Goal: Information Seeking & Learning: Learn about a topic

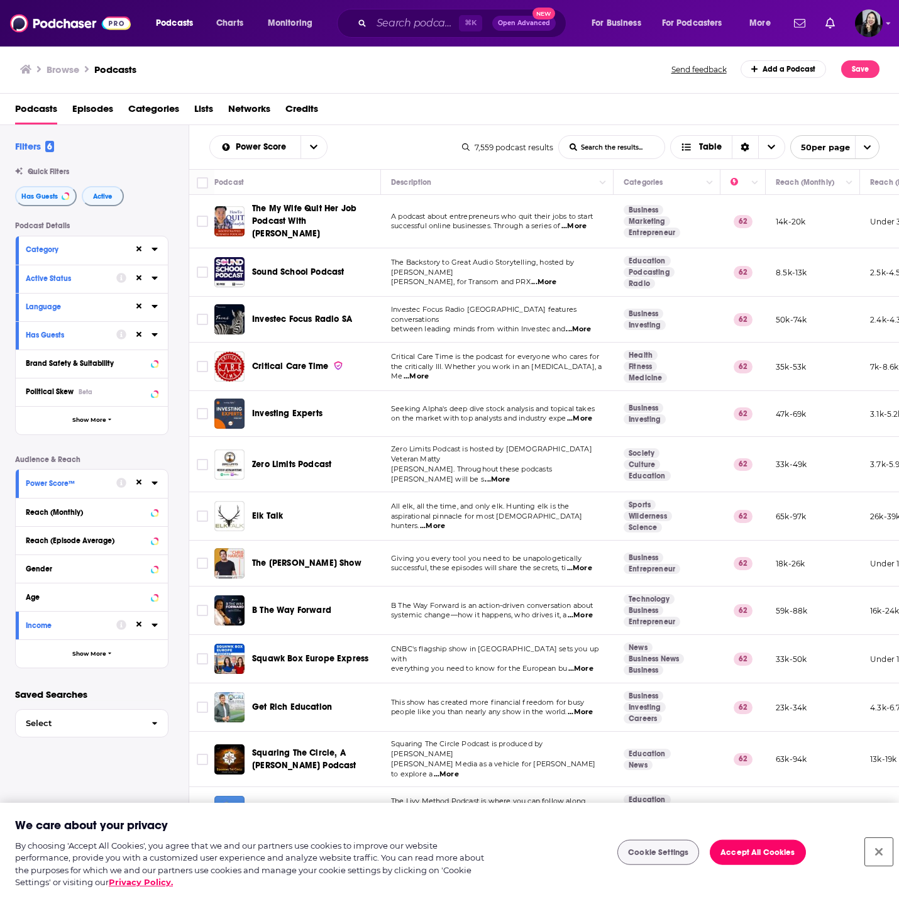
click at [876, 851] on button "Close" at bounding box center [879, 852] width 28 height 28
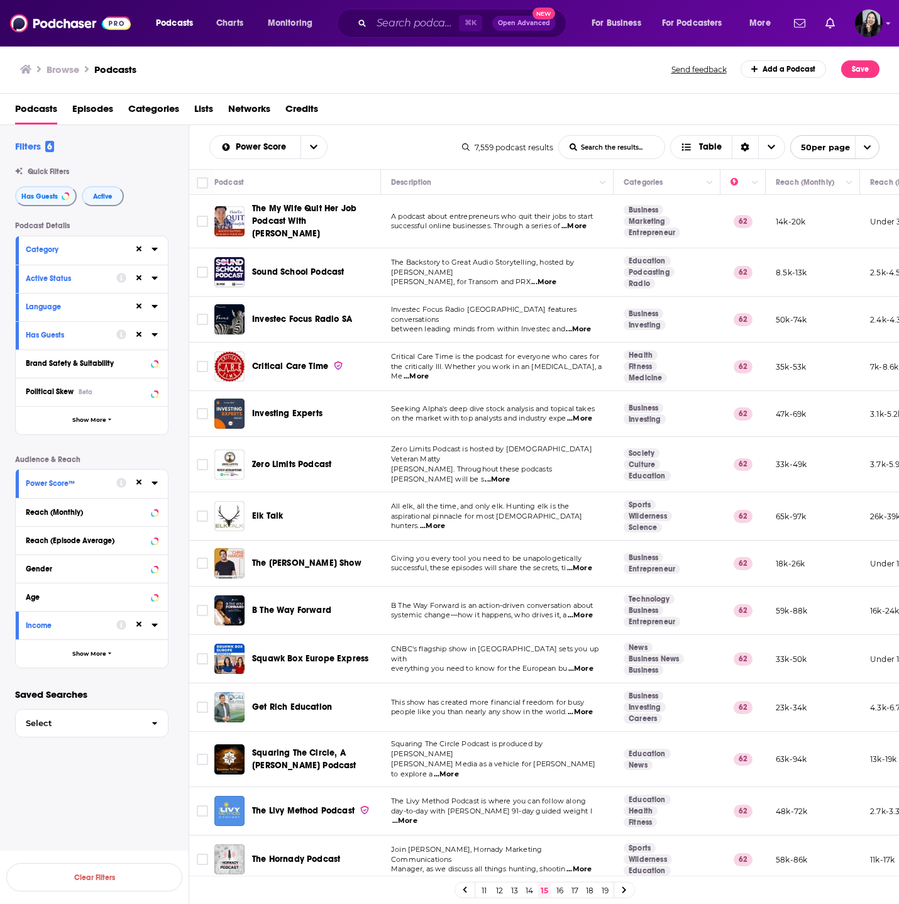
click at [560, 893] on link "16" at bounding box center [559, 890] width 13 height 15
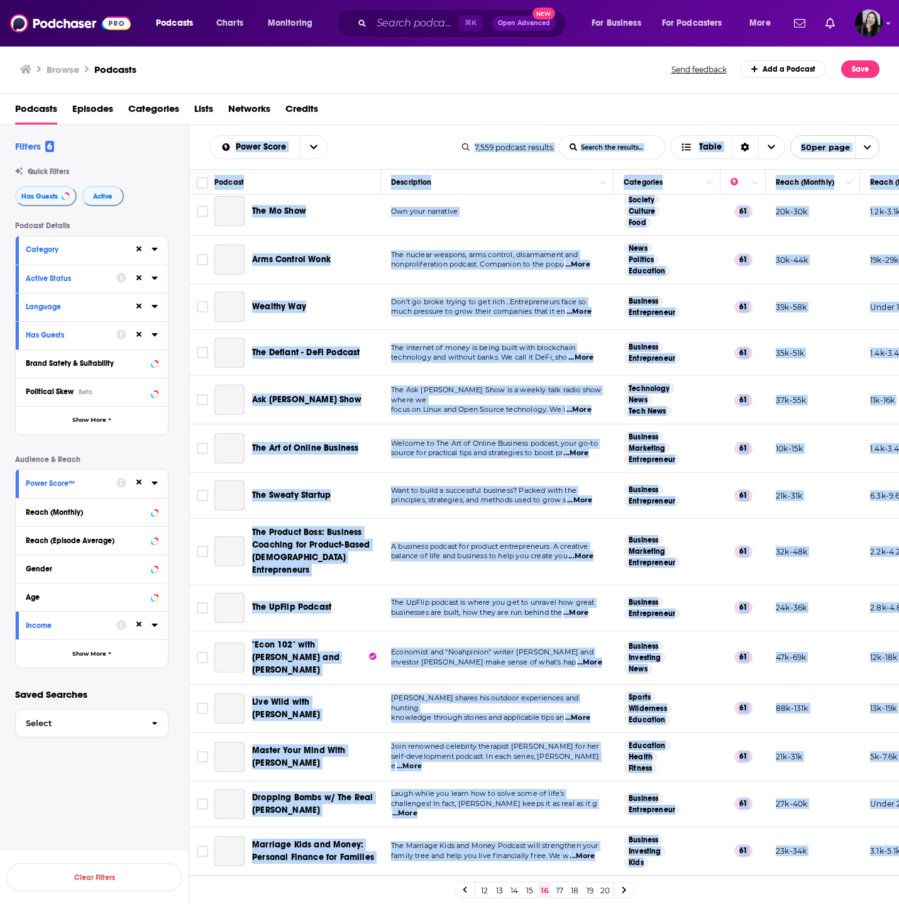
scroll to position [1720, 0]
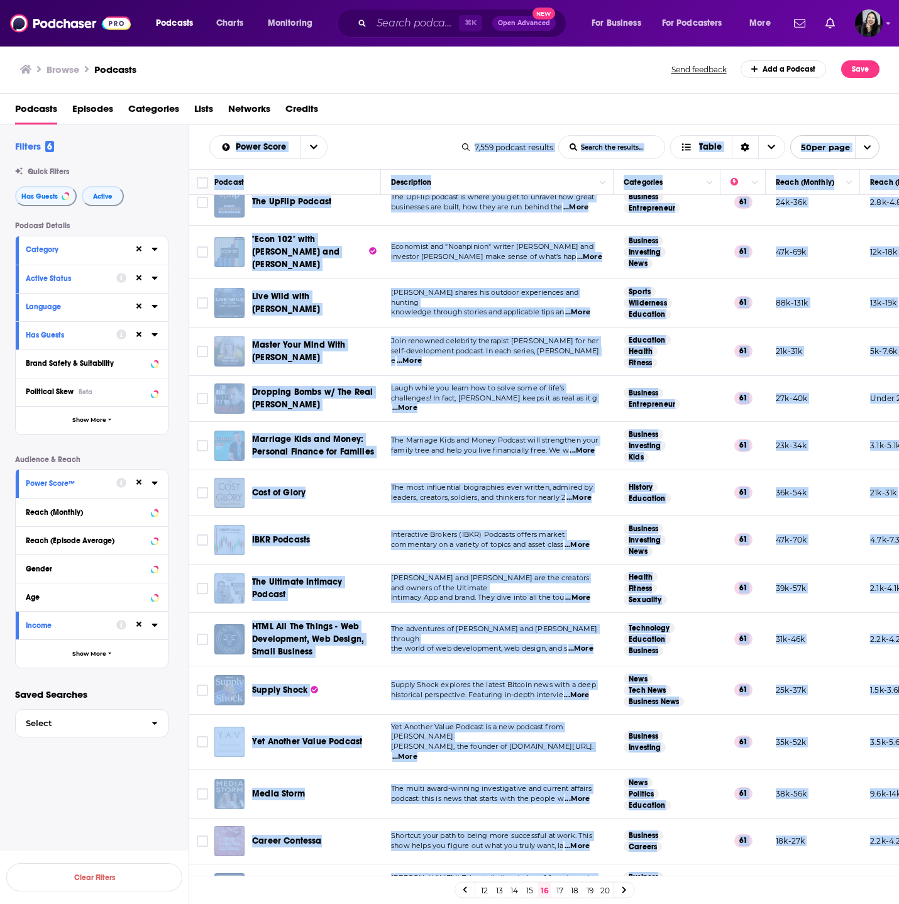
drag, startPoint x: 199, startPoint y: 136, endPoint x: 839, endPoint y: 857, distance: 964.4
click at [839, 857] on div "Power Score List Search Input Search the results... Table 7,559 podcast results…" at bounding box center [544, 555] width 711 height 860
copy div "Power Score List Search Input Search the results... Table 7,559 podcast results…"
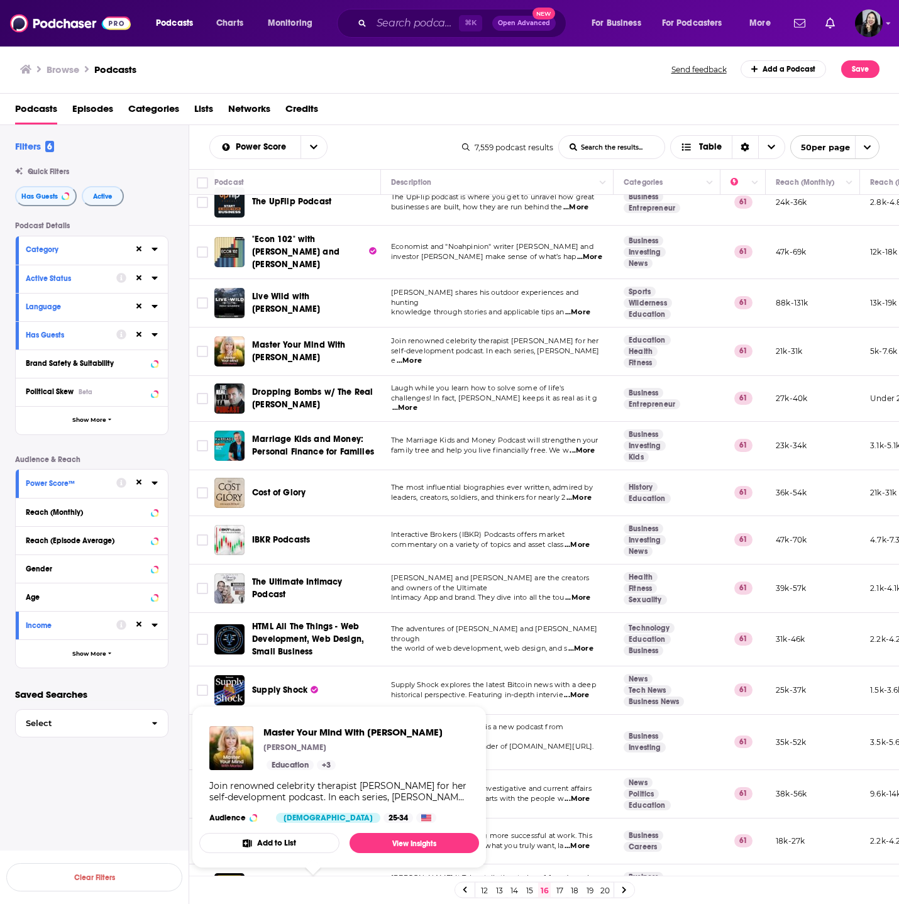
scroll to position [0, 0]
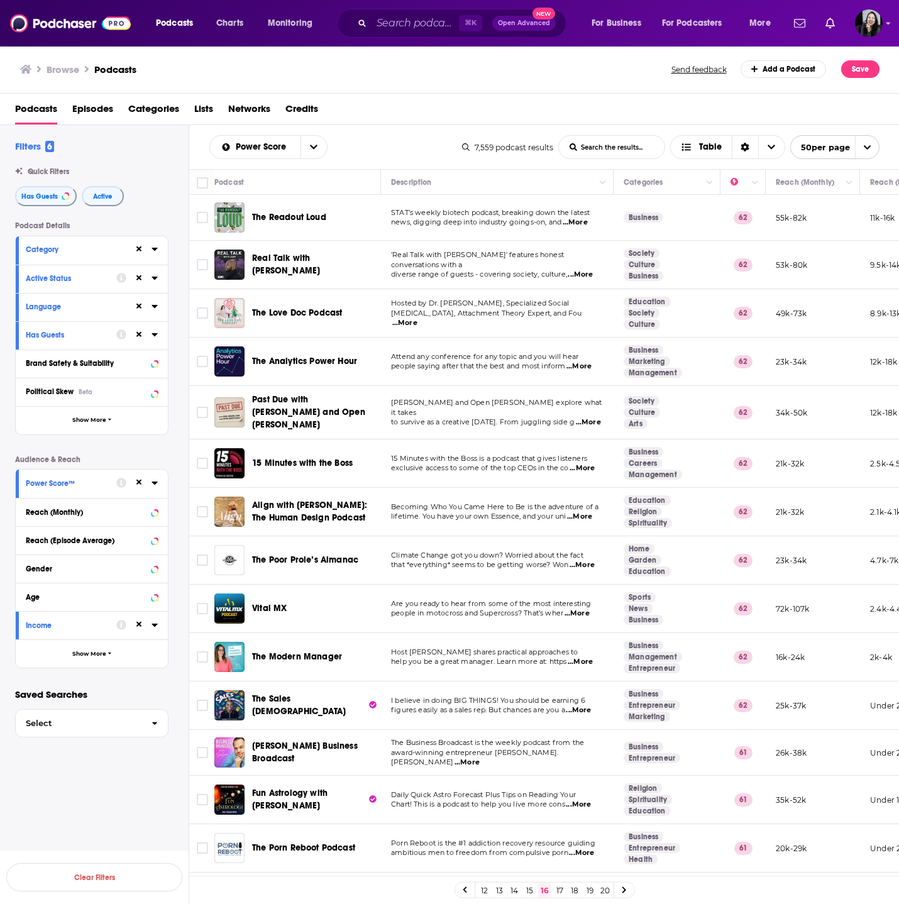
click at [587, 368] on span "...More" at bounding box center [579, 367] width 25 height 10
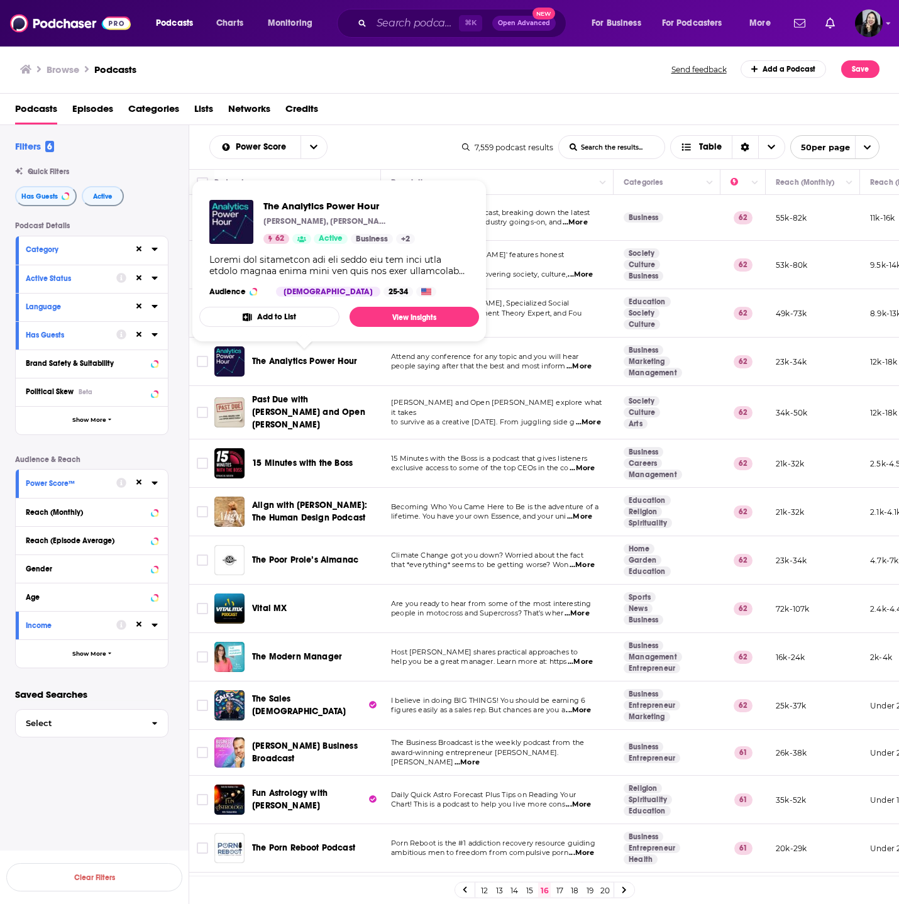
click at [289, 356] on span "The Analytics Power Hour" at bounding box center [304, 361] width 105 height 11
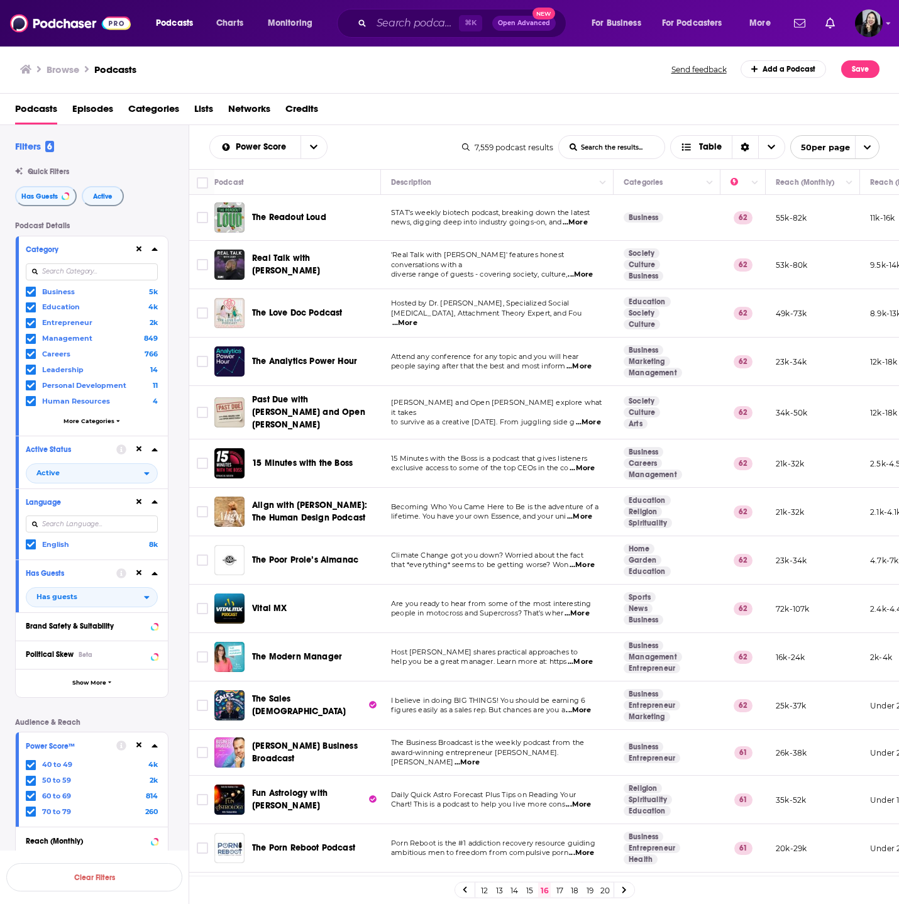
click at [587, 463] on span "...More" at bounding box center [582, 468] width 25 height 10
click at [588, 657] on span "...More" at bounding box center [580, 662] width 25 height 10
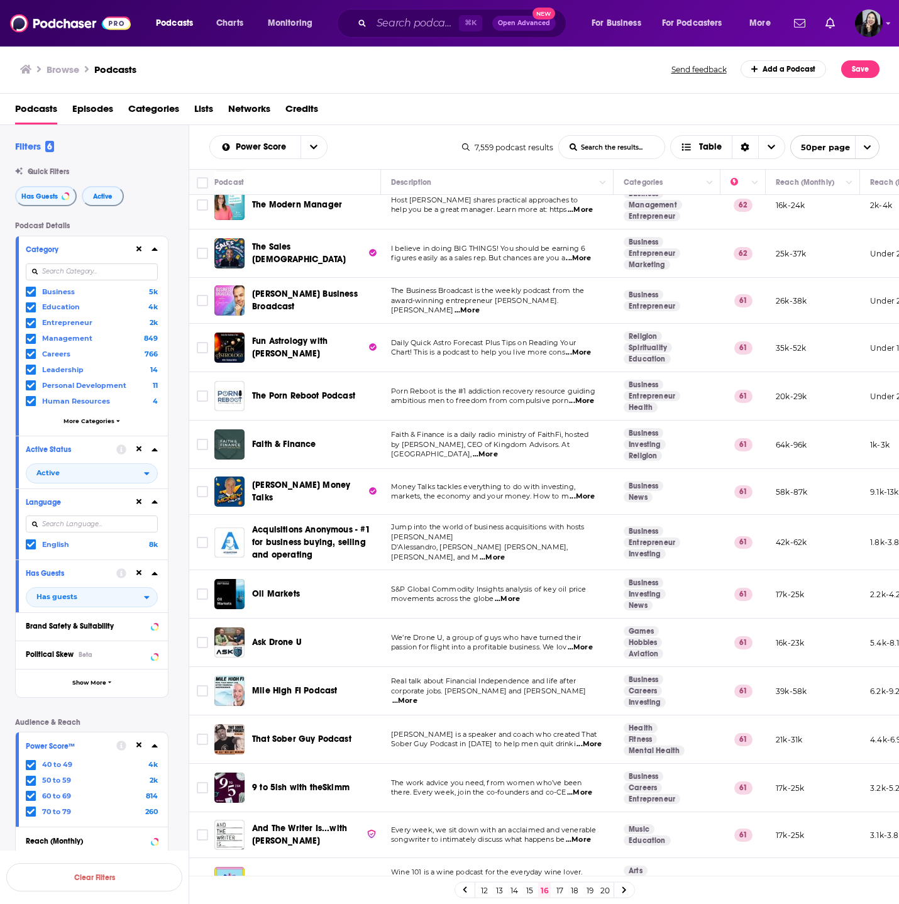
click at [572, 788] on span "...More" at bounding box center [579, 793] width 25 height 10
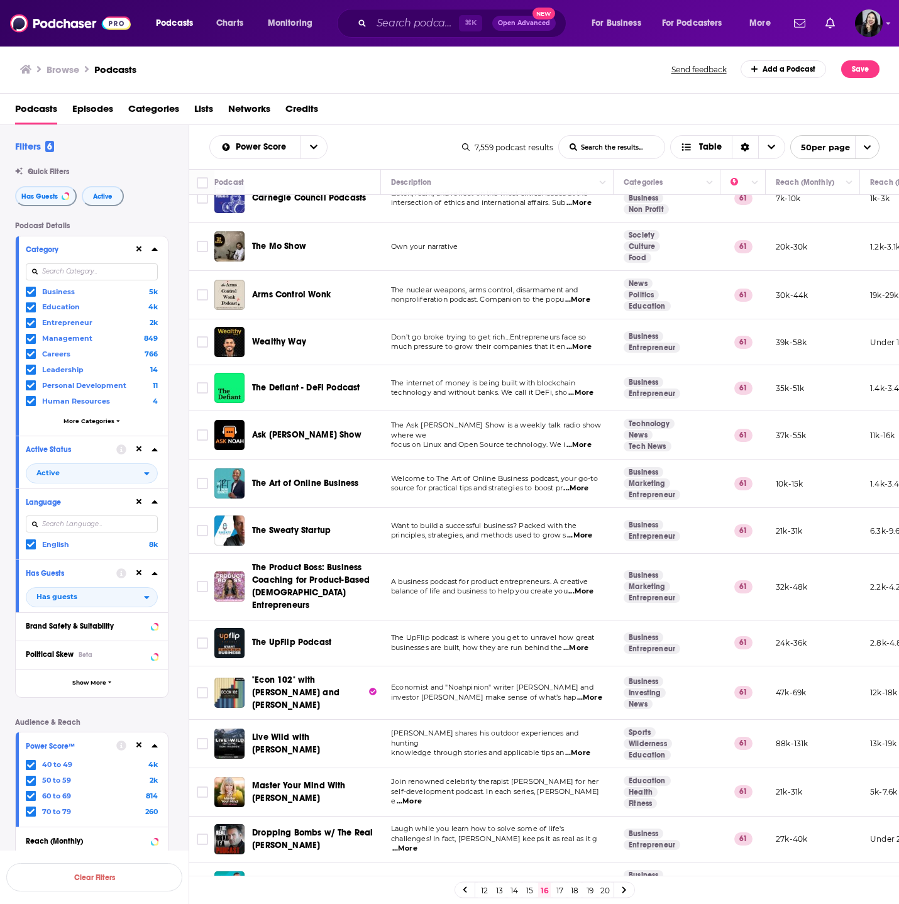
click at [593, 508] on td "Want to build a successful business? Packed with the principles, strategies, an…" at bounding box center [497, 531] width 233 height 46
click at [592, 531] on span "...More" at bounding box center [579, 536] width 25 height 10
click at [584, 643] on span "...More" at bounding box center [575, 648] width 25 height 10
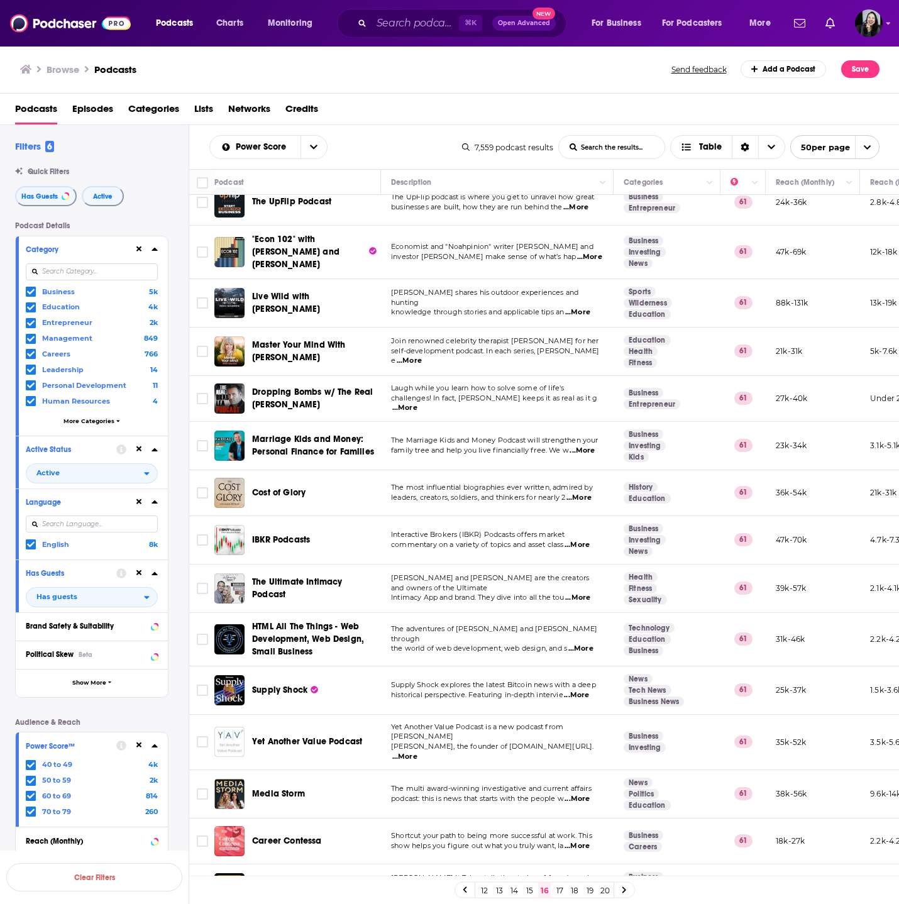
click at [563, 890] on link "17" at bounding box center [559, 890] width 13 height 15
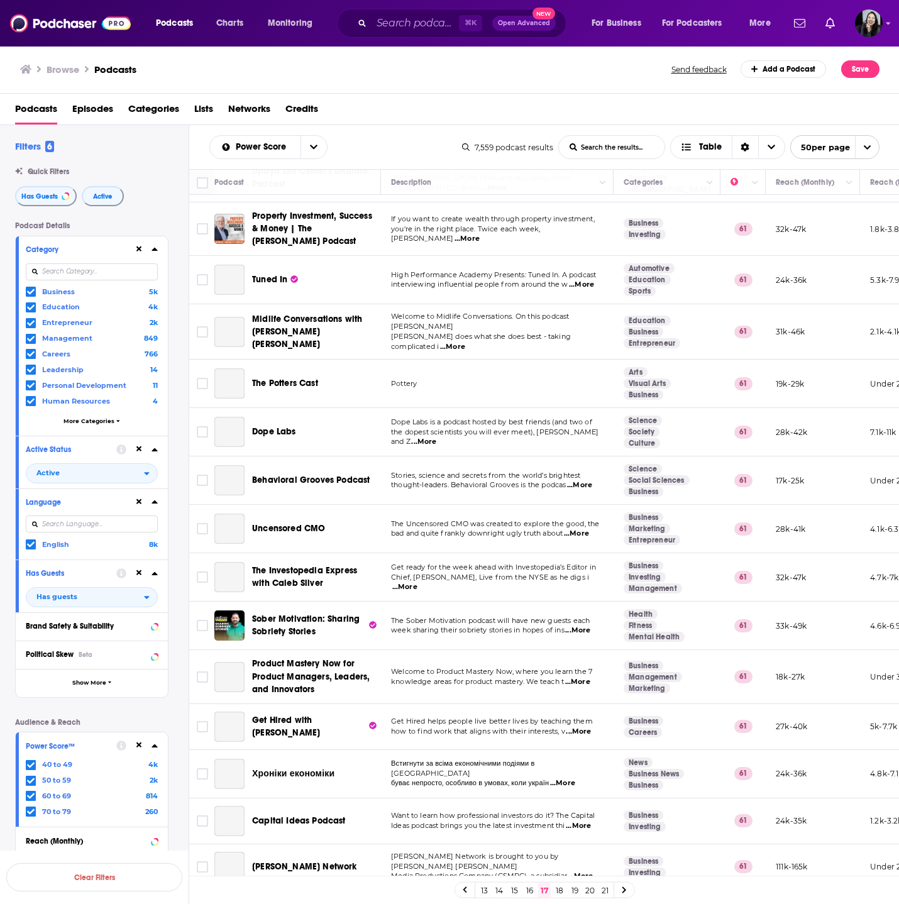
scroll to position [1755, 0]
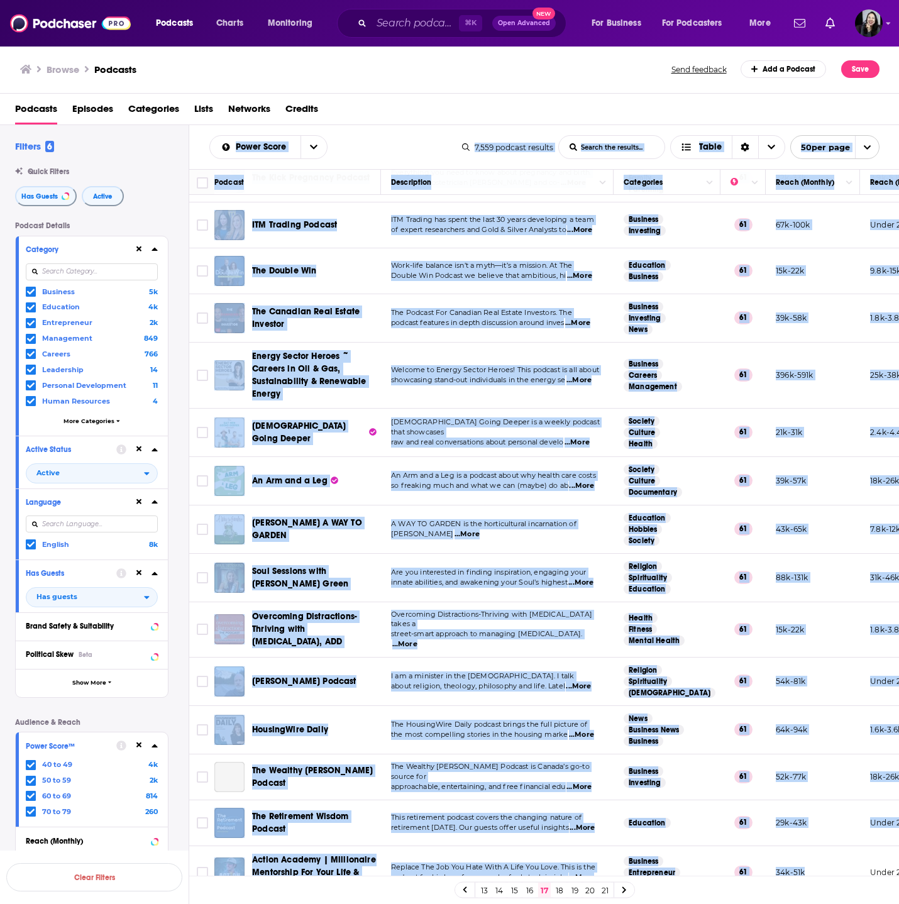
drag, startPoint x: 196, startPoint y: 135, endPoint x: 818, endPoint y: 858, distance: 954.2
click at [818, 858] on div "Power Score List Search Input Search the results... Table 7,559 podcast results…" at bounding box center [544, 555] width 711 height 860
copy div "Power Score List Search Input Search the results... Table 7,559 podcast results…"
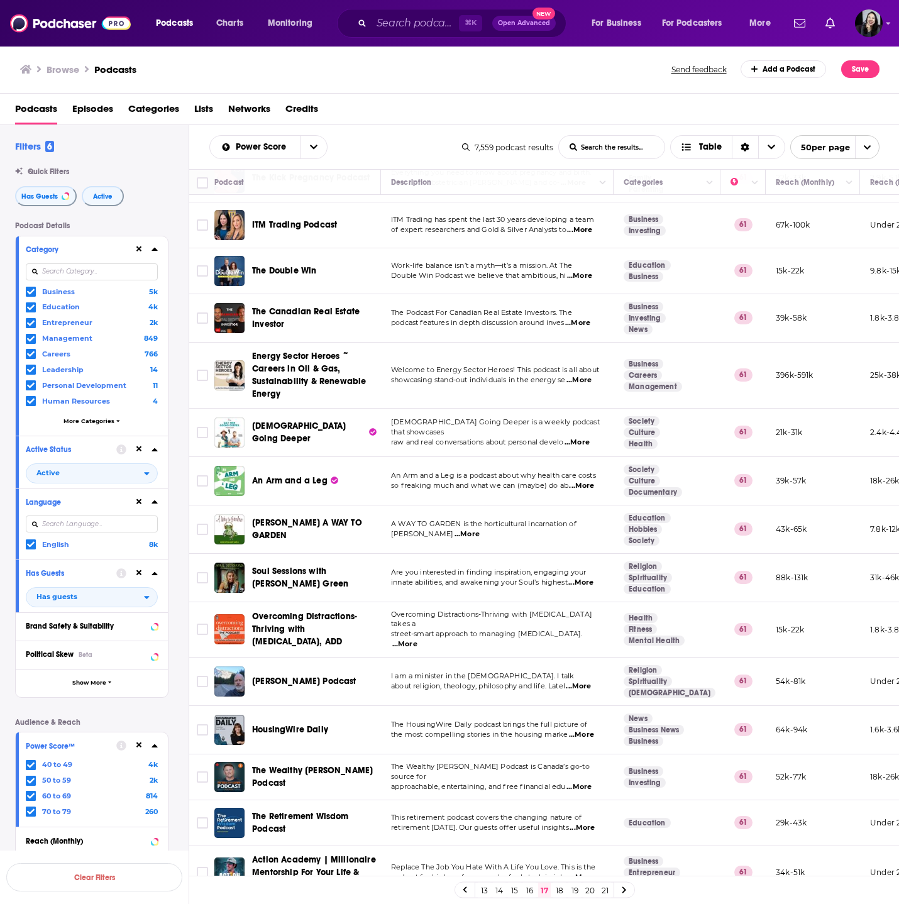
scroll to position [963, 0]
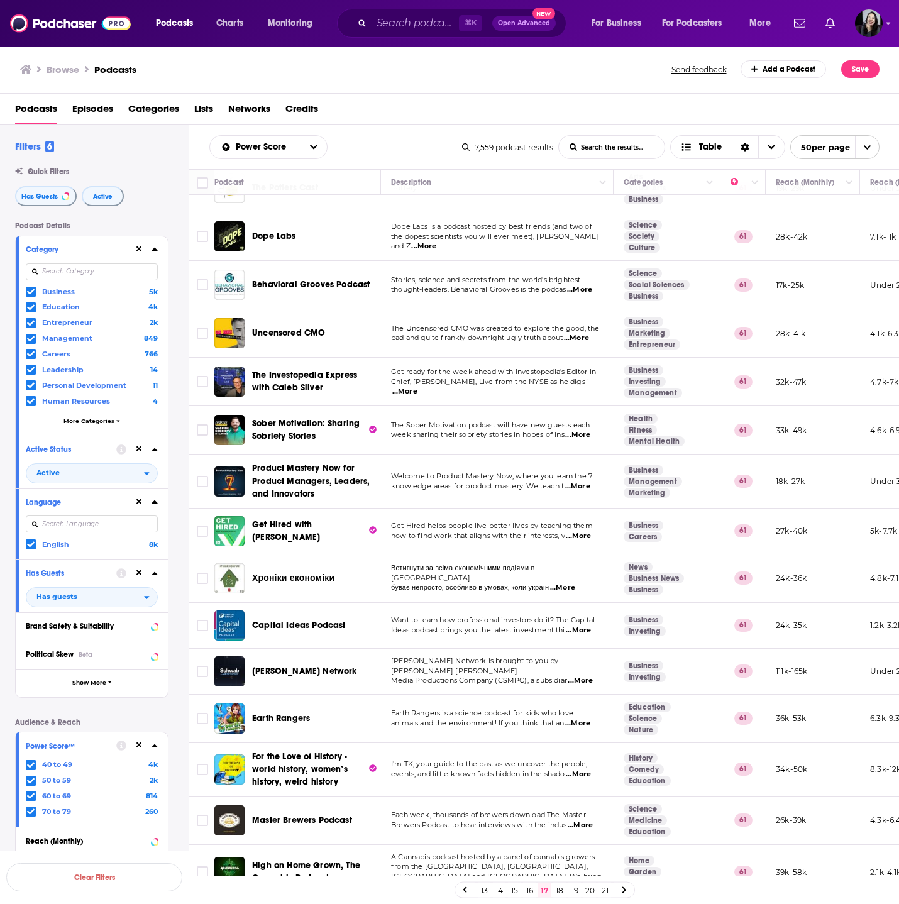
click at [579, 531] on span "...More" at bounding box center [578, 536] width 25 height 10
click at [585, 482] on span "...More" at bounding box center [577, 487] width 25 height 10
click at [333, 490] on span "Product Mastery Now for Product Managers, Leaders, and Innovators" at bounding box center [314, 481] width 125 height 38
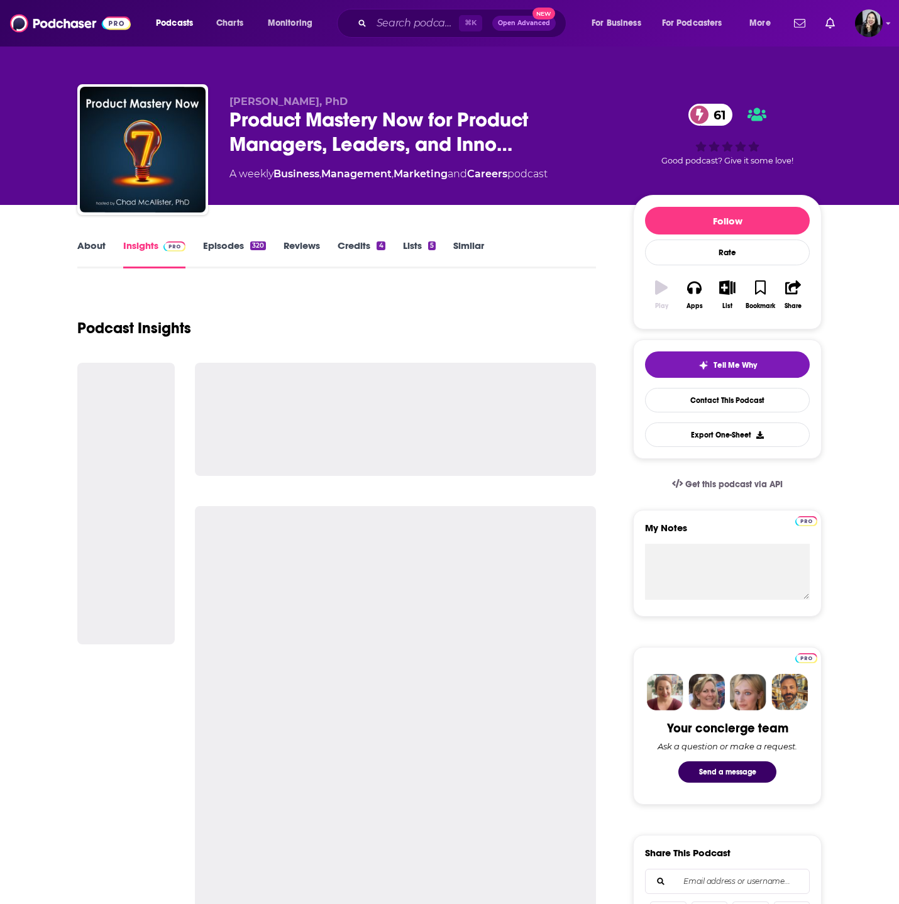
scroll to position [1, 0]
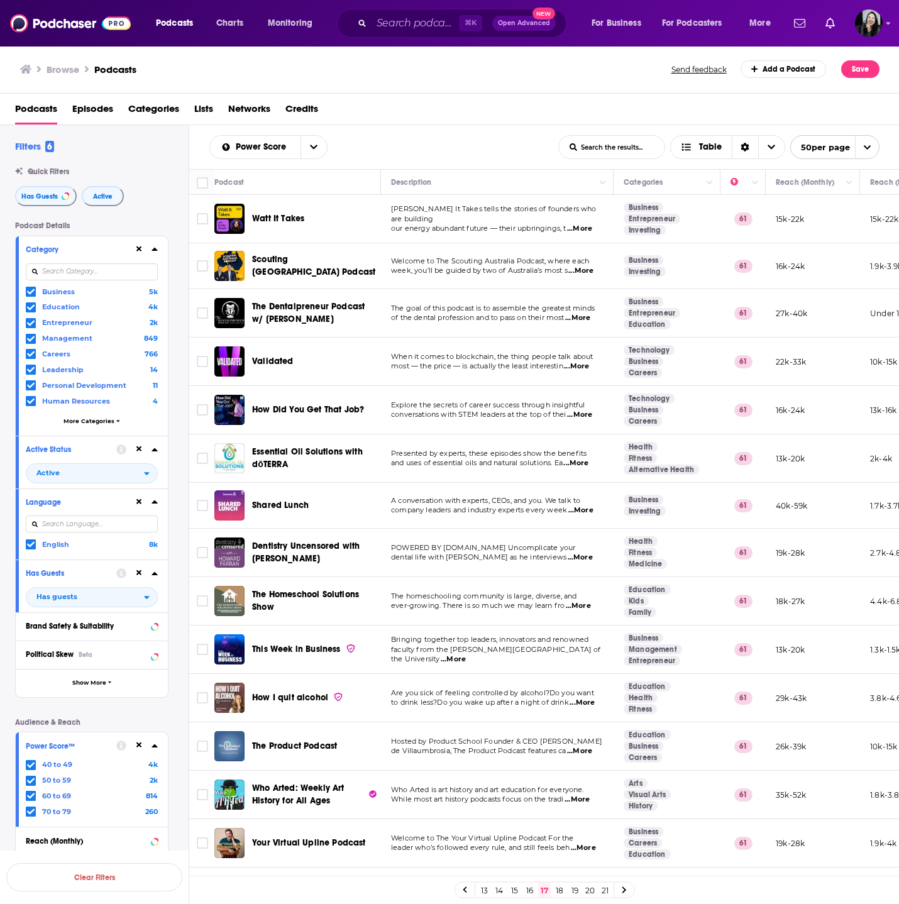
scroll to position [900, 0]
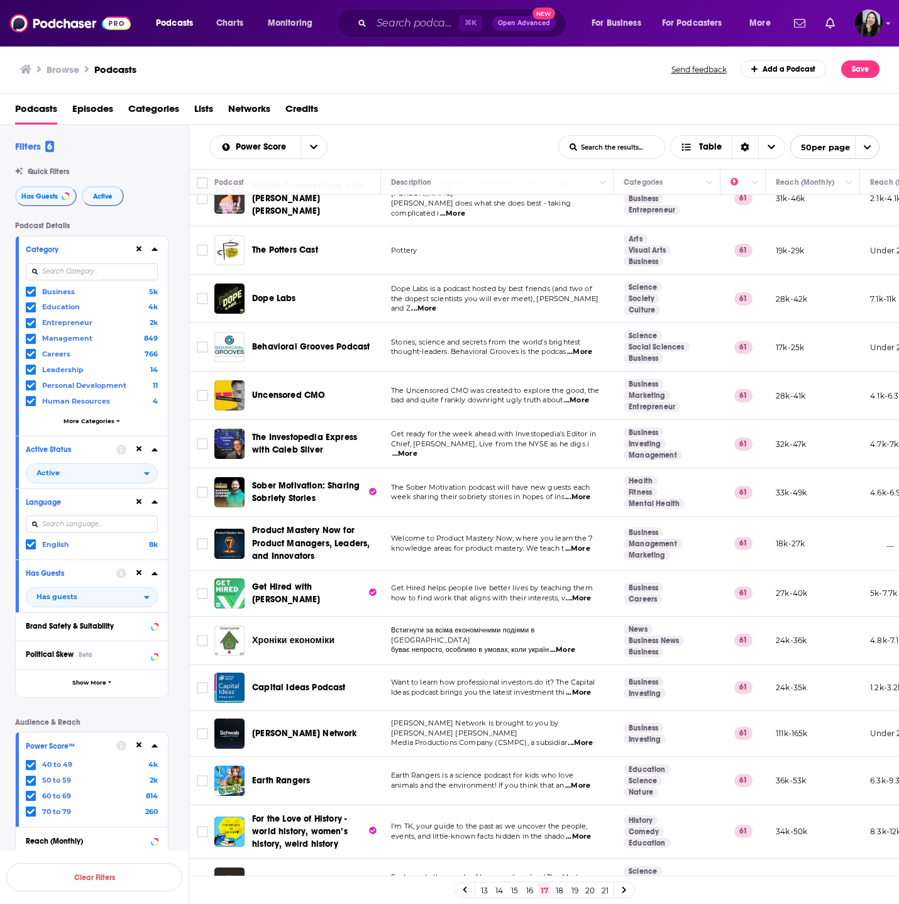
click at [416, 544] on span "knowledge areas for product mastery. We teach t" at bounding box center [477, 548] width 173 height 9
drag, startPoint x: 366, startPoint y: 561, endPoint x: 249, endPoint y: 528, distance: 121.6
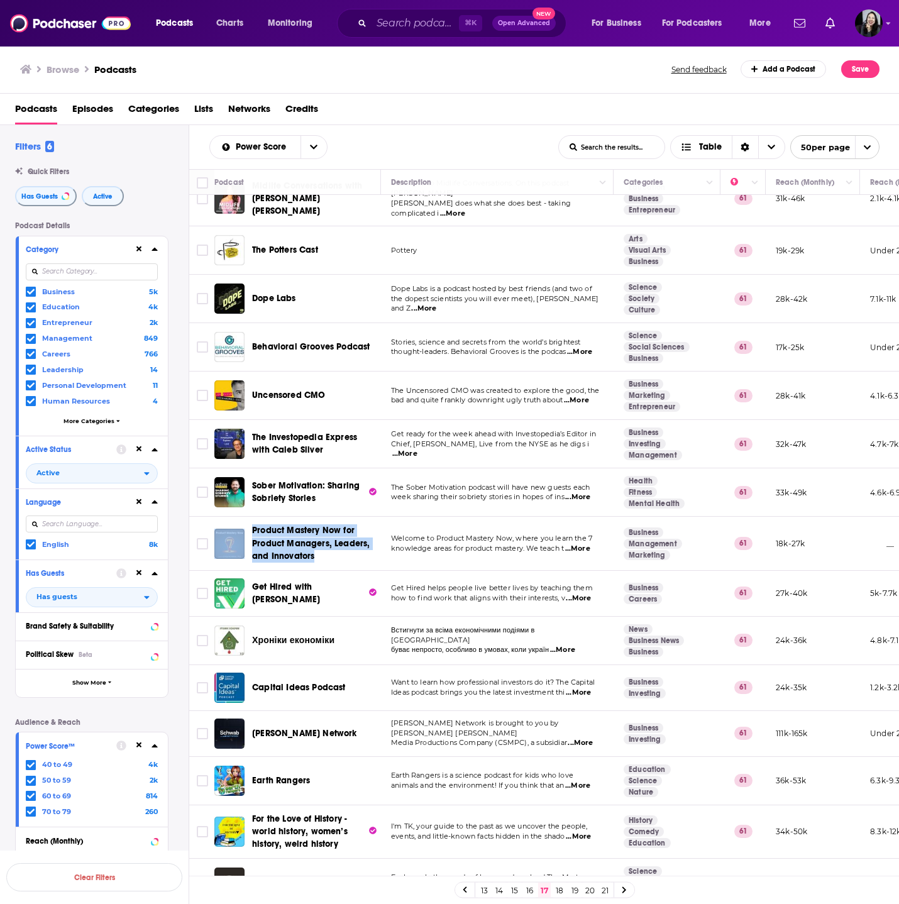
click at [249, 528] on td "Product Mastery Now for Product Managers, Leaders, and Innovators" at bounding box center [297, 543] width 167 height 53
copy span "Product Mastery Now for Product Managers, Leaders, and Innovators"
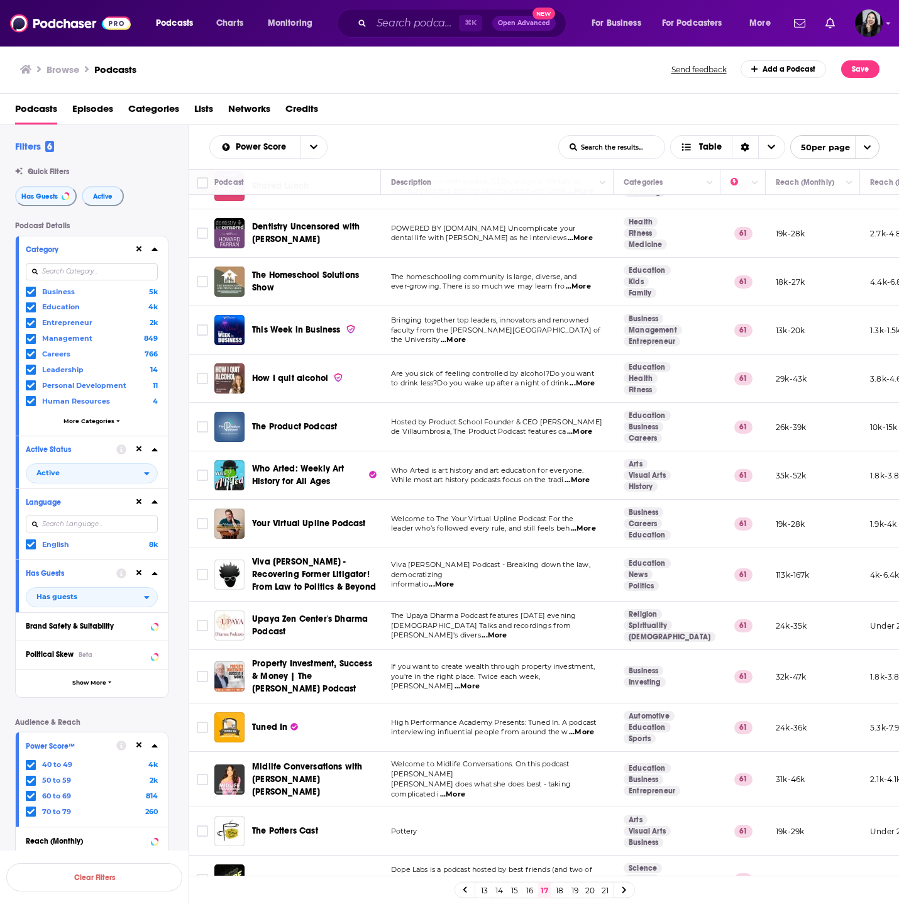
click at [563, 533] on p "leader who’s followed every rule, and still feels beh ...More" at bounding box center [497, 529] width 212 height 10
click at [581, 530] on span "...More" at bounding box center [583, 529] width 25 height 10
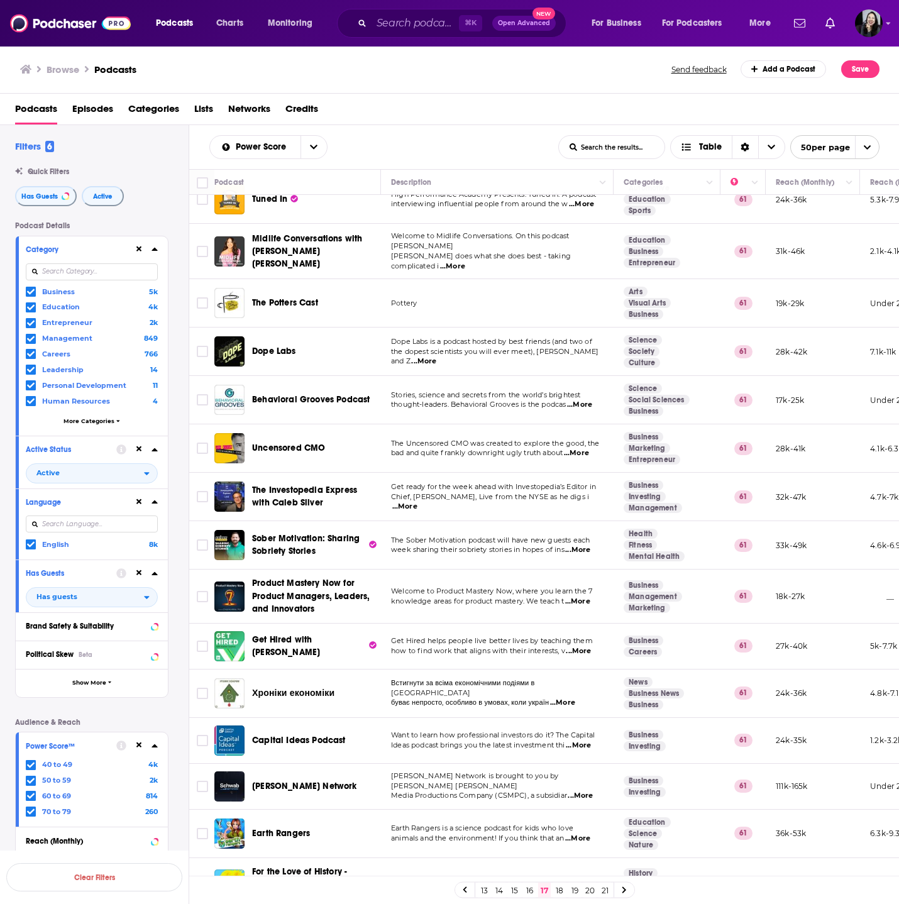
scroll to position [1710, 0]
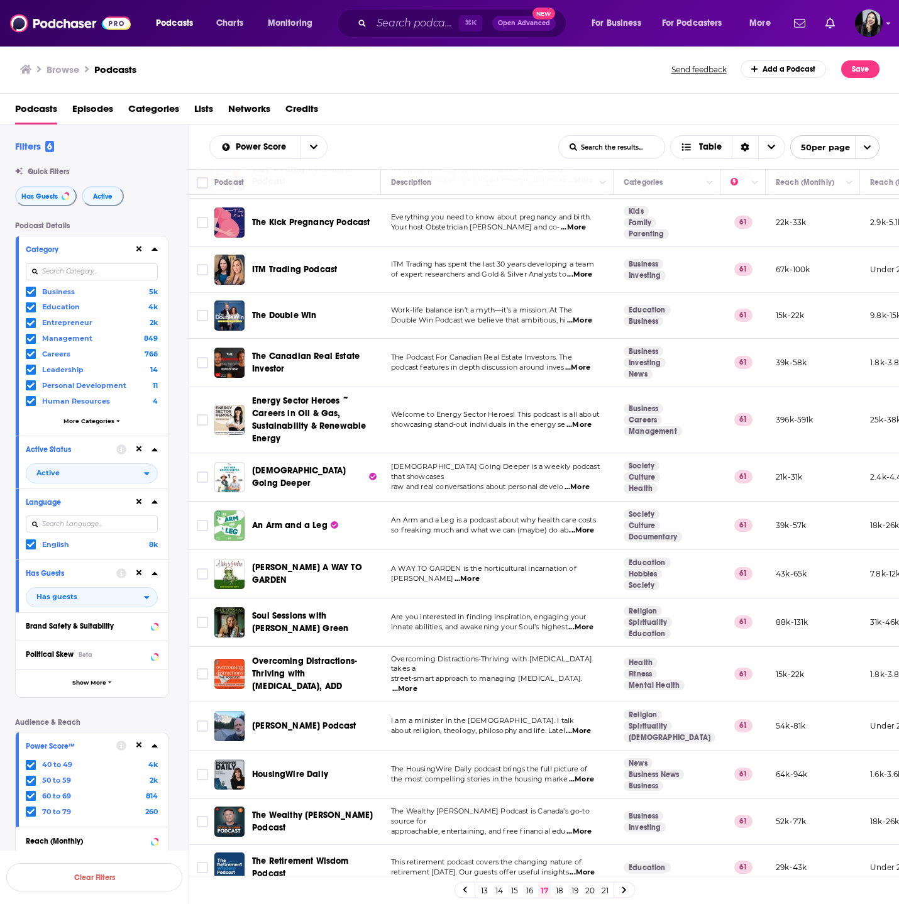
click at [560, 887] on link "18" at bounding box center [559, 890] width 13 height 15
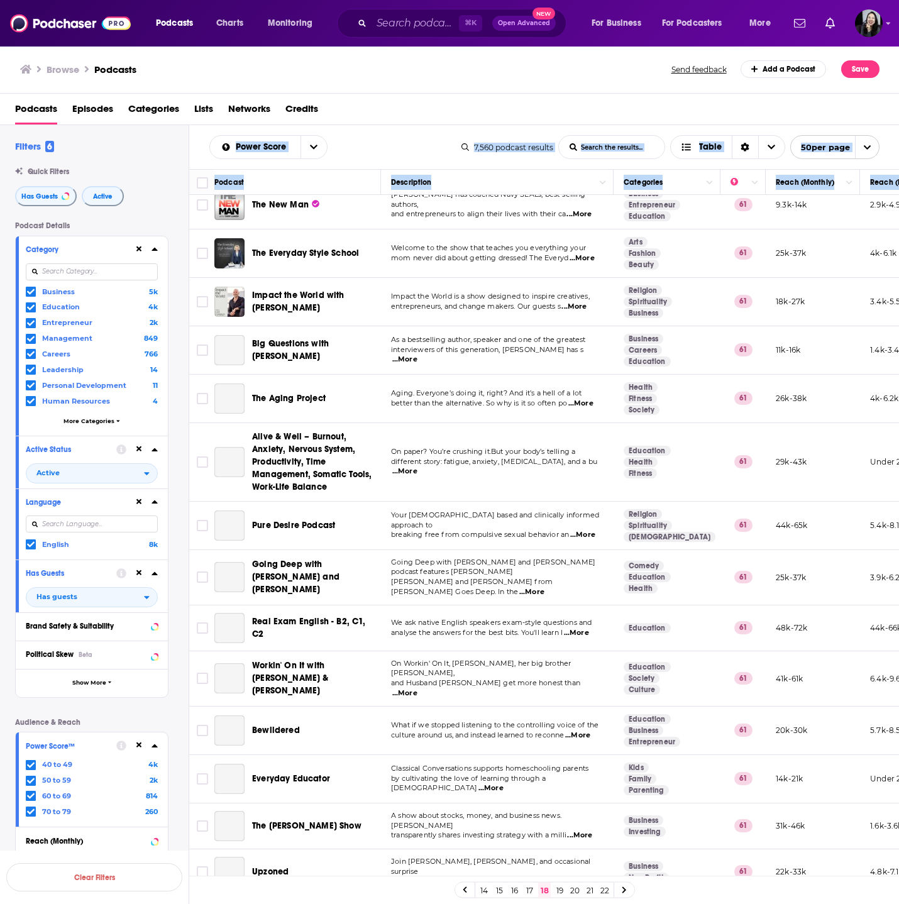
scroll to position [1785, 0]
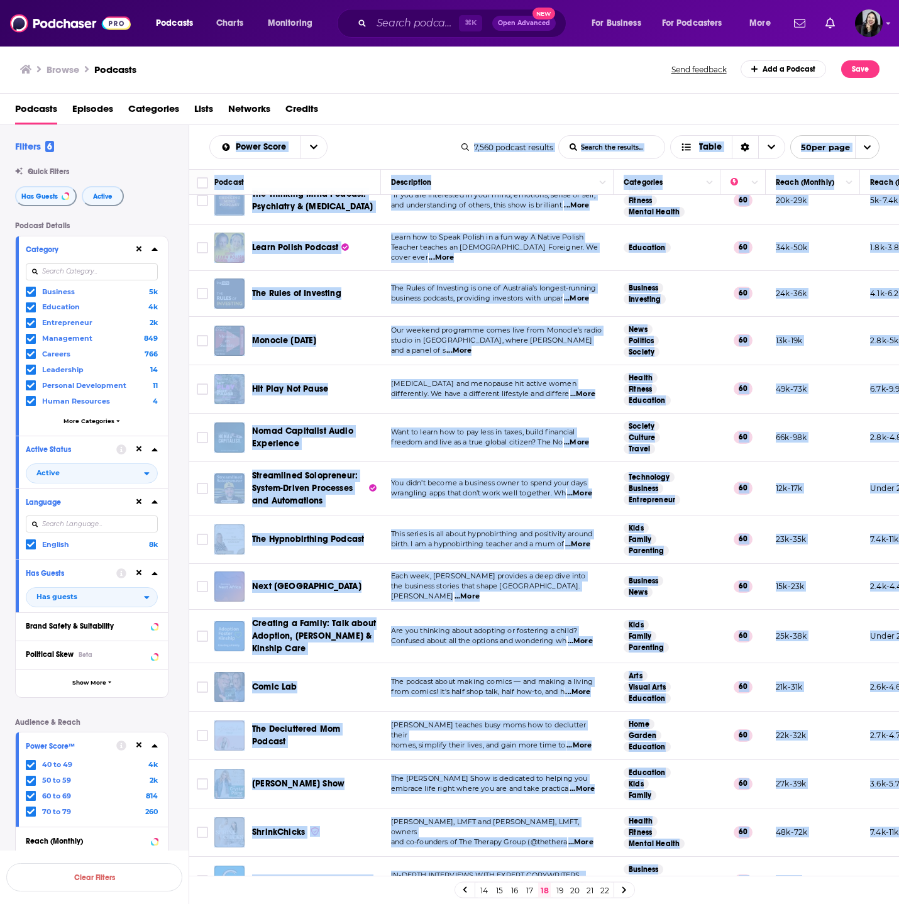
drag, startPoint x: 196, startPoint y: 136, endPoint x: 830, endPoint y: 863, distance: 964.4
click at [830, 863] on div "Power Score List Search Input Search the results... Table 7,560 podcast results…" at bounding box center [544, 555] width 711 height 860
copy div "Power Score List Search Input Search the results... Table 7,560 podcast results…"
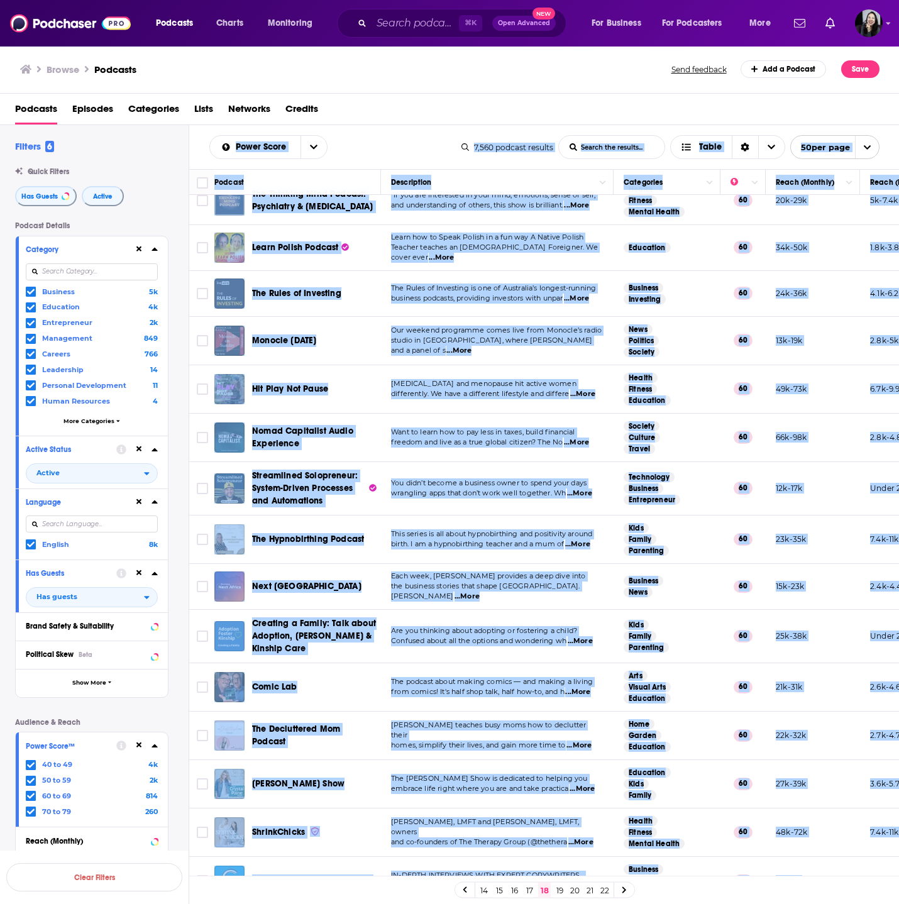
scroll to position [0, 0]
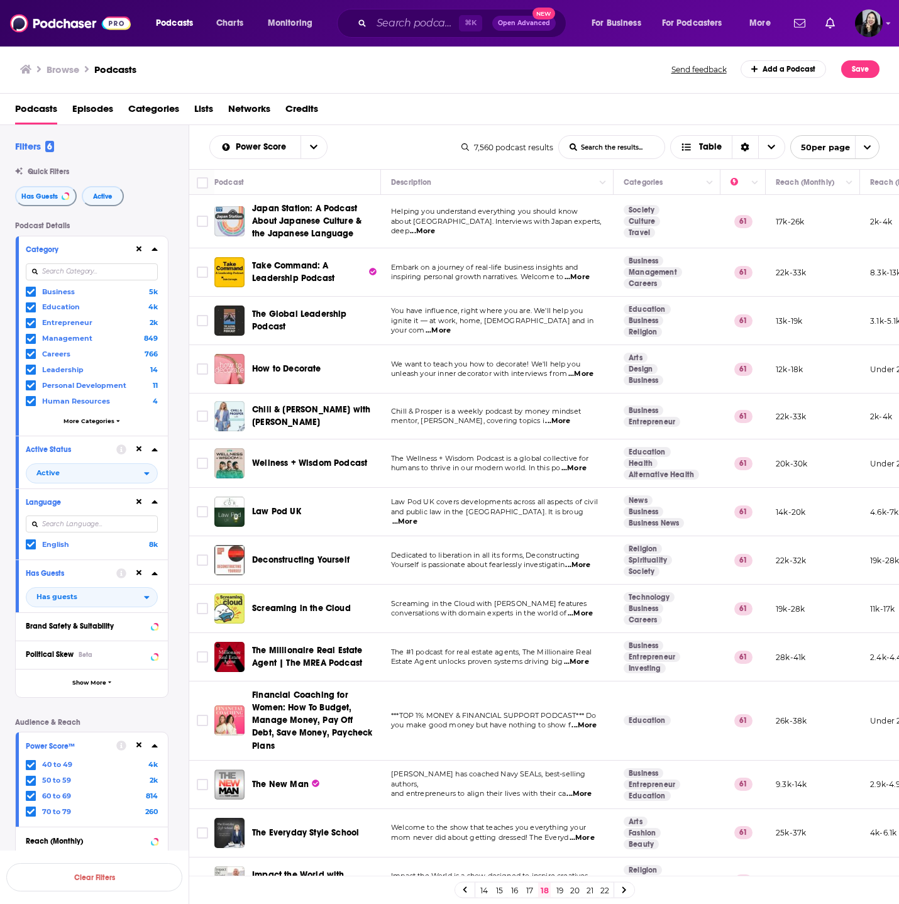
click at [577, 274] on span "...More" at bounding box center [577, 277] width 25 height 10
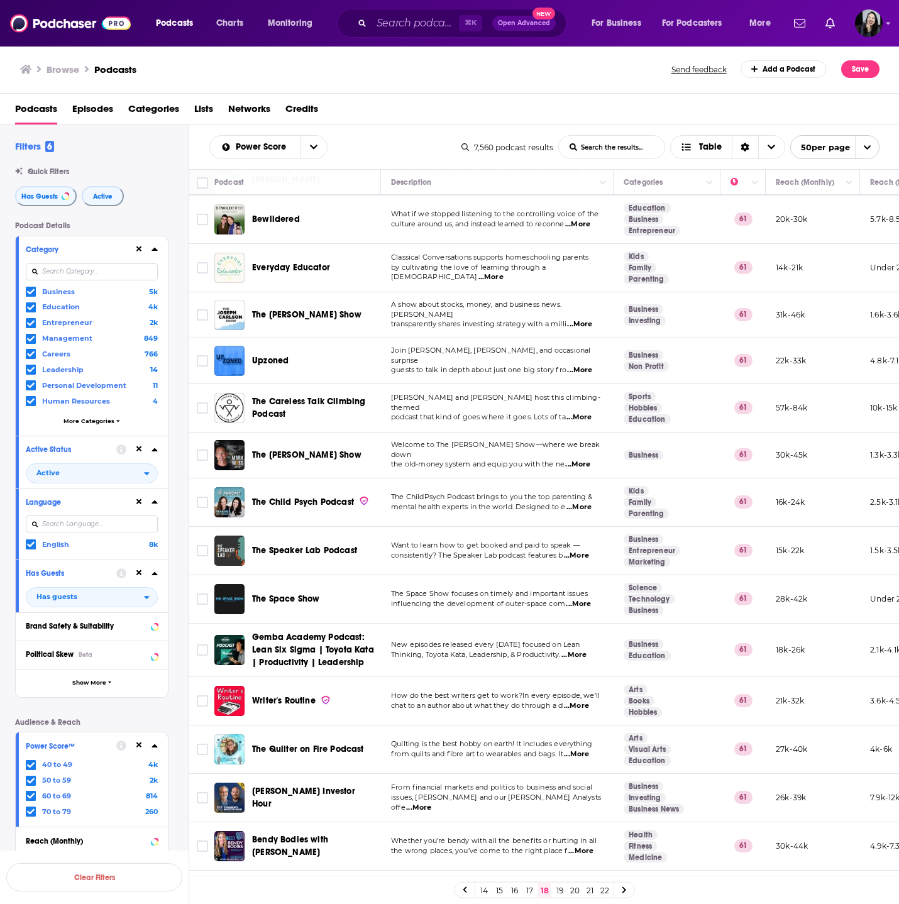
click at [584, 551] on span "...More" at bounding box center [576, 556] width 25 height 10
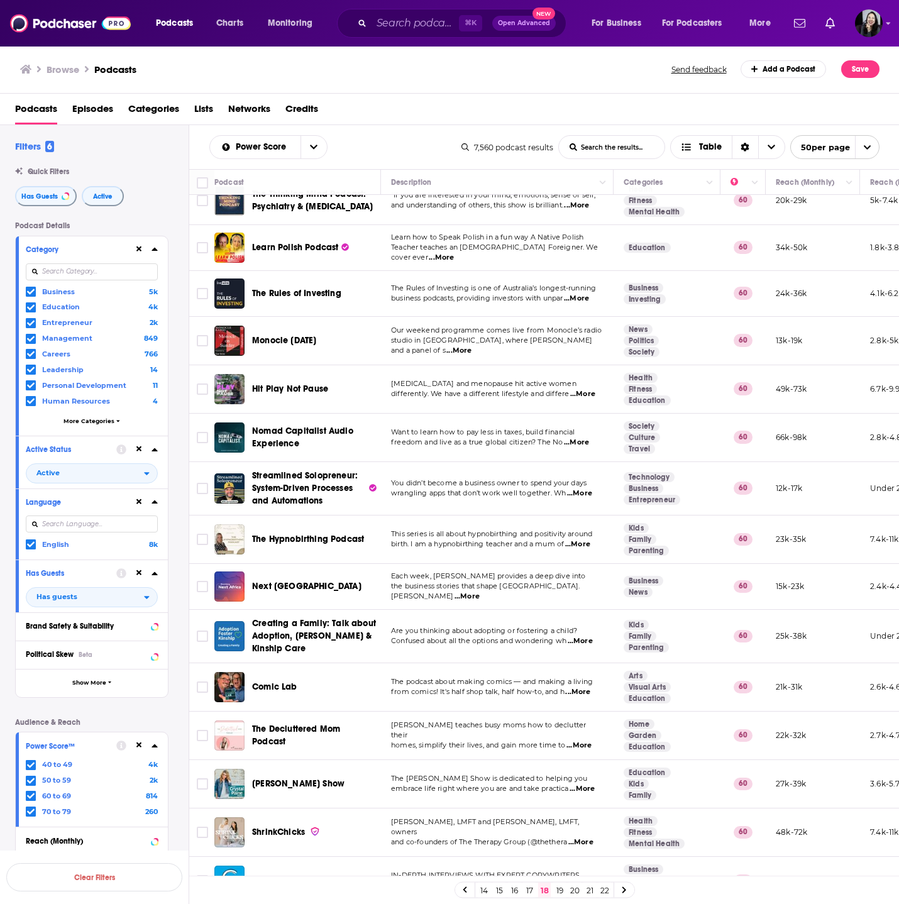
click at [584, 881] on span "...More" at bounding box center [580, 886] width 25 height 10
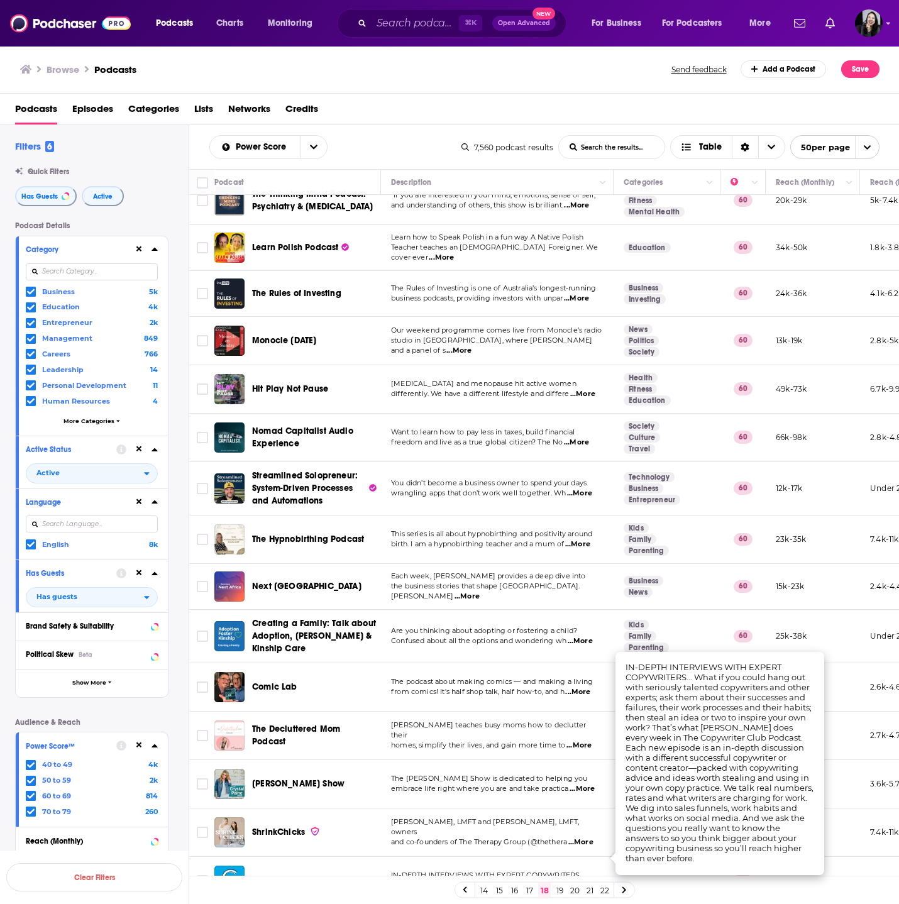
click at [556, 890] on link "19" at bounding box center [559, 890] width 13 height 15
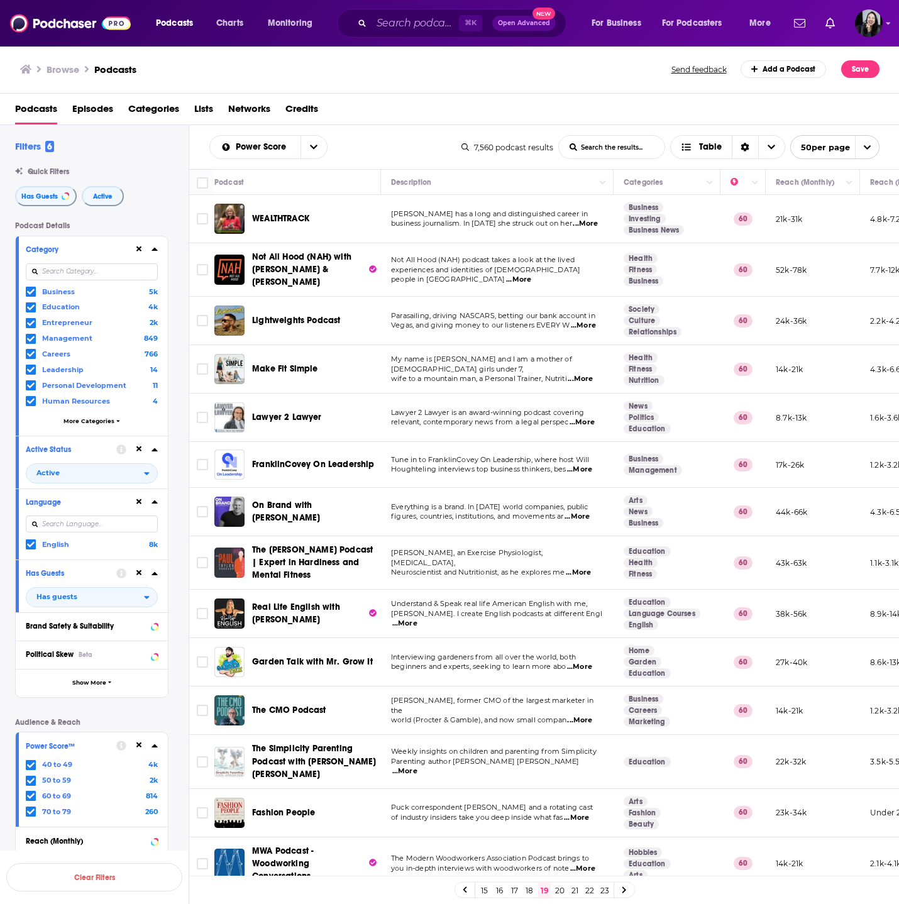
click at [189, 143] on div "Power Score List Search Input Search the results... Table 7,560 podcast results…" at bounding box center [544, 147] width 711 height 44
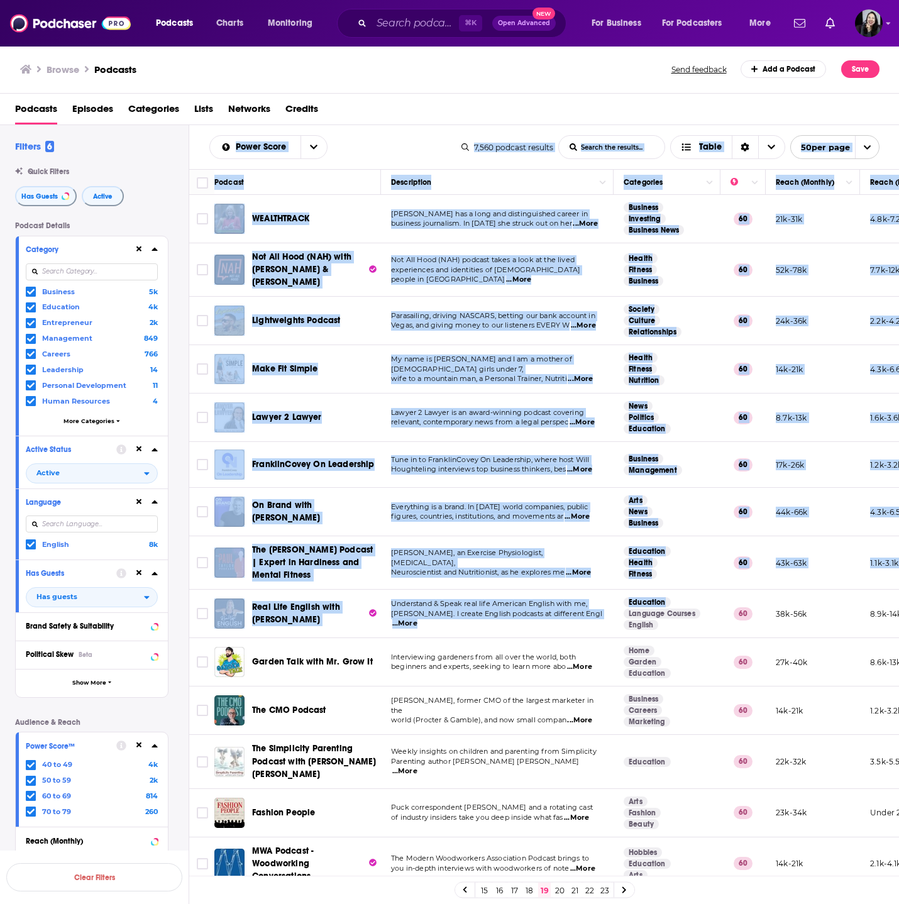
scroll to position [1760, 0]
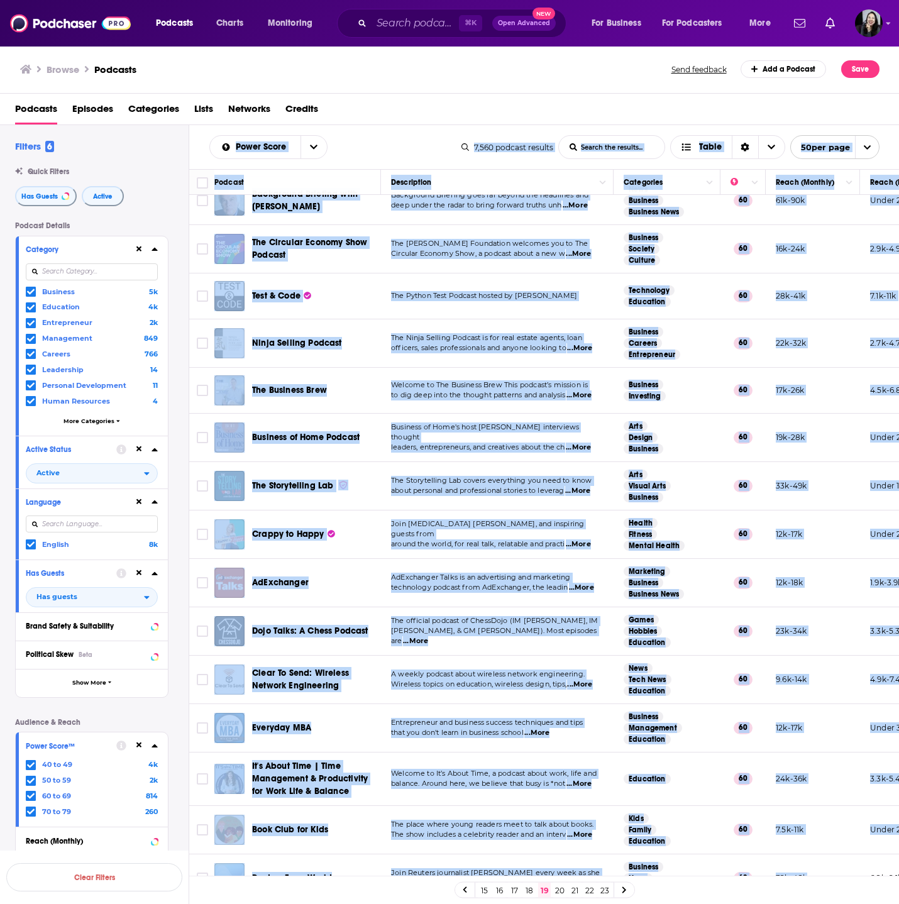
drag, startPoint x: 197, startPoint y: 135, endPoint x: 850, endPoint y: 854, distance: 970.9
click at [850, 854] on div "Power Score List Search Input Search the results... Table 7,560 podcast results…" at bounding box center [544, 555] width 711 height 860
copy div "Power Score List Search Input Search the results... Table 7,560 podcast results…"
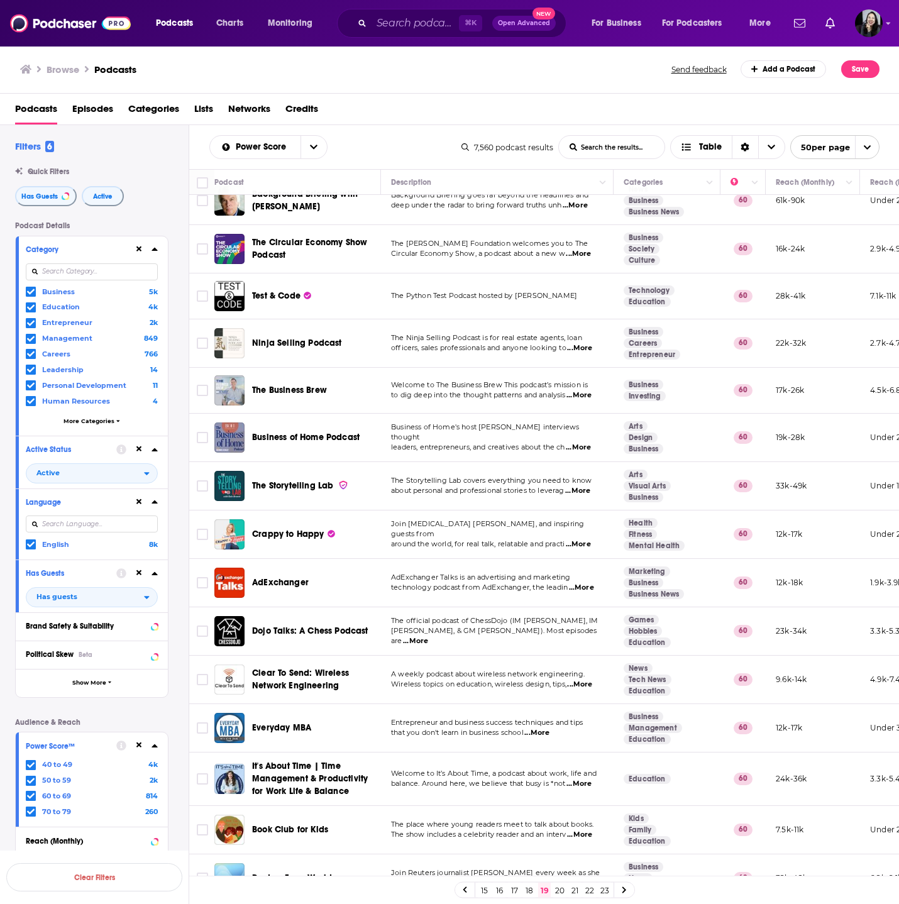
click at [193, 147] on div "Power Score List Search Input Search the results... Table 7,560 podcast results…" at bounding box center [544, 147] width 711 height 44
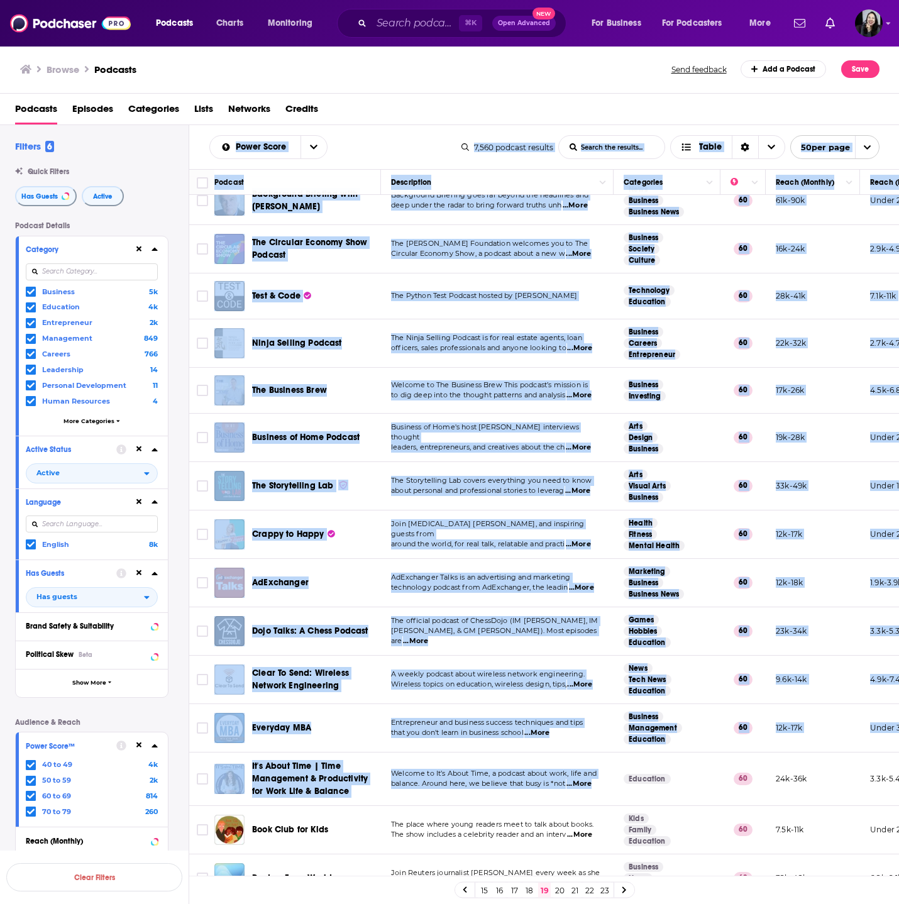
drag, startPoint x: 192, startPoint y: 135, endPoint x: 687, endPoint y: 748, distance: 788.4
click at [687, 748] on div "Power Score List Search Input Search the results... Table 7,560 podcast results…" at bounding box center [544, 555] width 711 height 860
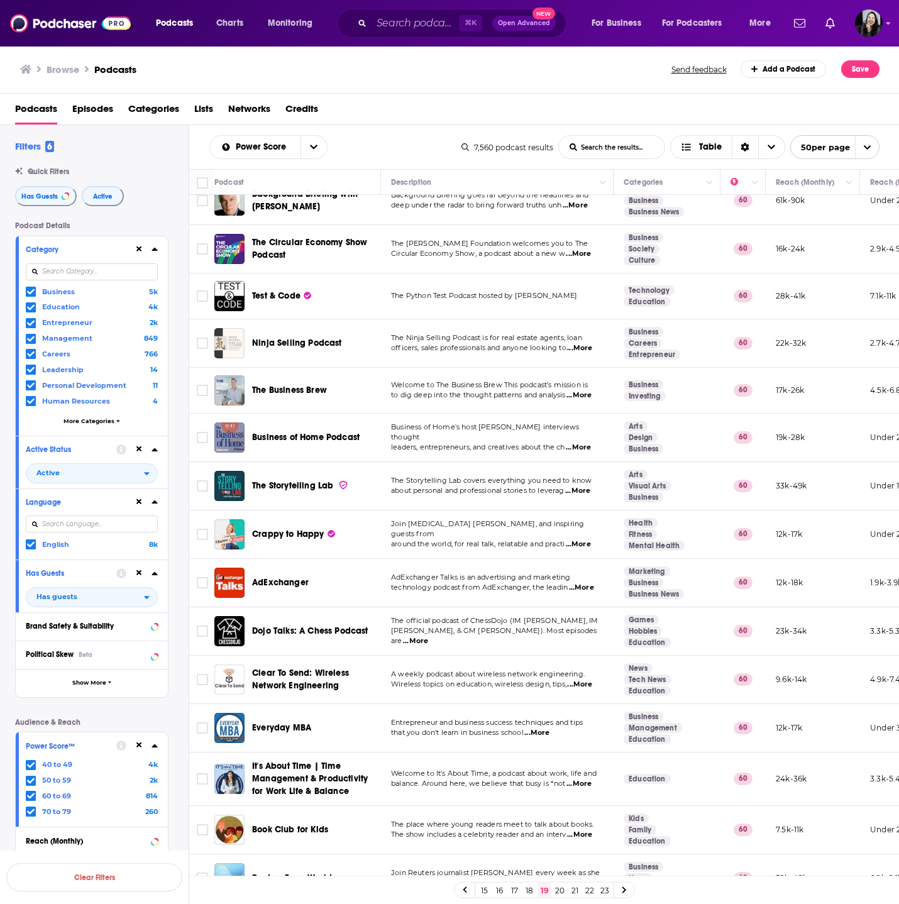
click at [539, 89] on div "Browse Podcasts Send feedback Add a Podcast Save" at bounding box center [450, 69] width 900 height 48
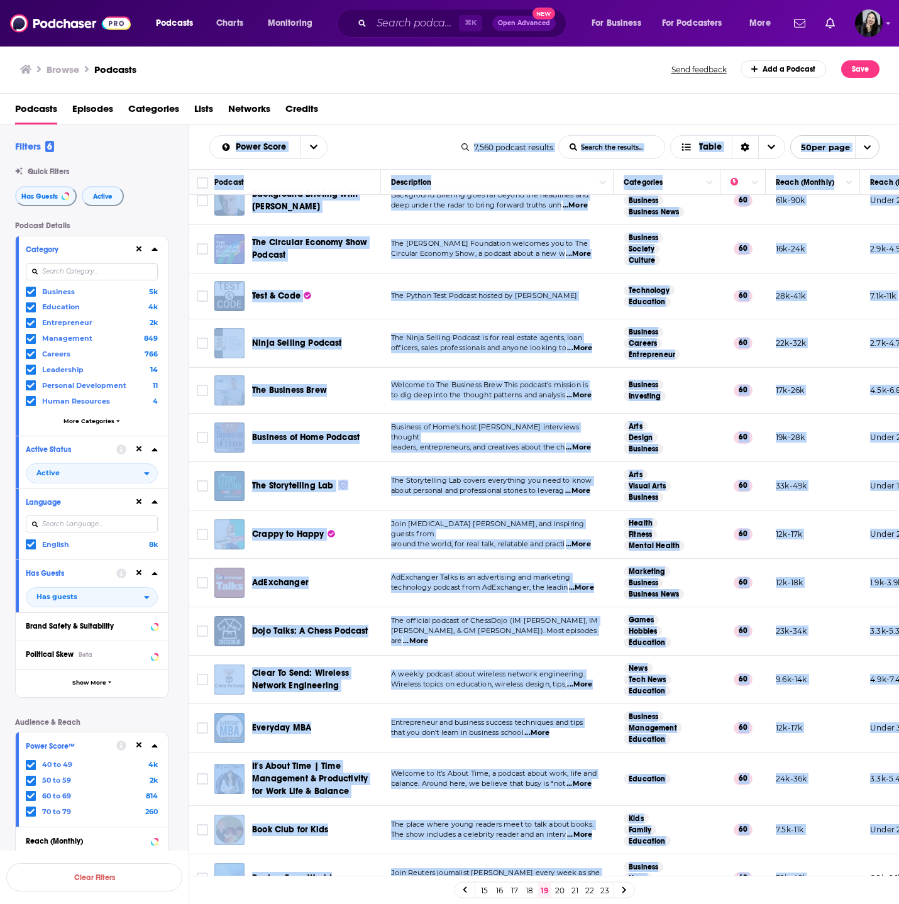
drag, startPoint x: 202, startPoint y: 140, endPoint x: 829, endPoint y: 852, distance: 948.1
click at [829, 852] on div "Power Score List Search Input Search the results... Table 7,560 podcast results…" at bounding box center [544, 555] width 711 height 860
copy div "Power Score List Search Input Search the results... Table 7,560 podcast results…"
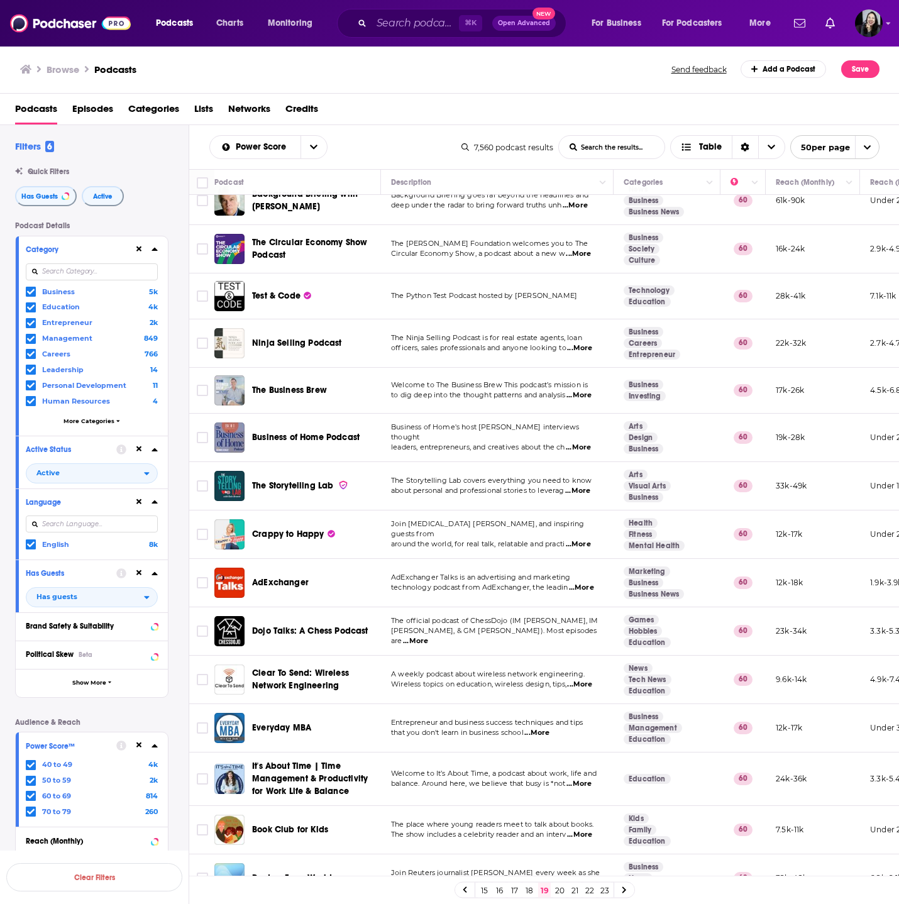
scroll to position [0, 0]
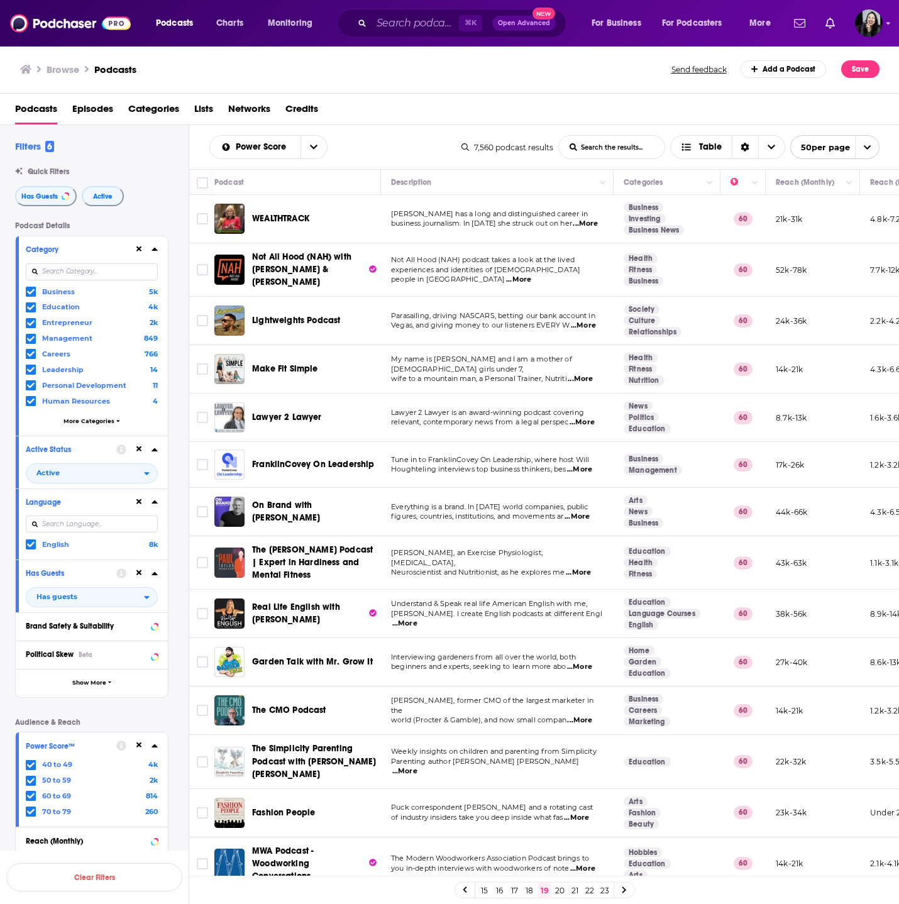
click at [585, 477] on td "Tune in to FranklinCovey On Leadership, where host Will Houghteling interviews …" at bounding box center [497, 465] width 233 height 46
click at [585, 473] on span "...More" at bounding box center [579, 470] width 25 height 10
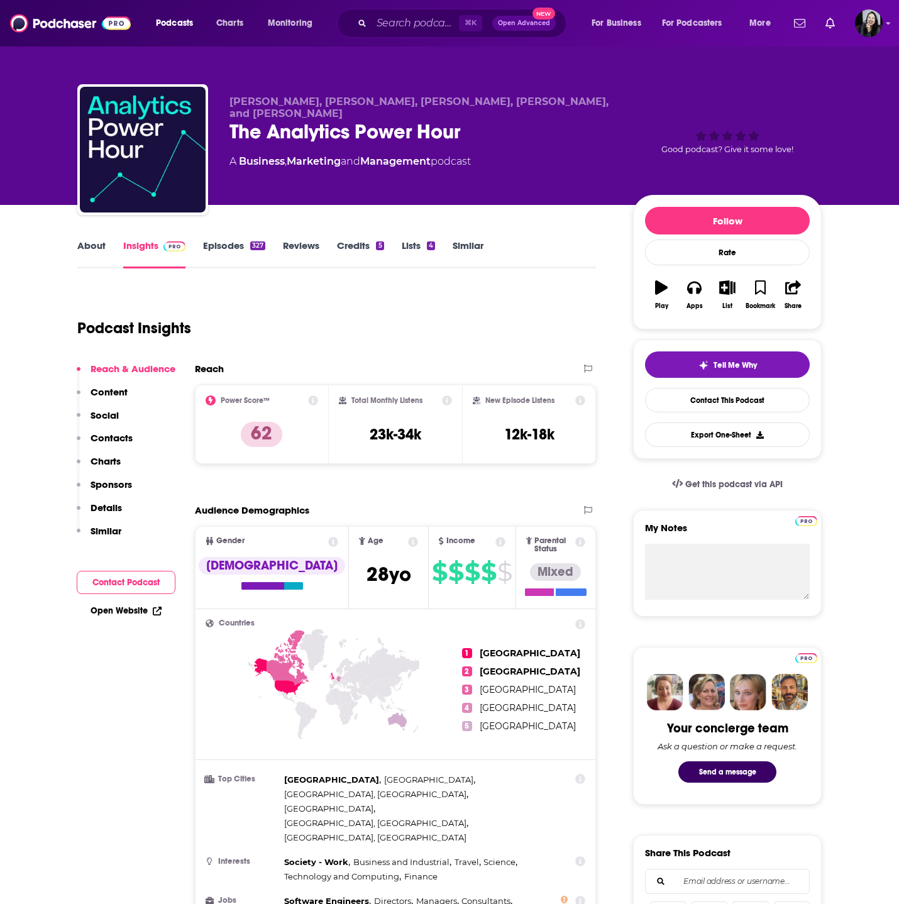
click at [549, 119] on div "The Analytics Power Hour" at bounding box center [422, 131] width 384 height 25
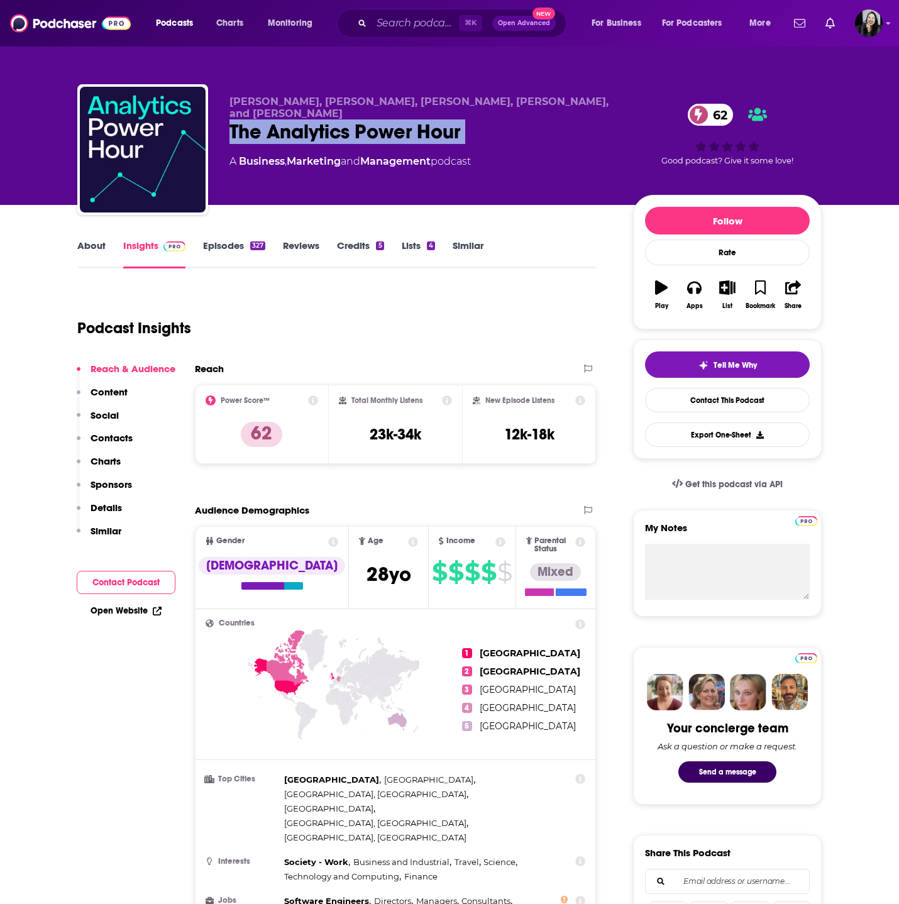
copy div "The Analytics Power Hour"
click at [86, 245] on link "About" at bounding box center [91, 254] width 28 height 29
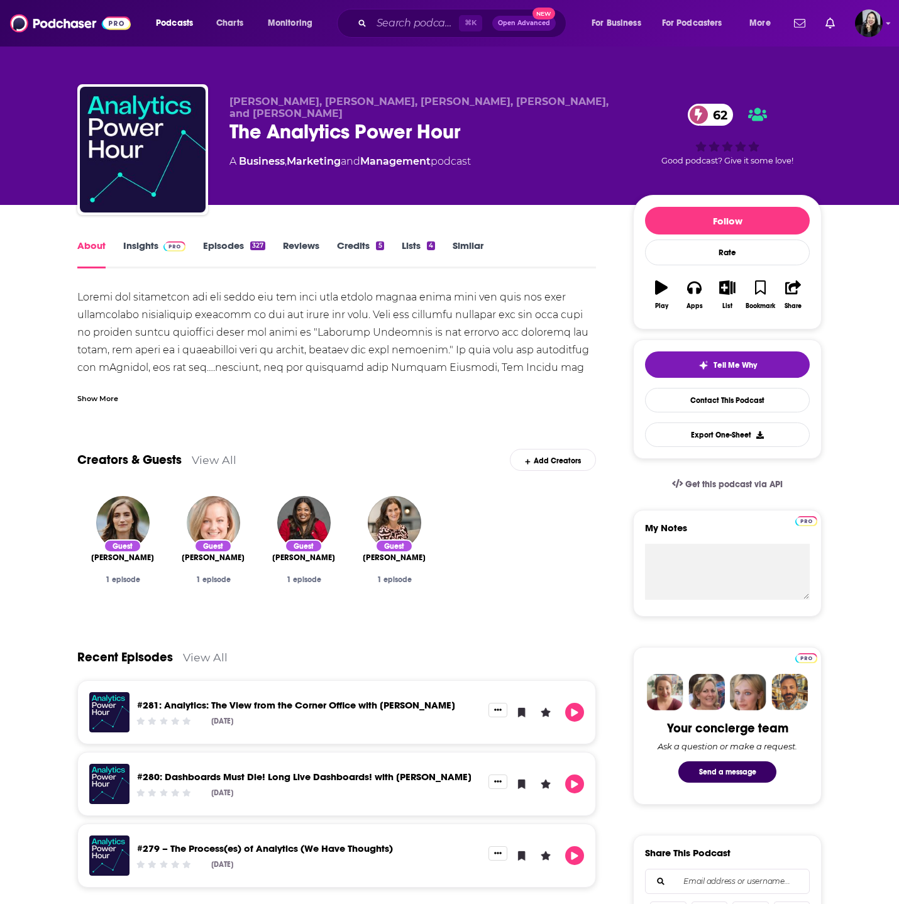
click at [104, 397] on div "Show More" at bounding box center [97, 398] width 41 height 12
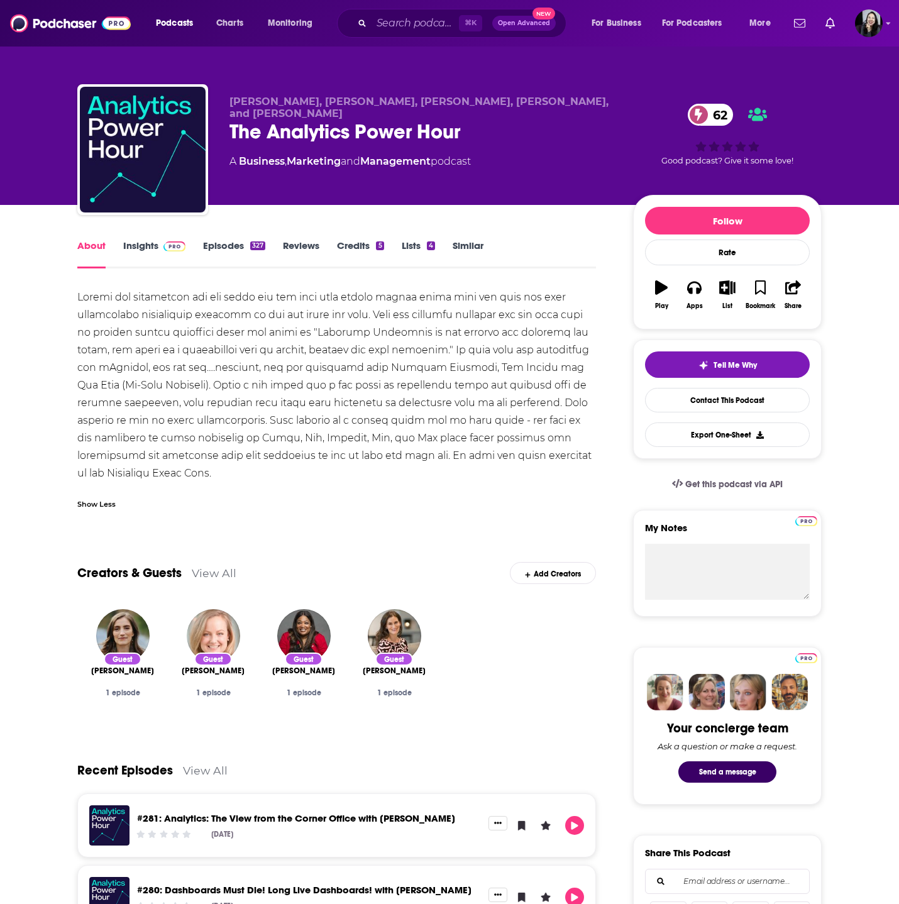
click at [665, 301] on button "Play" at bounding box center [661, 294] width 33 height 45
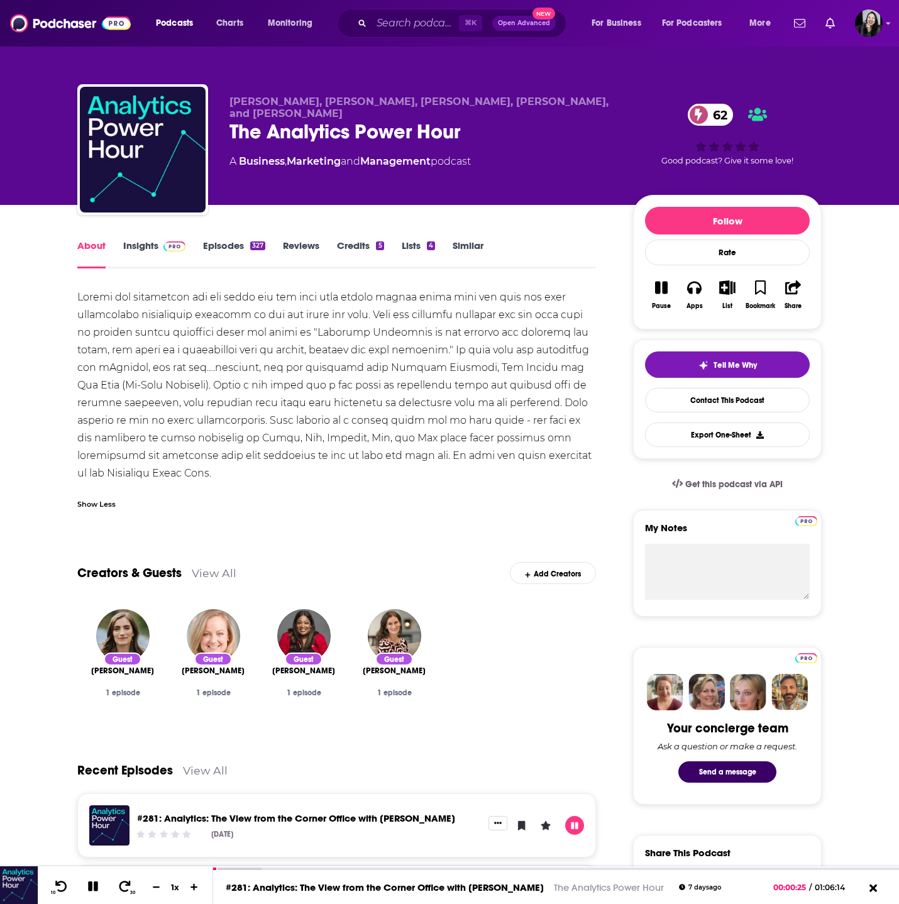
click at [655, 298] on button "Pause" at bounding box center [661, 294] width 33 height 45
click at [141, 255] on link "Insights" at bounding box center [154, 254] width 62 height 29
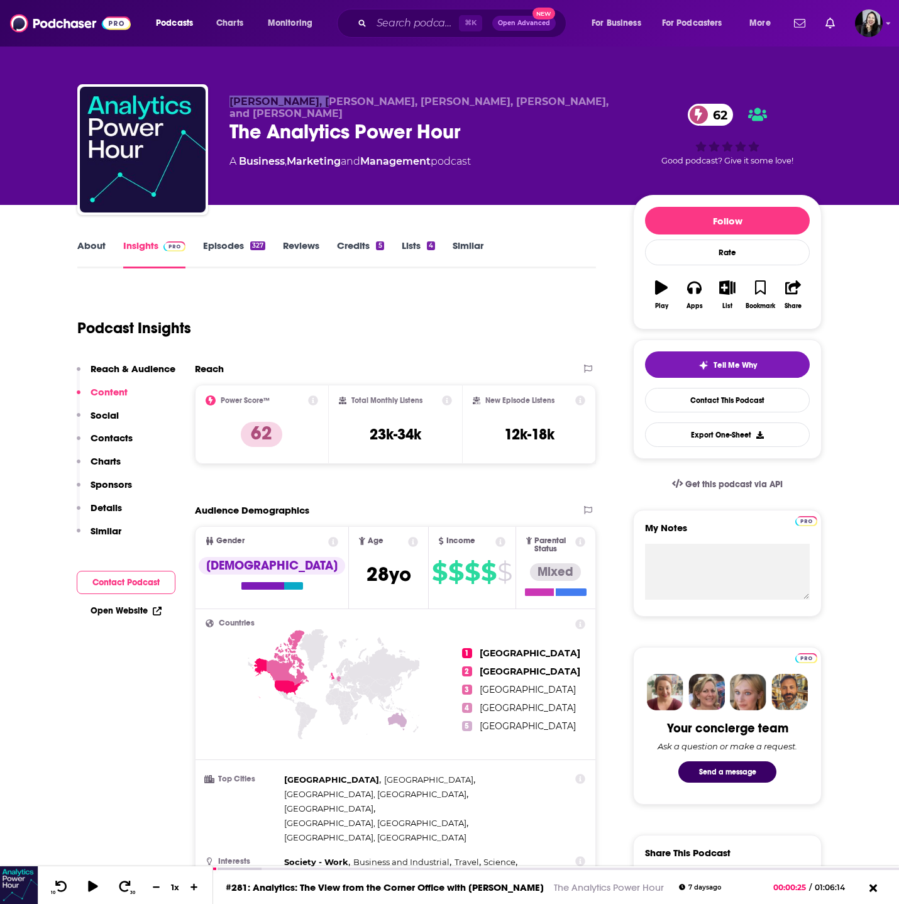
drag, startPoint x: 231, startPoint y: 104, endPoint x: 317, endPoint y: 106, distance: 86.2
click at [317, 106] on span "Michael Helbling, Tim Wilson, Moe Kiss, Val Kroll, and Julie Hoyer" at bounding box center [419, 108] width 379 height 24
copy span "Michael Helbling"
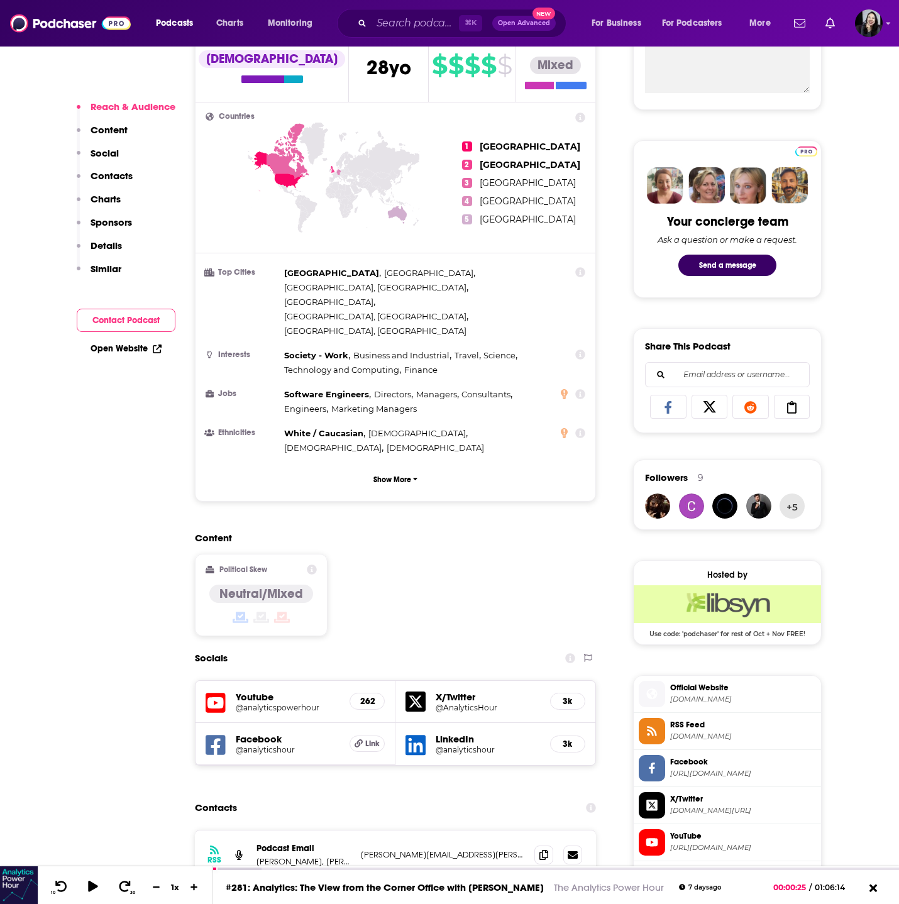
scroll to position [955, 0]
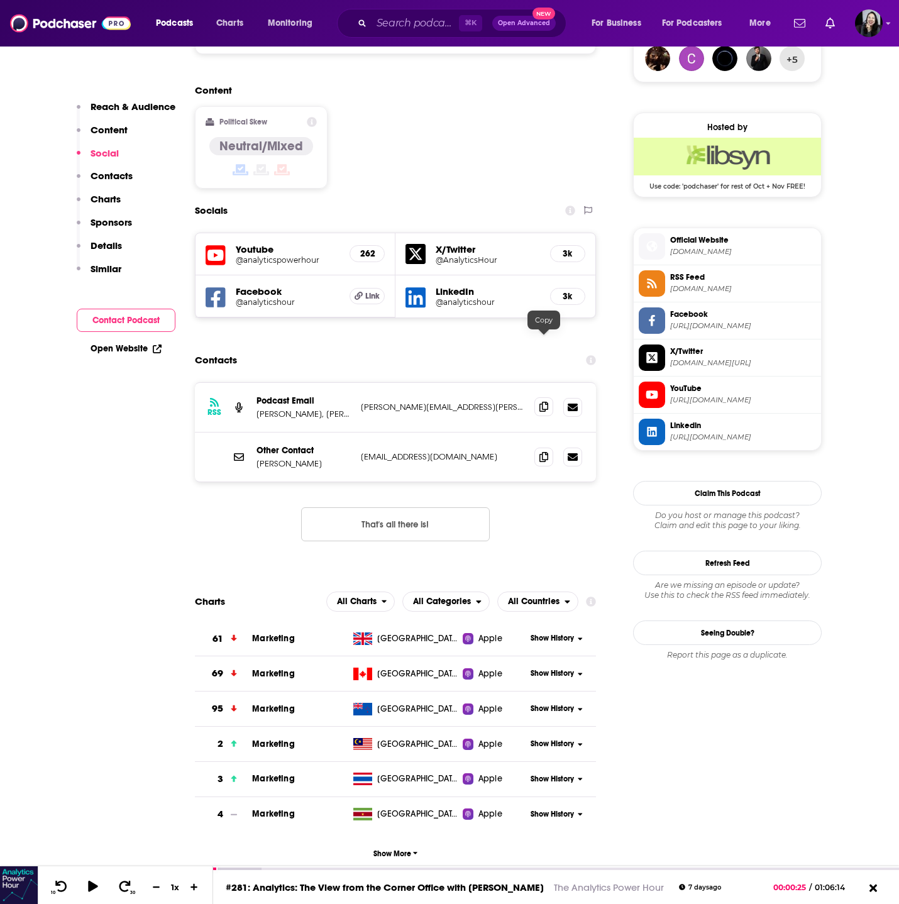
click at [541, 402] on icon at bounding box center [544, 407] width 9 height 10
click at [536, 447] on span at bounding box center [543, 456] width 19 height 19
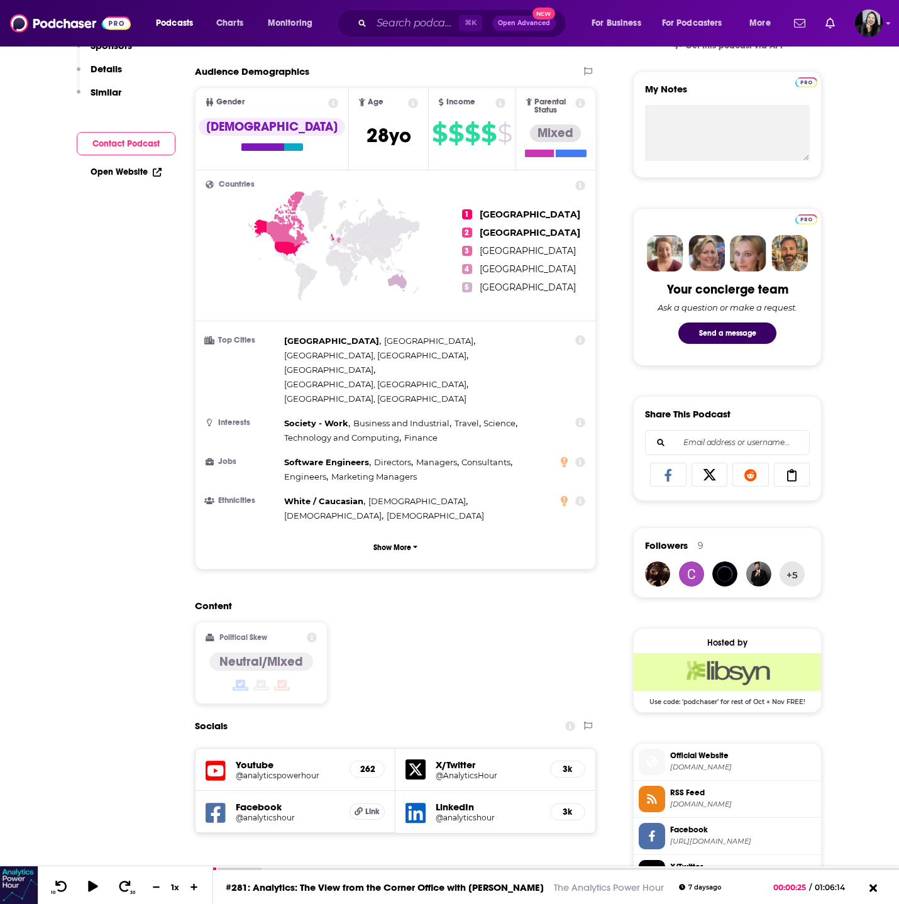
scroll to position [0, 0]
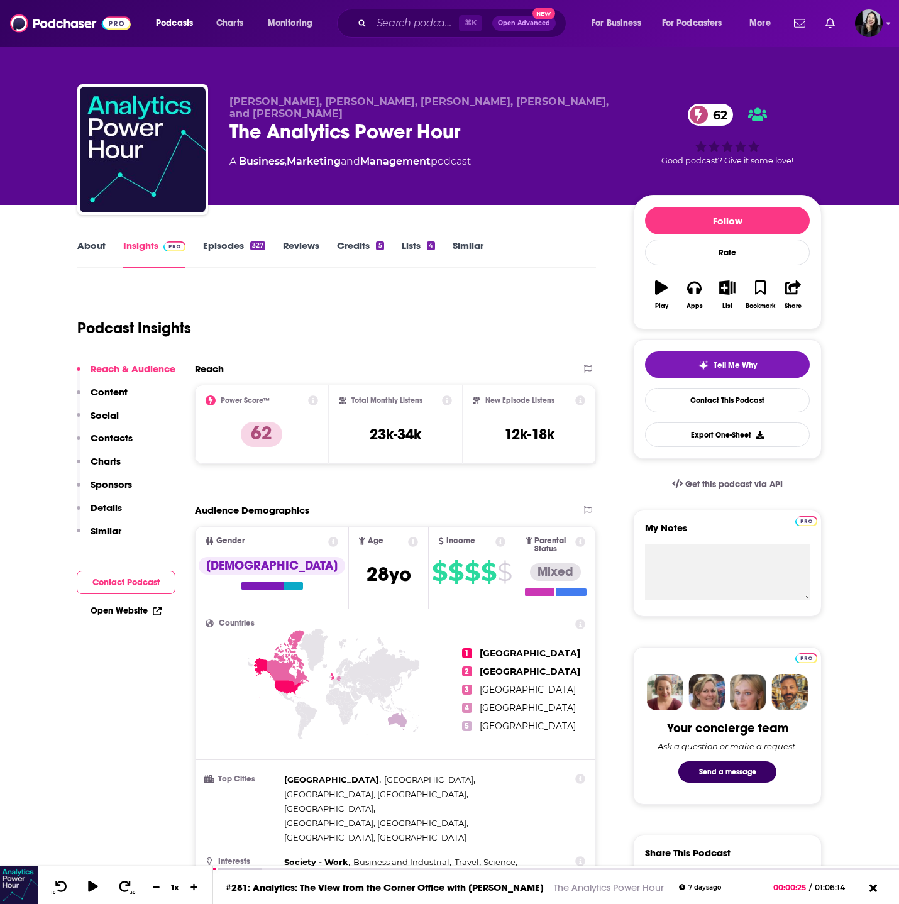
click at [526, 133] on div "Michael Helbling, Tim Wilson, Moe Kiss, Val Kroll, and Julie Hoyer The Analytic…" at bounding box center [422, 146] width 384 height 101
copy div "The Analytics Power Hour 62"
drag, startPoint x: 226, startPoint y: 103, endPoint x: 317, endPoint y: 104, distance: 90.6
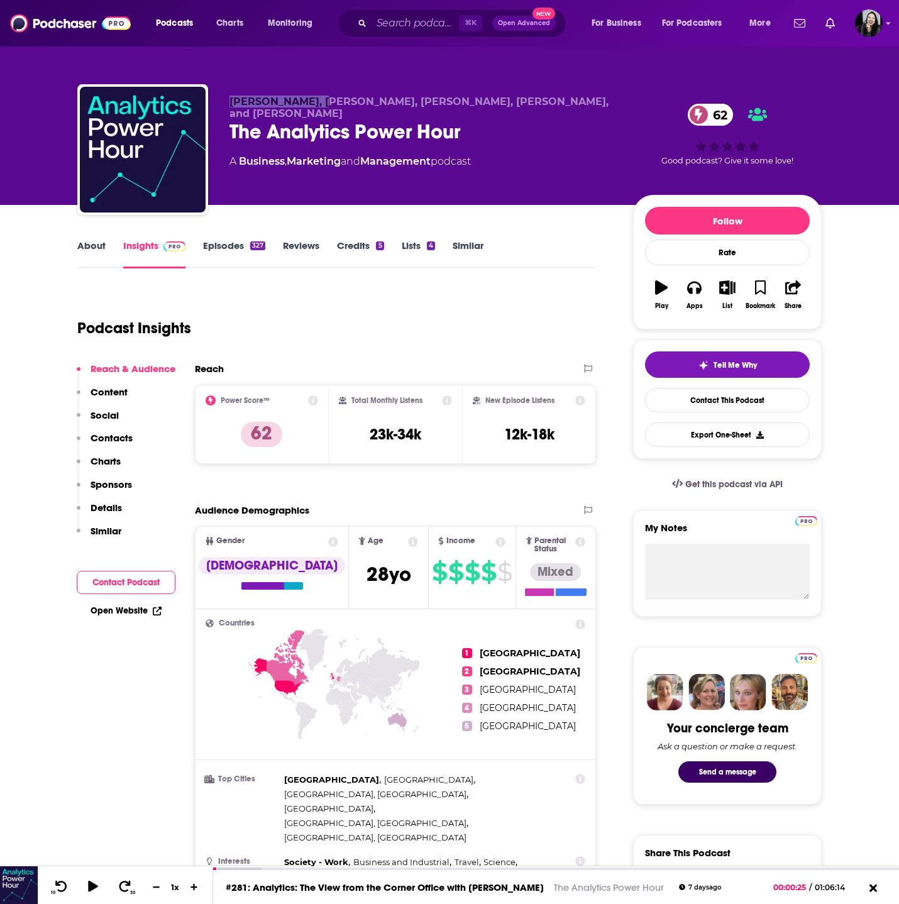
click at [317, 104] on div "Michael Helbling, Tim Wilson, Moe Kiss, Val Kroll, and Julie Hoyer The Analytic…" at bounding box center [449, 152] width 745 height 136
copy span "Michael Helbling"
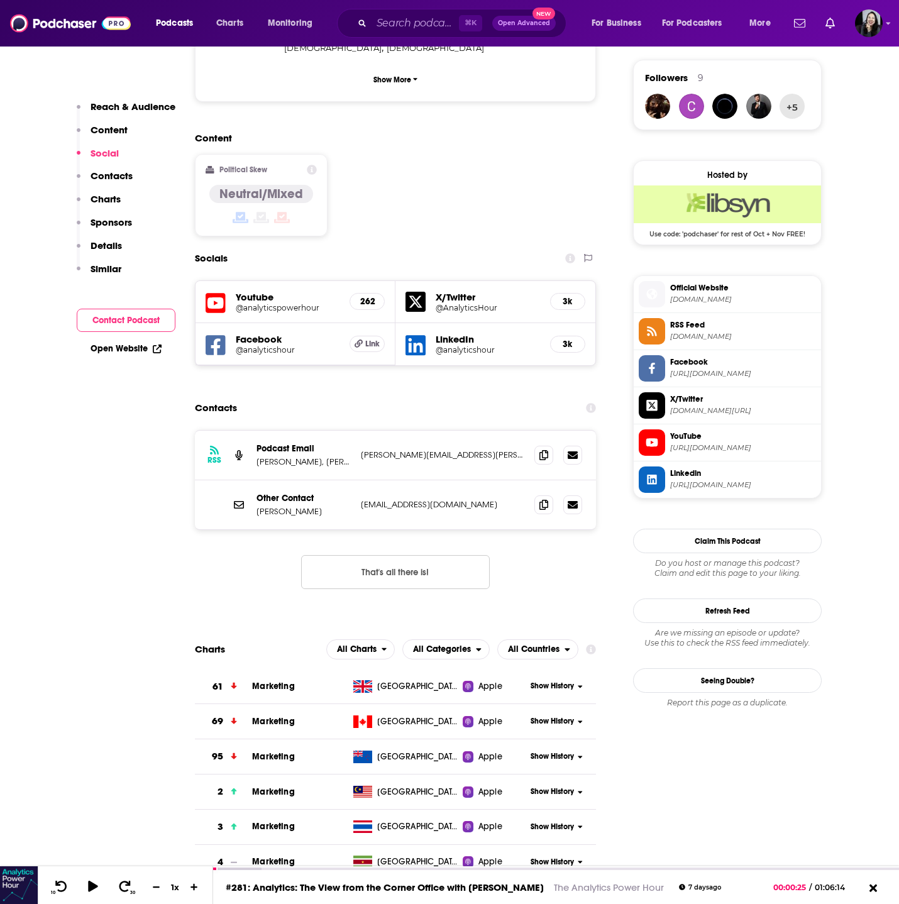
scroll to position [903, 0]
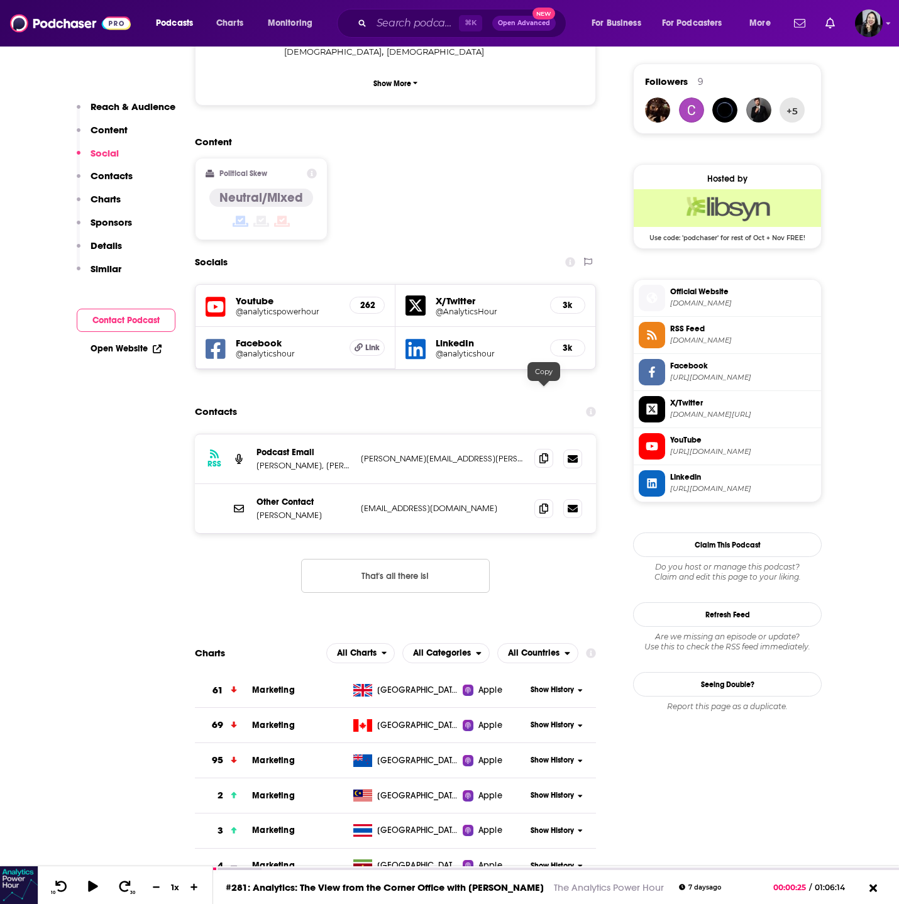
click at [540, 453] on icon at bounding box center [544, 458] width 9 height 10
click at [542, 503] on icon at bounding box center [544, 508] width 9 height 10
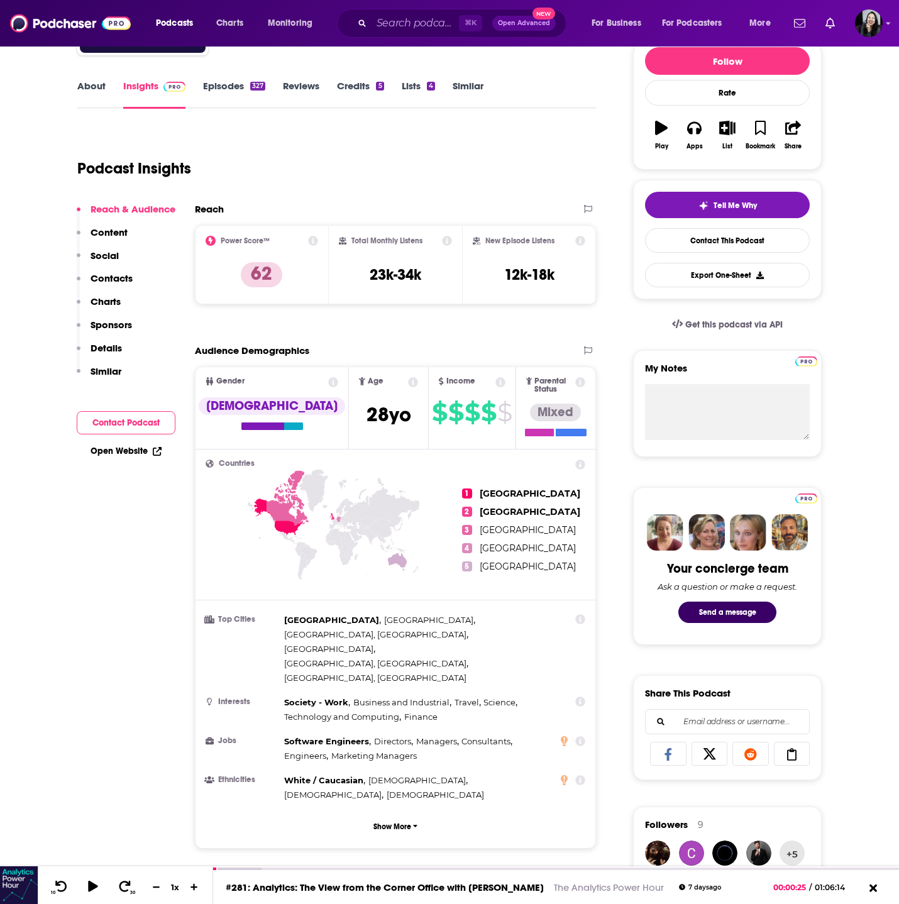
scroll to position [0, 0]
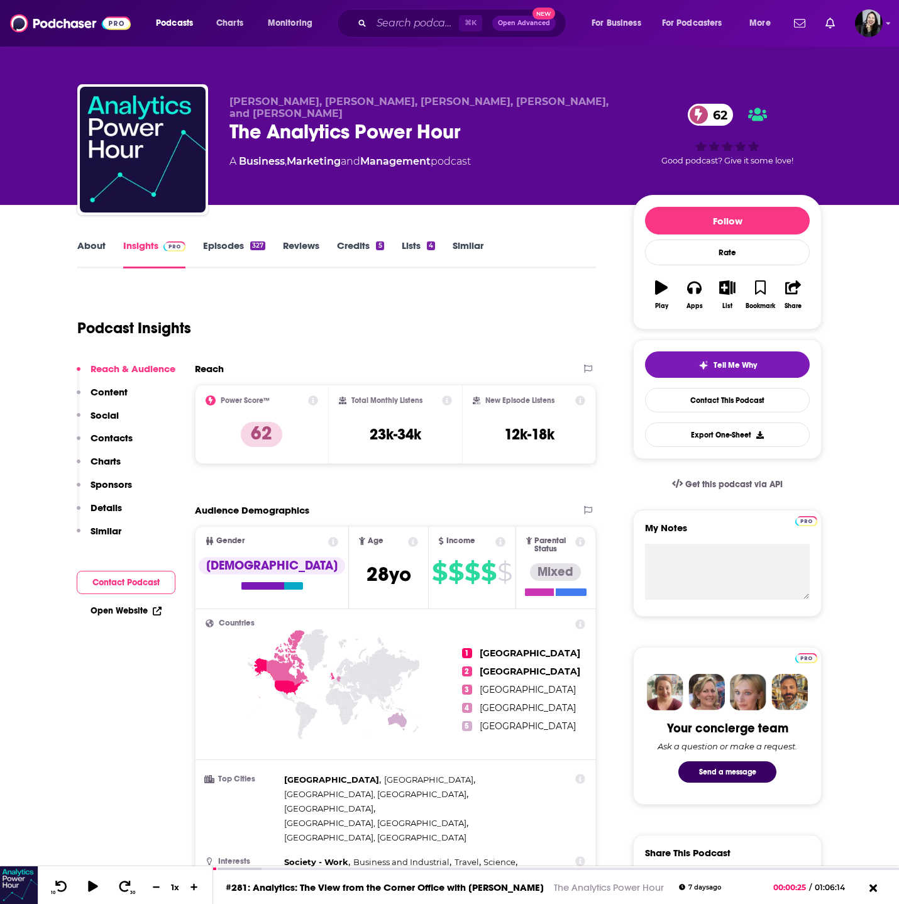
click at [206, 259] on link "Episodes 327" at bounding box center [234, 254] width 62 height 29
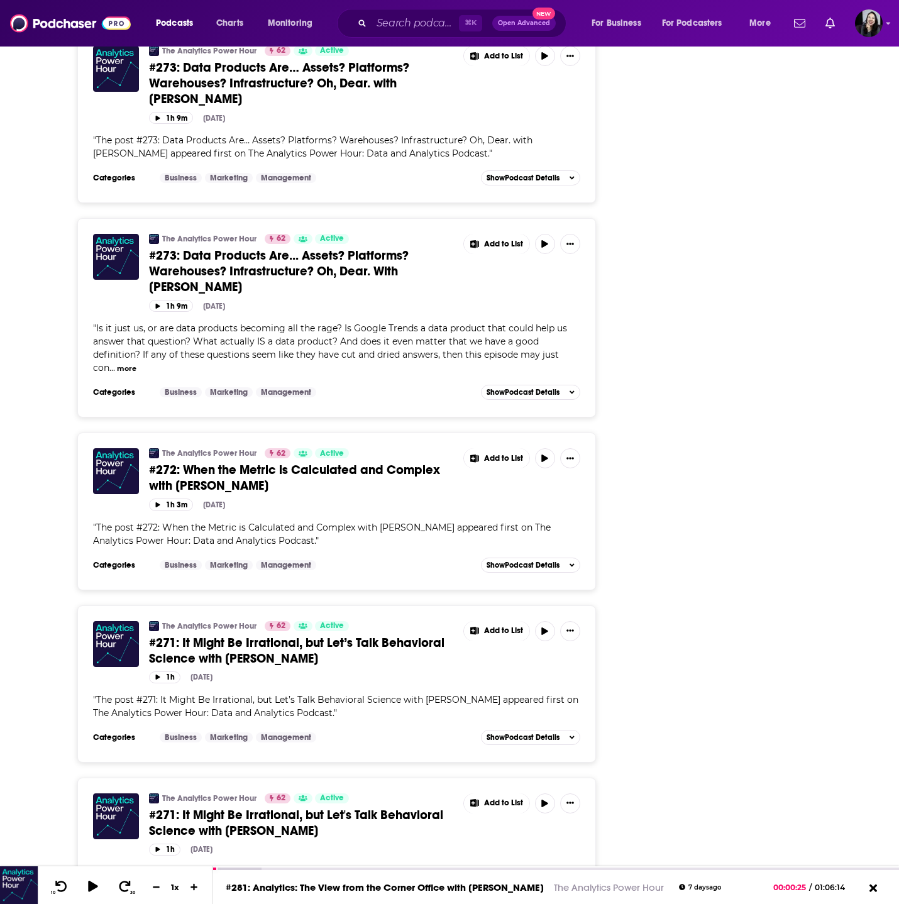
scroll to position [2439, 0]
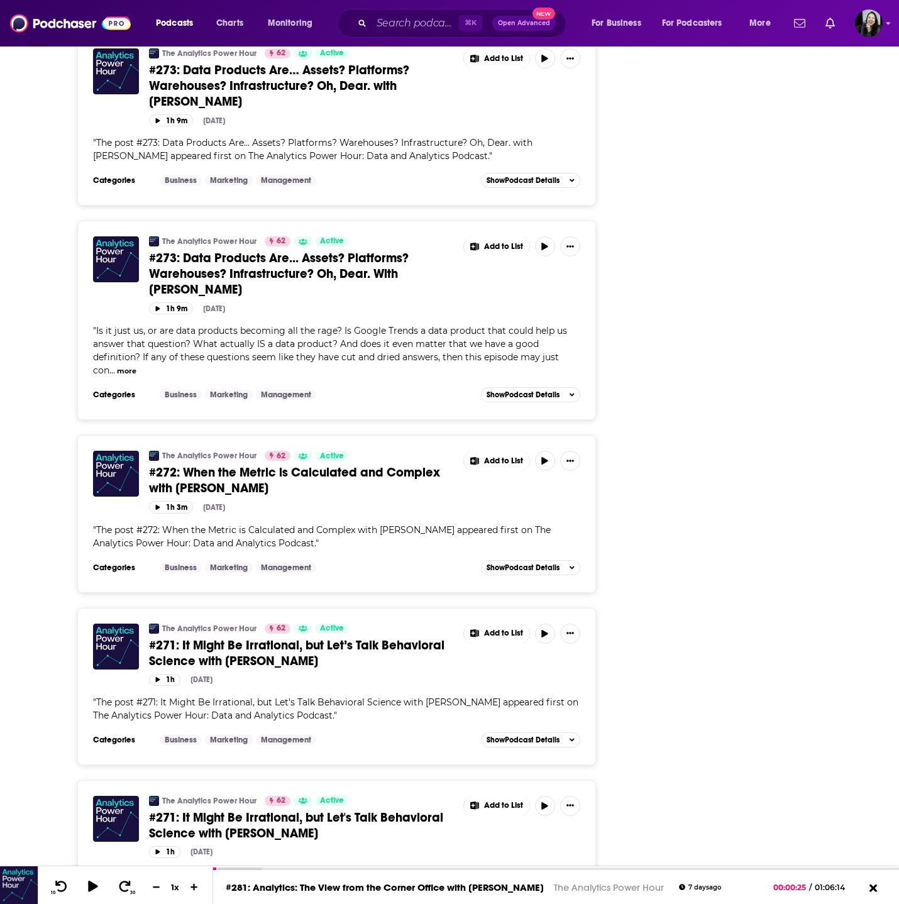
click at [282, 638] on span "#271: It Might Be Irrational, but Let’s Talk Behavioral Science with Dr. Lindsa…" at bounding box center [297, 653] width 296 height 31
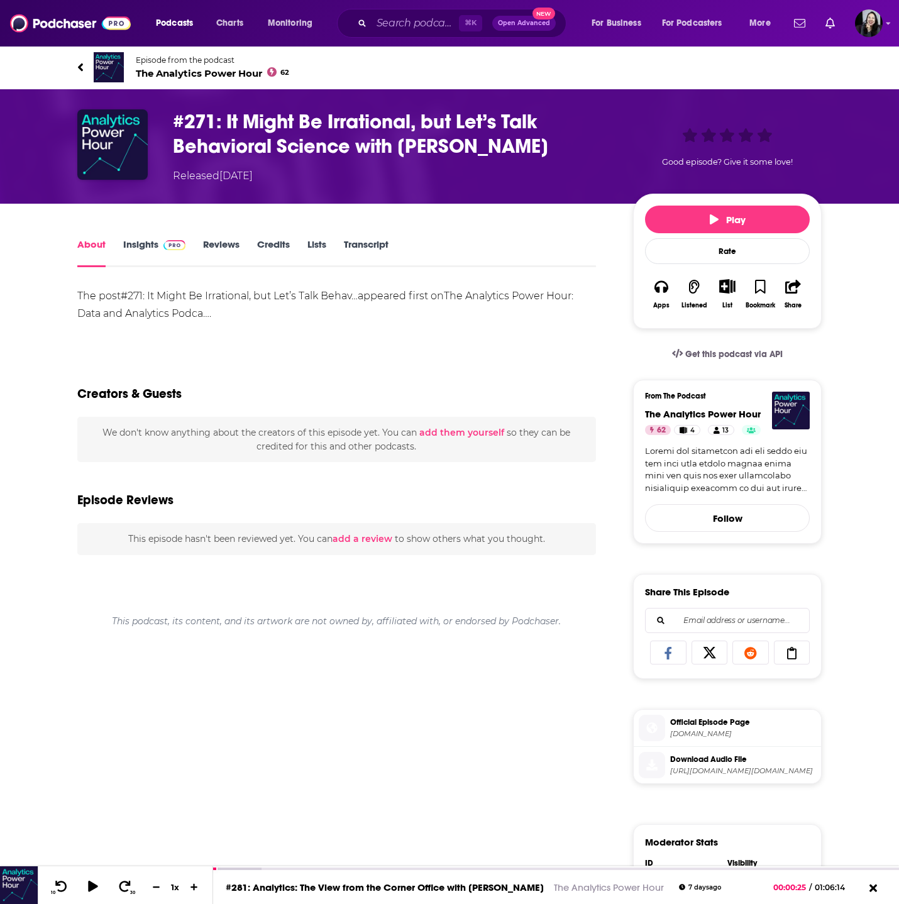
click at [208, 313] on link "The Analytics Power Hour: Data and Analytics Podca…" at bounding box center [325, 305] width 496 height 30
click at [366, 252] on link "Transcript" at bounding box center [366, 252] width 45 height 29
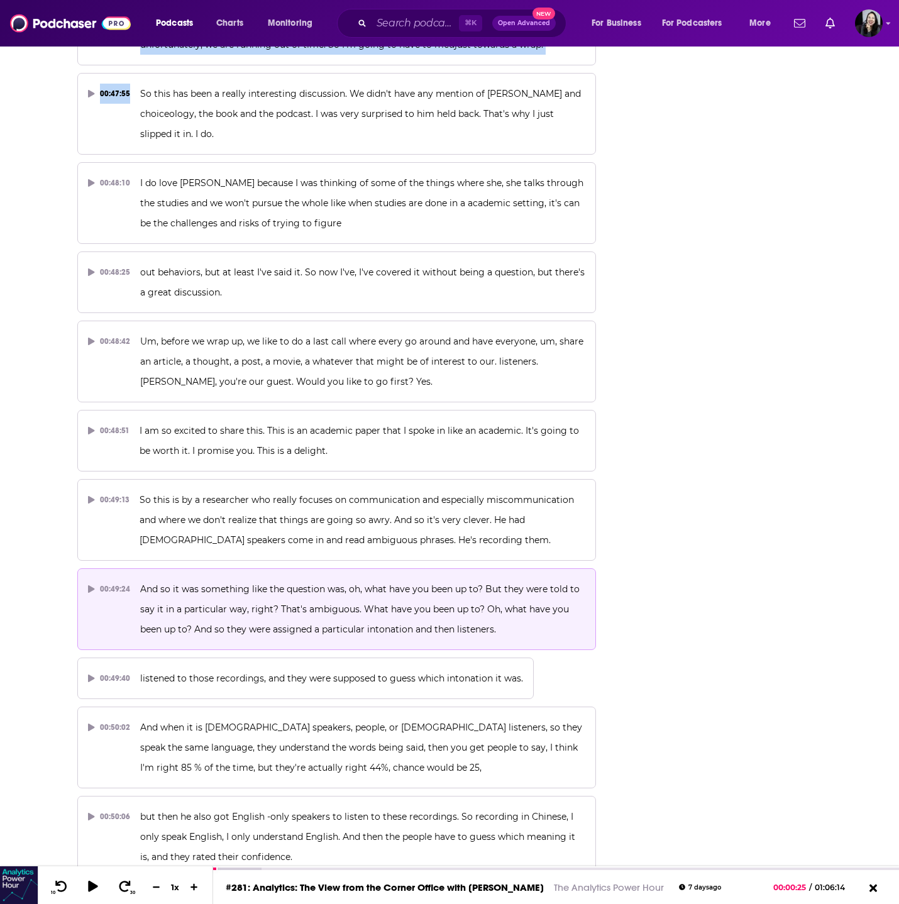
scroll to position [16984, 0]
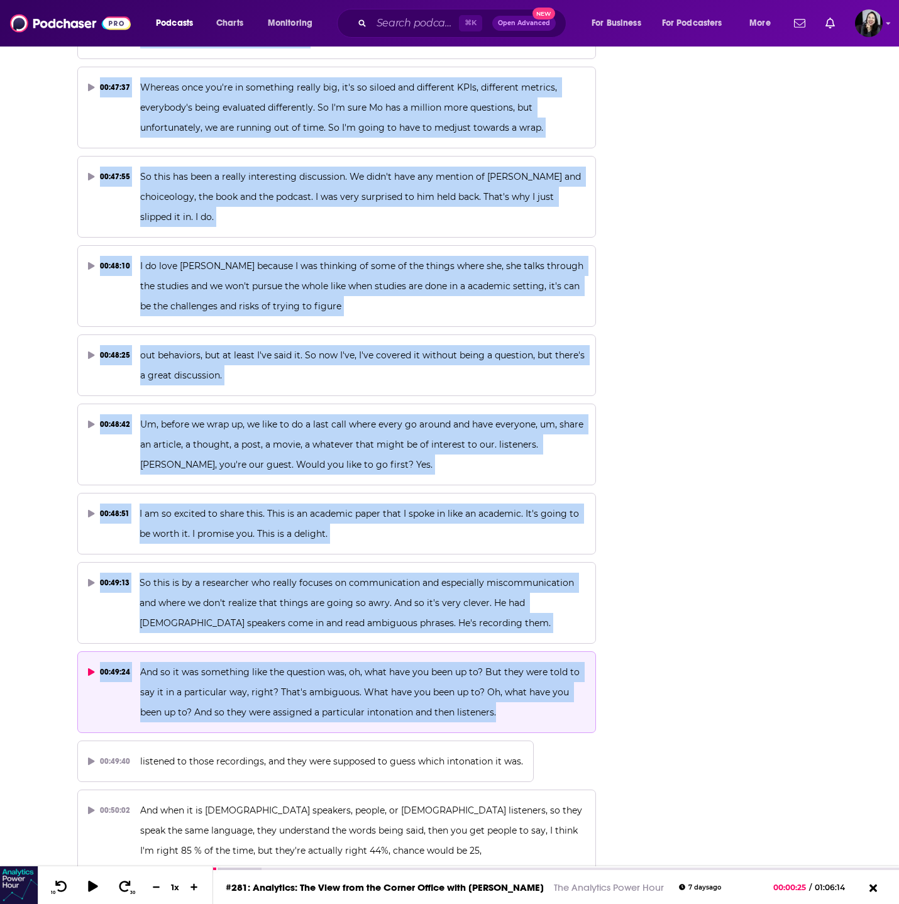
drag, startPoint x: 52, startPoint y: 55, endPoint x: 514, endPoint y: 650, distance: 753.3
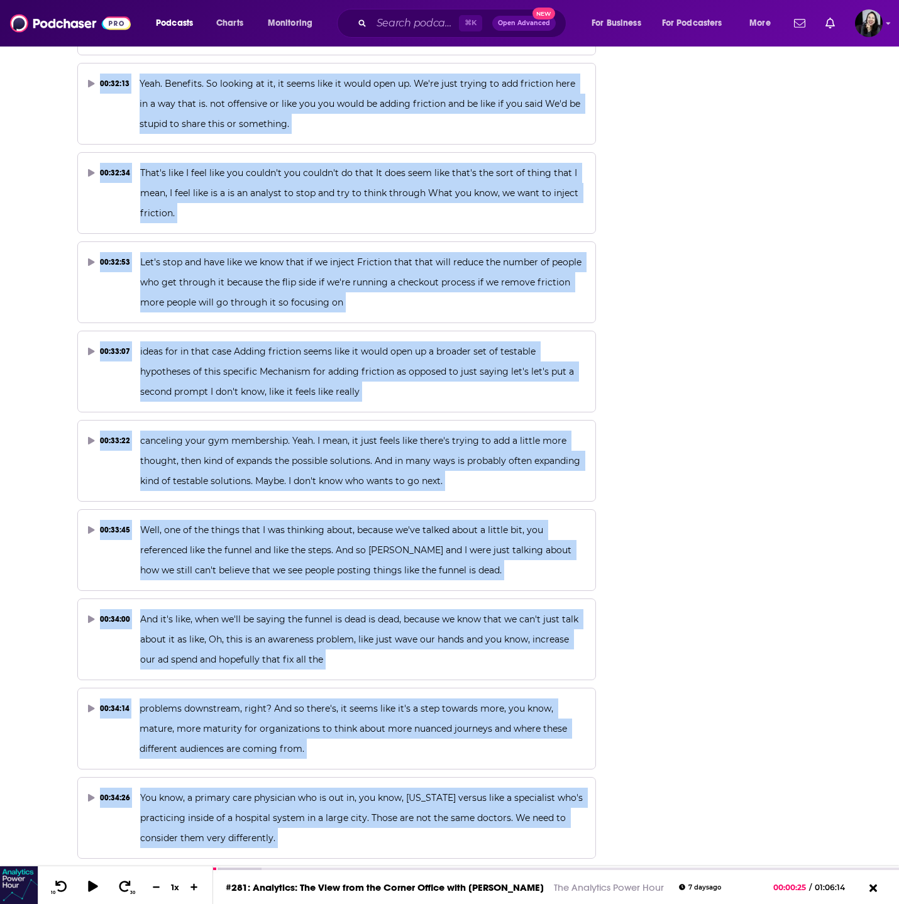
scroll to position [10962, 0]
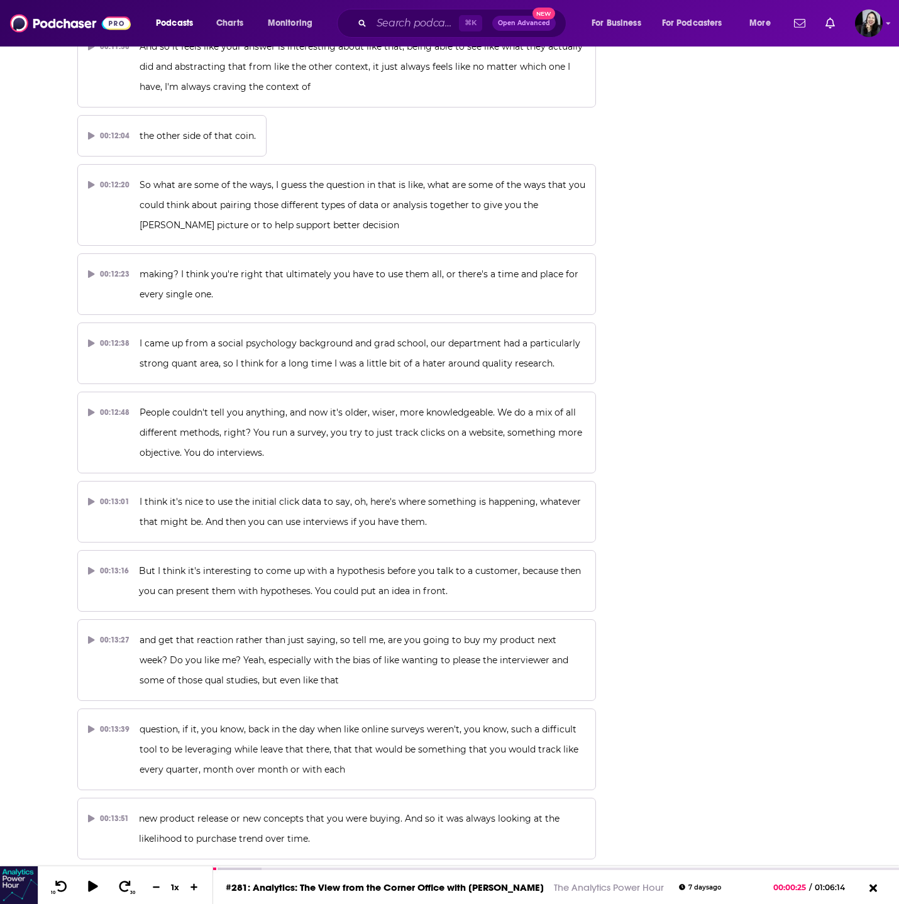
scroll to position [0, 0]
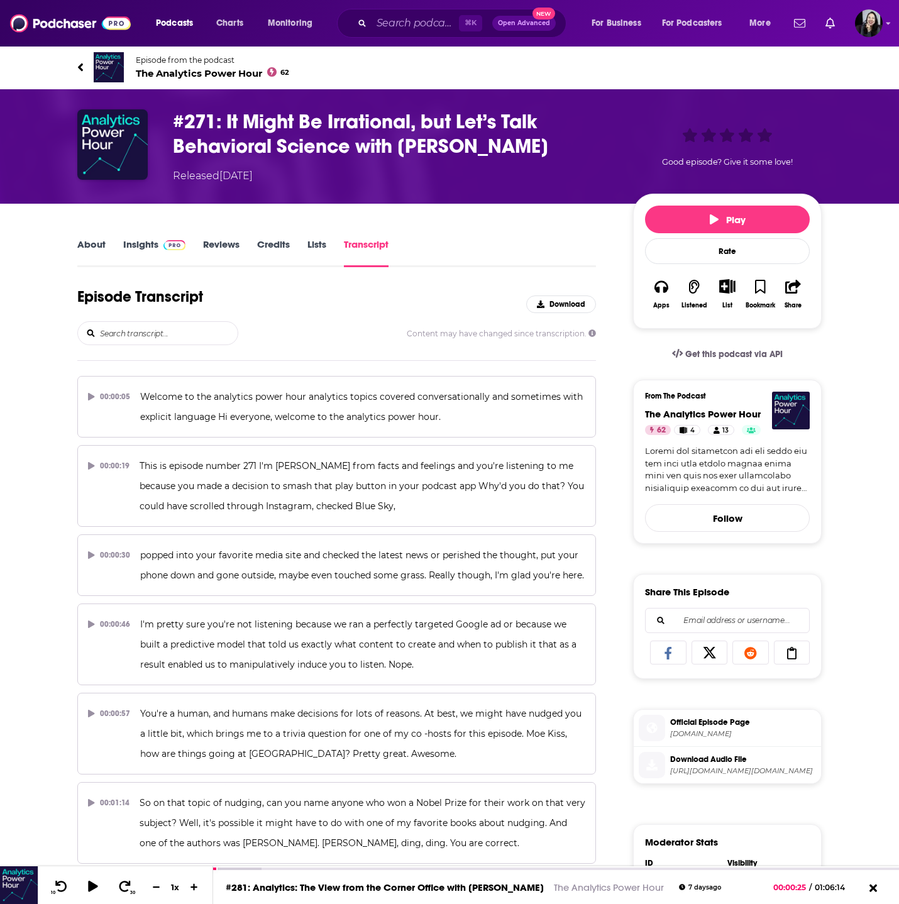
click at [620, 143] on div "#271: It Might Be Irrational, but Let’s Talk Behavioral Science with Dr. Lindsa…" at bounding box center [497, 146] width 649 height 74
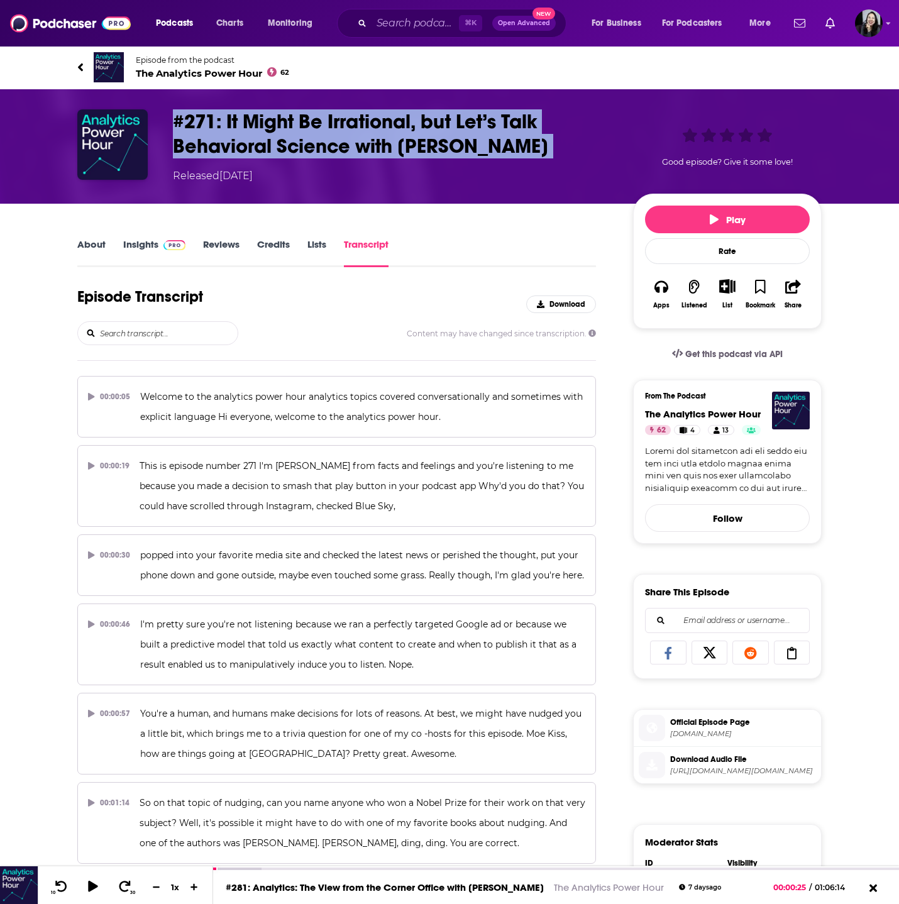
click at [620, 143] on div "#271: It Might Be Irrational, but Let’s Talk Behavioral Science with Dr. Lindsa…" at bounding box center [497, 146] width 649 height 74
copy h3 "#271: It Might Be Irrational, but Let’s Talk Behavioral Science with Dr. Lindsa…"
click at [83, 248] on link "About" at bounding box center [91, 252] width 28 height 29
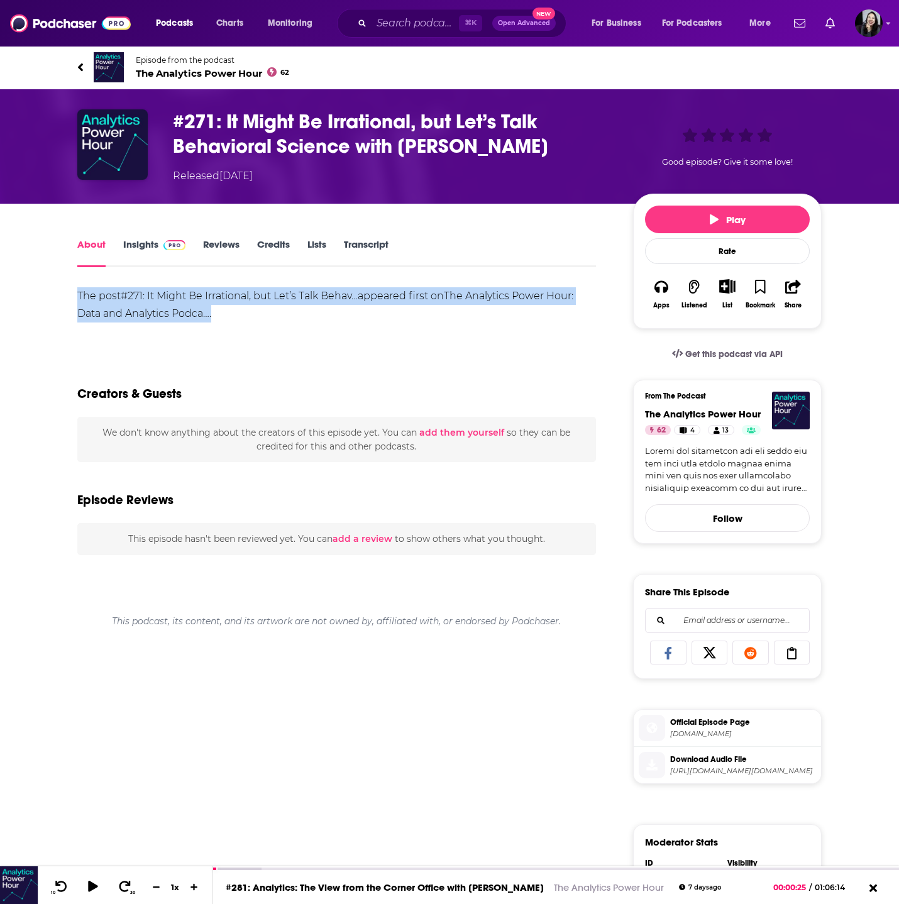
drag, startPoint x: 67, startPoint y: 280, endPoint x: 291, endPoint y: 326, distance: 228.5
click at [292, 324] on div "About Insights Reviews Credits Lists Transcript The post #271: It Might Be Irra…" at bounding box center [345, 712] width 576 height 953
copy div "The post #271: It Might Be Irrational, but Let’s Talk Behav… appeared first on …"
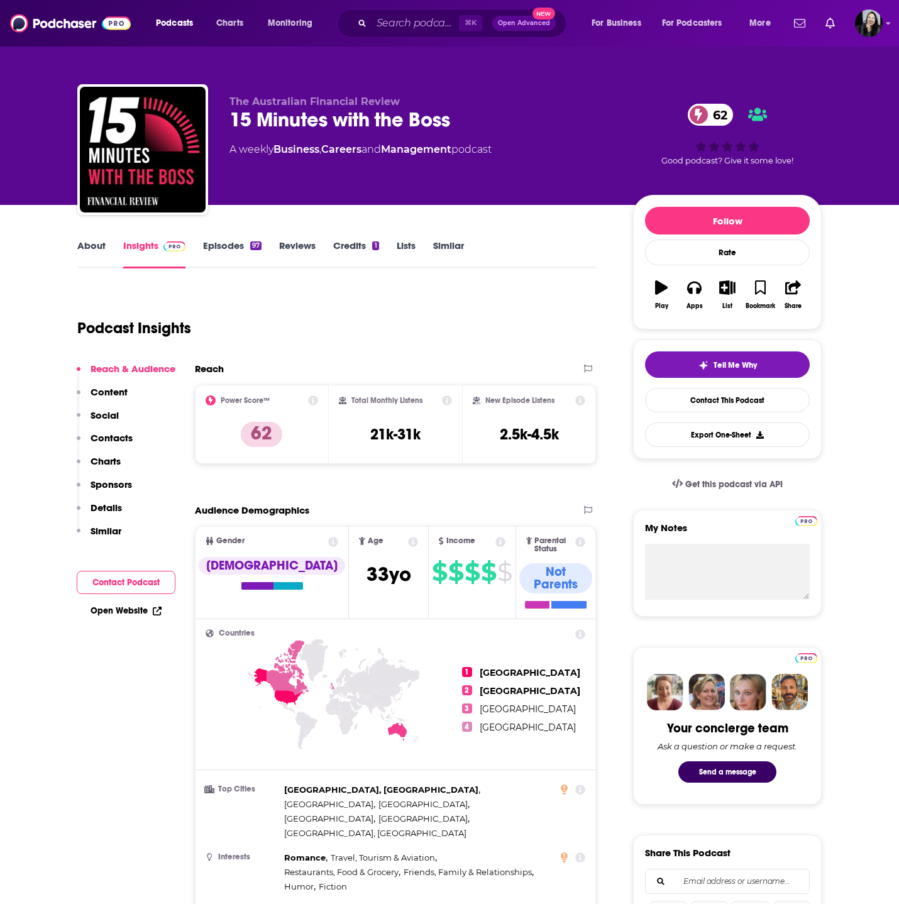
click at [91, 262] on link "About" at bounding box center [91, 254] width 28 height 29
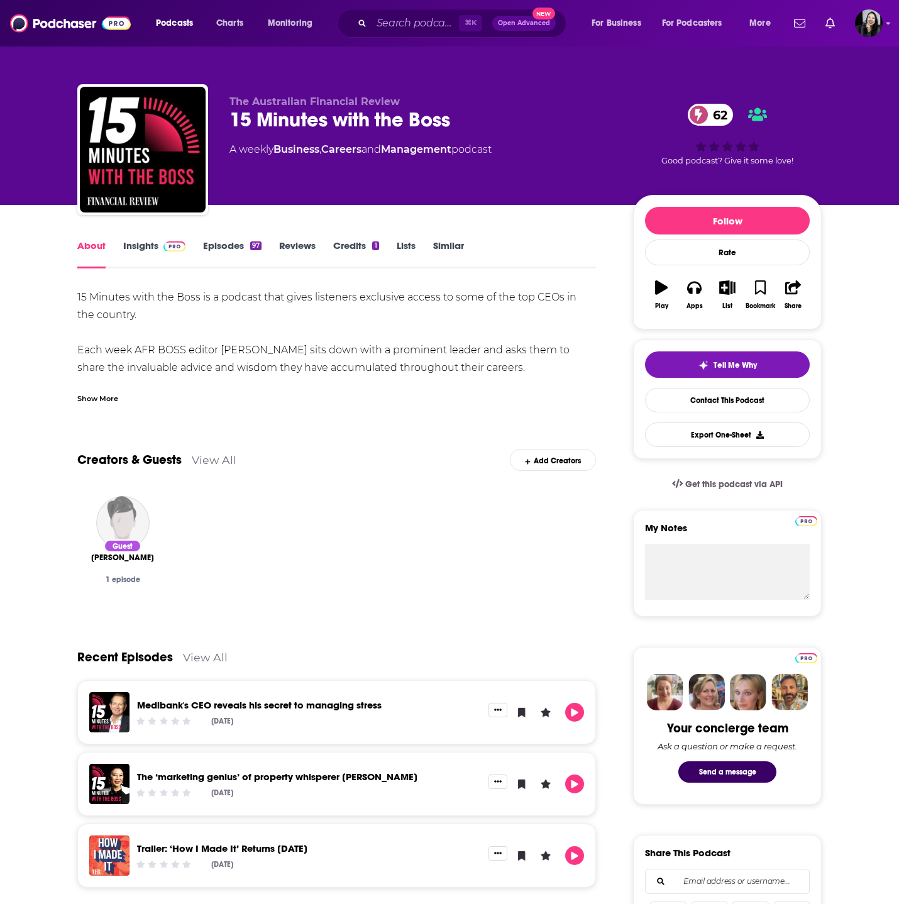
click at [149, 249] on link "Insights" at bounding box center [154, 254] width 62 height 29
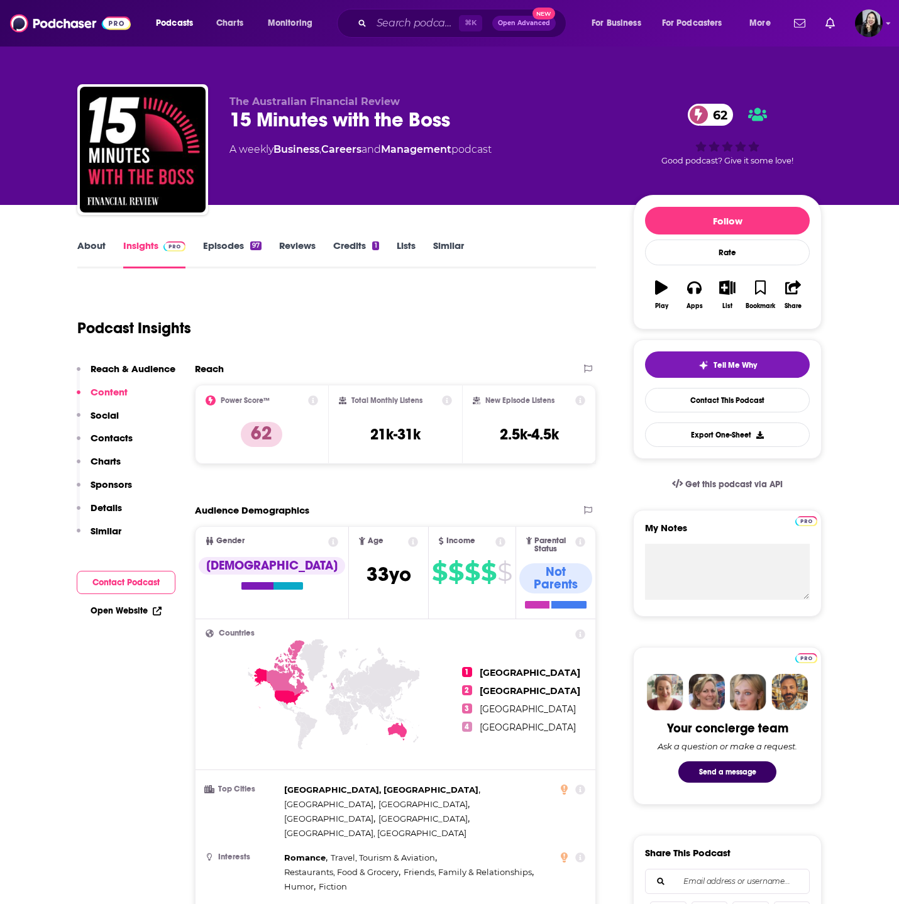
click at [668, 297] on button "Play" at bounding box center [661, 294] width 33 height 45
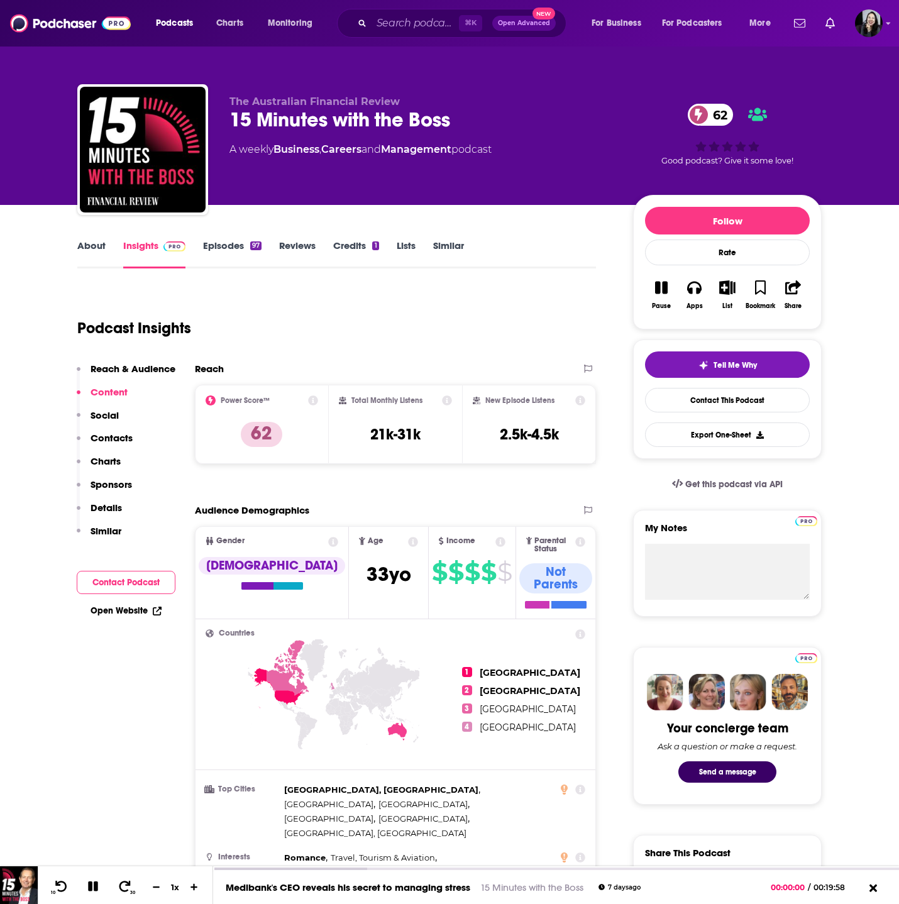
click at [350, 250] on link "Credits 1" at bounding box center [355, 254] width 45 height 29
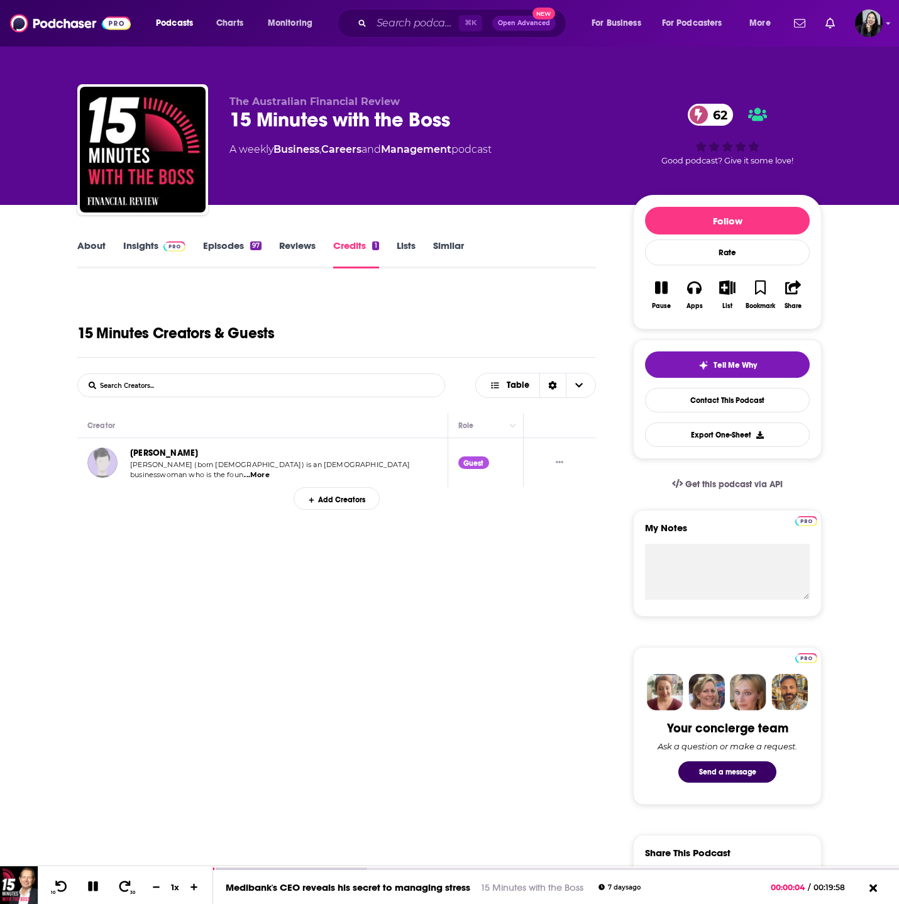
click at [253, 475] on span "...More" at bounding box center [256, 475] width 25 height 10
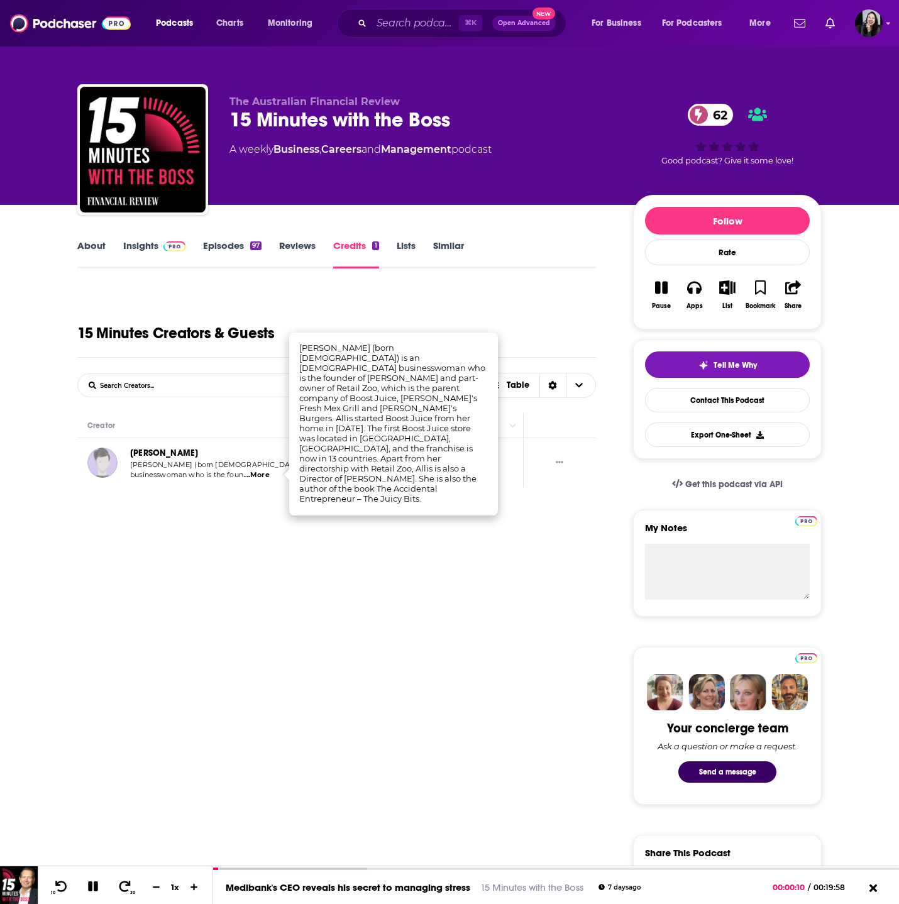
click at [153, 298] on div "15 Minutes Creators & Guests" at bounding box center [336, 323] width 519 height 69
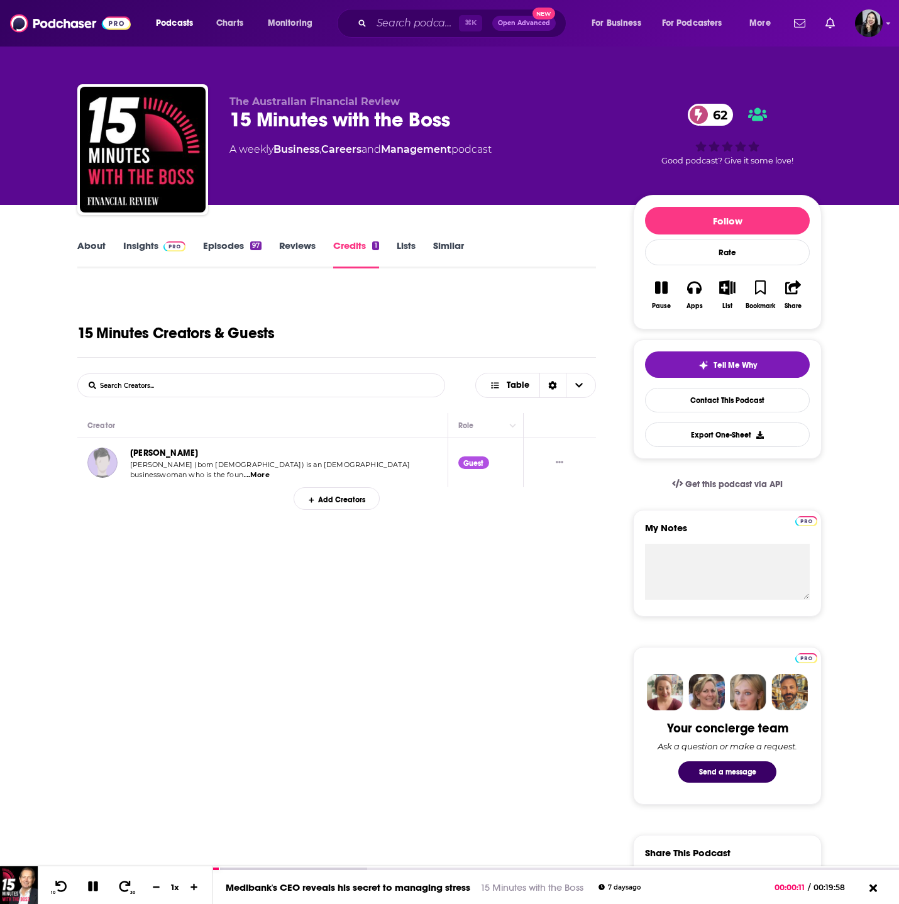
click at [423, 103] on p "The Australian Financial Review" at bounding box center [422, 102] width 384 height 12
click at [489, 105] on p "The Australian Financial Review" at bounding box center [422, 102] width 384 height 12
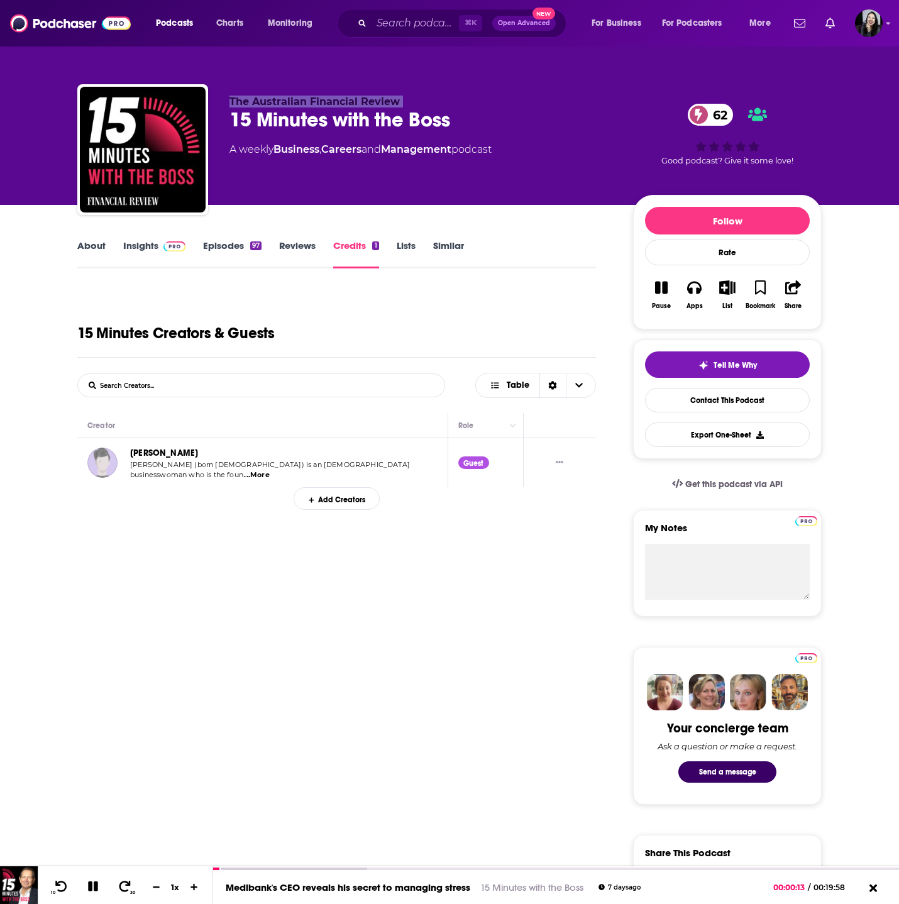
click at [489, 105] on p "The Australian Financial Review" at bounding box center [422, 102] width 384 height 12
click at [486, 123] on div "15 Minutes with the Boss 62" at bounding box center [422, 120] width 384 height 25
copy div "15 Minutes with the Boss 62"
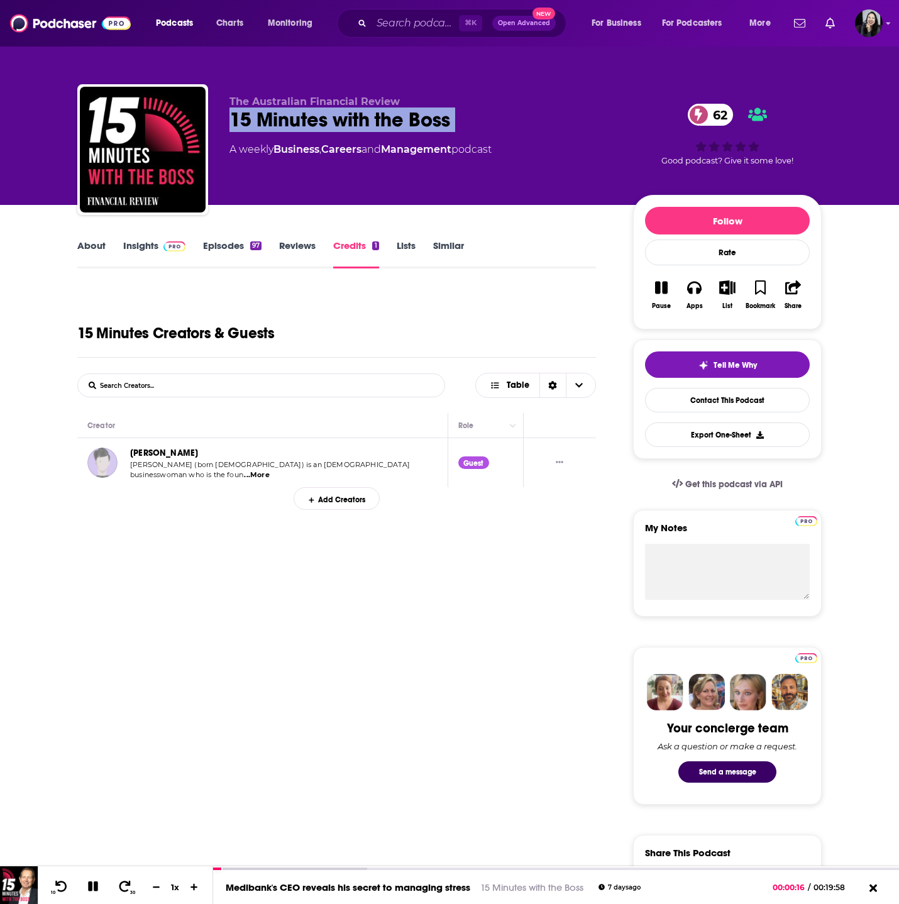
click at [154, 252] on link "Insights" at bounding box center [154, 254] width 62 height 29
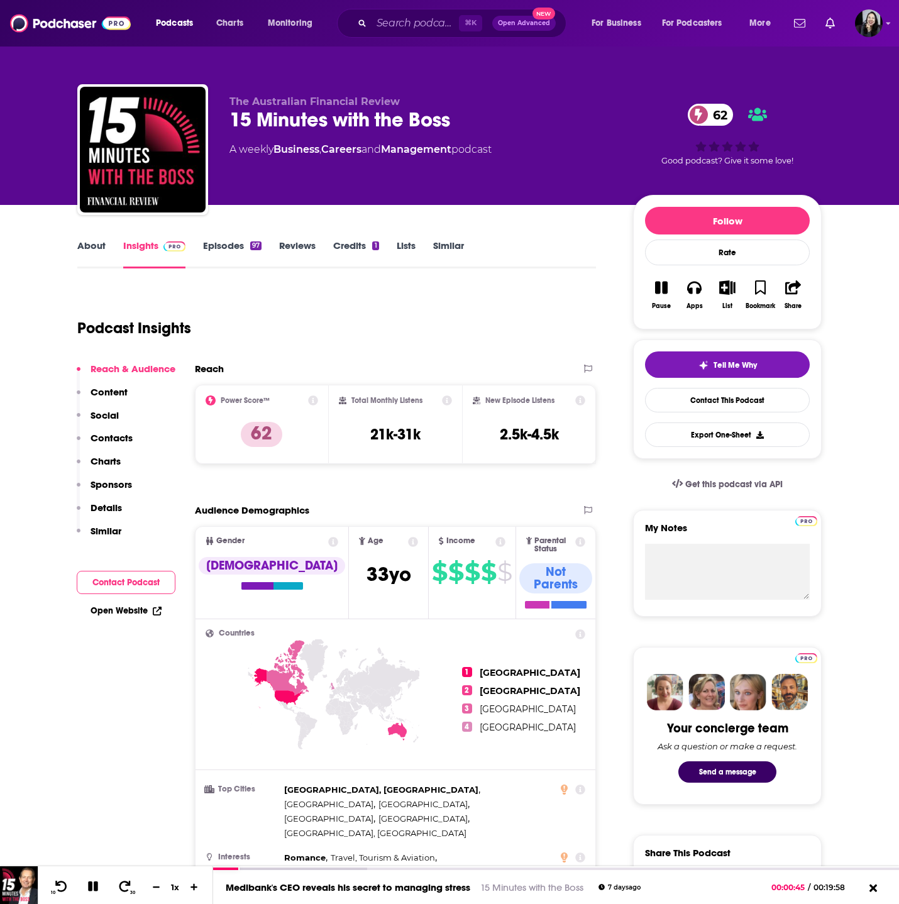
click at [671, 297] on button "Pause" at bounding box center [661, 294] width 33 height 45
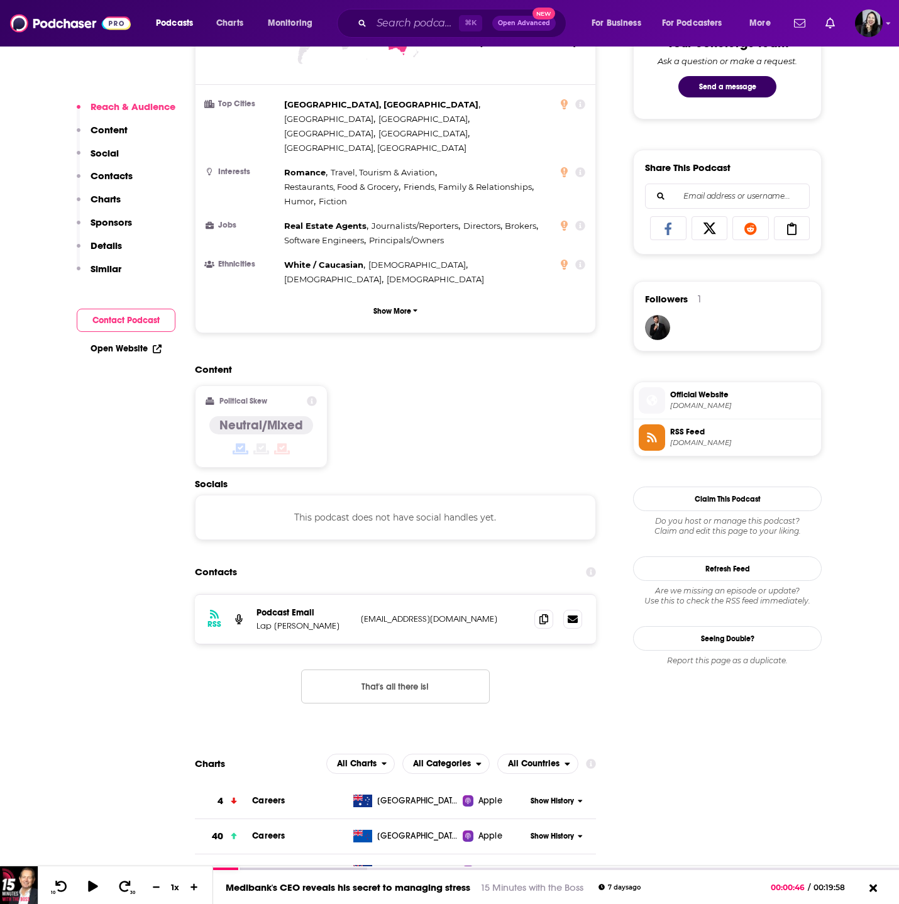
scroll to position [795, 0]
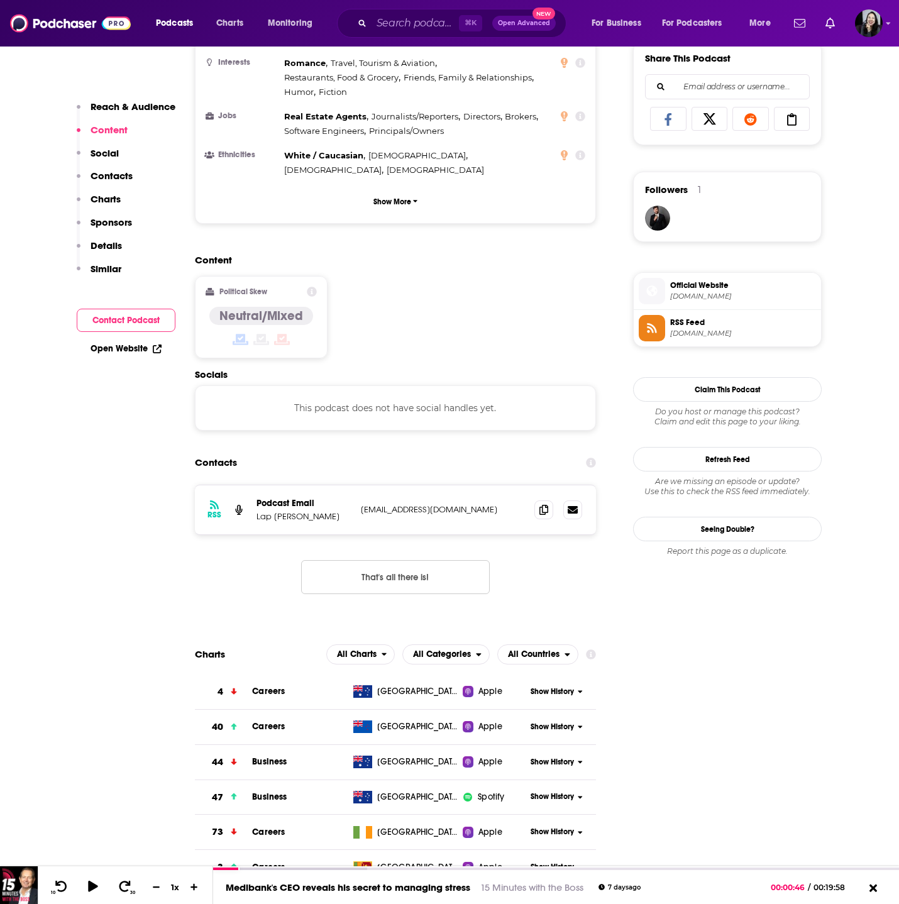
click at [543, 485] on div "RSS Podcast Email Lap Phan podcasts@afr.com podcasts@afr.com That's all there i…" at bounding box center [395, 550] width 401 height 130
click at [540, 504] on icon at bounding box center [544, 509] width 9 height 10
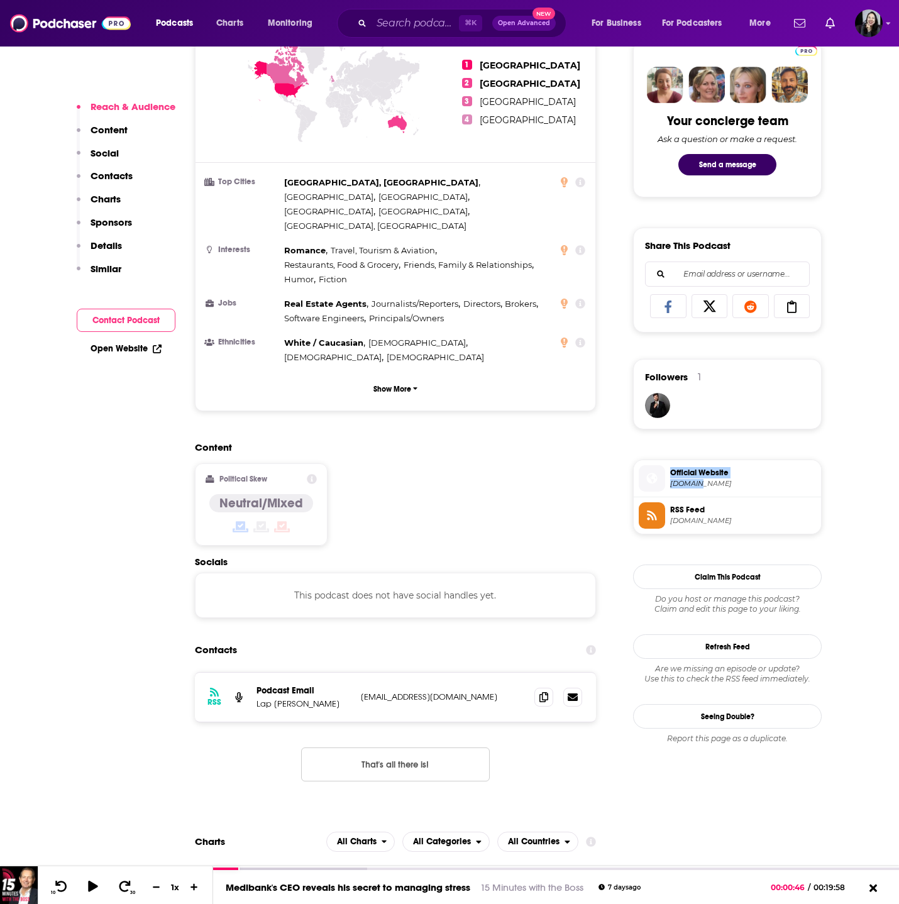
scroll to position [0, 0]
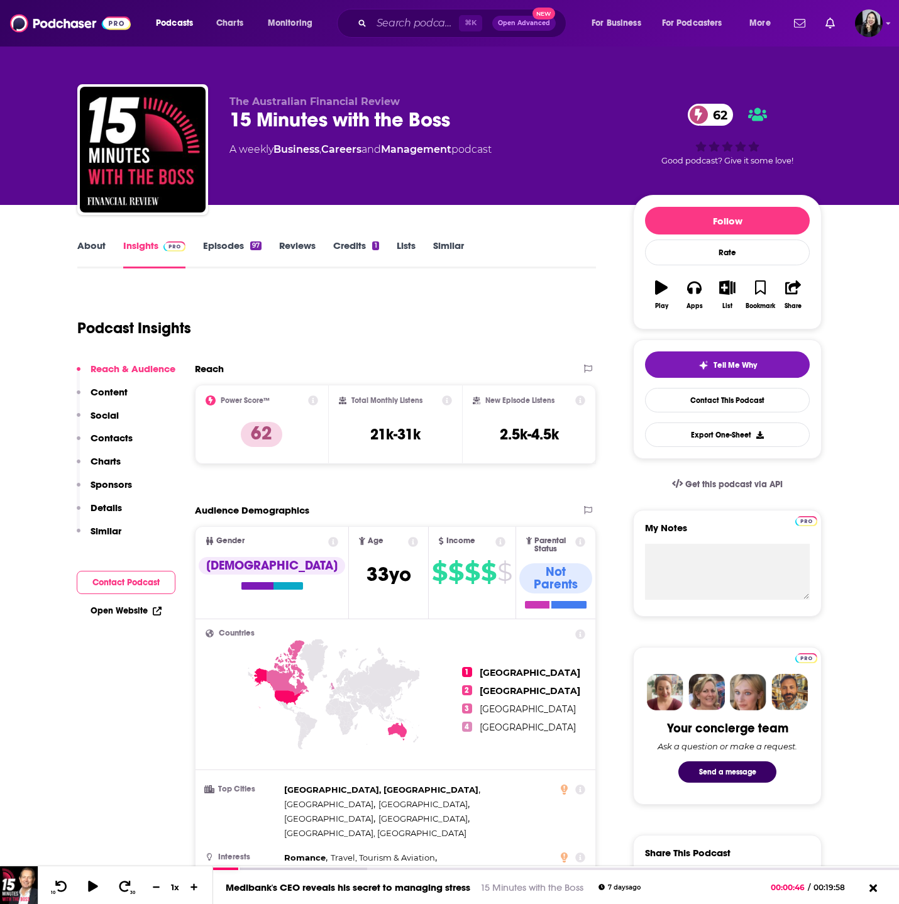
click at [494, 112] on div "15 Minutes with the Boss 62" at bounding box center [422, 120] width 384 height 25
copy div "15 Minutes with the Boss 62"
click at [497, 109] on div "15 Minutes with the Boss 62" at bounding box center [422, 120] width 384 height 25
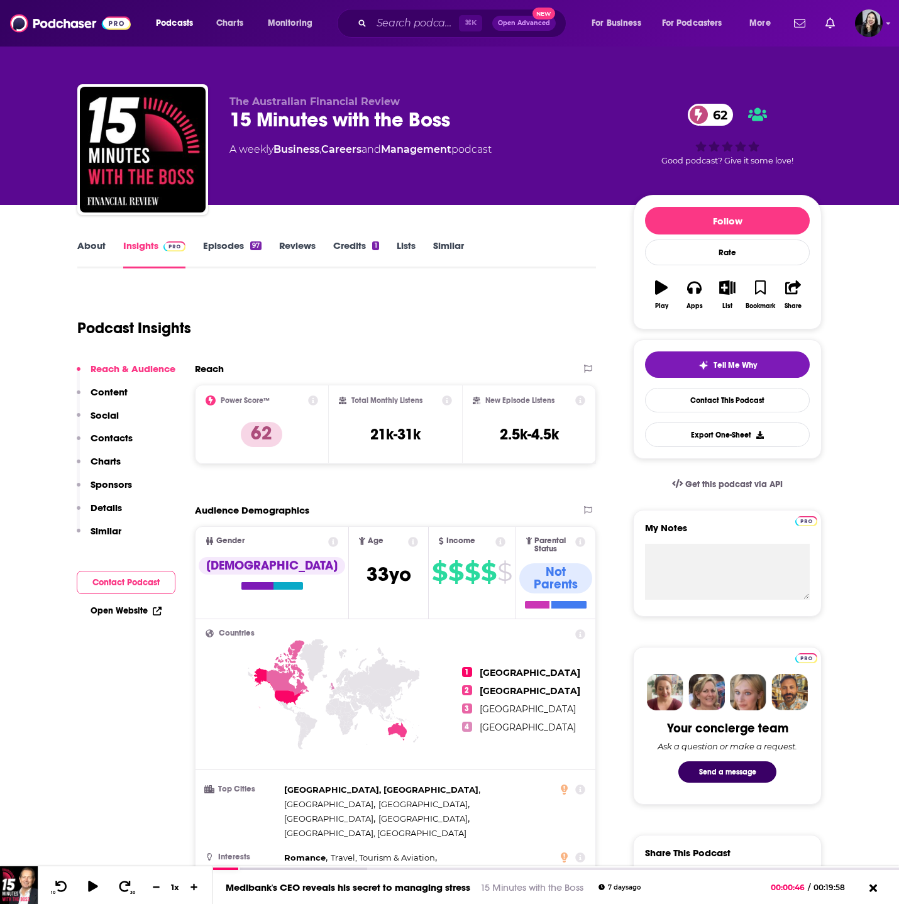
click at [497, 109] on div "15 Minutes with the Boss 62" at bounding box center [422, 120] width 384 height 25
copy div "15 Minutes with the Boss 62"
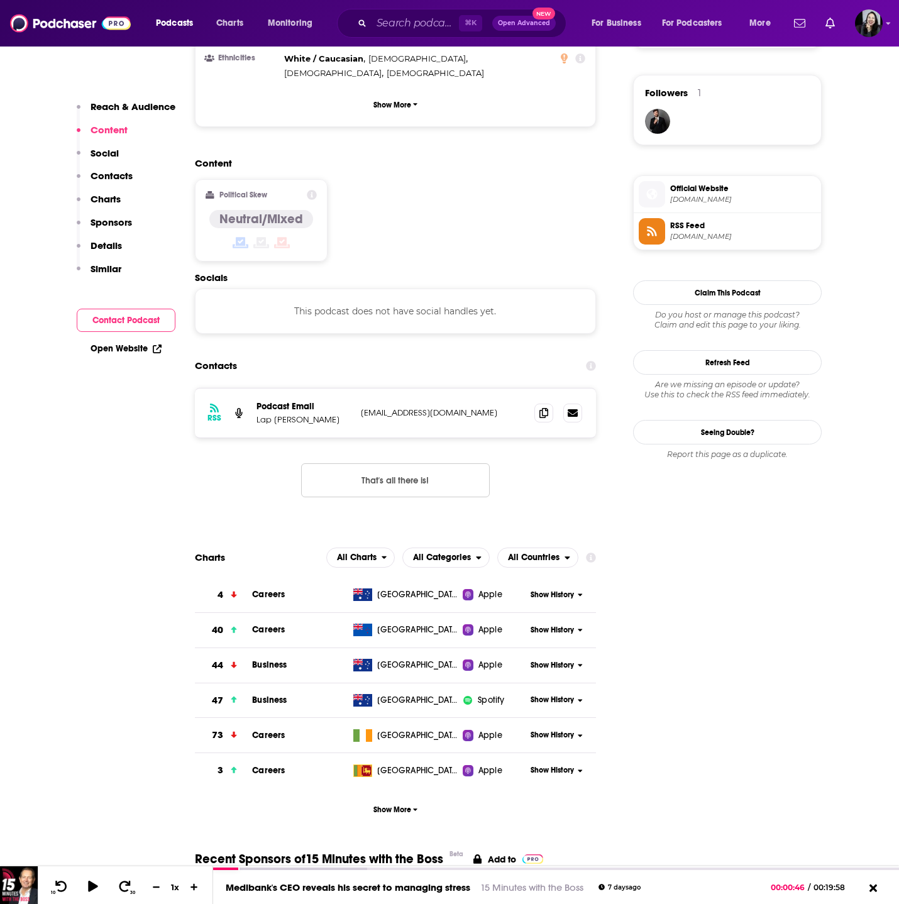
scroll to position [897, 0]
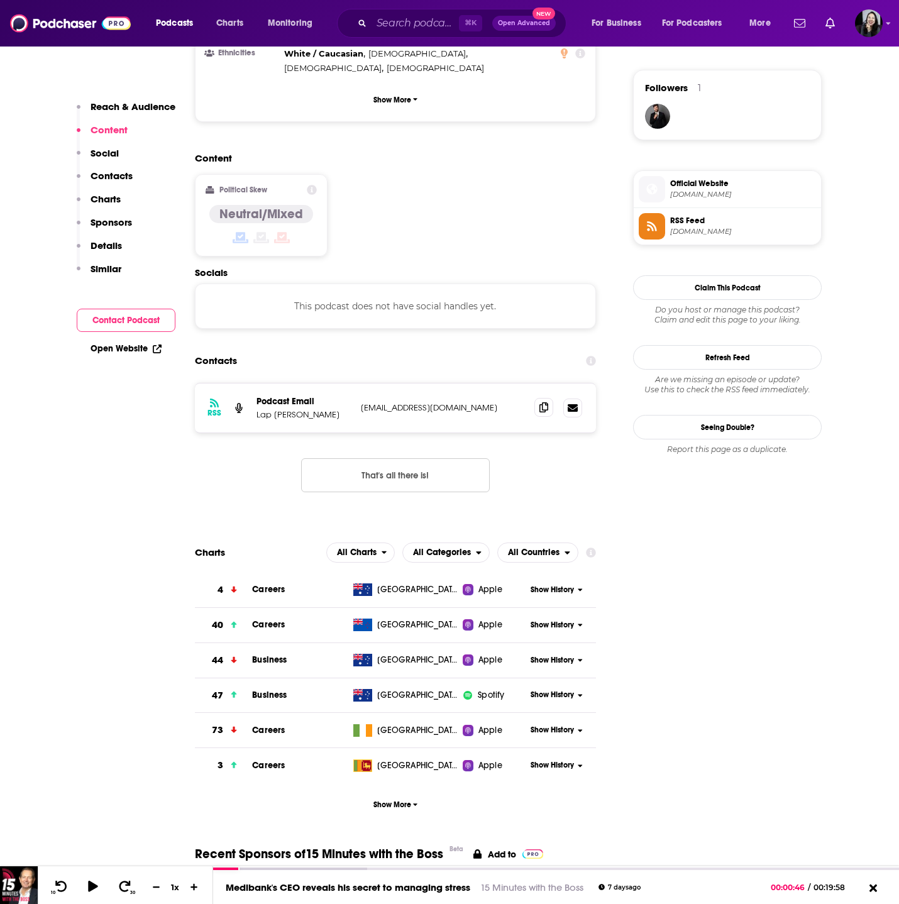
click at [550, 398] on span at bounding box center [543, 407] width 19 height 19
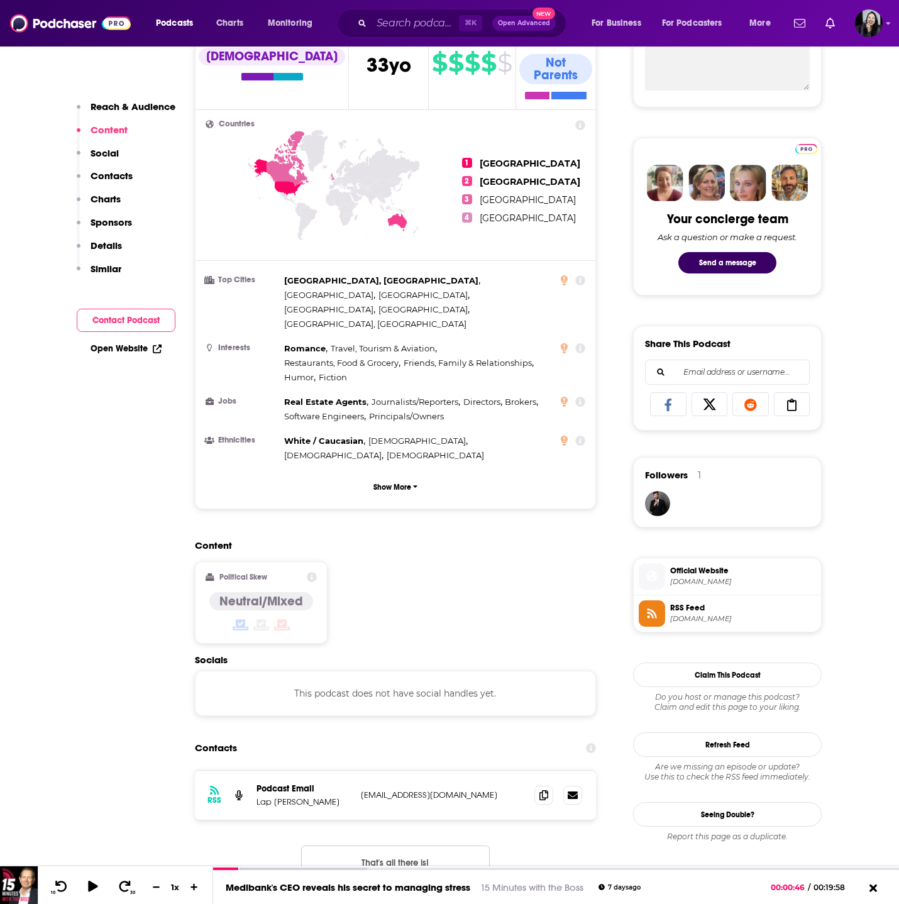
scroll to position [0, 0]
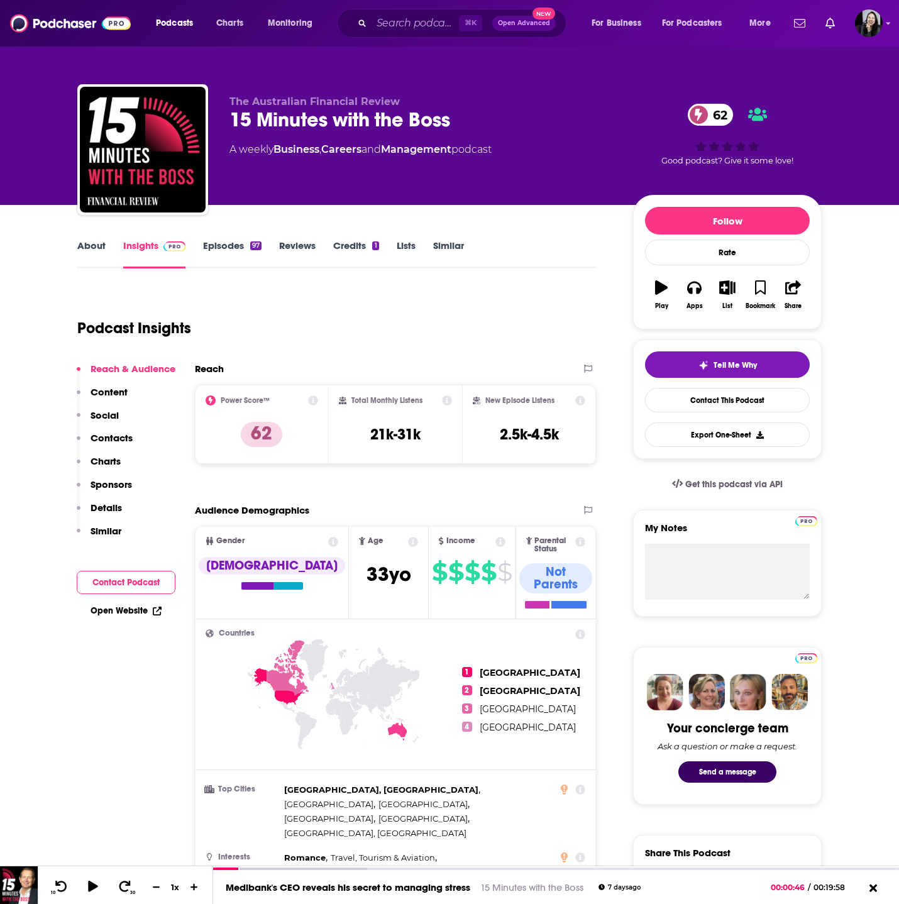
click at [231, 243] on link "Episodes 97" at bounding box center [232, 254] width 58 height 29
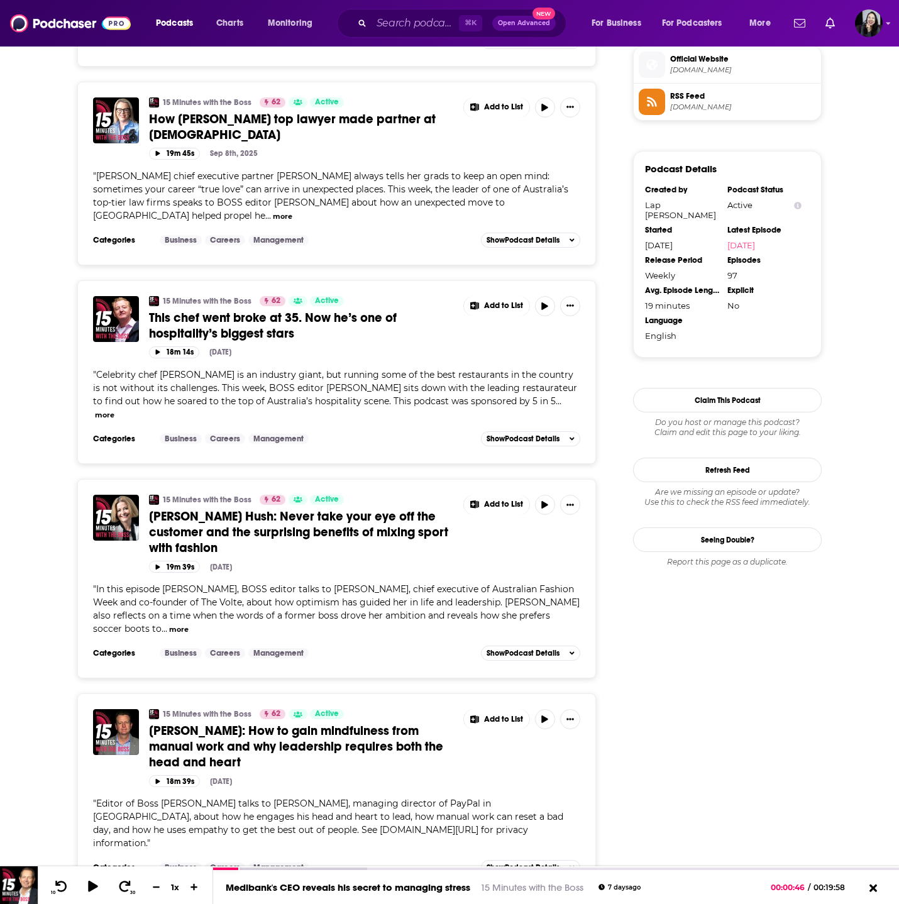
scroll to position [1010, 0]
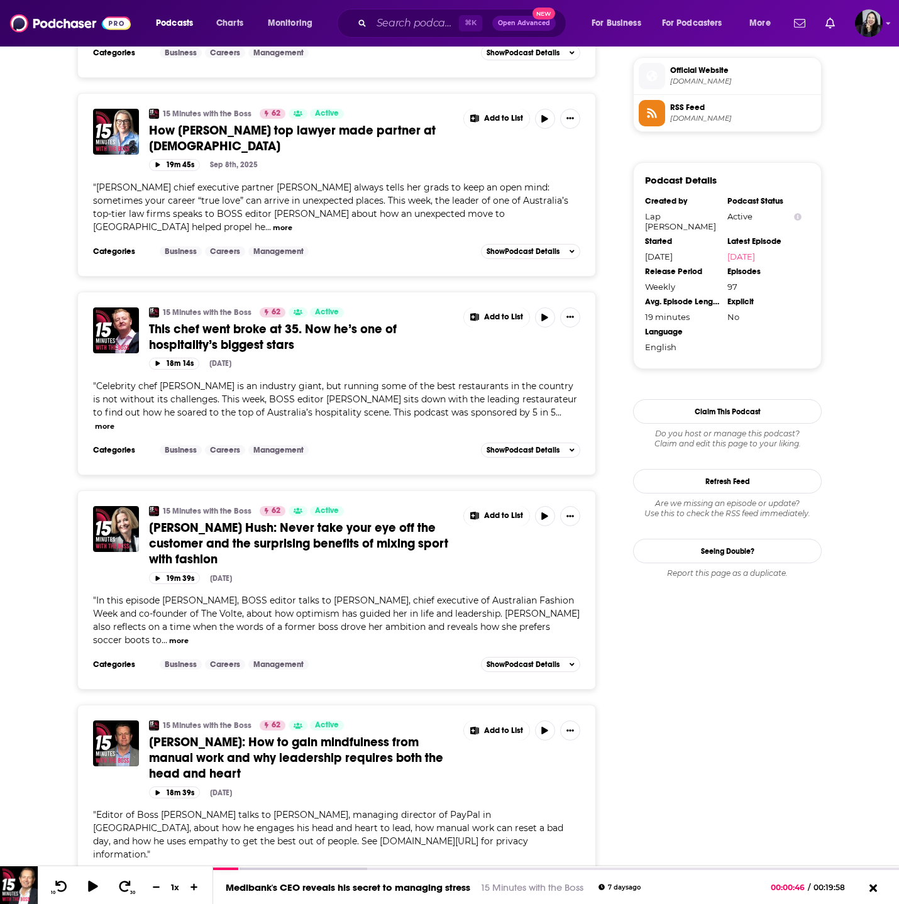
click at [375, 734] on span "Simon Banks: How to gain mindfulness from manual work and why leadership requir…" at bounding box center [296, 757] width 294 height 47
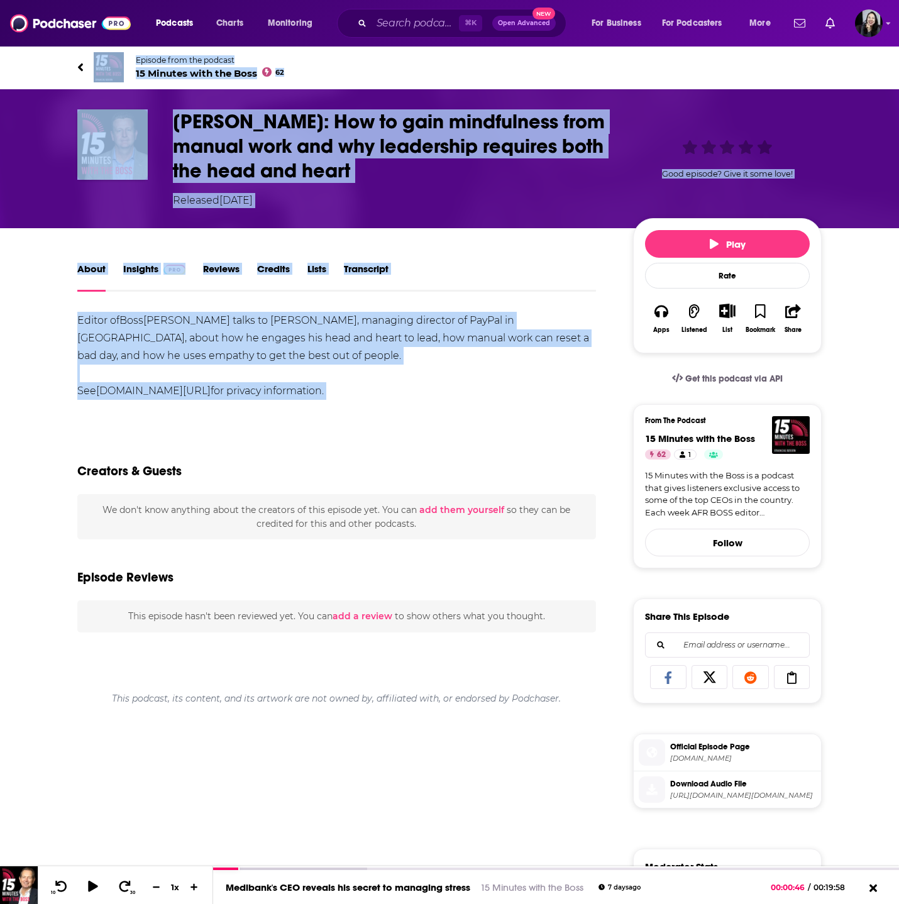
drag, startPoint x: 52, startPoint y: 51, endPoint x: 338, endPoint y: 408, distance: 457.2
click at [338, 408] on div "Episode from the podcast 15 Minutes with the Boss 62 Next Episode Simon Banks: …" at bounding box center [449, 644] width 899 height 1199
click at [462, 186] on div "Simon Banks: How to gain mindfulness from manual work and why leadership requir…" at bounding box center [393, 158] width 440 height 99
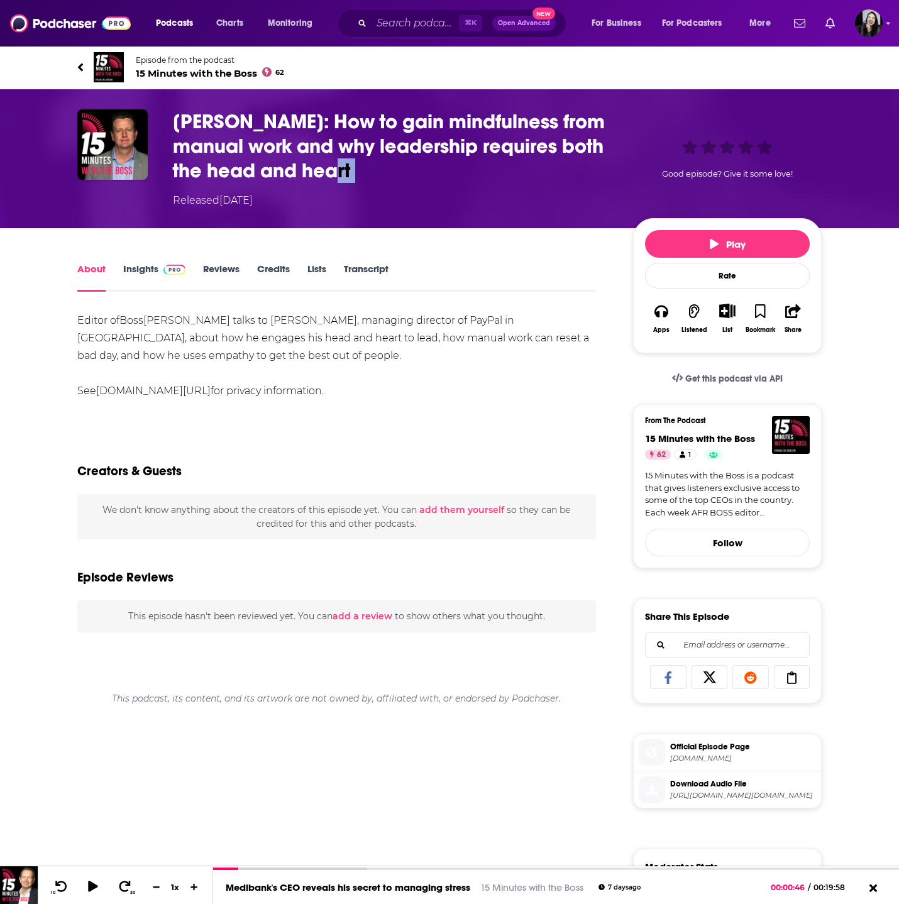
click at [462, 186] on div "Simon Banks: How to gain mindfulness from manual work and why leadership requir…" at bounding box center [393, 158] width 440 height 99
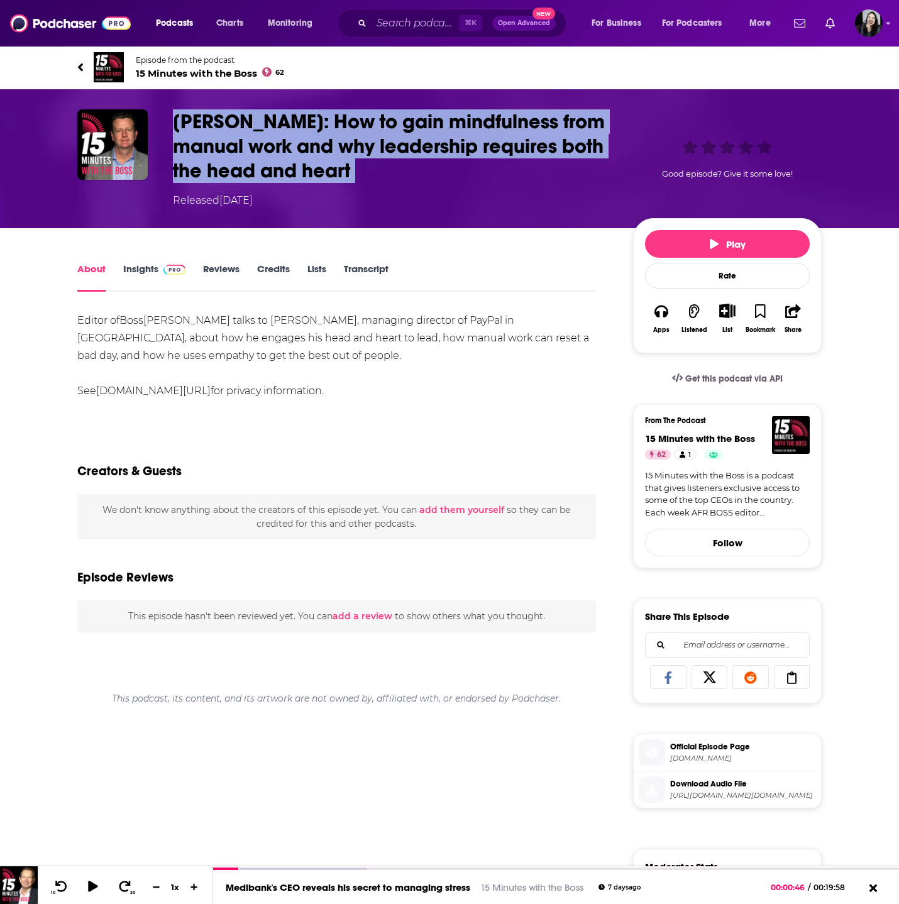
click at [462, 186] on div "Simon Banks: How to gain mindfulness from manual work and why leadership requir…" at bounding box center [393, 158] width 440 height 99
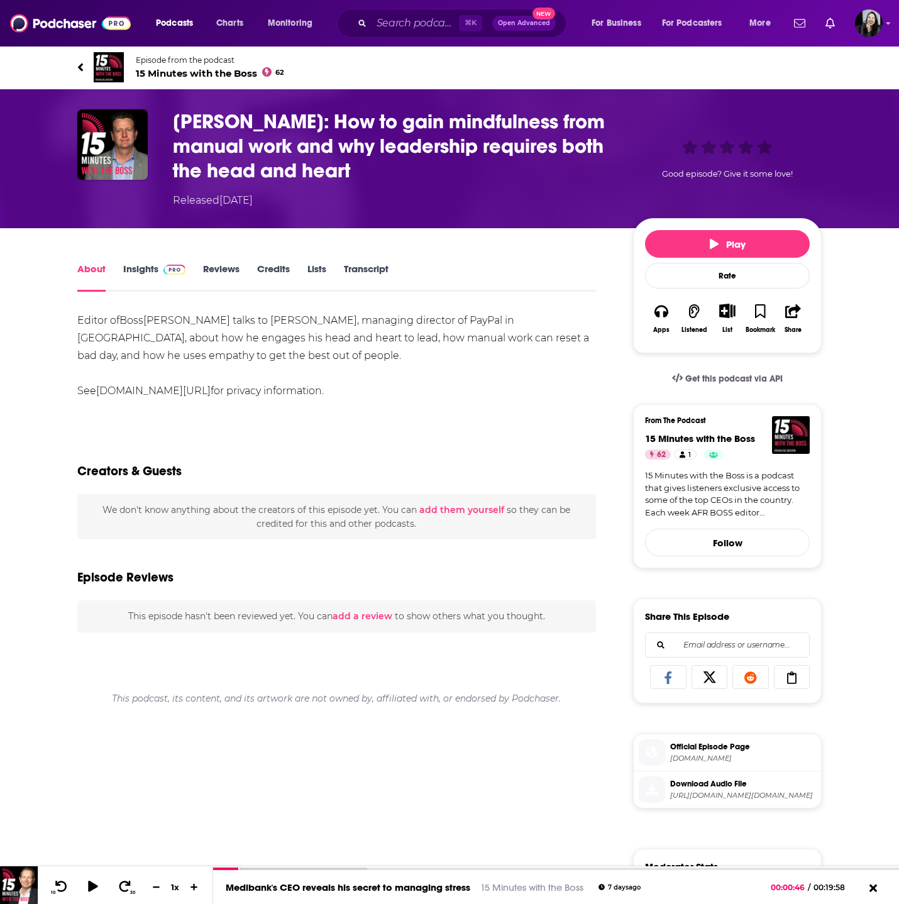
click at [425, 387] on div "Editor of Boss Sally Patten talks to Simon Banks, managing director of PayPal i…" at bounding box center [336, 356] width 519 height 88
click at [398, 384] on div "Editor of Boss Sally Patten talks to Simon Banks, managing director of PayPal i…" at bounding box center [336, 356] width 519 height 88
click at [179, 668] on div "Editor of Boss Sally Patten talks to Simon Banks, managing director of PayPal i…" at bounding box center [336, 778] width 519 height 932
click at [441, 427] on div "Editor of Boss Sally Patten talks to Simon Banks, managing director of PayPal i…" at bounding box center [336, 778] width 519 height 932
drag, startPoint x: 245, startPoint y: 321, endPoint x: 518, endPoint y: 326, distance: 272.9
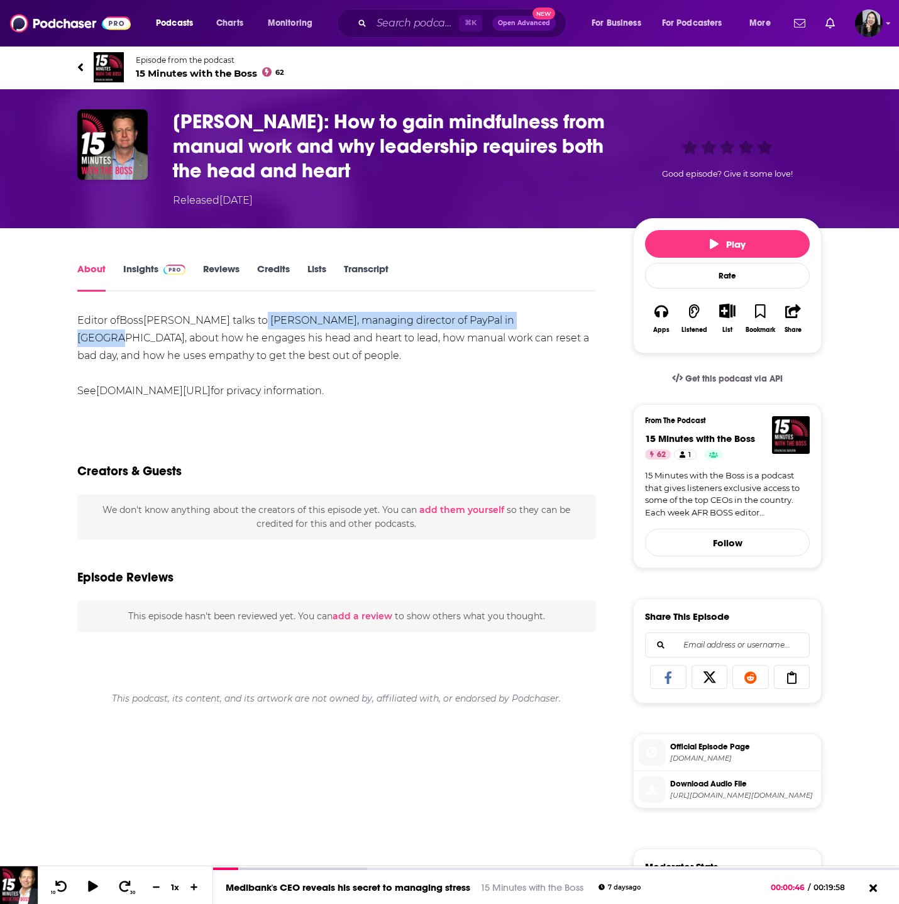
click at [518, 326] on div "Editor of Boss Sally Patten talks to Simon Banks, managing director of PayPal i…" at bounding box center [336, 356] width 519 height 88
copy div "Simon Banks, managing director of PayPal in Australia"
drag, startPoint x: 73, startPoint y: 312, endPoint x: 463, endPoint y: 399, distance: 399.5
click at [463, 399] on div "About Insights Reviews Credits Lists Transcript Editor of Boss Sally Patten tal…" at bounding box center [345, 752] width 576 height 983
copy div "Editor of Boss Sally Patten talks to Simon Banks, managing director of PayPal i…"
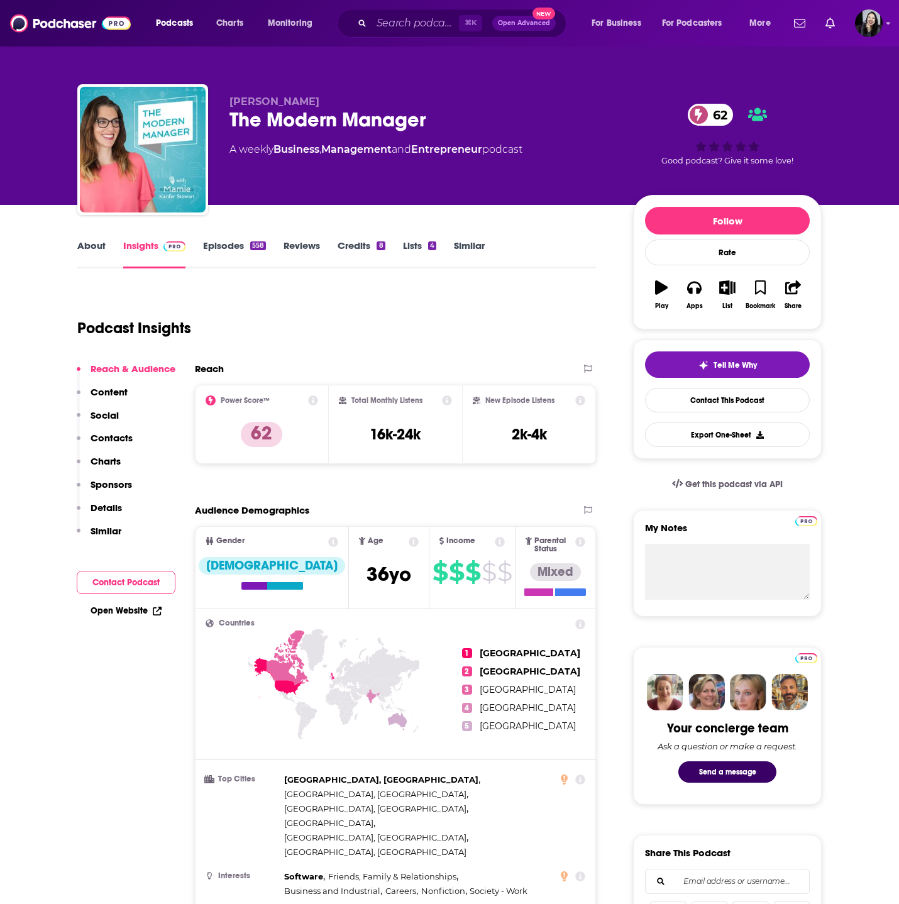
click at [367, 92] on div "Mamie Kanfer Stewart The Modern Manager 62 A weekly Business , Management and E…" at bounding box center [449, 152] width 745 height 136
copy p "Mamie Kanfer Stewart"
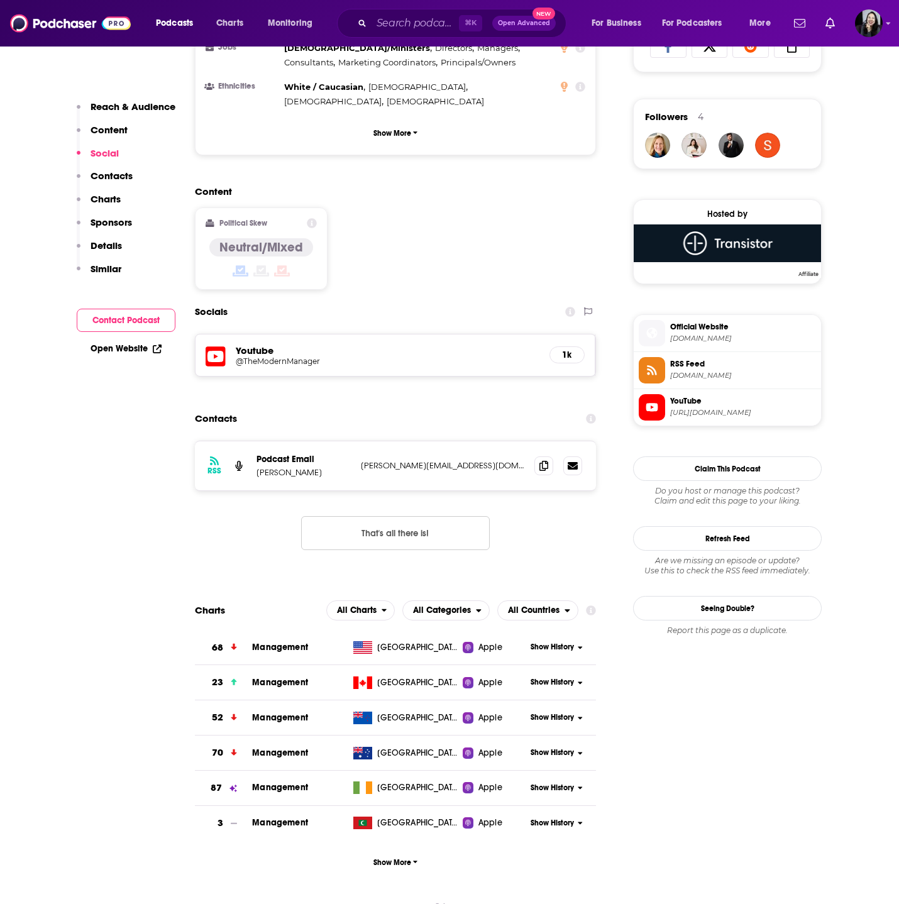
scroll to position [867, 0]
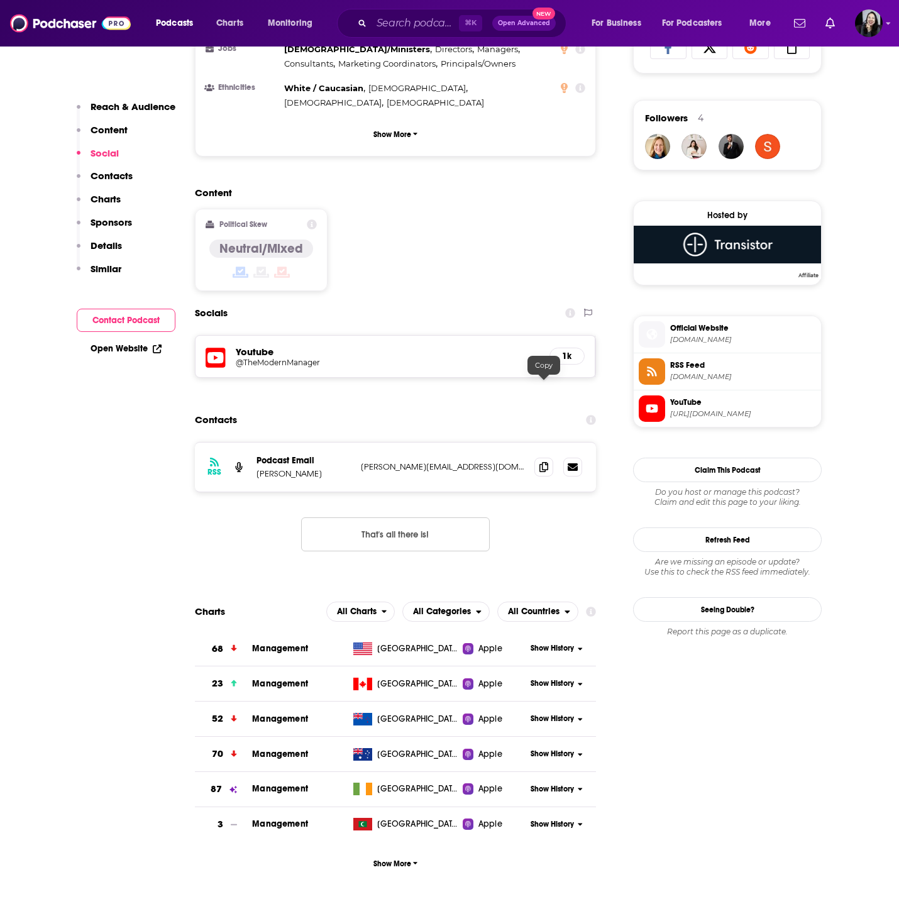
click at [541, 443] on div "RSS Podcast Email Mamie Kanfer Stewart mamie@mamieks.com mamie@mamieks.com" at bounding box center [395, 467] width 401 height 49
click at [546, 457] on span at bounding box center [543, 466] width 19 height 19
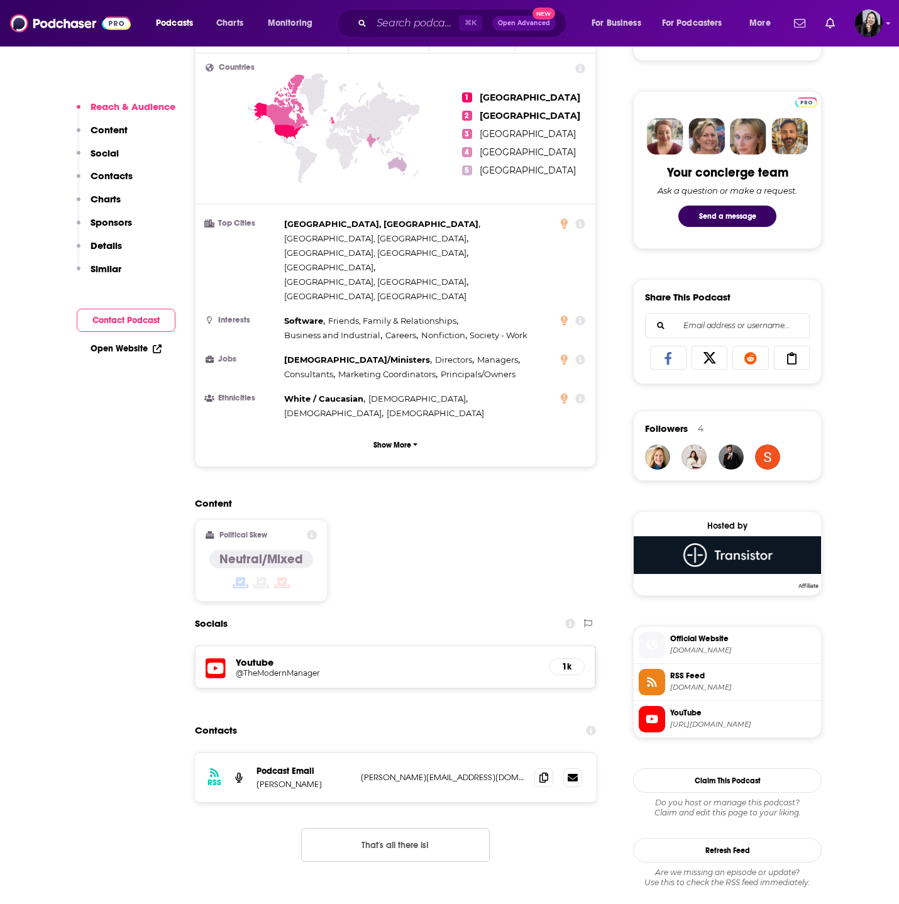
scroll to position [0, 0]
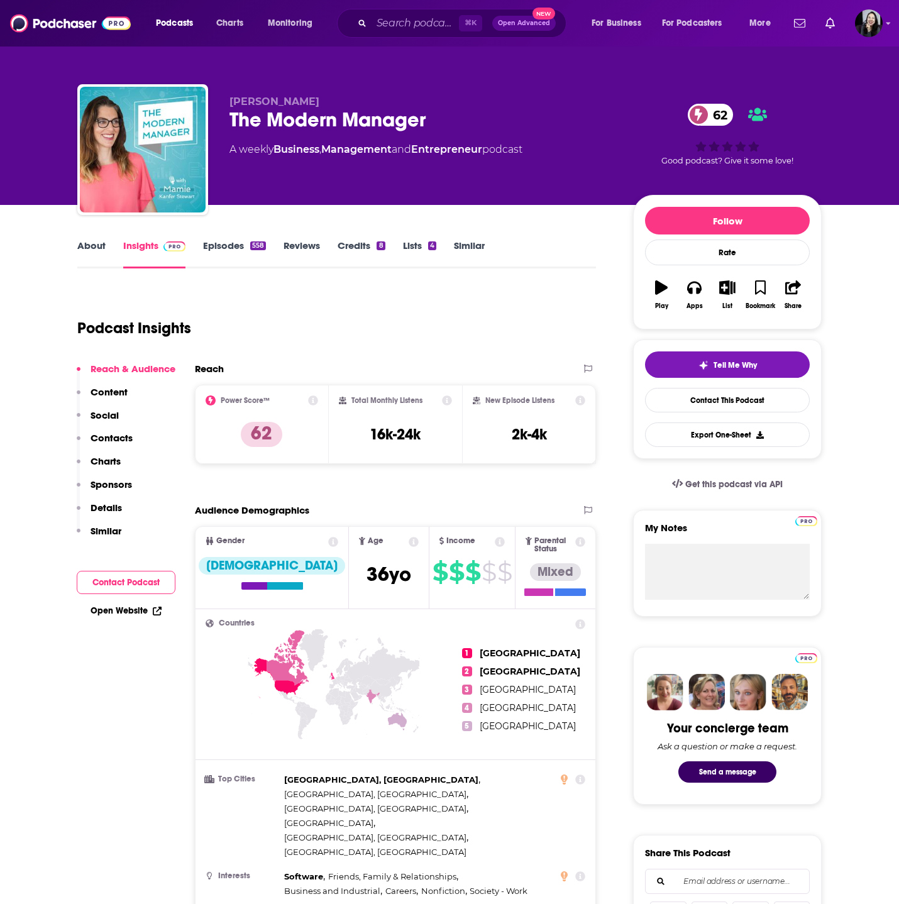
click at [463, 104] on p "Mamie Kanfer Stewart" at bounding box center [422, 102] width 384 height 12
click at [451, 124] on div "The Modern Manager 62" at bounding box center [422, 120] width 384 height 25
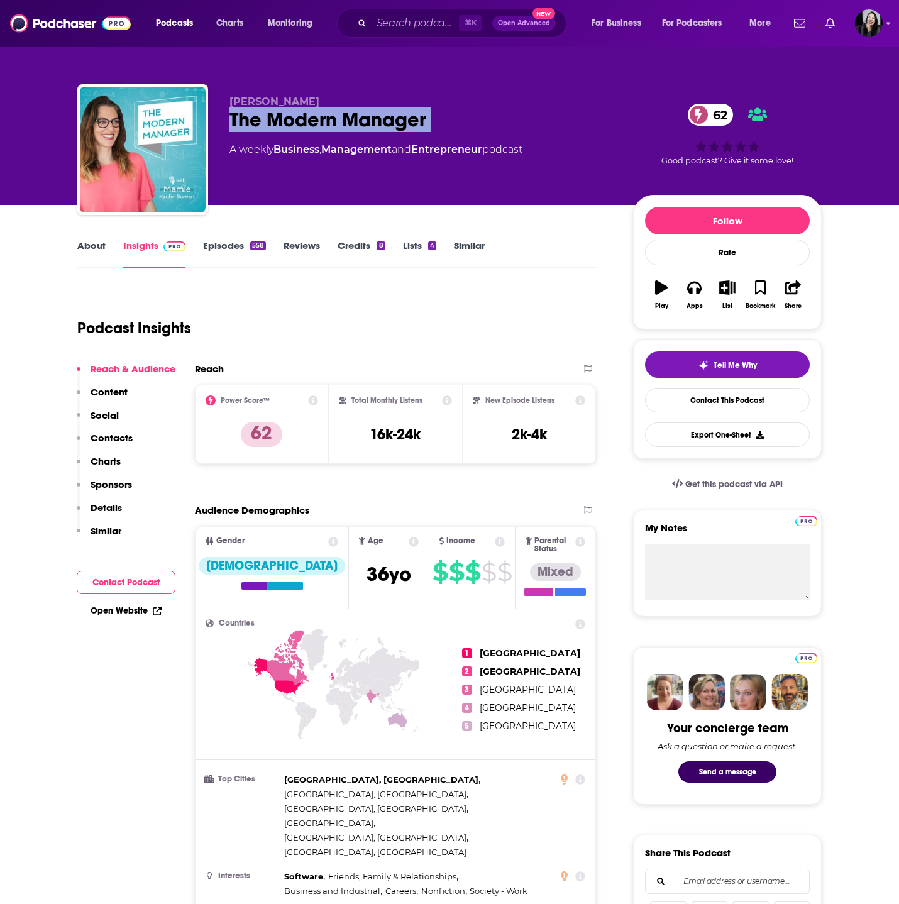
click at [451, 124] on div "The Modern Manager 62" at bounding box center [422, 120] width 384 height 25
copy div "The Modern Manager 62"
click at [364, 96] on p "Mamie Kanfer Stewart" at bounding box center [422, 102] width 384 height 12
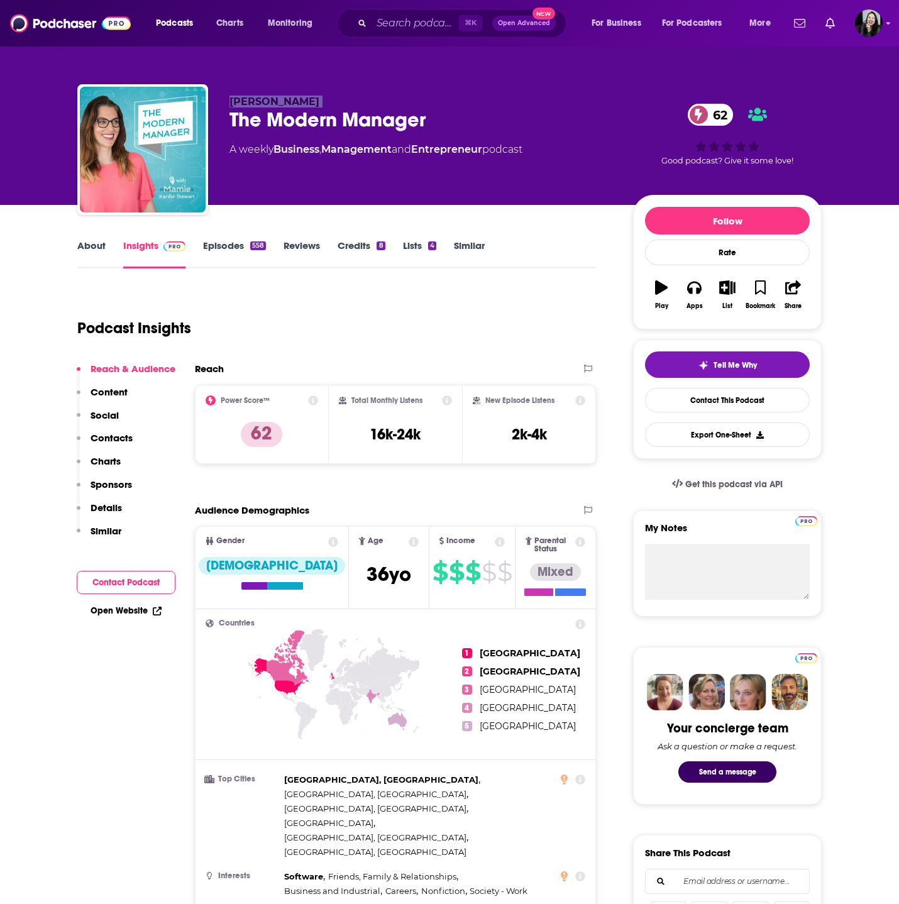
copy p "Mamie Kanfer Stewart"
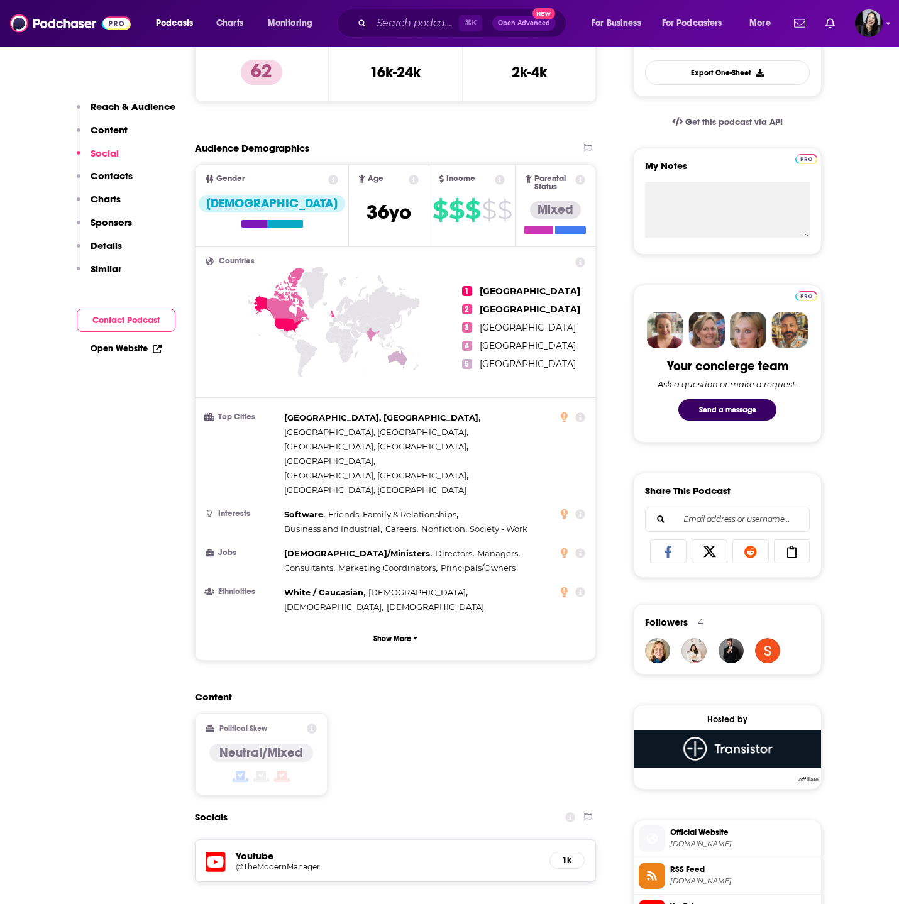
scroll to position [867, 0]
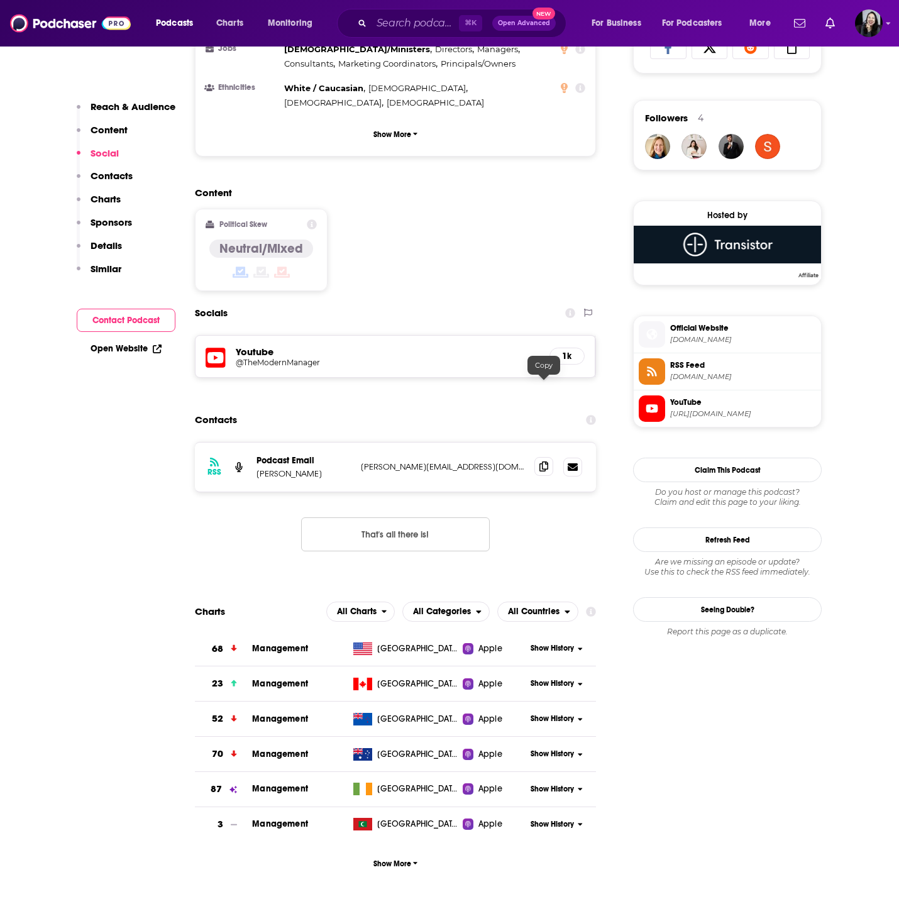
click at [546, 457] on span at bounding box center [543, 466] width 19 height 19
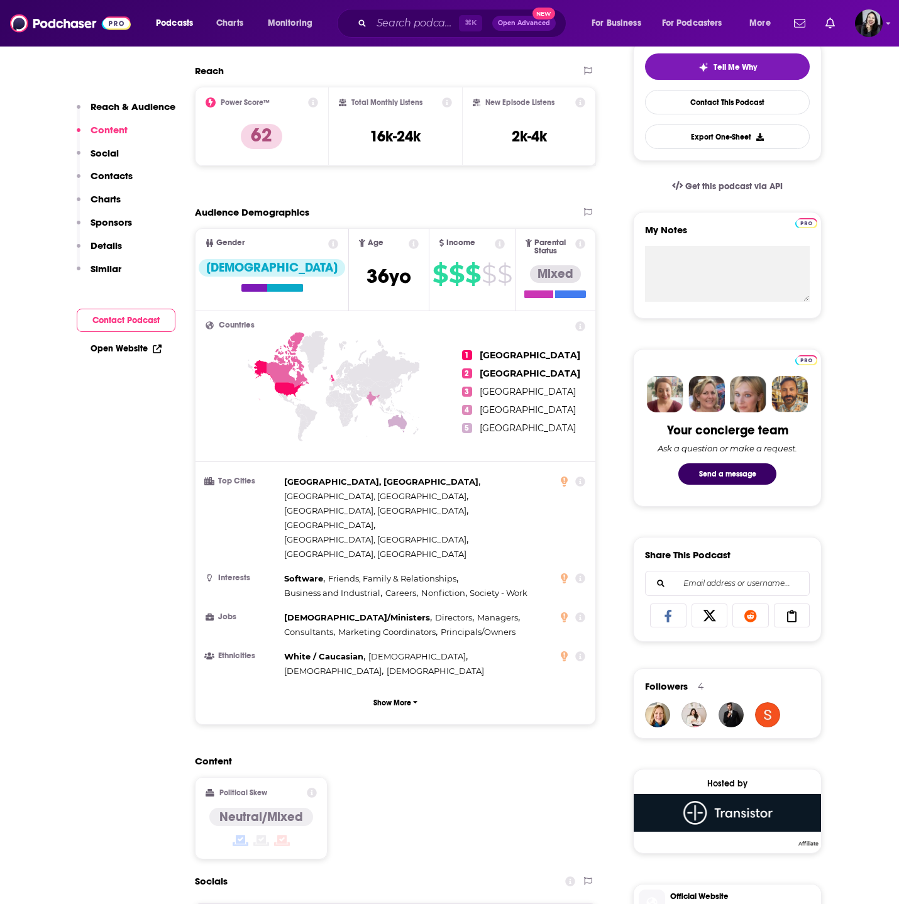
scroll to position [0, 0]
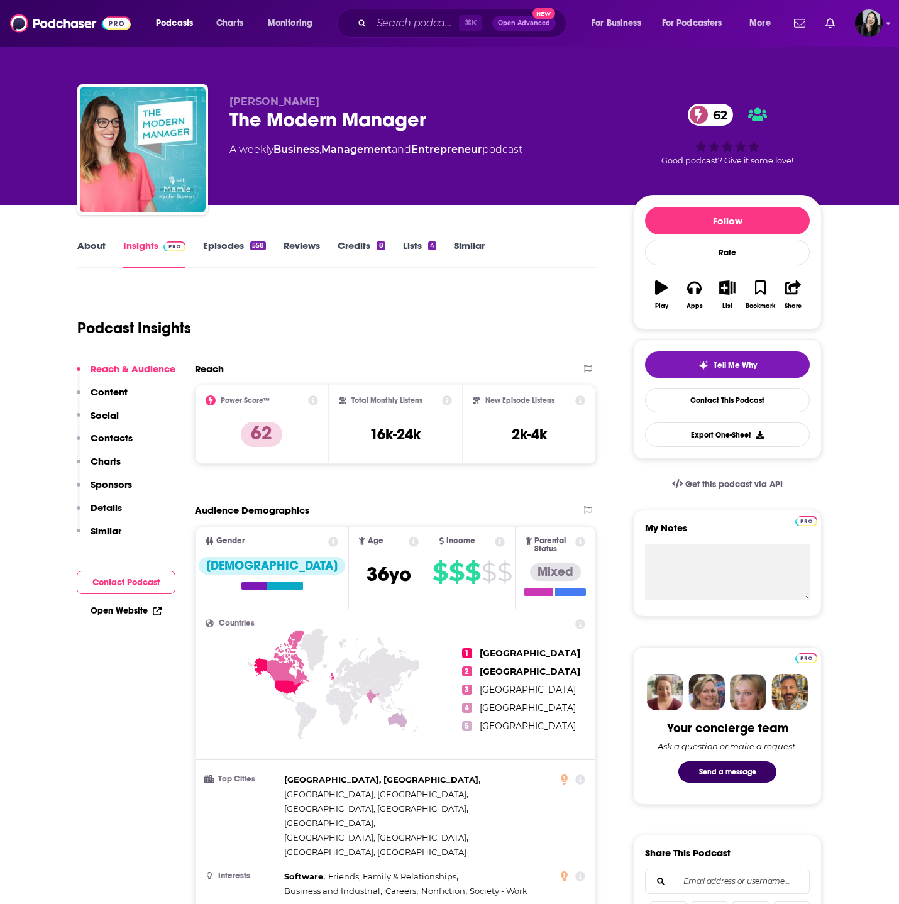
click at [235, 248] on link "Episodes 558" at bounding box center [234, 254] width 63 height 29
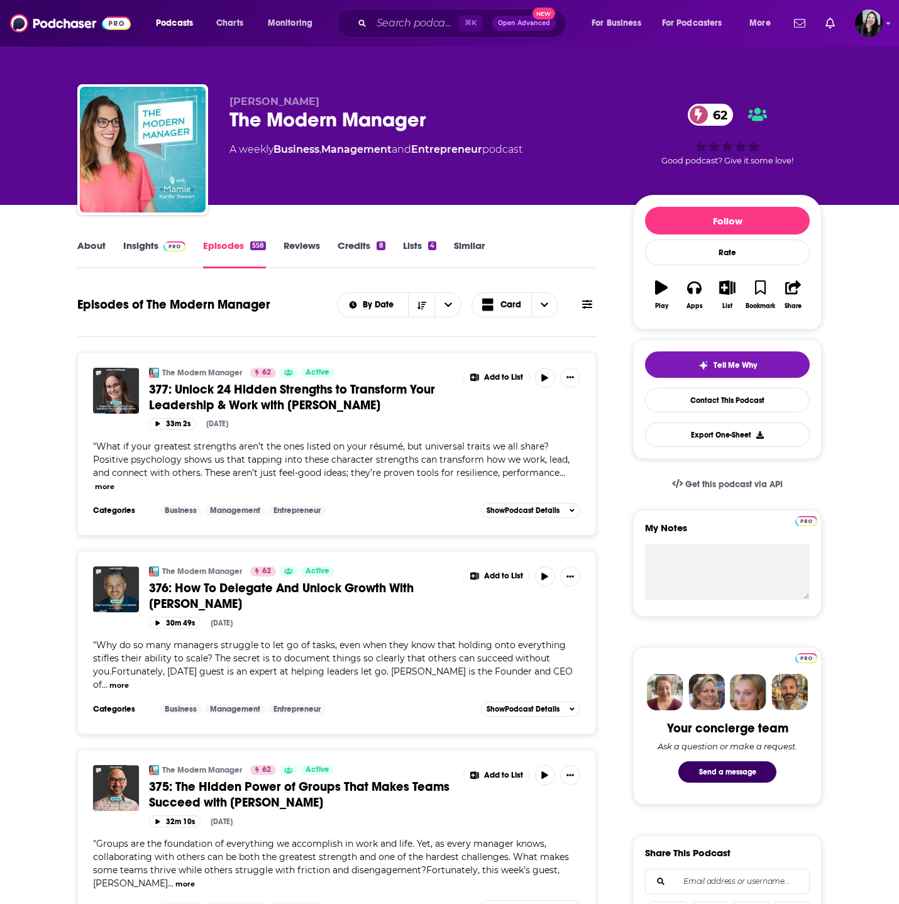
click at [356, 389] on span "377: Unlock 24 Hidden Strengths to Transform Your Leadership & Work with Nataly…" at bounding box center [292, 397] width 286 height 31
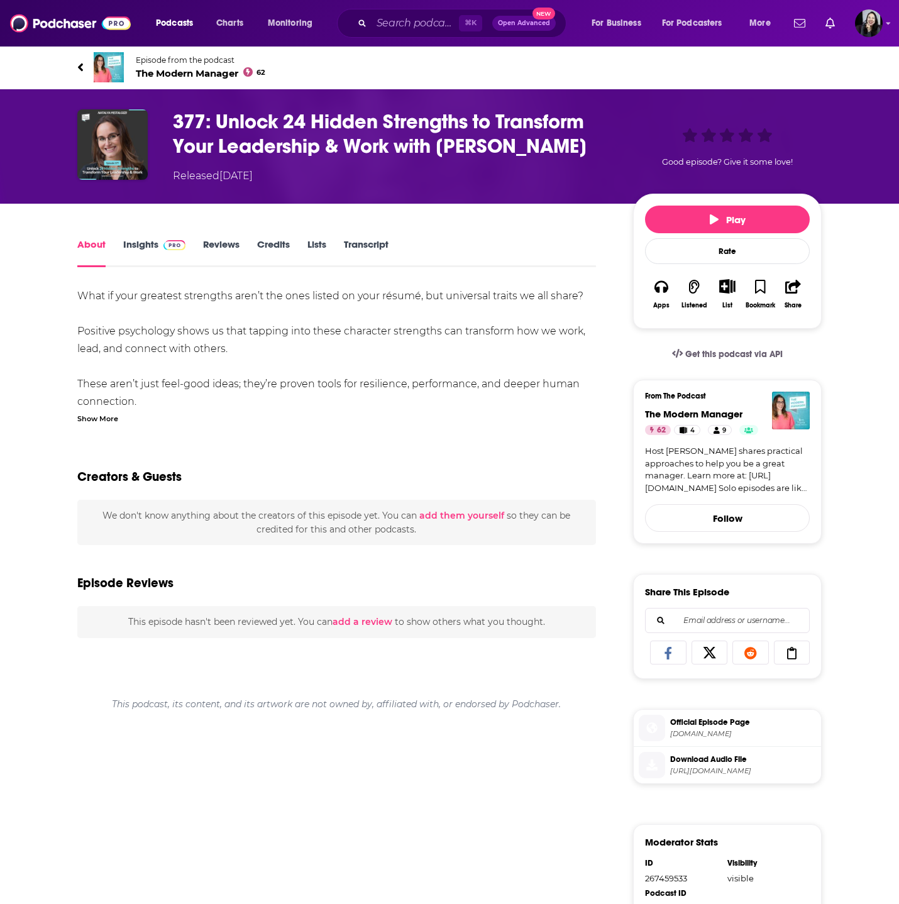
click at [111, 423] on div "Show More" at bounding box center [97, 418] width 41 height 12
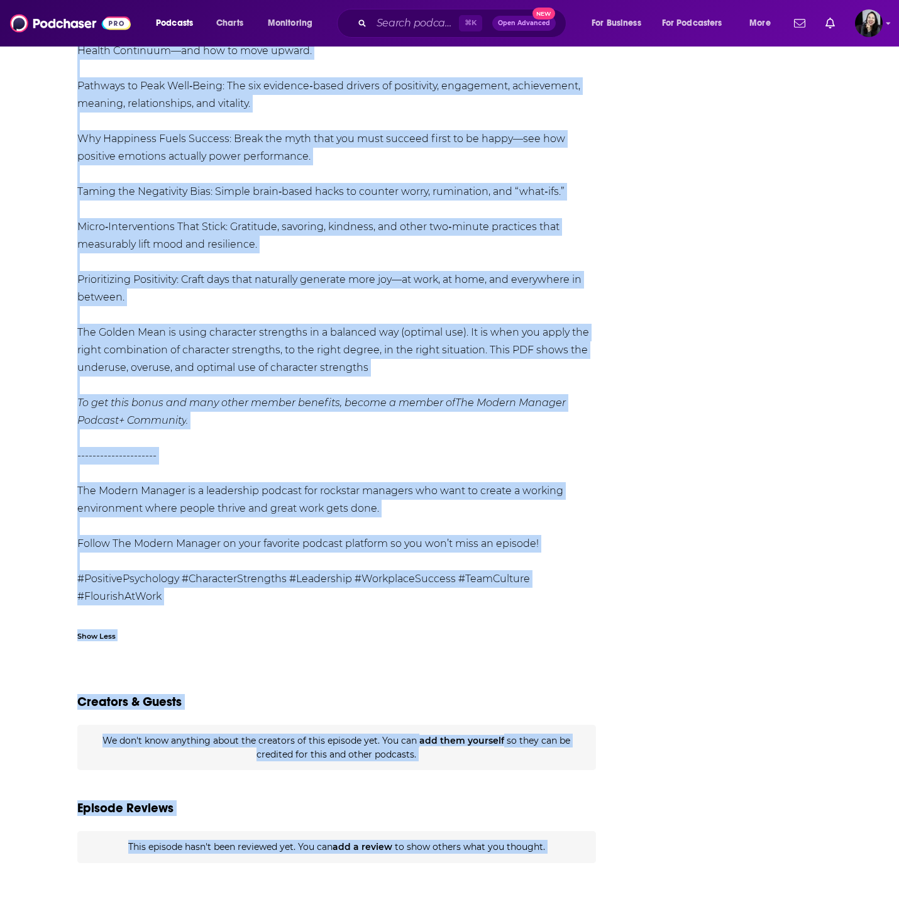
scroll to position [1747, 0]
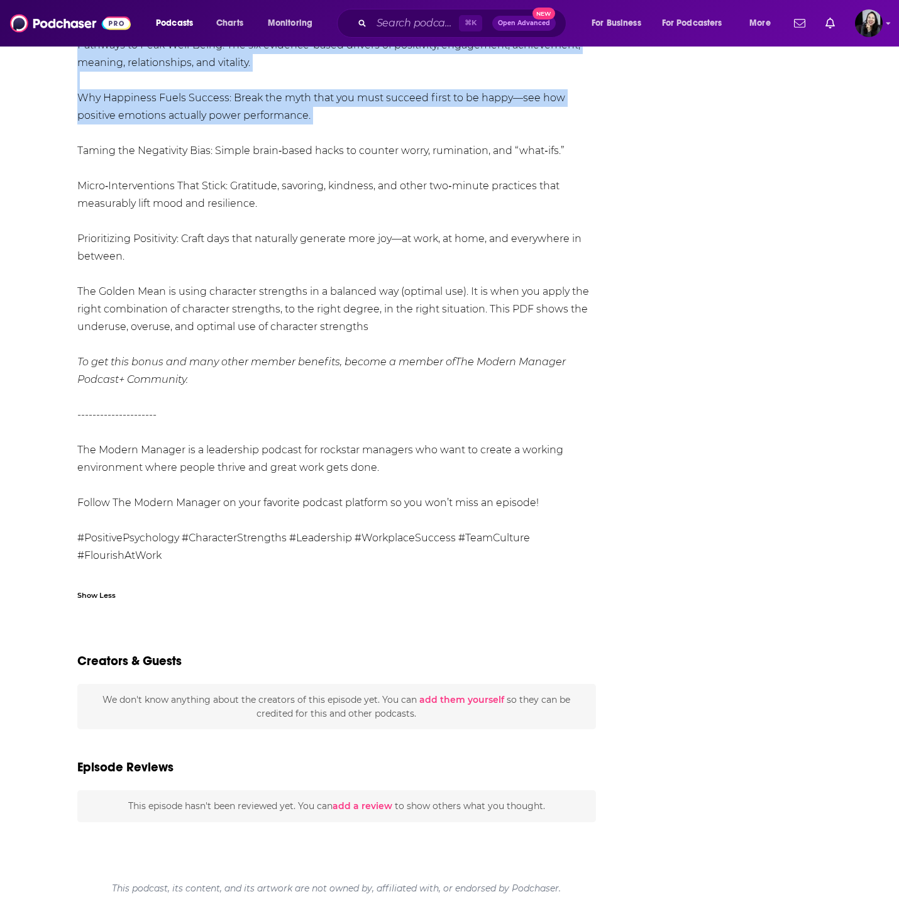
drag, startPoint x: 66, startPoint y: 59, endPoint x: 413, endPoint y: 141, distance: 356.6
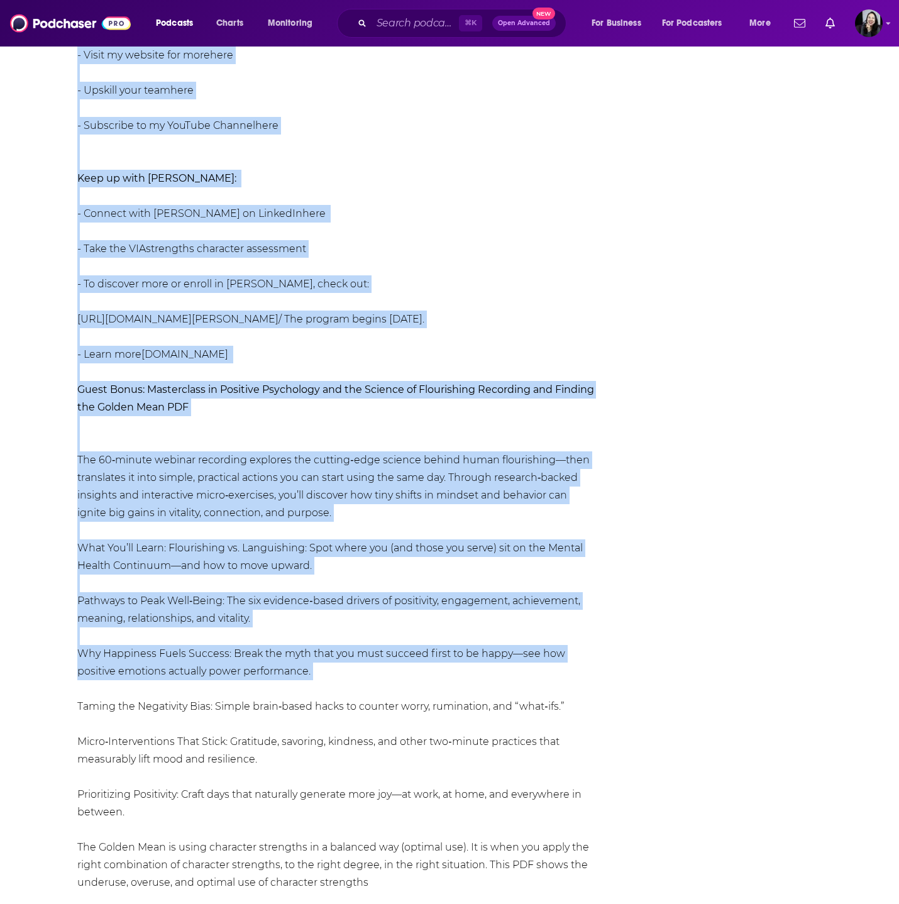
click at [382, 275] on div "What if your greatest strengths aren’t the ones listed on your résumé, but univ…" at bounding box center [336, 108] width 519 height 2025
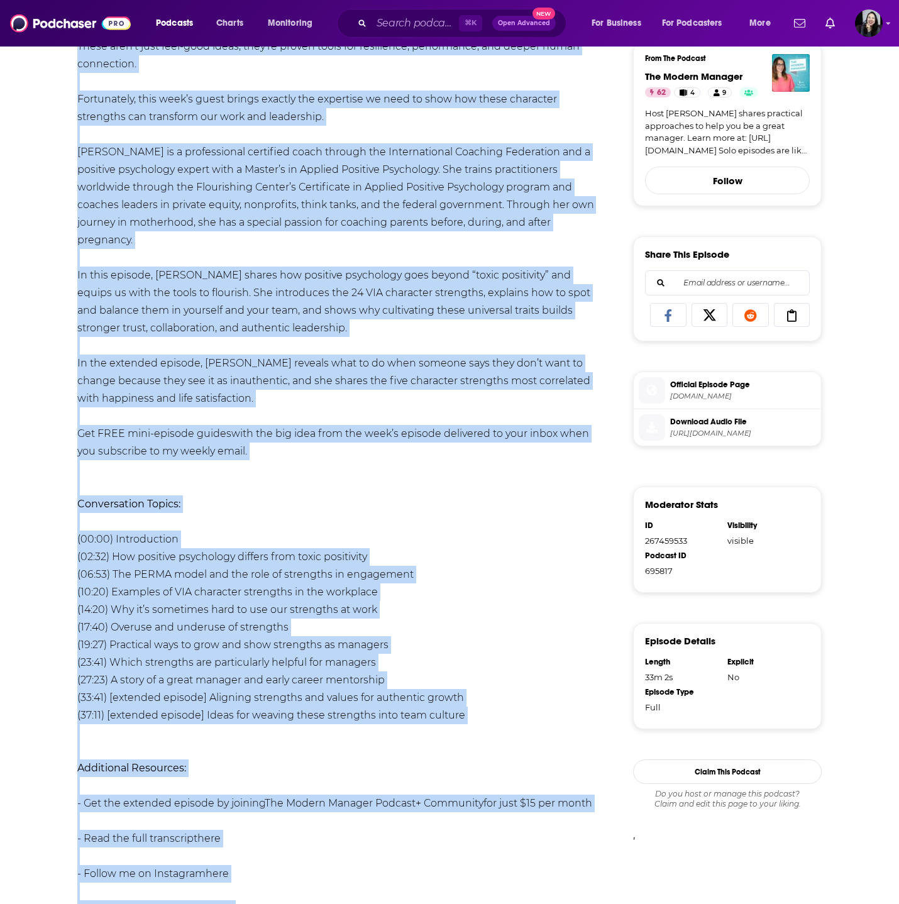
scroll to position [775, 0]
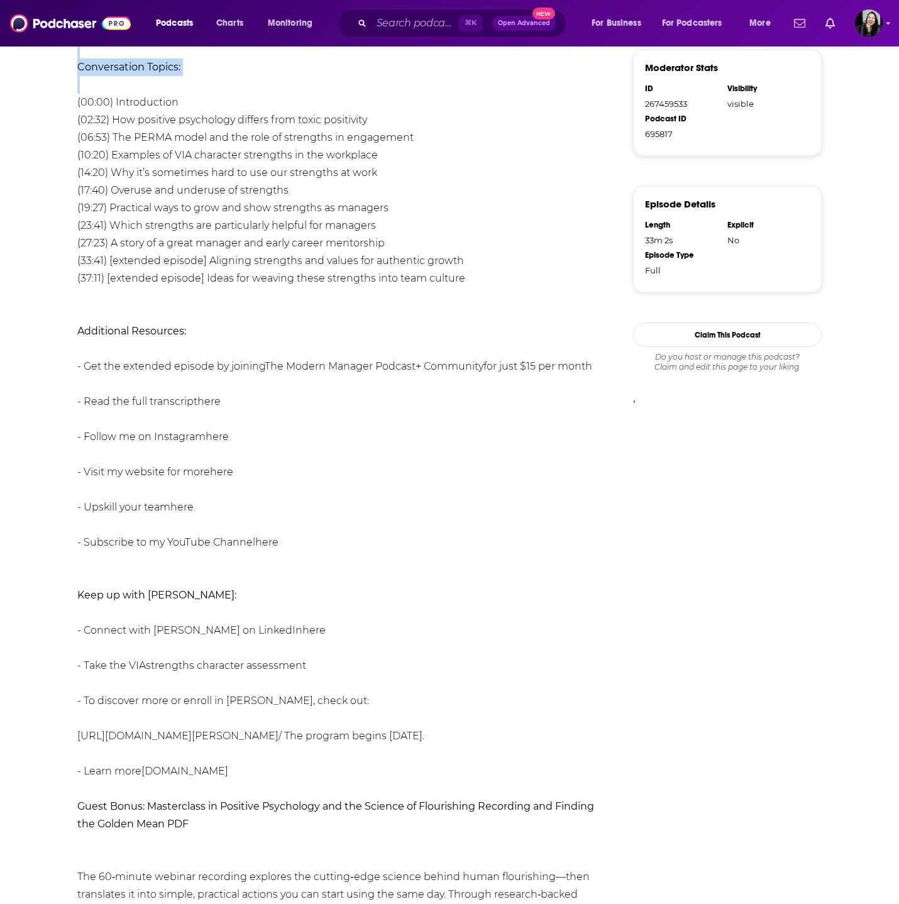
drag, startPoint x: 62, startPoint y: 53, endPoint x: 496, endPoint y: 294, distance: 495.9
click at [496, 294] on div "Episode from the podcast The Modern Manager 62 377: Unlock 24 Hidden Strengths …" at bounding box center [449, 574] width 899 height 2606
copy div "Episode from the podcast The Modern Manager 62 377: Unlock 24 Hidden Strengths …"
click at [454, 133] on li "(06:53) The PERMA model and the role of strengths in engagement" at bounding box center [336, 138] width 519 height 18
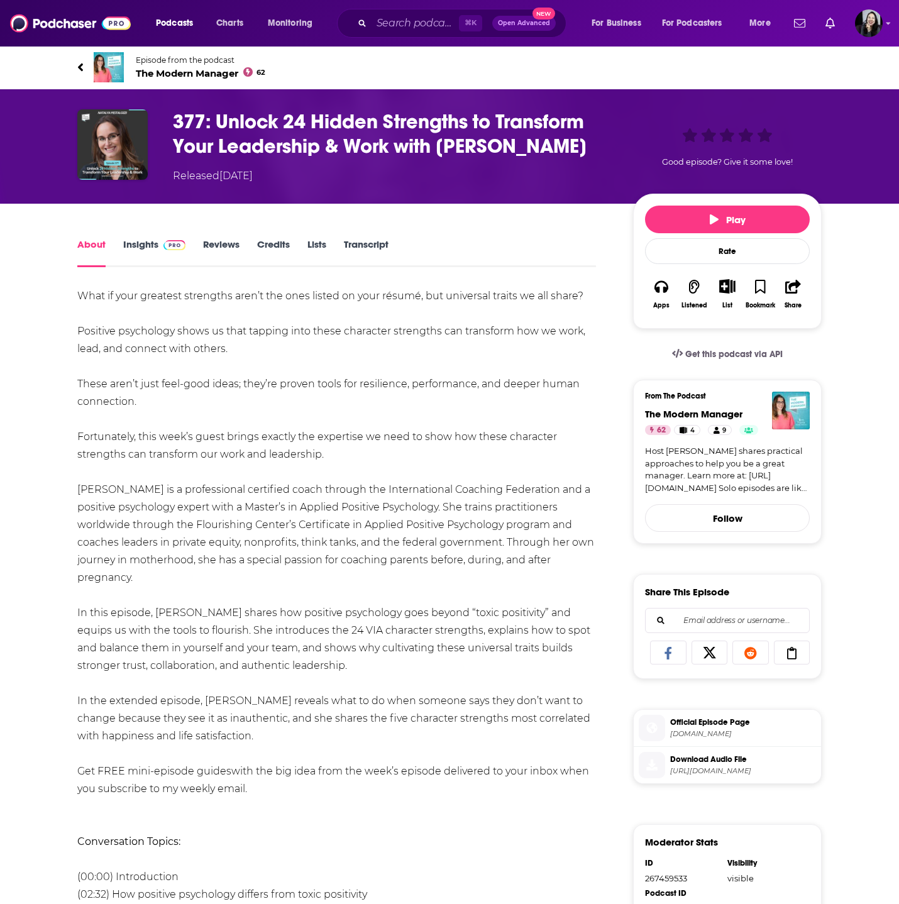
click at [614, 133] on div "377: Unlock 24 Hidden Strengths to Transform Your Leadership & Work with Nataly…" at bounding box center [497, 146] width 649 height 74
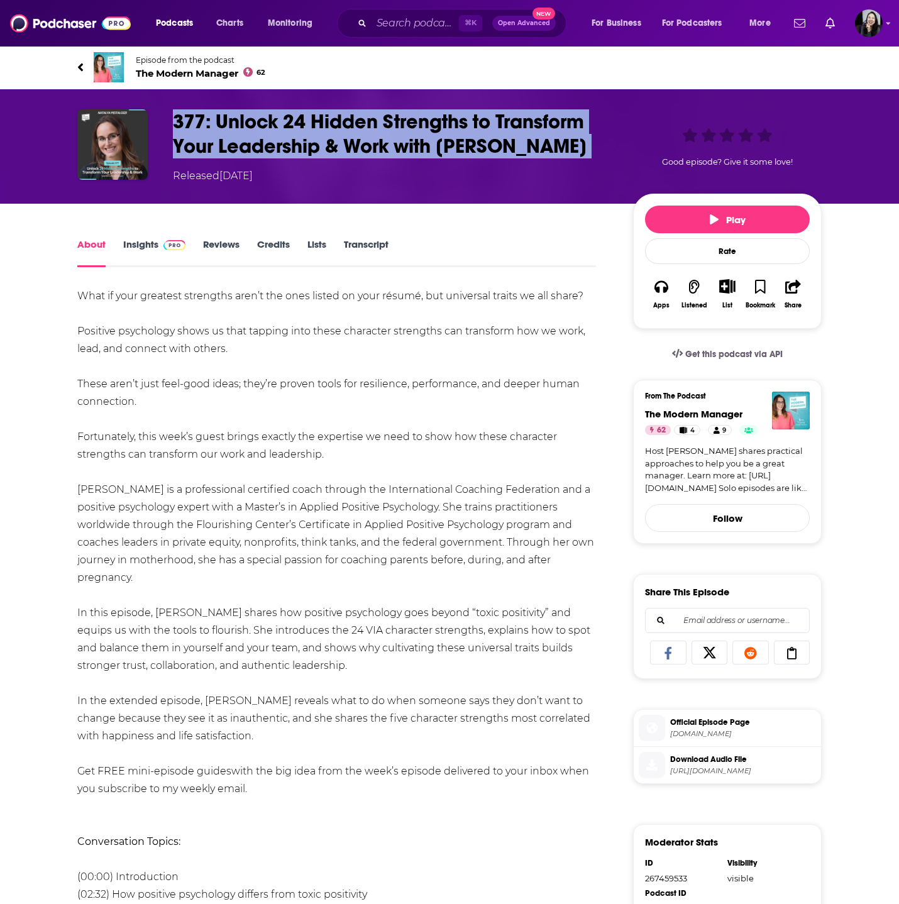
click at [614, 133] on div "377: Unlock 24 Hidden Strengths to Transform Your Leadership & Work with Nataly…" at bounding box center [497, 146] width 649 height 74
copy h1 "377: Unlock 24 Hidden Strengths to Transform Your Leadership & Work with Nataly…"
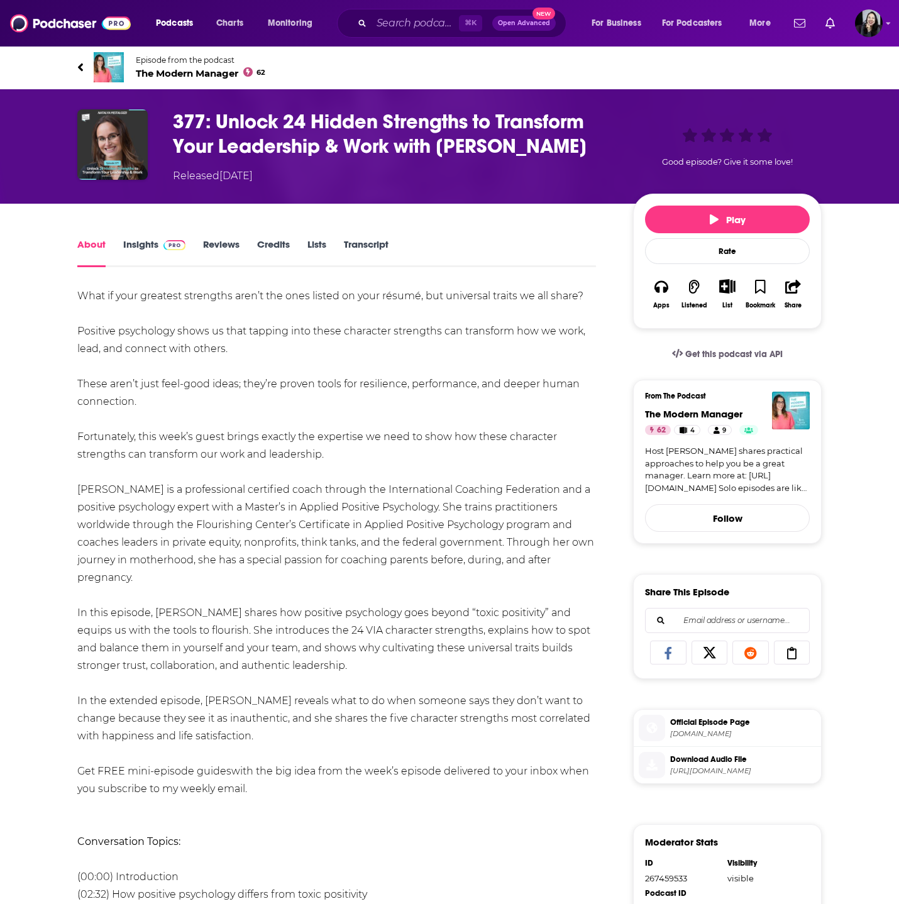
click at [532, 175] on div "Released Tuesday, 30th September 2025" at bounding box center [393, 176] width 440 height 15
click at [605, 127] on h1 "377: Unlock 24 Hidden Strengths to Transform Your Leadership & Work with Nataly…" at bounding box center [393, 133] width 440 height 49
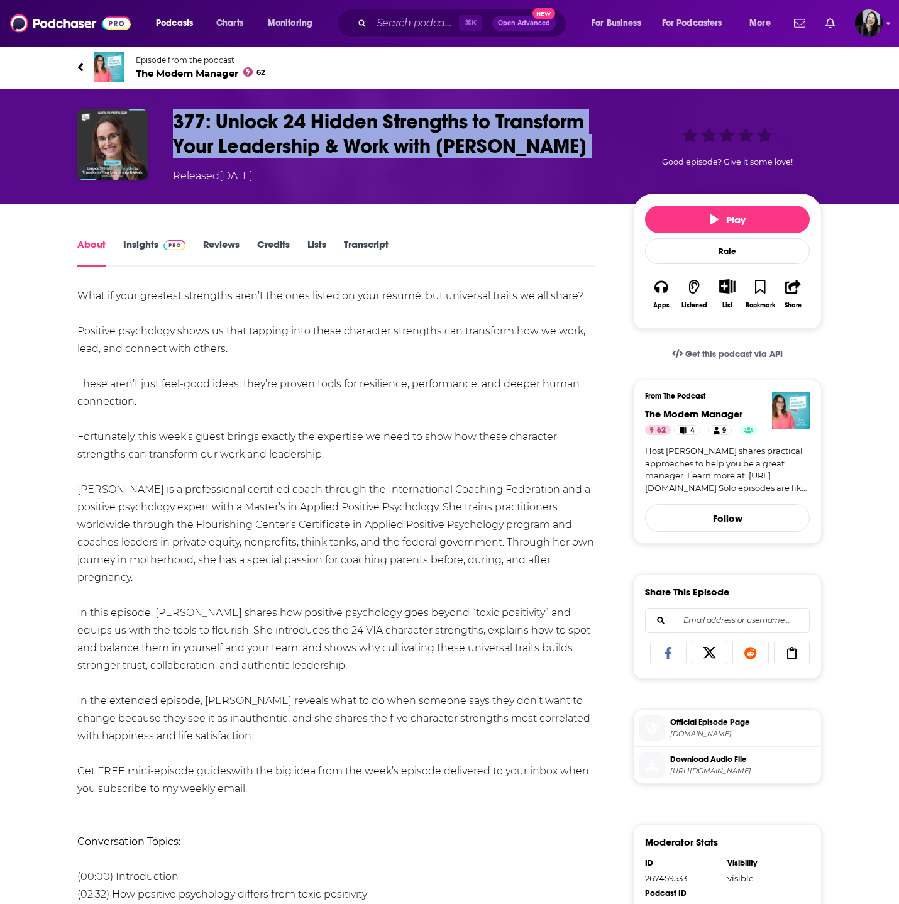
click at [605, 127] on h1 "377: Unlock 24 Hidden Strengths to Transform Your Leadership & Work with Nataly…" at bounding box center [393, 133] width 440 height 49
copy h1 "377: Unlock 24 Hidden Strengths to Transform Your Leadership & Work with Nataly…"
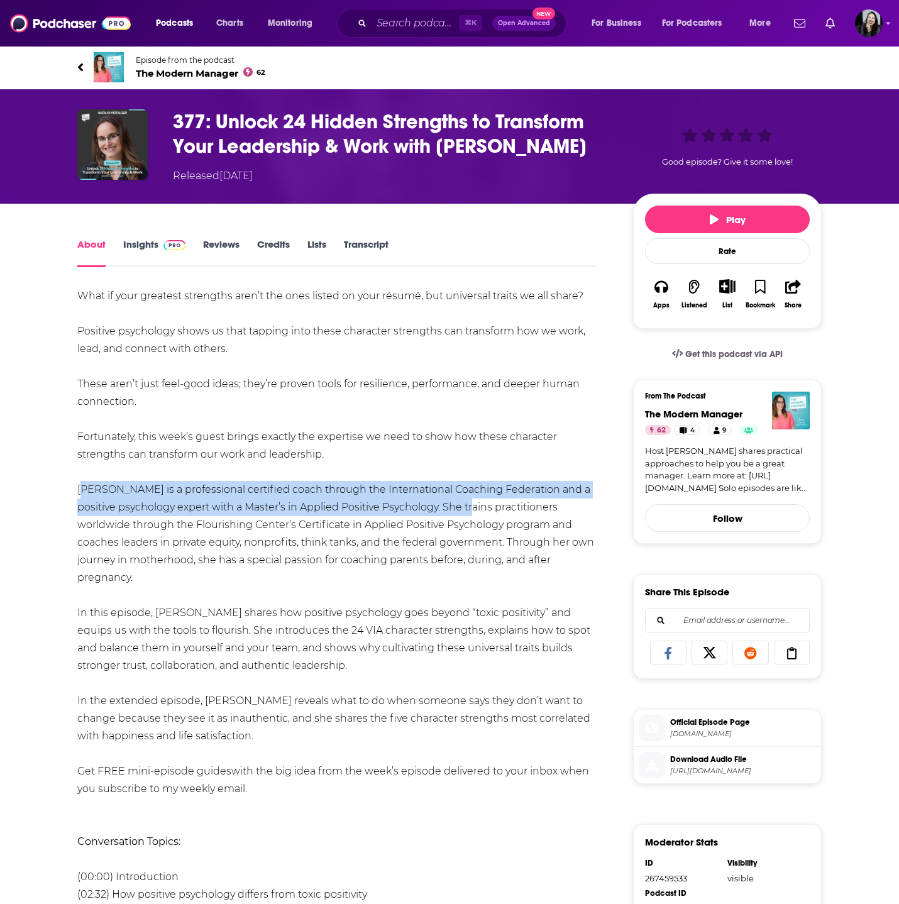
drag, startPoint x: 72, startPoint y: 486, endPoint x: 444, endPoint y: 511, distance: 373.1
copy div "Natalya Pestalozzi is a professional certified coach through the International …"
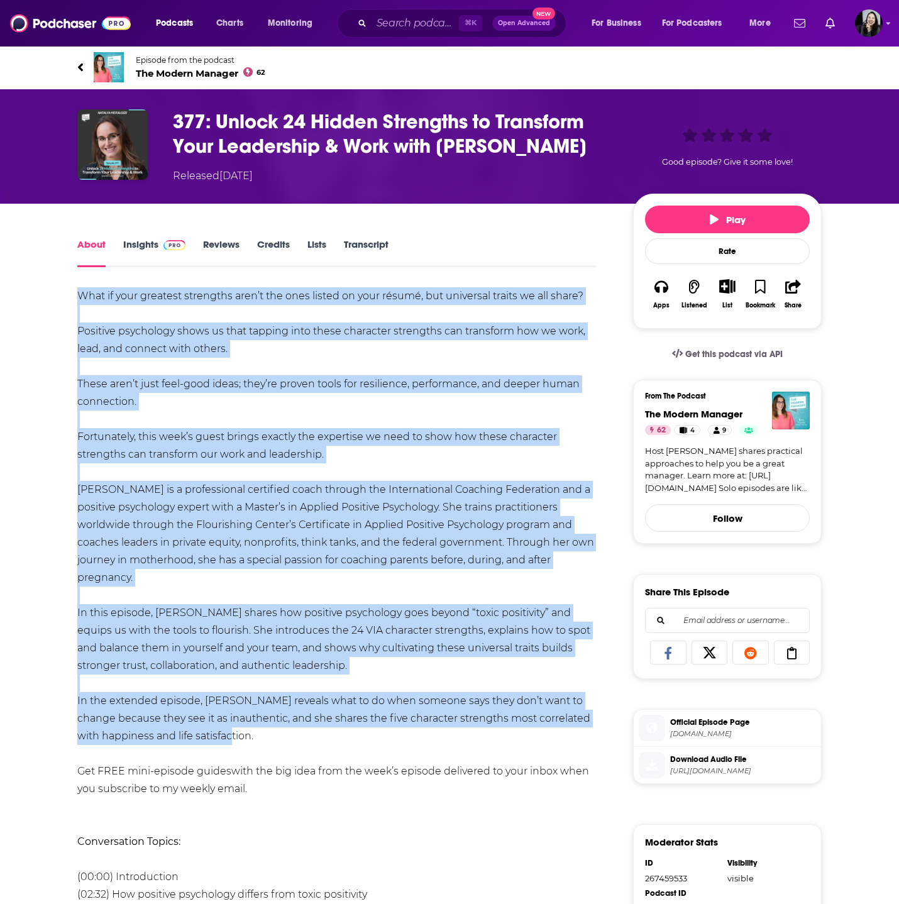
copy div "What if your greatest strengths aren’t the ones listed on your résumé, but univ…"
drag, startPoint x: 75, startPoint y: 284, endPoint x: 279, endPoint y: 736, distance: 496.5
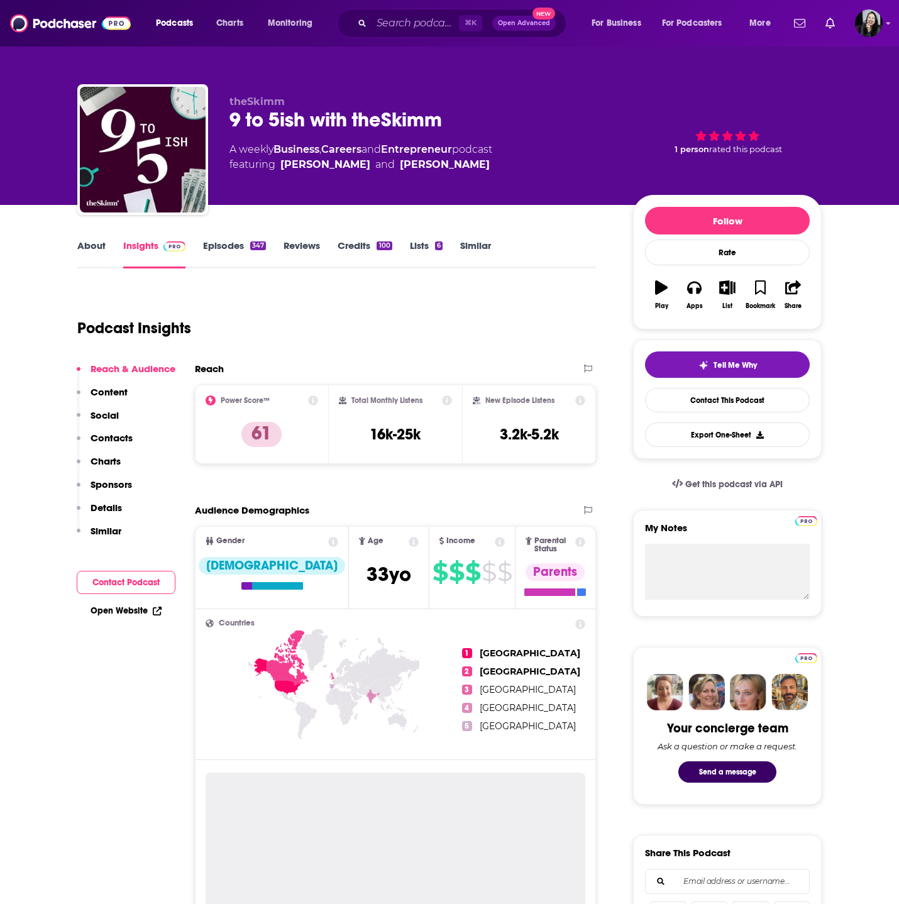
click at [462, 113] on div "9 to 5ish with theSkimm" at bounding box center [422, 120] width 384 height 25
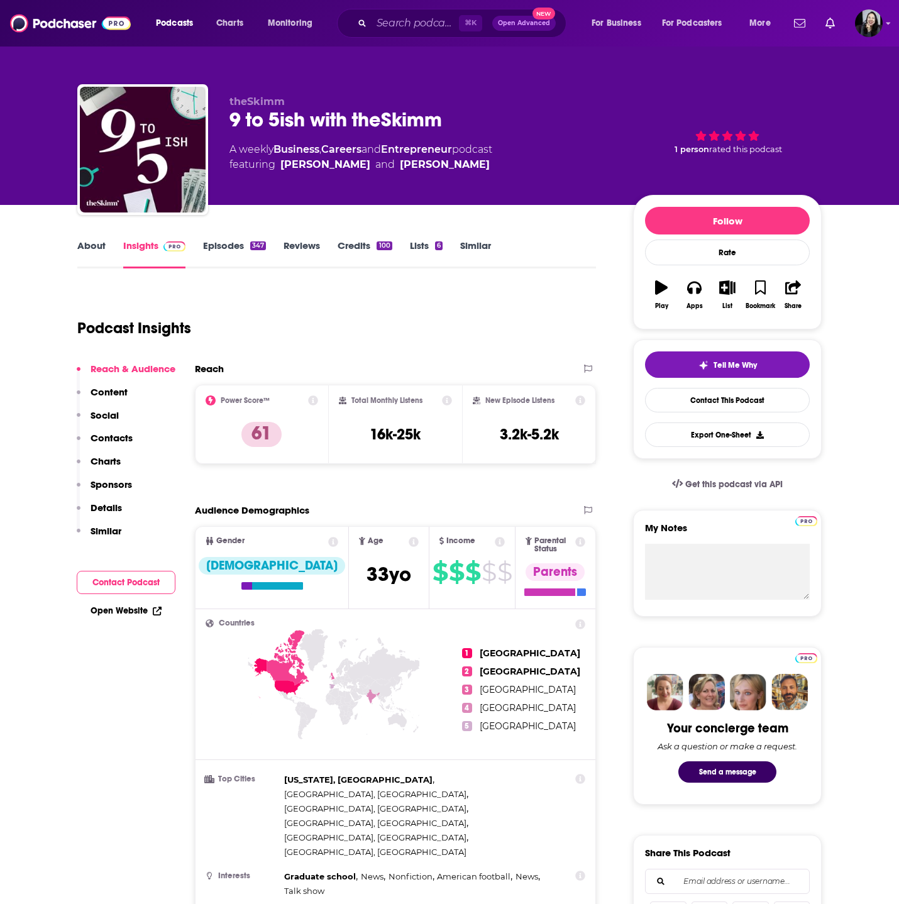
click at [462, 113] on div "9 to 5ish with theSkimm" at bounding box center [422, 120] width 384 height 25
copy div "9 to 5ish with theSkimm"
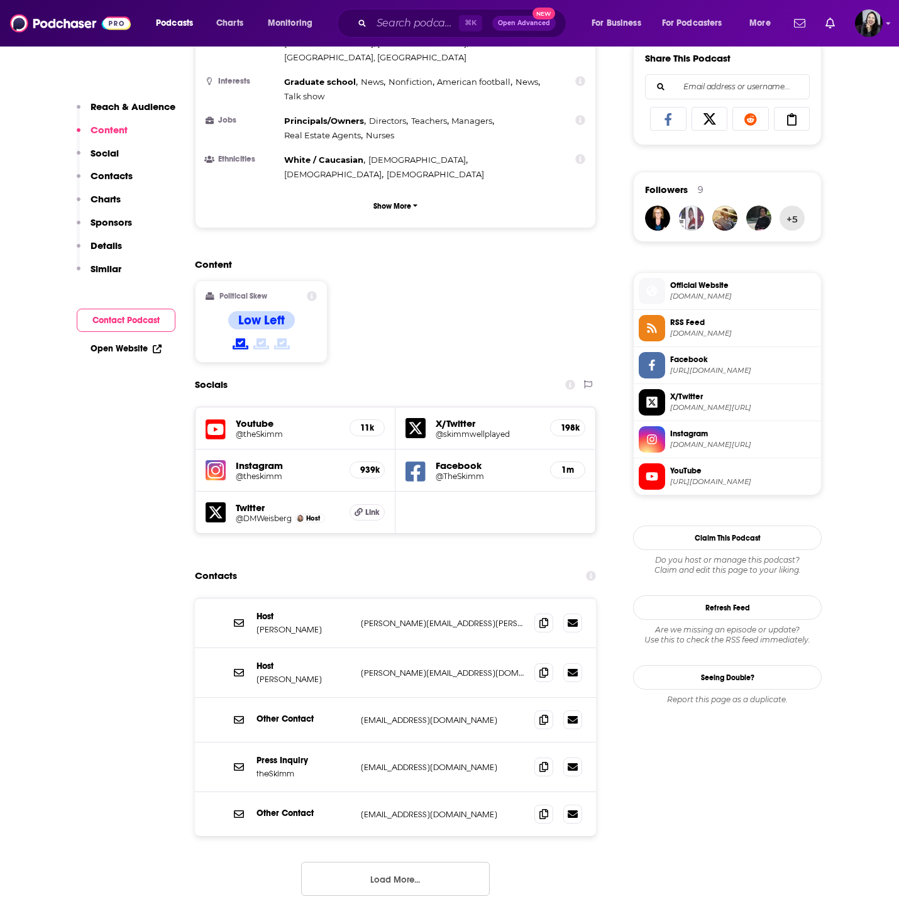
scroll to position [796, 0]
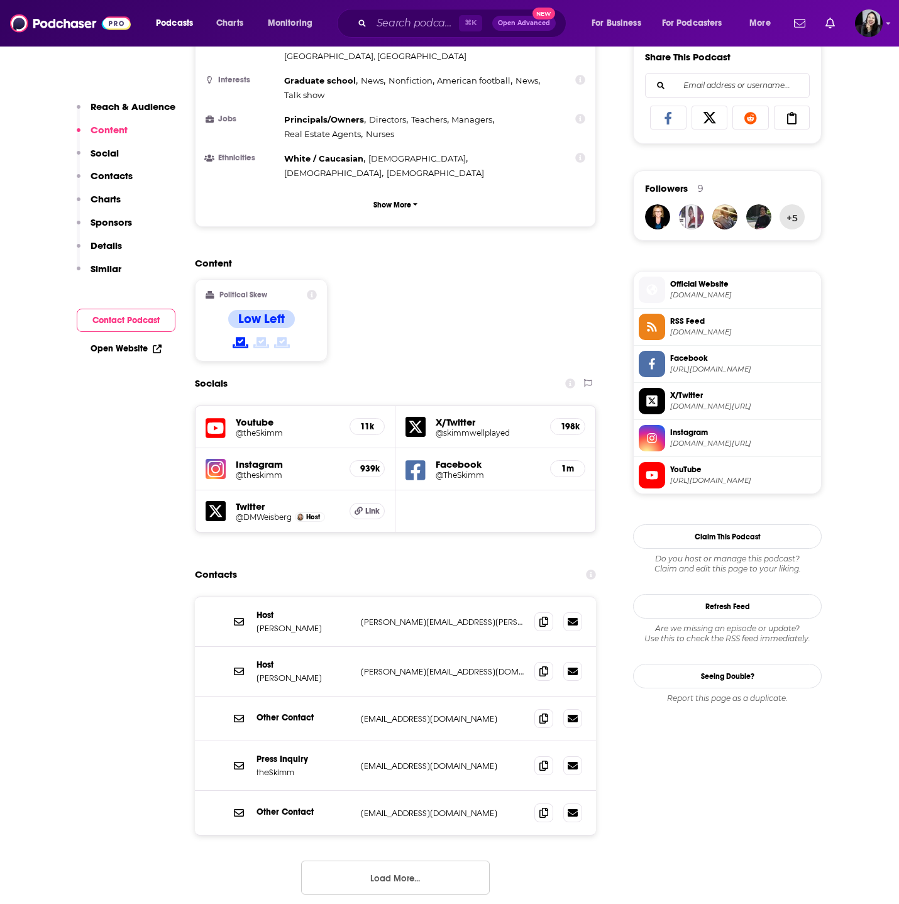
click at [533, 597] on div "Host [PERSON_NAME] [PERSON_NAME][EMAIL_ADDRESS][PERSON_NAME][DOMAIN_NAME] [PERS…" at bounding box center [395, 622] width 401 height 50
click at [544, 616] on icon at bounding box center [544, 621] width 9 height 10
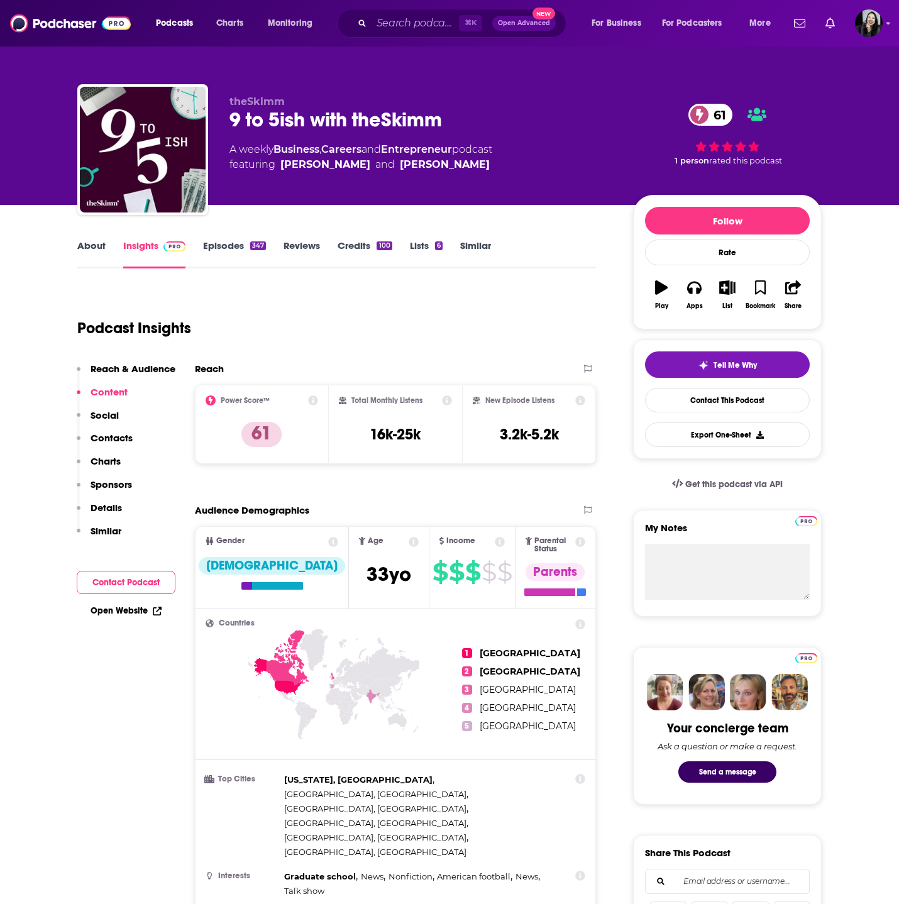
click at [83, 248] on link "About" at bounding box center [91, 254] width 28 height 29
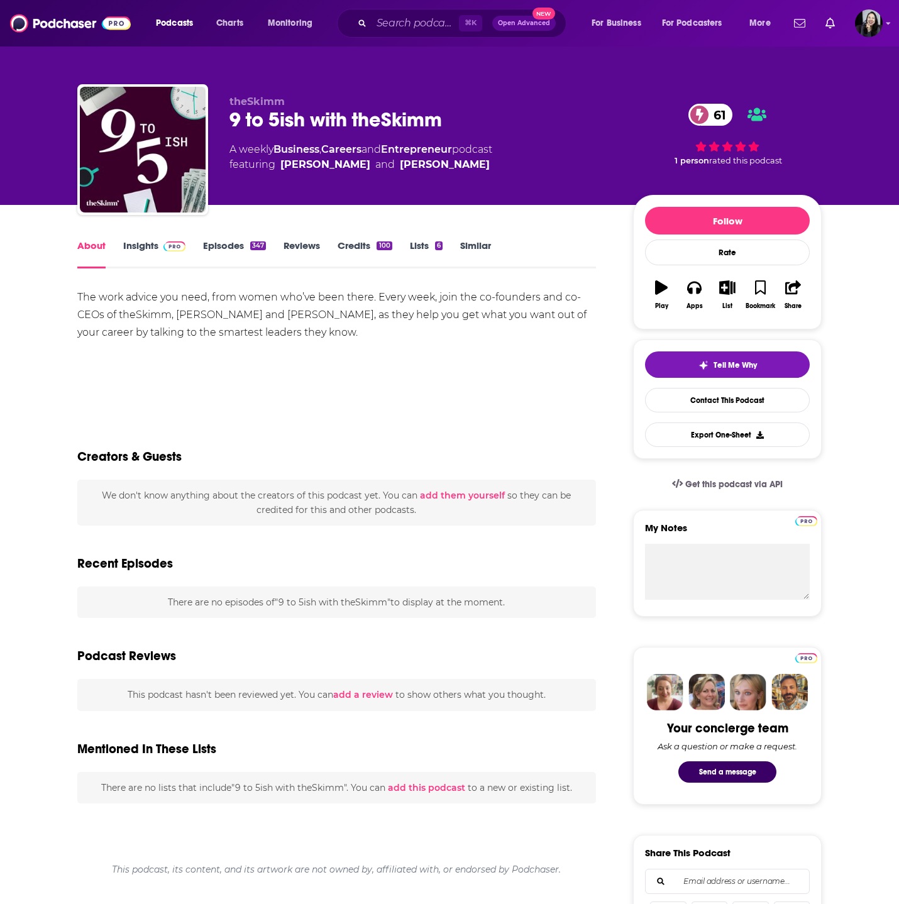
click at [133, 241] on link "Insights" at bounding box center [154, 254] width 62 height 29
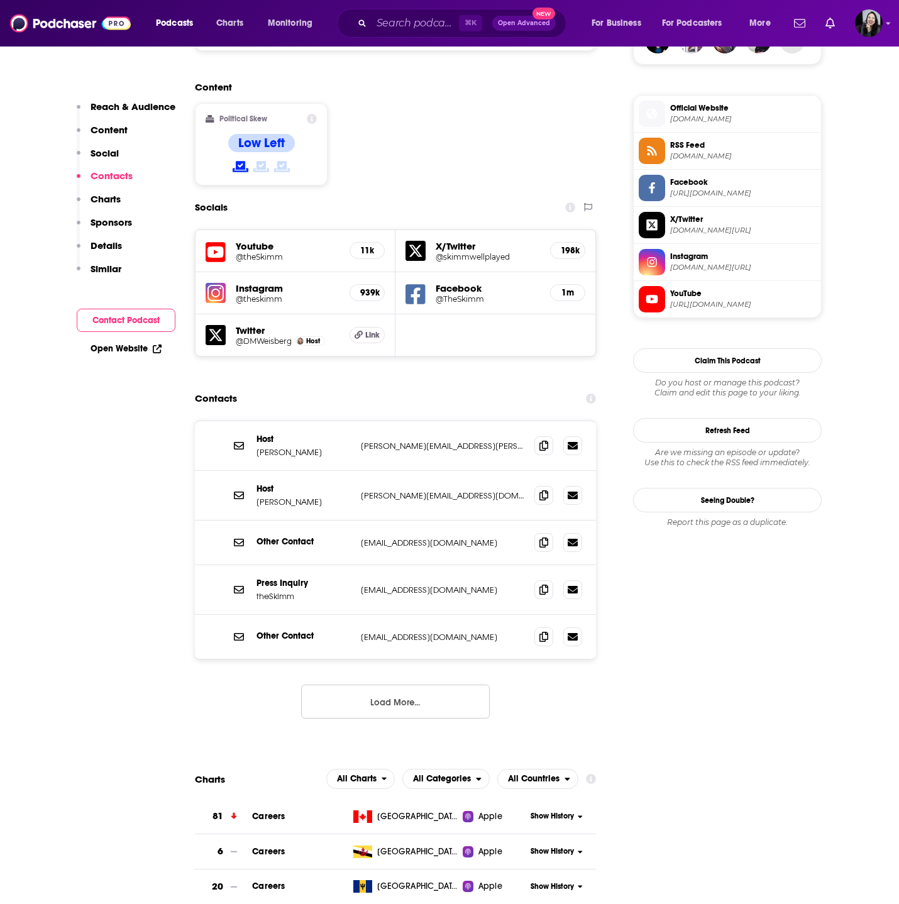
scroll to position [960, 0]
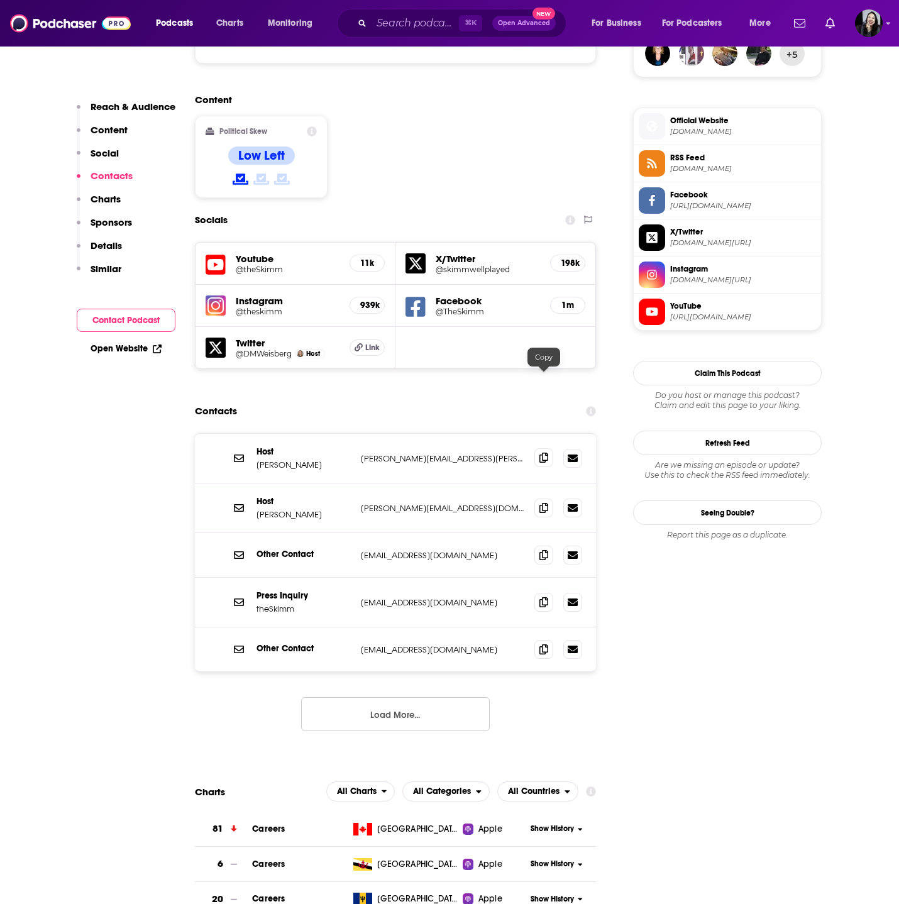
click at [541, 453] on icon at bounding box center [544, 458] width 9 height 10
click at [337, 460] on p "[PERSON_NAME]" at bounding box center [304, 465] width 94 height 11
click at [337, 460] on p "Danielle Weisberg" at bounding box center [304, 465] width 94 height 11
copy p "Danielle Weisberg"
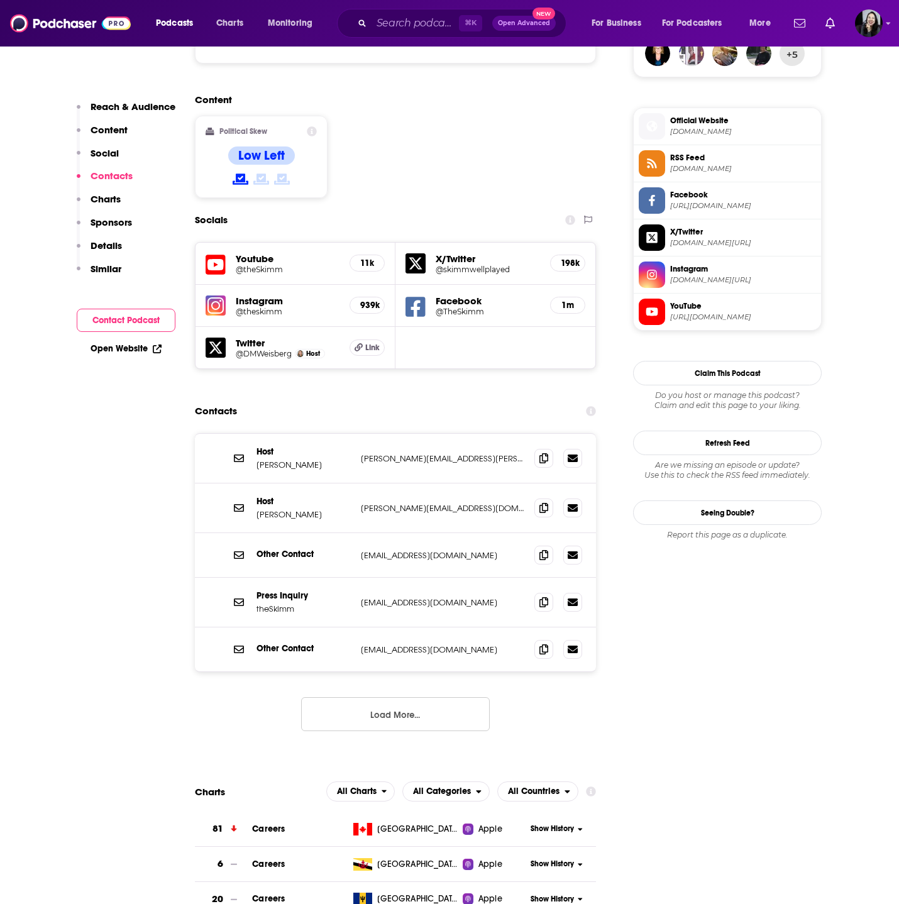
click at [318, 509] on p "Carly Zakin" at bounding box center [304, 514] width 94 height 11
copy p "Carly Zakin"
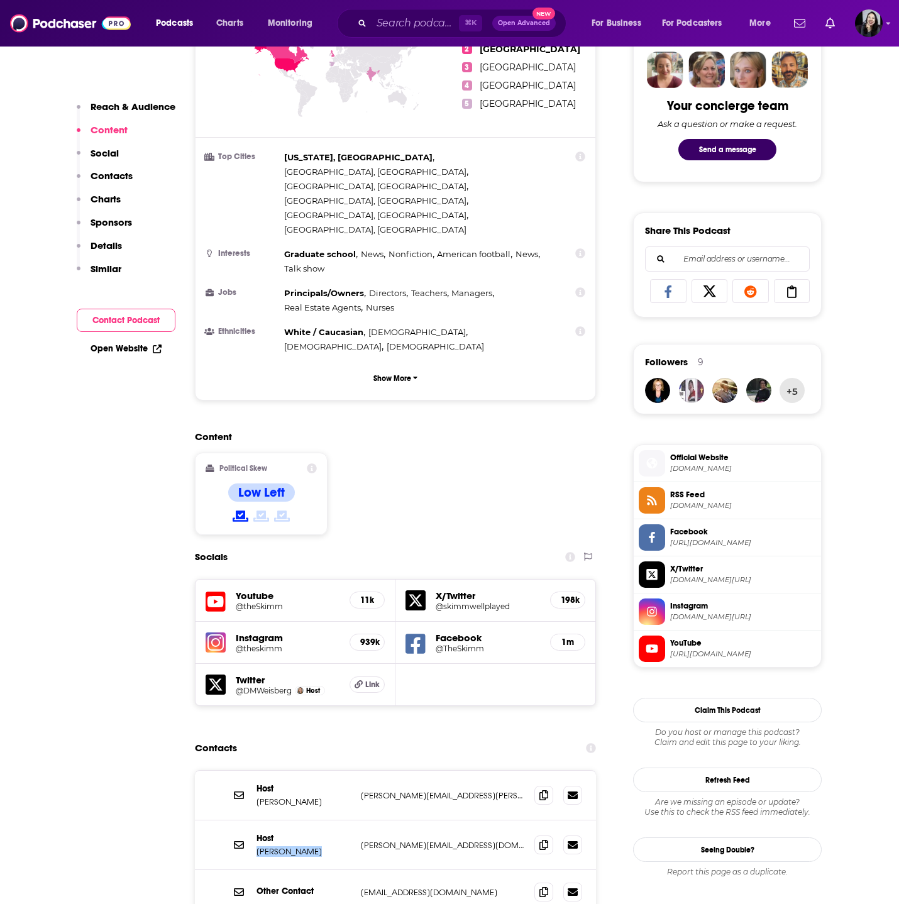
scroll to position [579, 0]
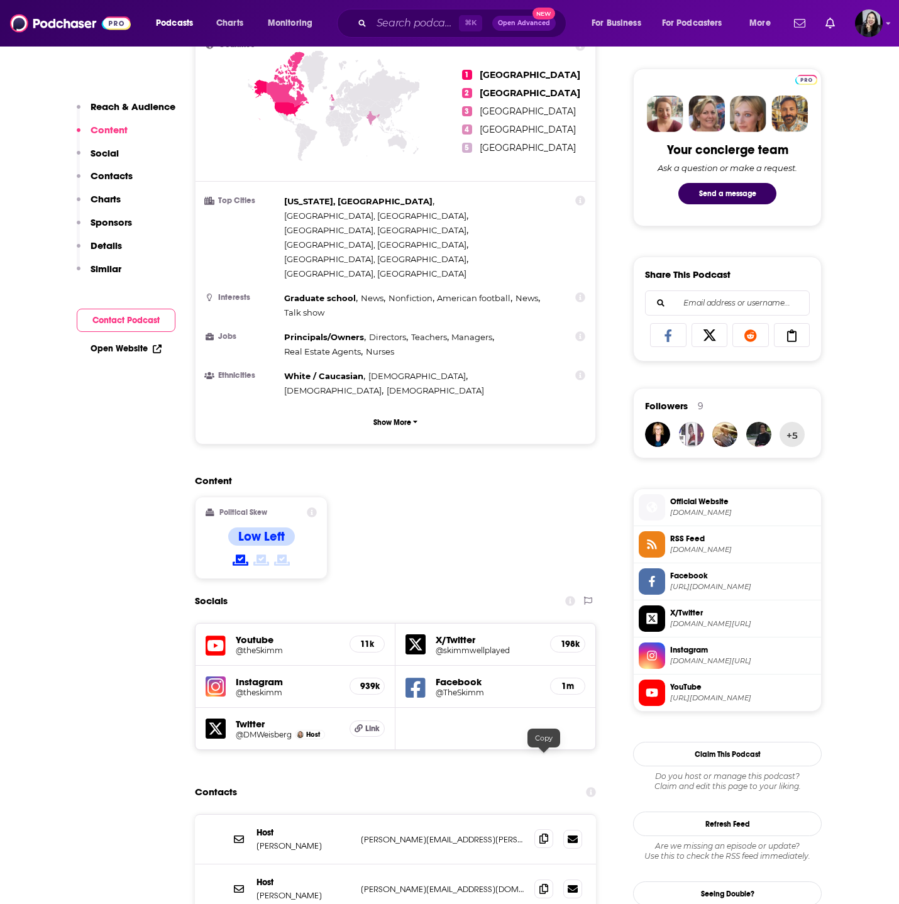
click at [544, 834] on icon at bounding box center [544, 839] width 9 height 10
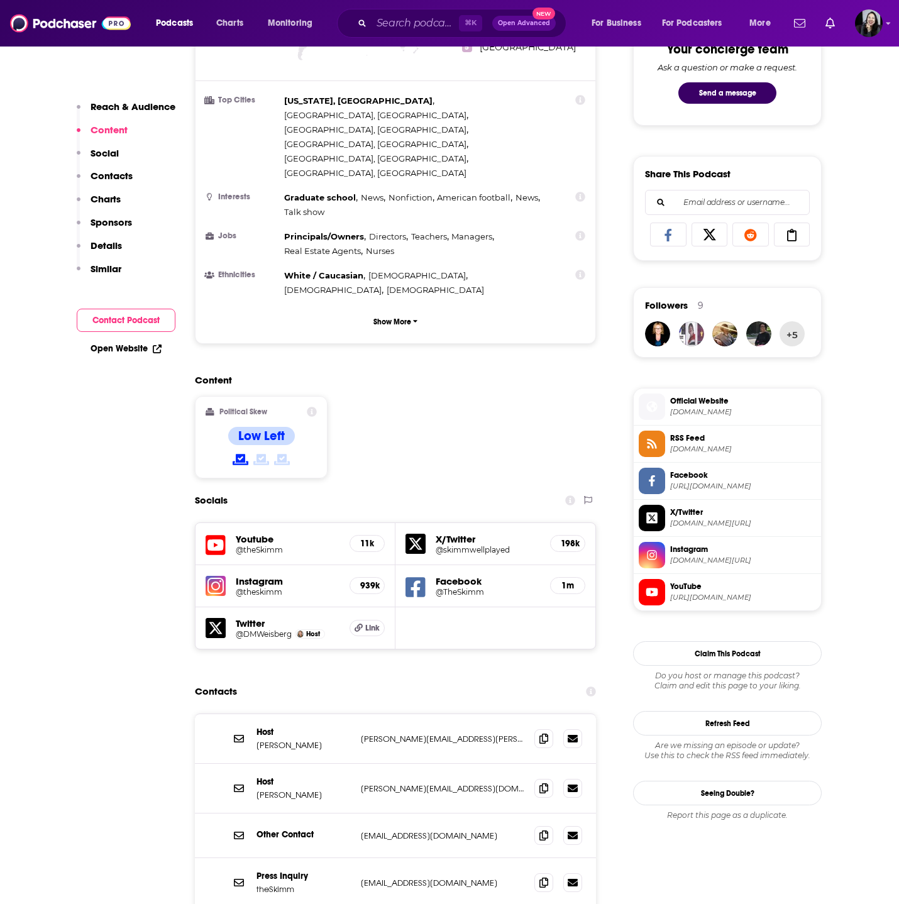
scroll to position [695, 0]
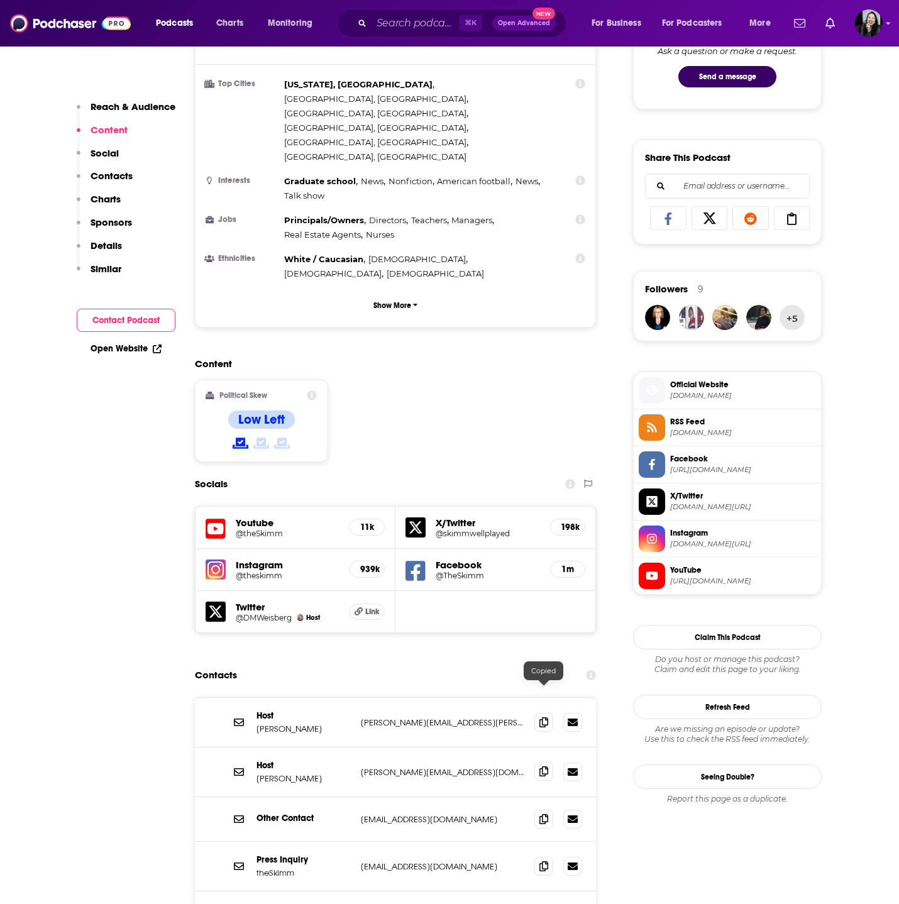
click at [541, 767] on icon at bounding box center [544, 772] width 9 height 10
click at [549, 856] on span at bounding box center [543, 865] width 19 height 19
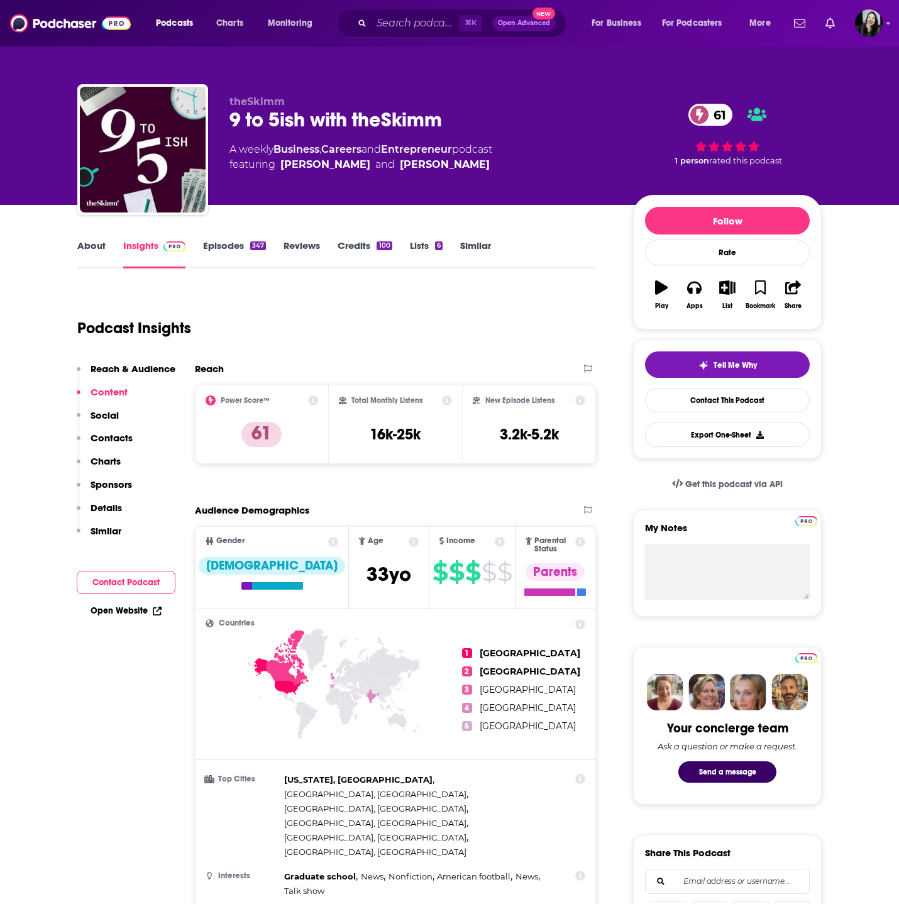
click at [479, 123] on div "9 to 5ish with theSkimm 61" at bounding box center [422, 120] width 384 height 25
copy div "9 to 5ish with theSkimm 61"
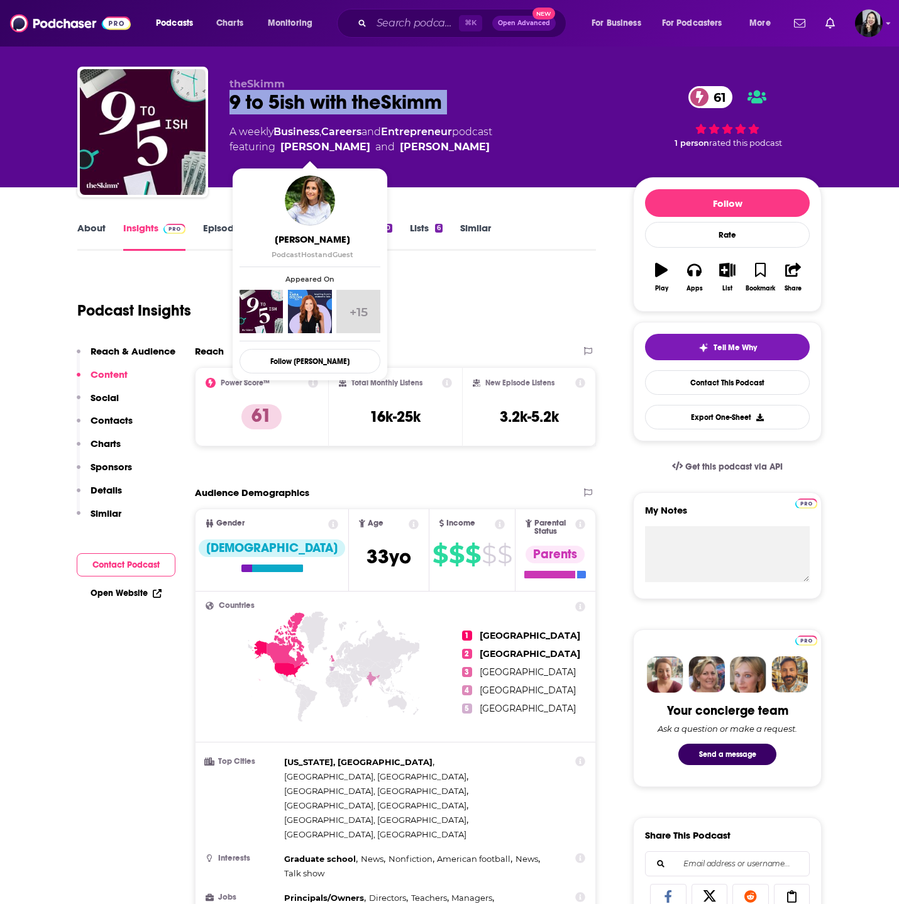
drag, startPoint x: 479, startPoint y: 144, endPoint x: 283, endPoint y: 149, distance: 196.3
click at [282, 149] on span "featuring Carly Zakin and Danielle Weisberg" at bounding box center [361, 147] width 263 height 15
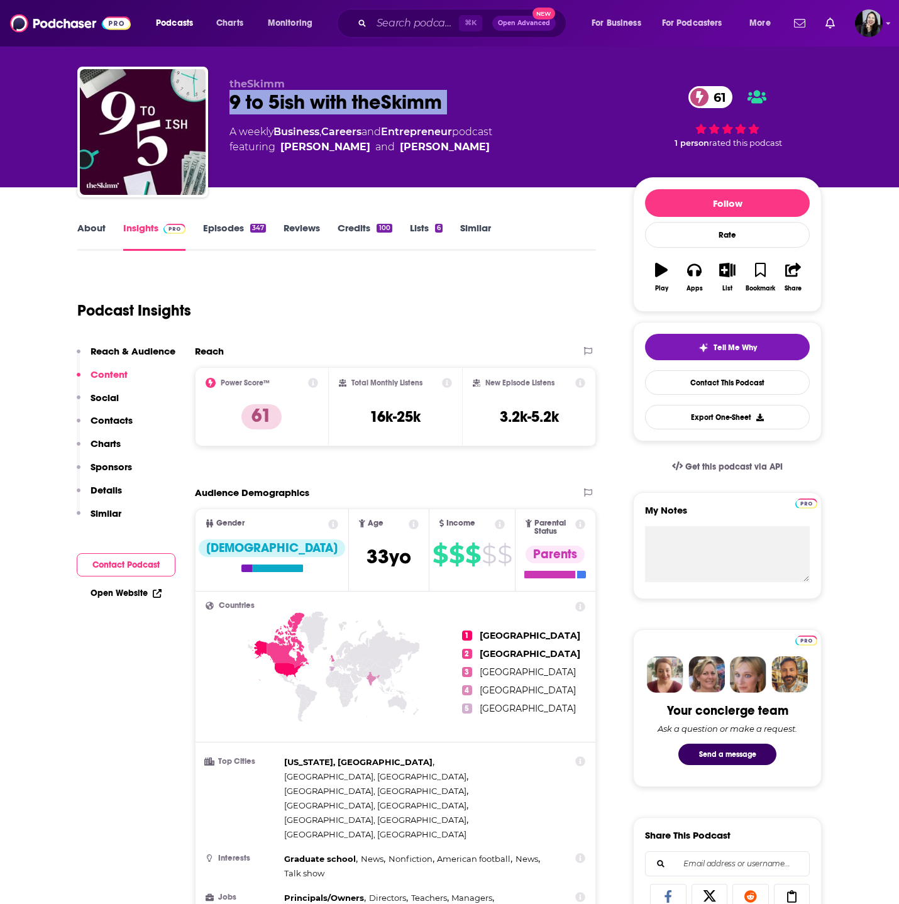
copy span "Carly Zakin and Danielle Weisberg"
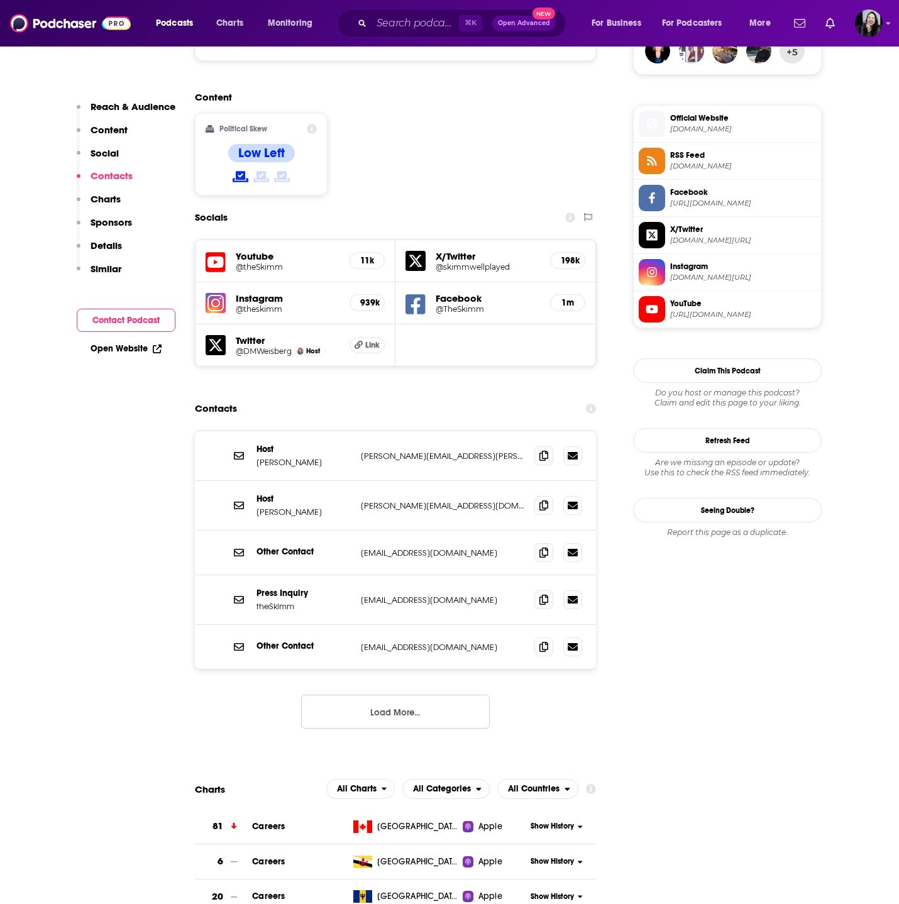
scroll to position [926, 0]
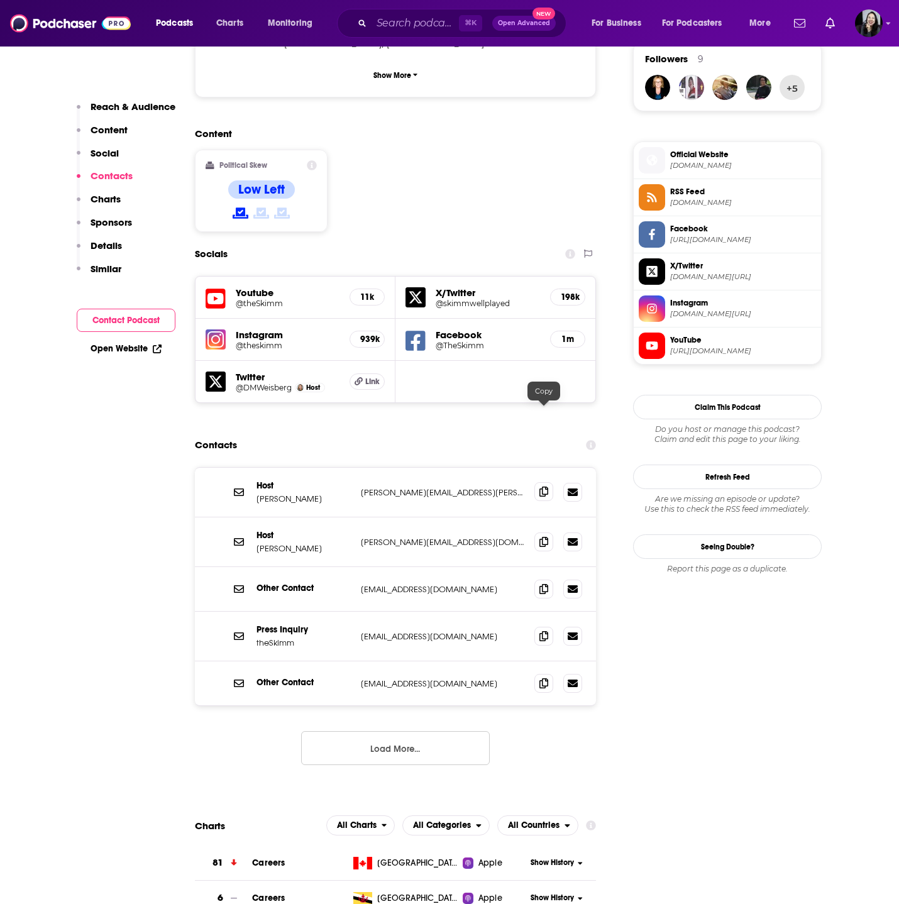
click at [547, 487] on icon at bounding box center [544, 492] width 9 height 10
click at [548, 536] on icon at bounding box center [544, 541] width 9 height 10
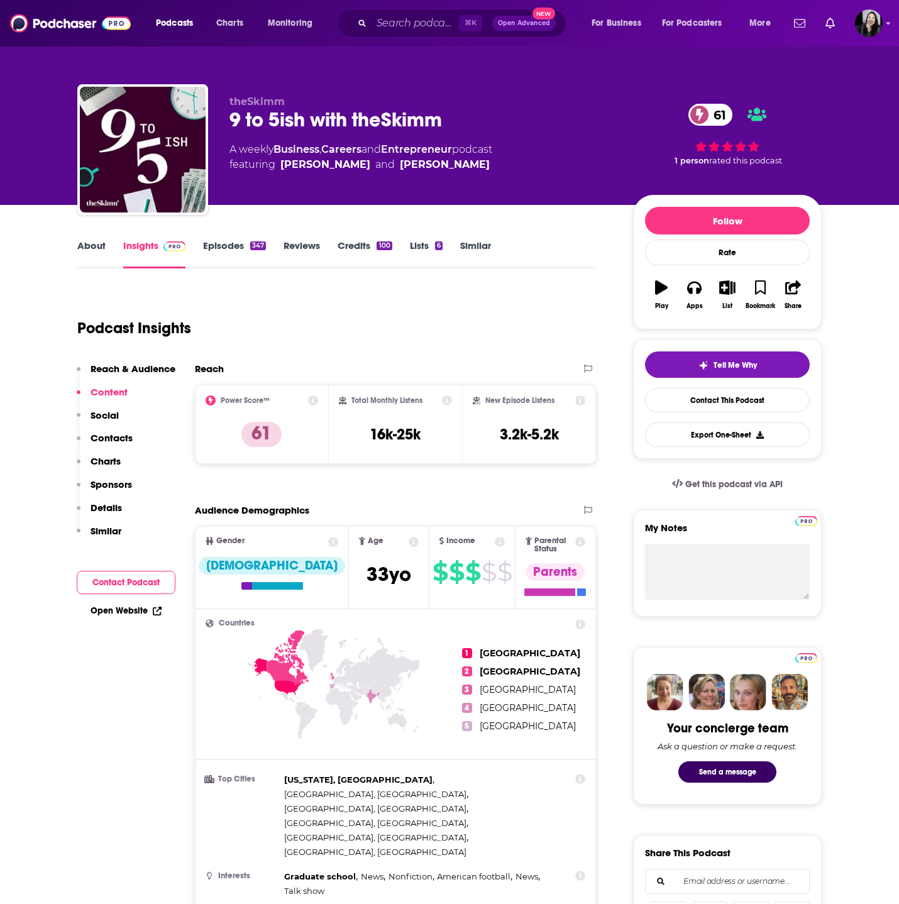
click at [240, 248] on link "Episodes 347" at bounding box center [234, 254] width 63 height 29
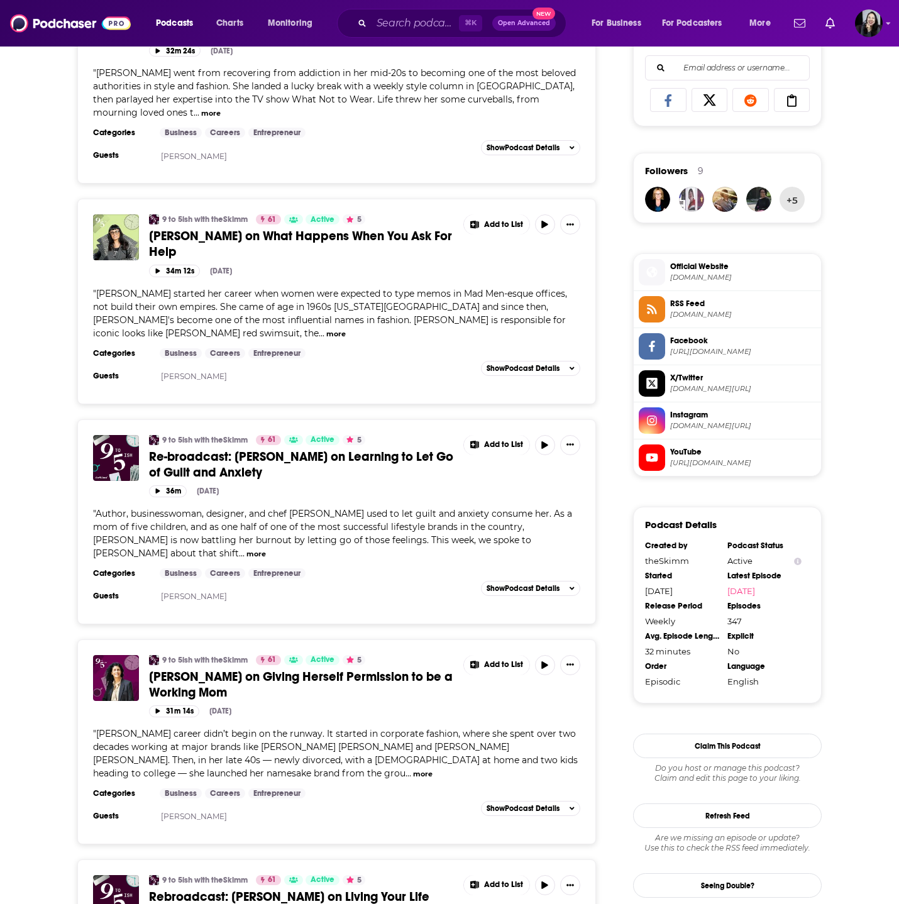
scroll to position [815, 0]
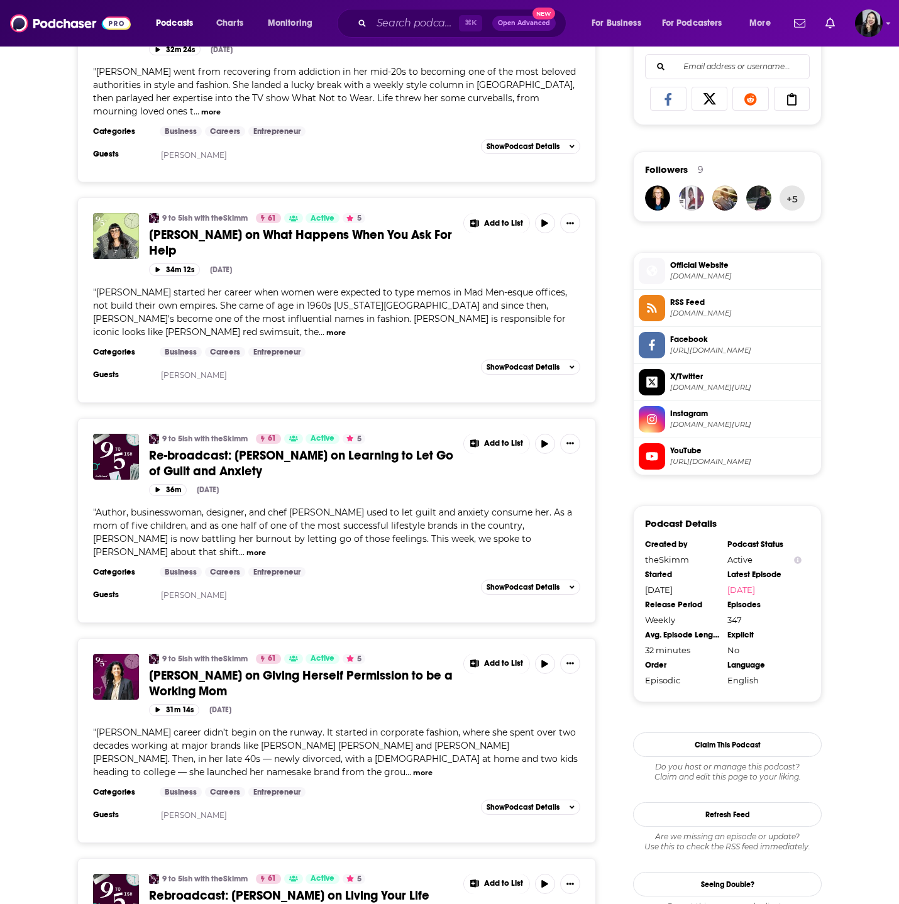
click at [253, 464] on span "Re-broadcast: Joanna Gaines on Learning to Let Go of Guilt and Anxiety" at bounding box center [301, 463] width 304 height 31
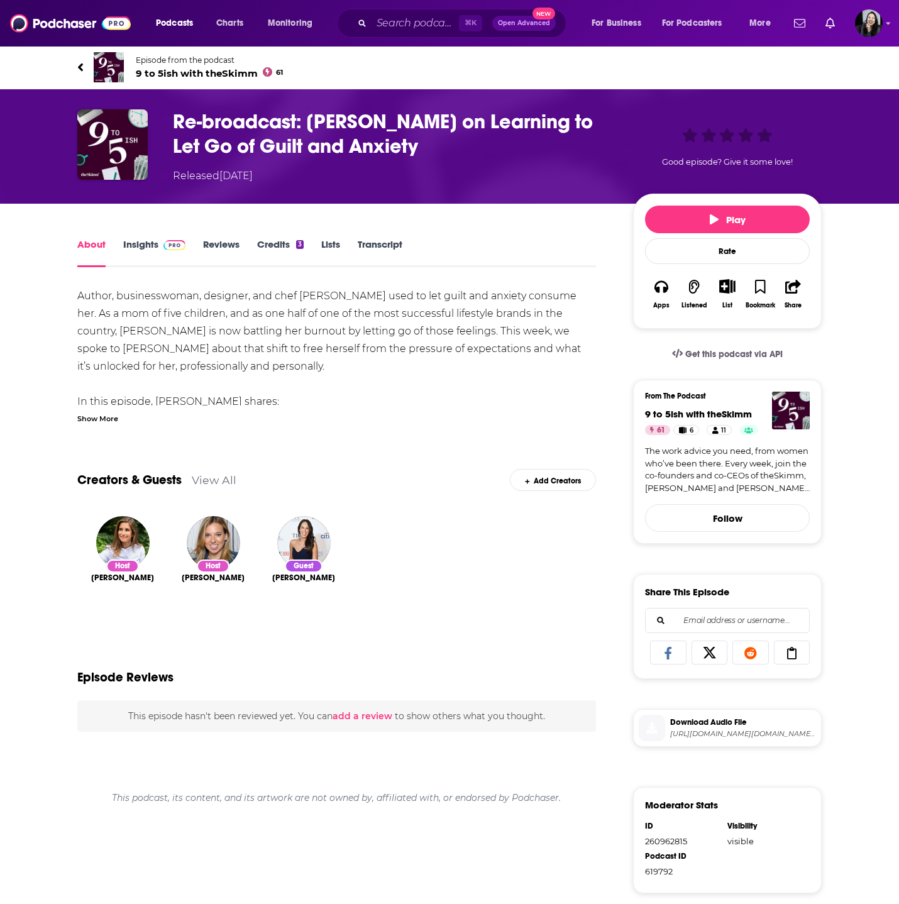
click at [116, 416] on div "Show More" at bounding box center [97, 418] width 41 height 12
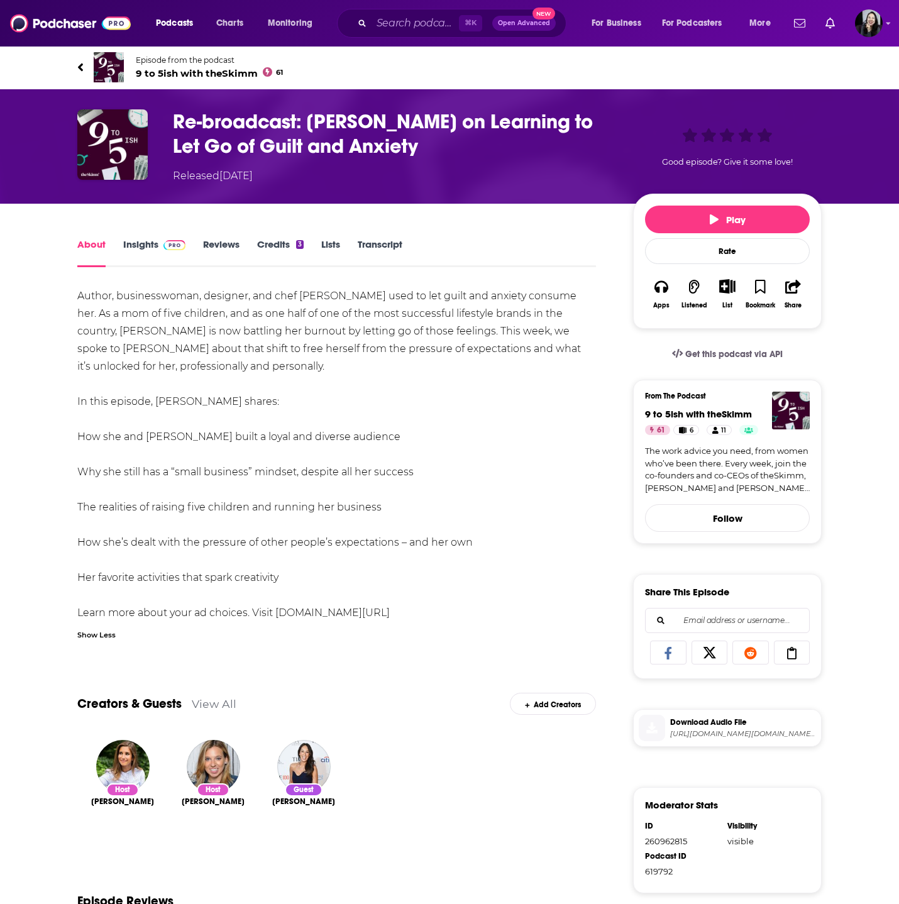
drag, startPoint x: 65, startPoint y: 55, endPoint x: 451, endPoint y: 582, distance: 653.1
click at [451, 582] on div "Episode from the podcast 9 to 5ish with theSkimm 61 Next Episode Re-broadcast: …" at bounding box center [449, 598] width 899 height 1107
copy div "Episode from the podcast 9 to 5ish with theSkimm 61 Next Episode Re-broadcast: …"
click at [453, 153] on h1 "Re-broadcast: Joanna Gaines on Learning to Let Go of Guilt and Anxiety" at bounding box center [393, 133] width 440 height 49
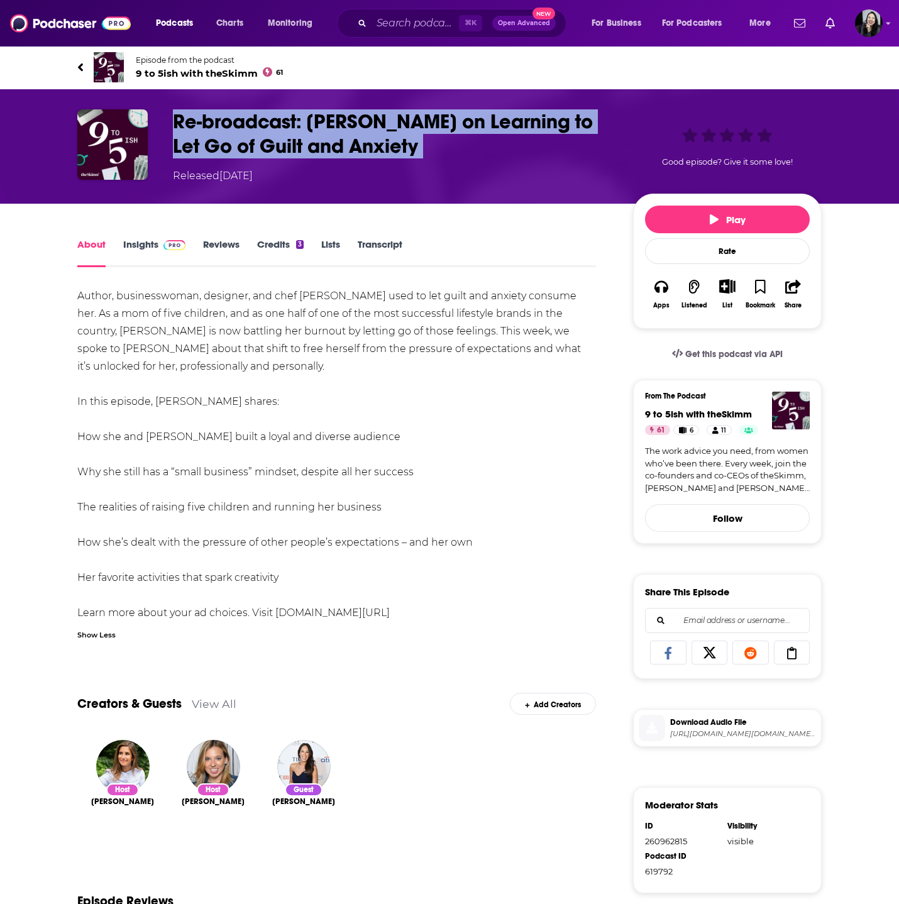
click at [453, 153] on h1 "Re-broadcast: Joanna Gaines on Learning to Let Go of Guilt and Anxiety" at bounding box center [393, 133] width 440 height 49
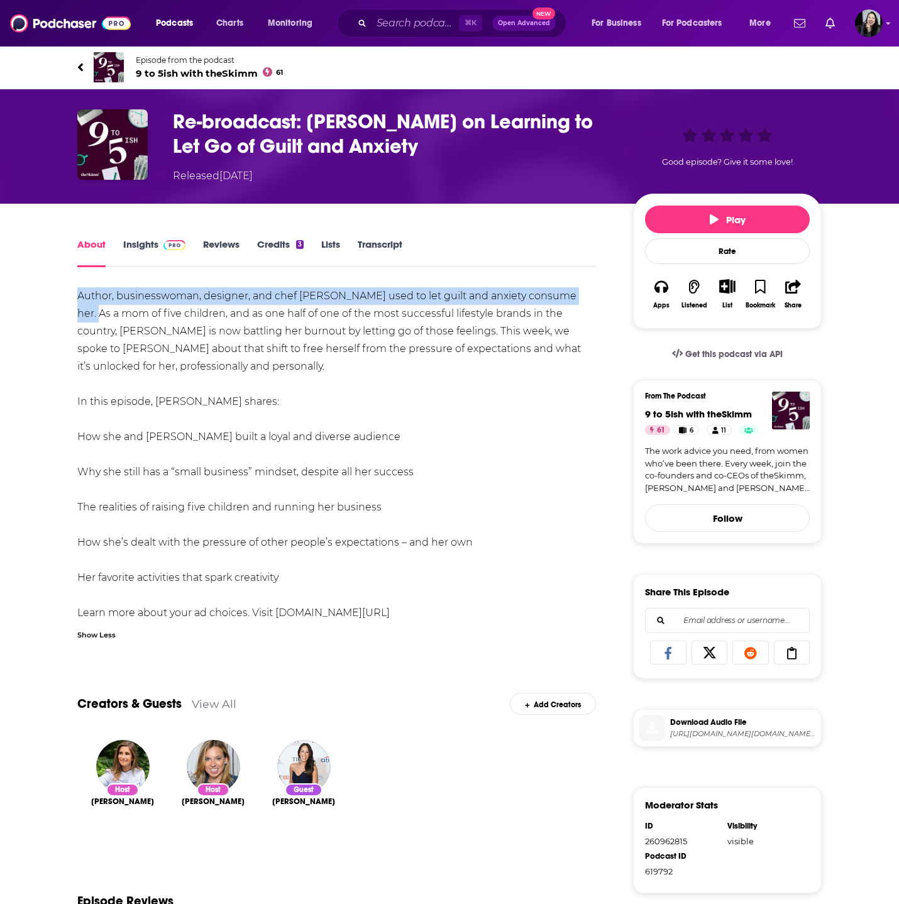
drag, startPoint x: 67, startPoint y: 302, endPoint x: 583, endPoint y: 299, distance: 515.6
click at [583, 299] on div "About Insights Reviews Credits 3 Lists Transcript Author, businesswoman, design…" at bounding box center [345, 694] width 576 height 916
copy div "Author, businesswoman, designer, and chef Joanna Gaines used to let guilt and a…"
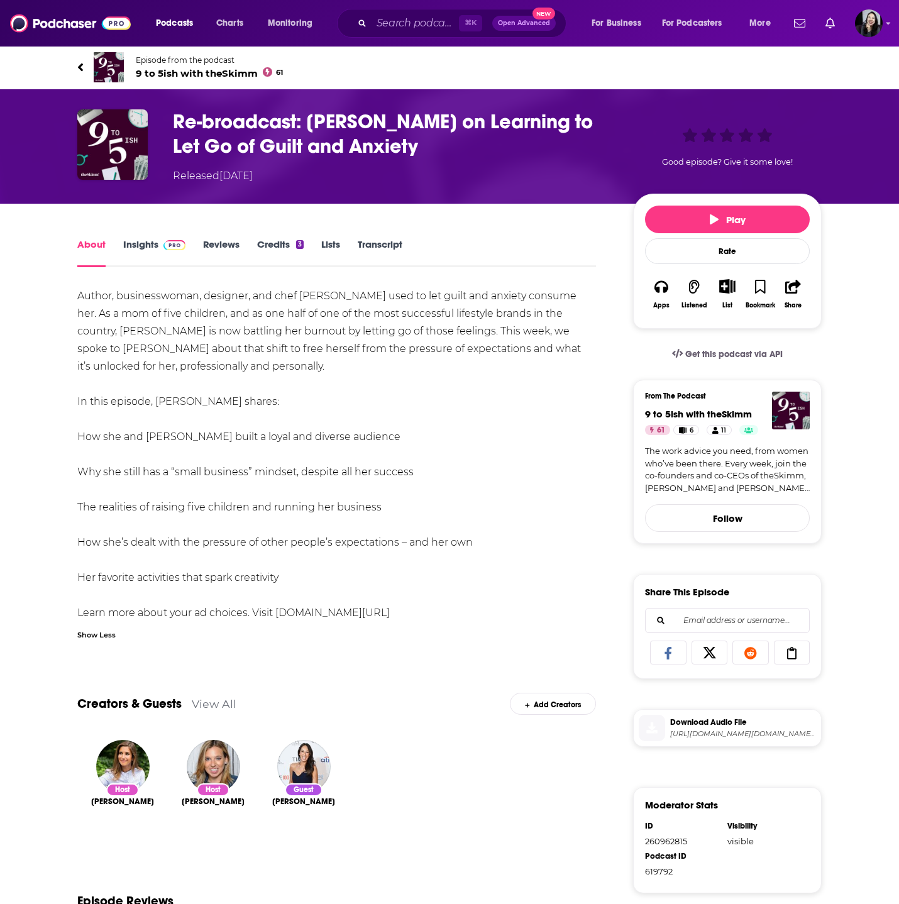
click at [84, 285] on div "About Insights Reviews Credits 3 Lists Transcript Author, businesswoman, design…" at bounding box center [336, 694] width 519 height 916
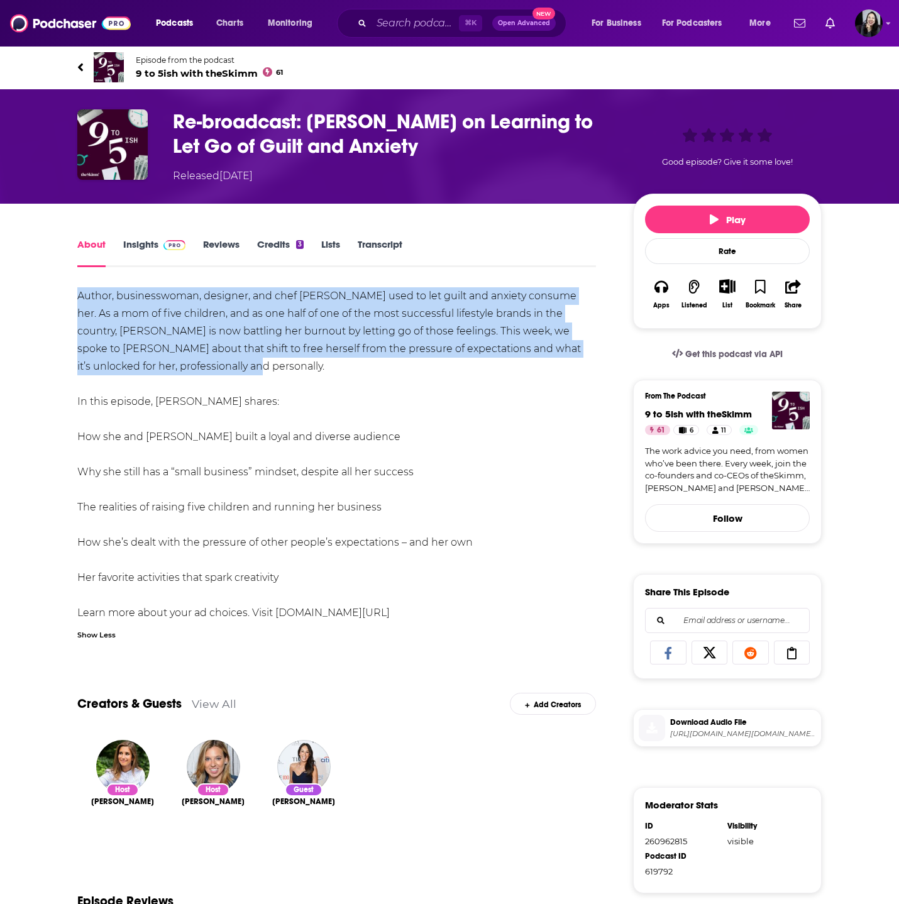
drag, startPoint x: 77, startPoint y: 285, endPoint x: 200, endPoint y: 365, distance: 147.2
click at [200, 365] on div "About Insights Reviews Credits 3 Lists Transcript Author, businesswoman, design…" at bounding box center [336, 694] width 519 height 916
copy div "Author, businesswoman, designer, and chef Joanna Gaines used to let guilt and a…"
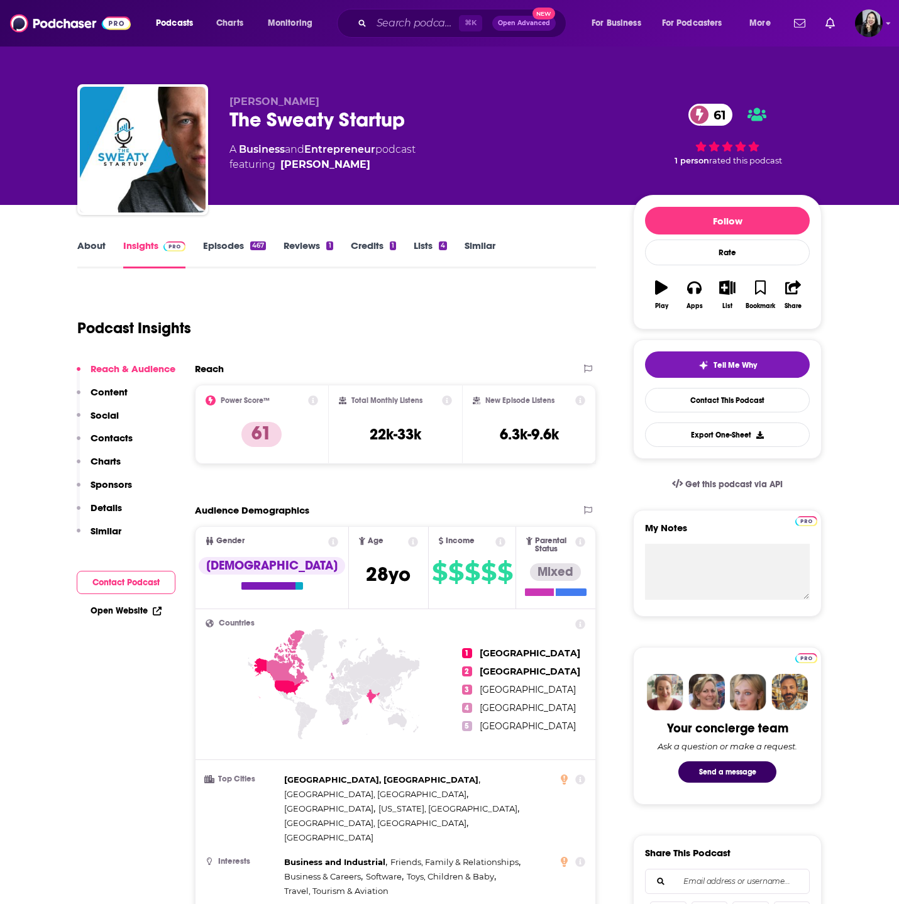
click at [446, 117] on div "The Sweaty Startup 61" at bounding box center [422, 120] width 384 height 25
click at [333, 101] on p "[PERSON_NAME]" at bounding box center [422, 102] width 384 height 12
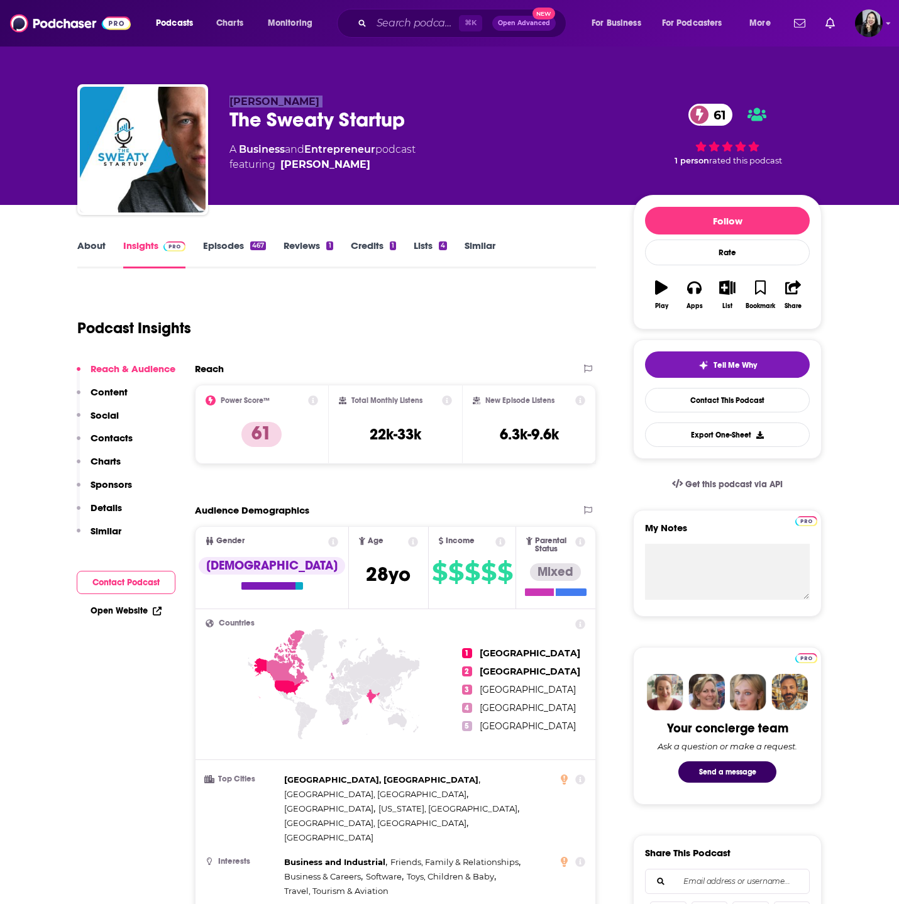
copy p "[PERSON_NAME]"
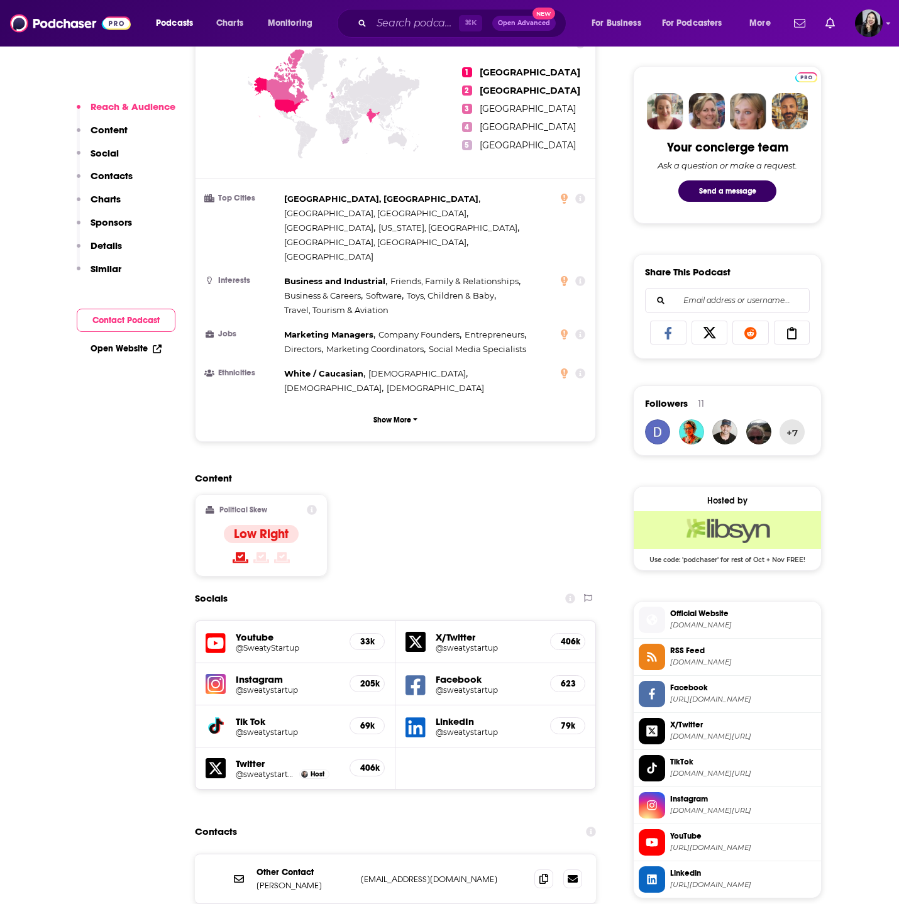
scroll to position [586, 0]
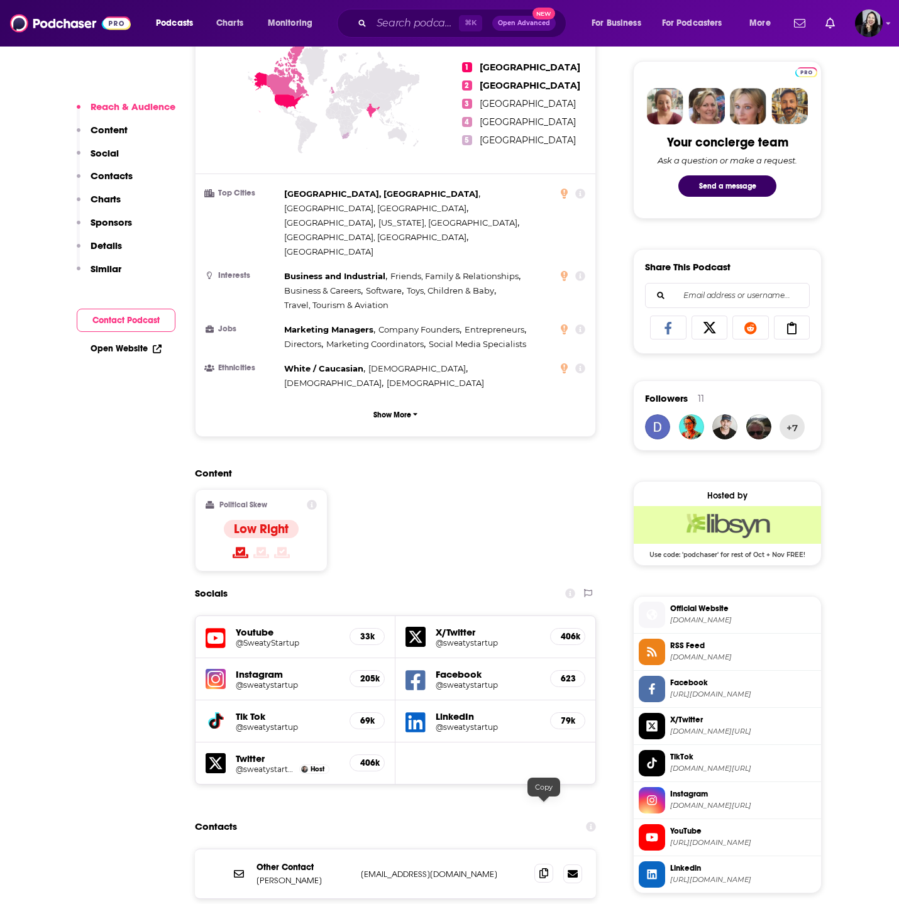
click at [545, 868] on icon at bounding box center [544, 873] width 9 height 10
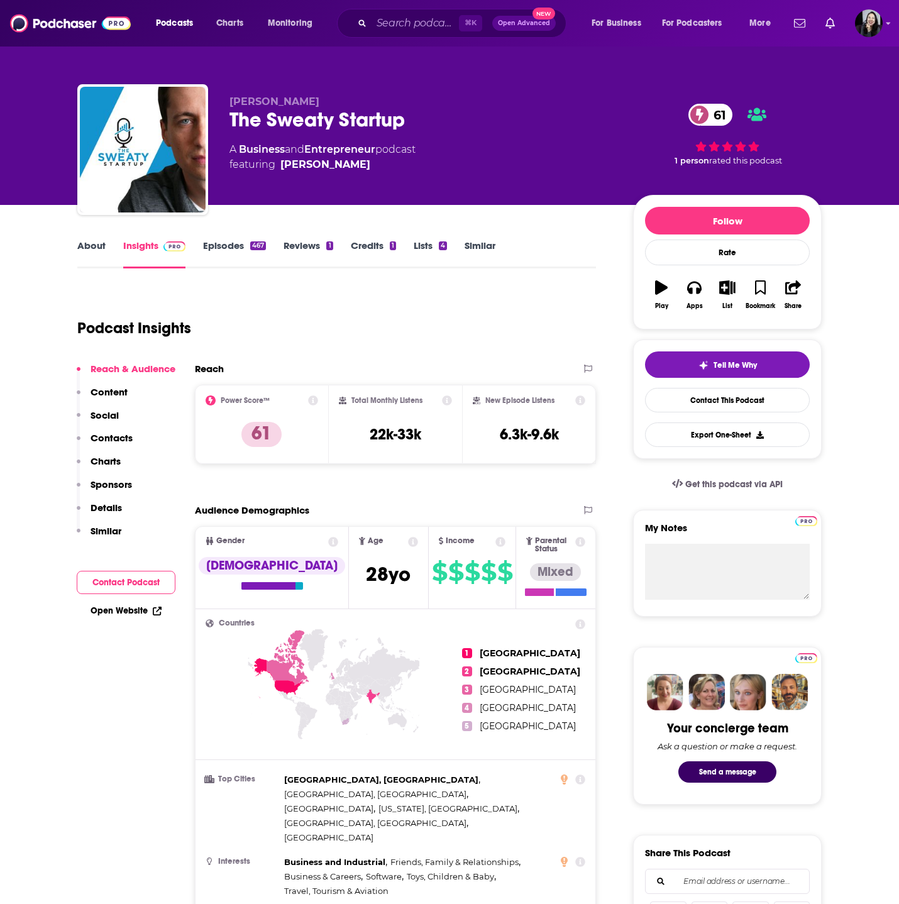
click at [441, 117] on div "The Sweaty Startup 61" at bounding box center [422, 120] width 384 height 25
copy div "The Sweaty Startup 61"
click at [316, 89] on div "[PERSON_NAME] The Sweaty Startup 61 A Business and Entrepreneur podcast featuri…" at bounding box center [449, 152] width 745 height 136
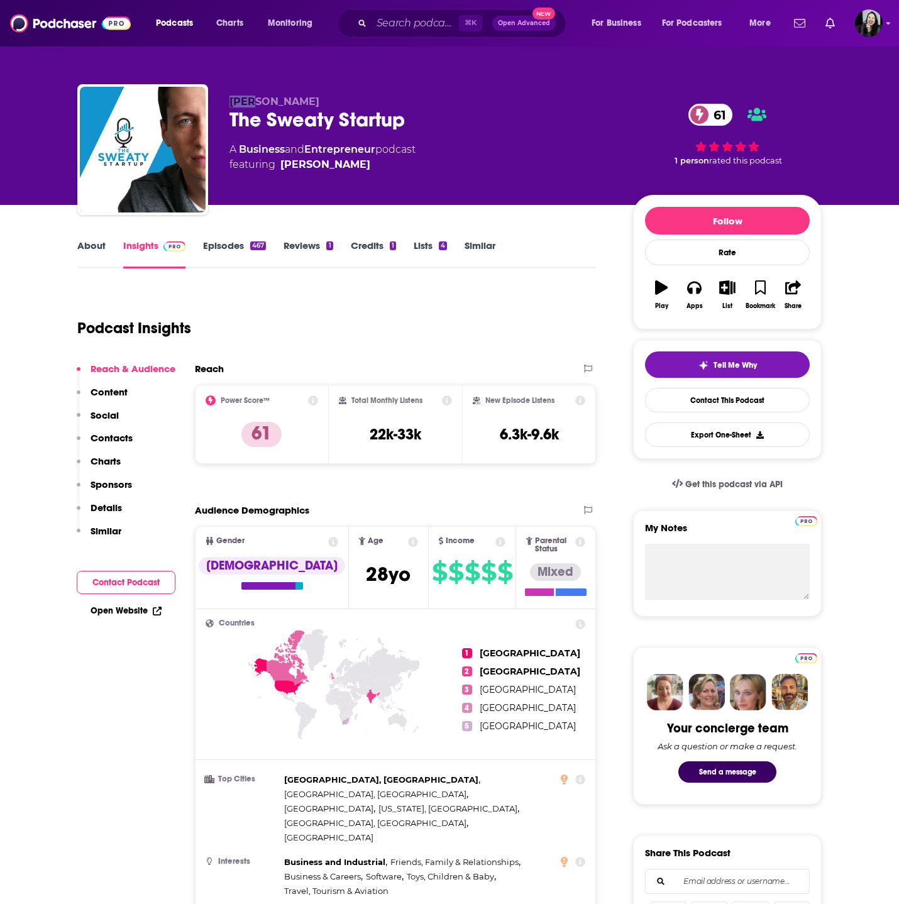
click at [316, 89] on div "[PERSON_NAME] The Sweaty Startup 61 A Business and Entrepreneur podcast featuri…" at bounding box center [449, 152] width 745 height 136
copy p "[PERSON_NAME]"
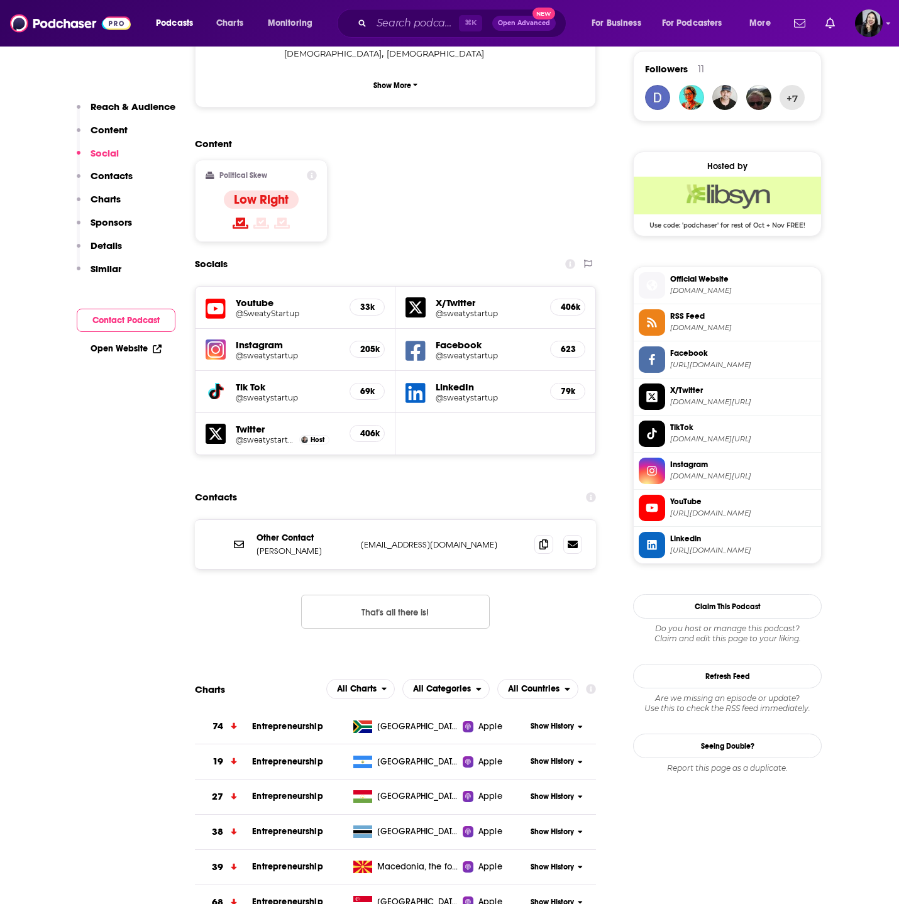
scroll to position [919, 0]
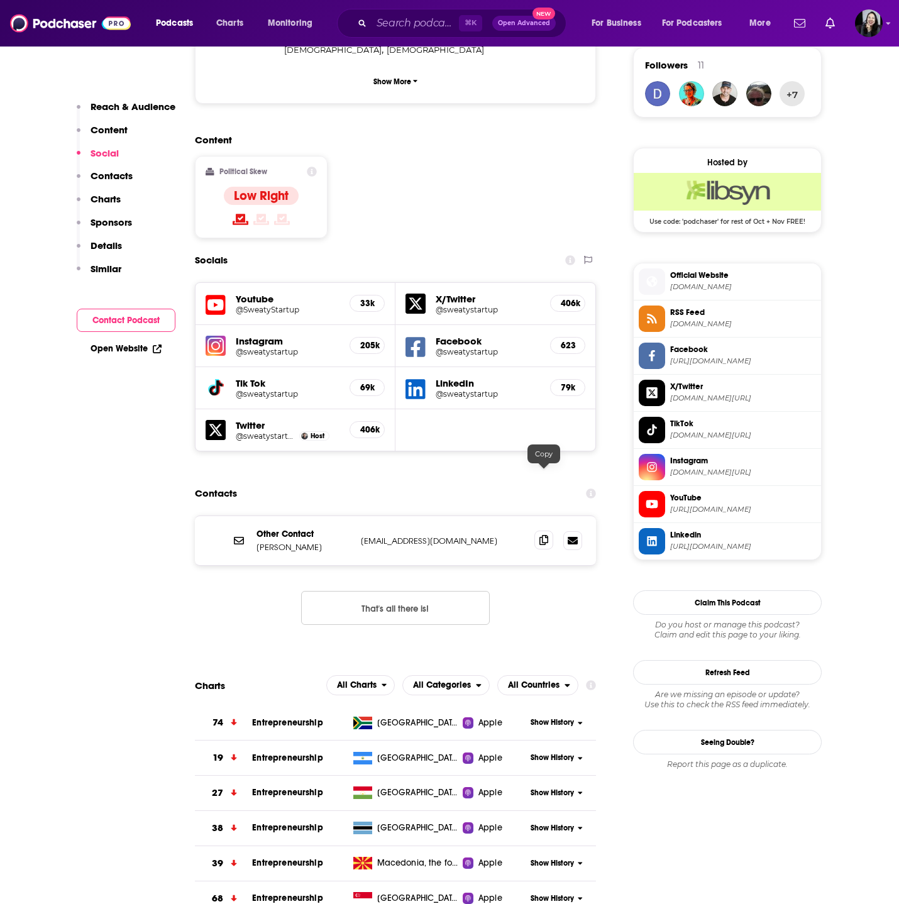
click at [544, 531] on span at bounding box center [543, 540] width 19 height 19
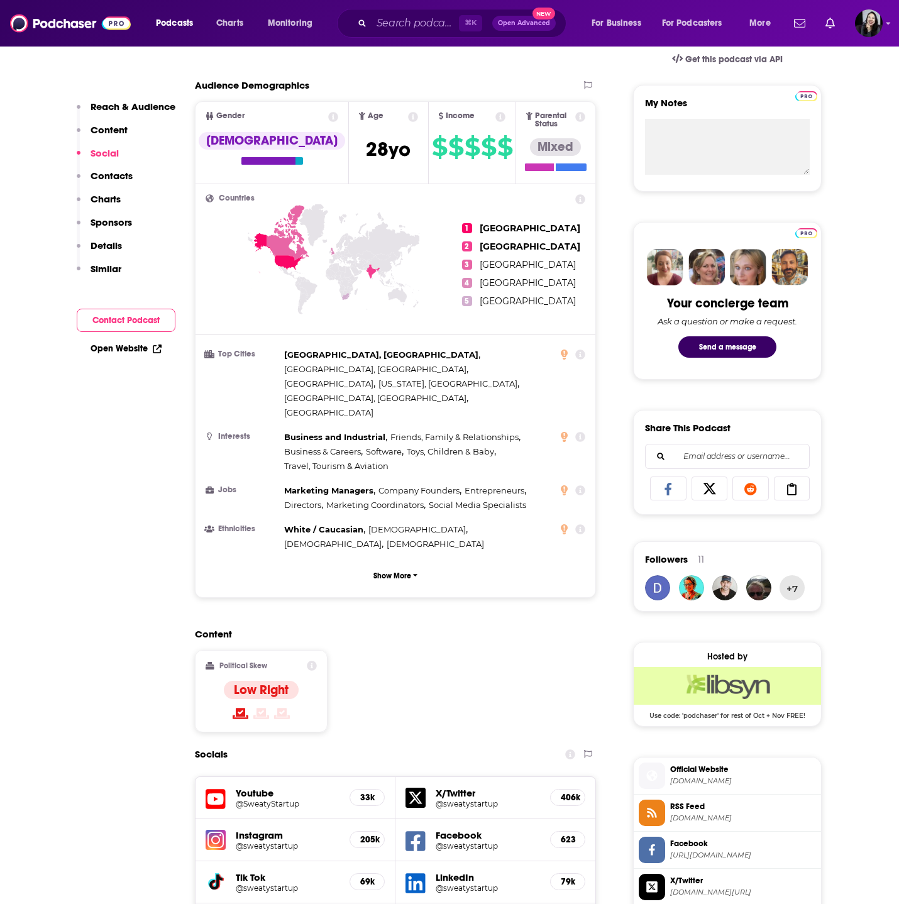
scroll to position [0, 0]
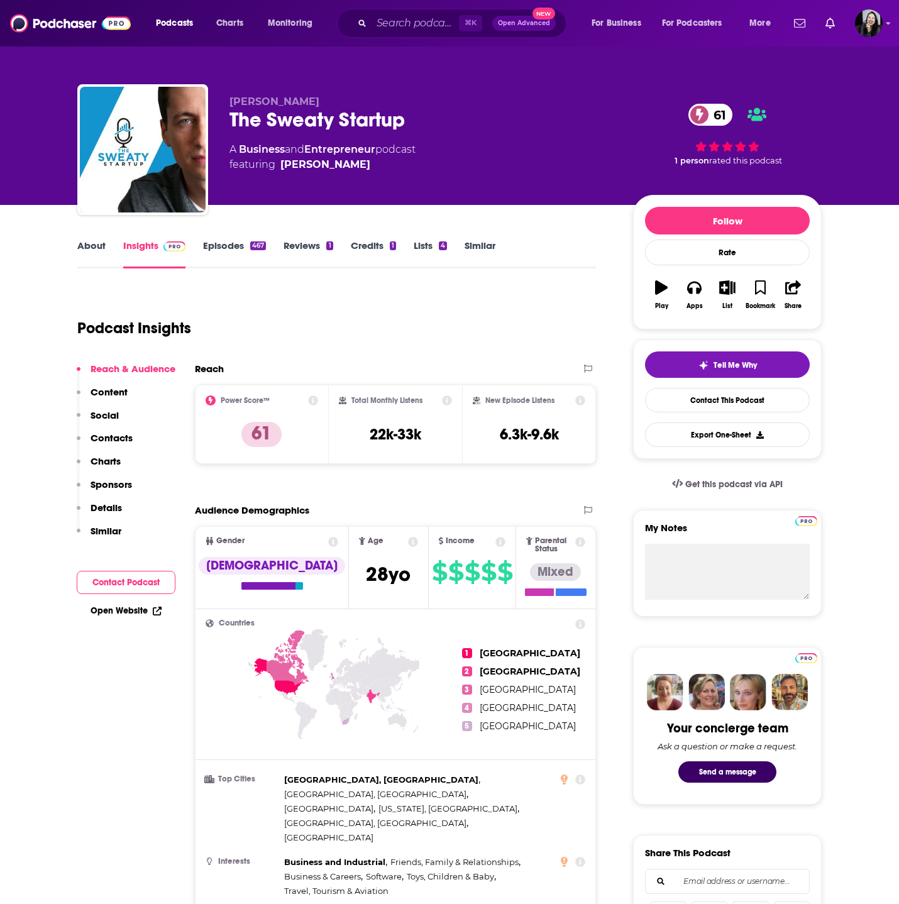
click at [229, 253] on link "Episodes 467" at bounding box center [234, 254] width 63 height 29
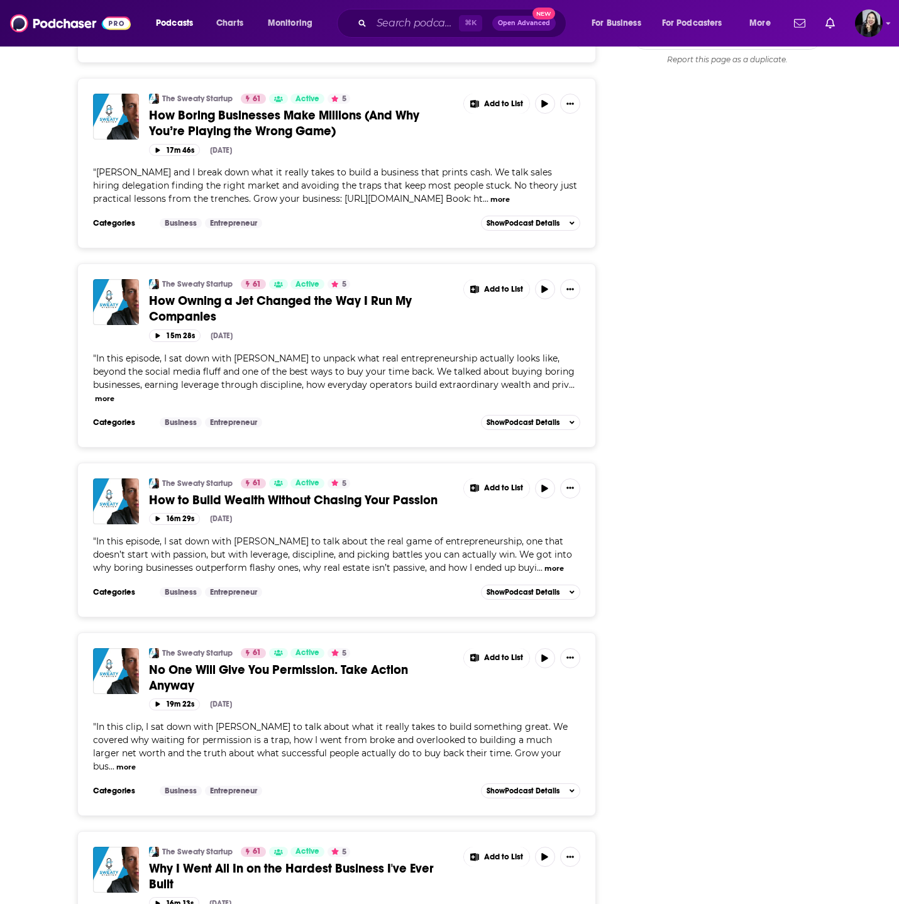
scroll to position [1861, 0]
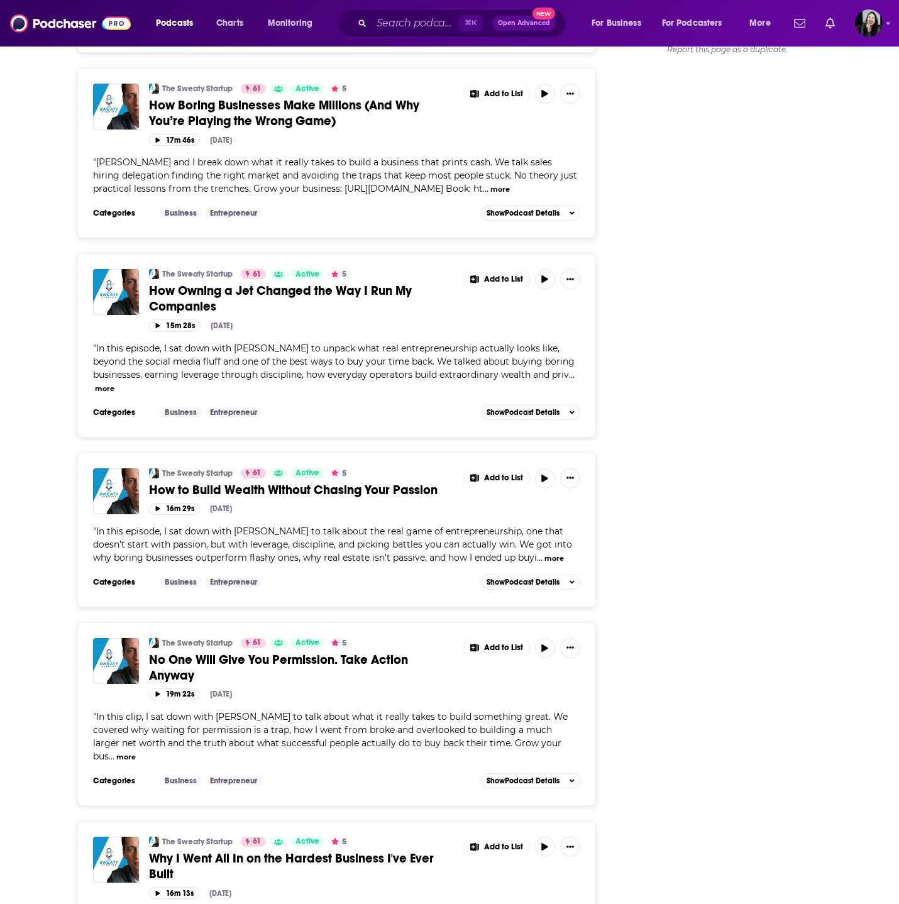
click at [255, 652] on span "No One Will Give You Permission. Take Action Anyway" at bounding box center [278, 667] width 259 height 31
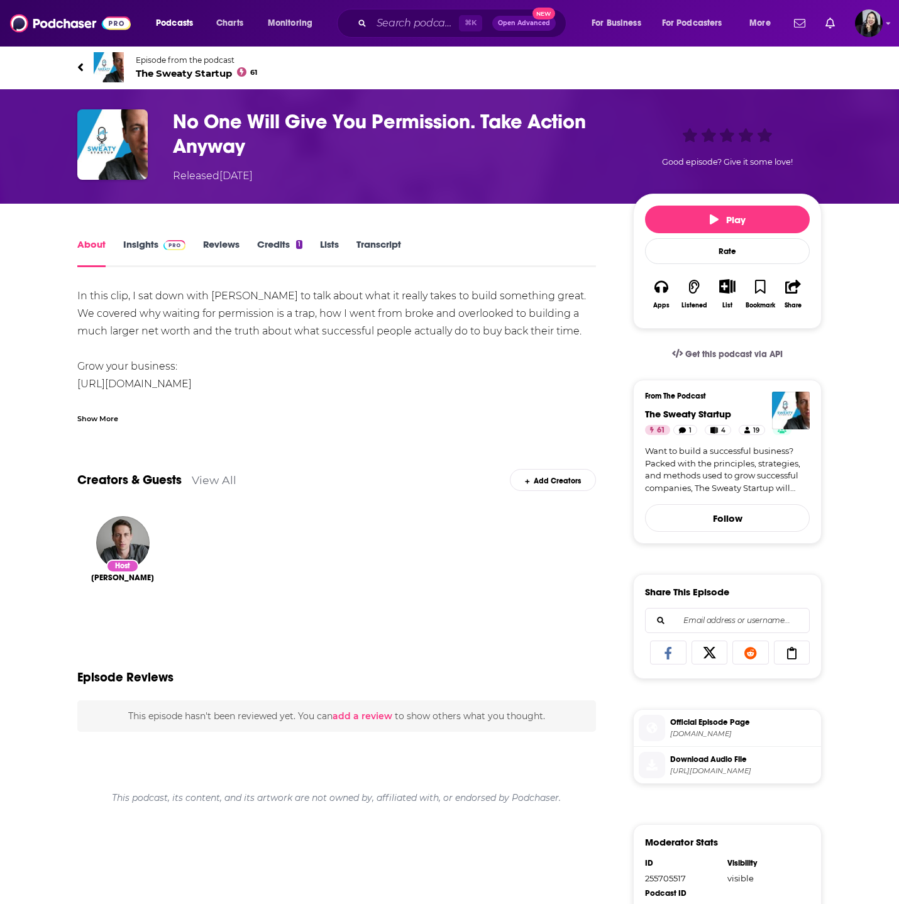
click at [104, 416] on div "Show More" at bounding box center [97, 418] width 41 height 12
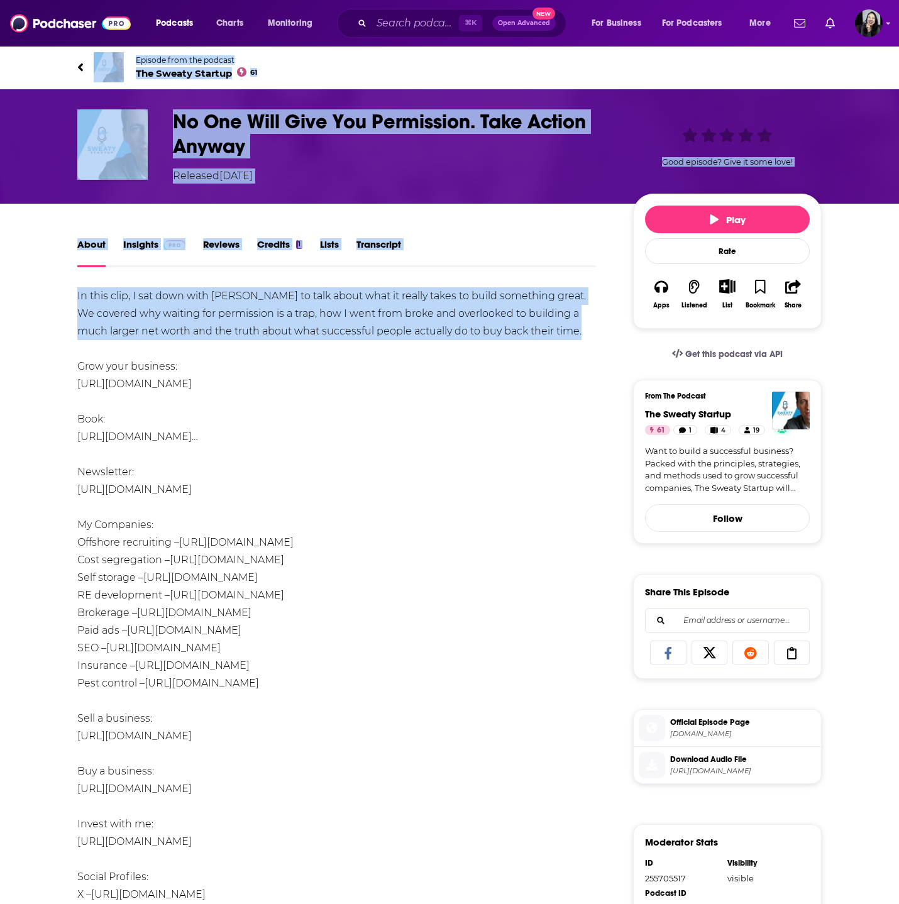
drag, startPoint x: 56, startPoint y: 52, endPoint x: 555, endPoint y: 331, distance: 571.2
click at [555, 331] on div "Episode from the podcast The Sweaty Startup 61 Next Episode No One Will Give Yo…" at bounding box center [449, 744] width 899 height 1398
copy div "Episode from the podcast The Sweaty Startup 61 Next Episode No One Will Give Yo…"
click at [440, 152] on h1 "No One Will Give You Permission. Take Action Anyway" at bounding box center [393, 133] width 440 height 49
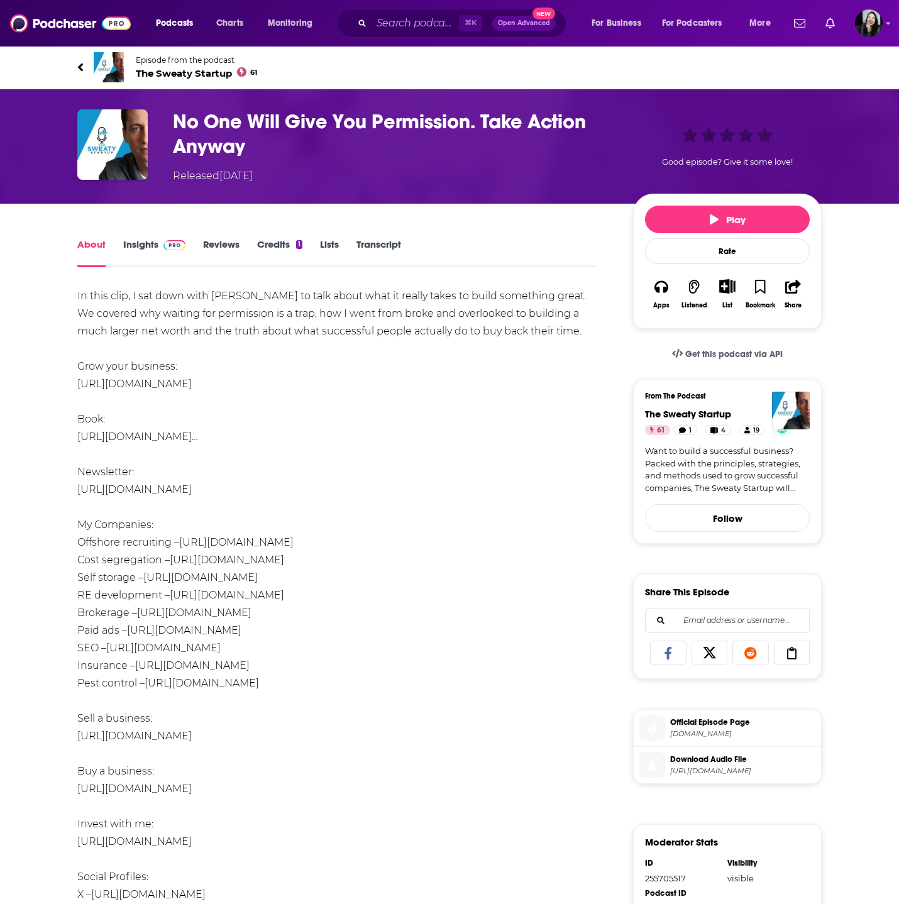
click at [440, 152] on h1 "No One Will Give You Permission. Take Action Anyway" at bounding box center [393, 133] width 440 height 49
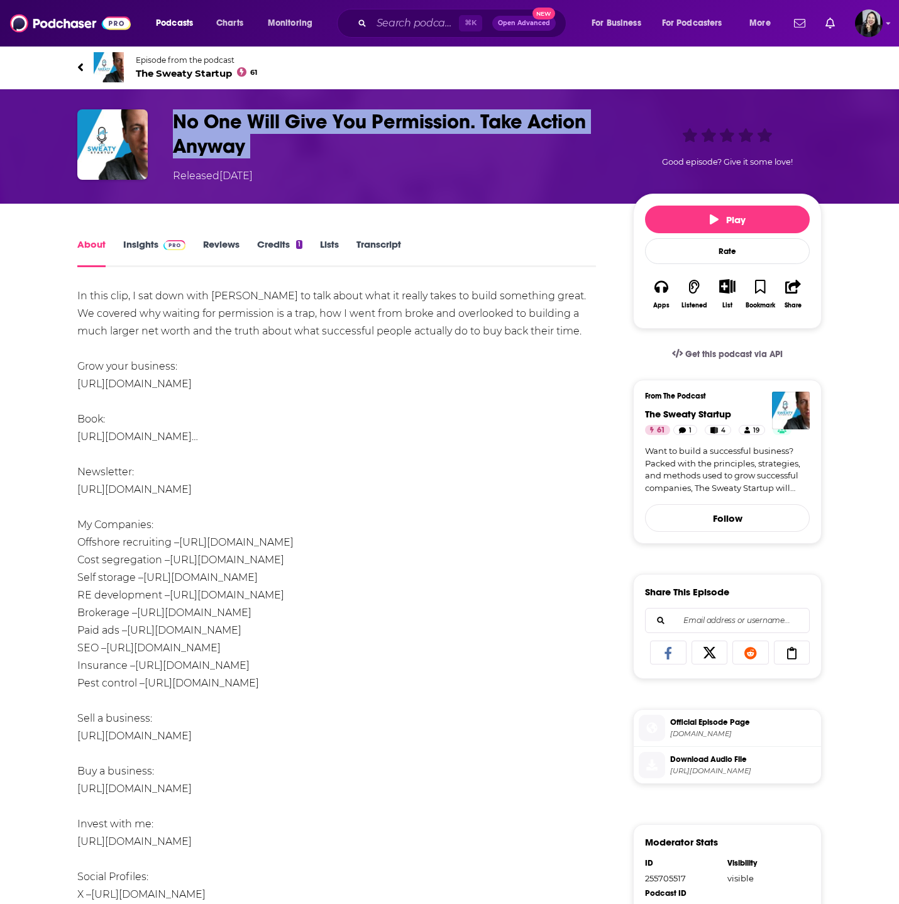
click at [440, 152] on h1 "No One Will Give You Permission. Take Action Anyway" at bounding box center [393, 133] width 440 height 49
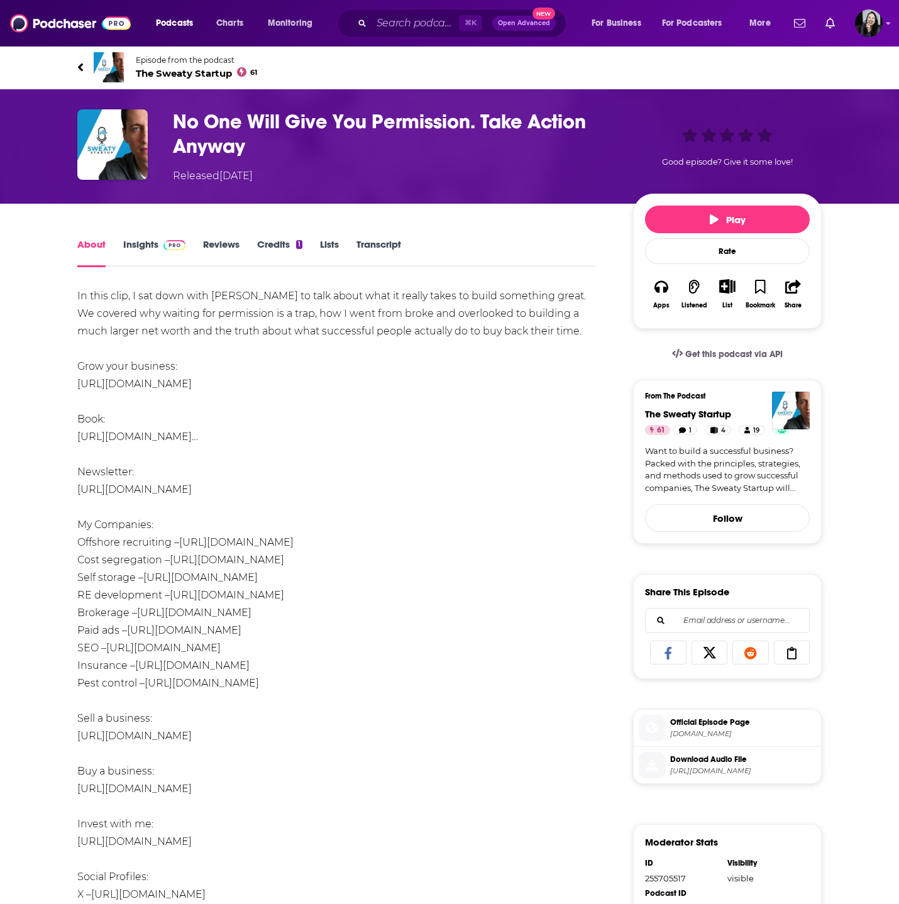
click at [207, 316] on div "In this clip, I sat down with [PERSON_NAME] to talk about what it really takes …" at bounding box center [336, 656] width 519 height 739
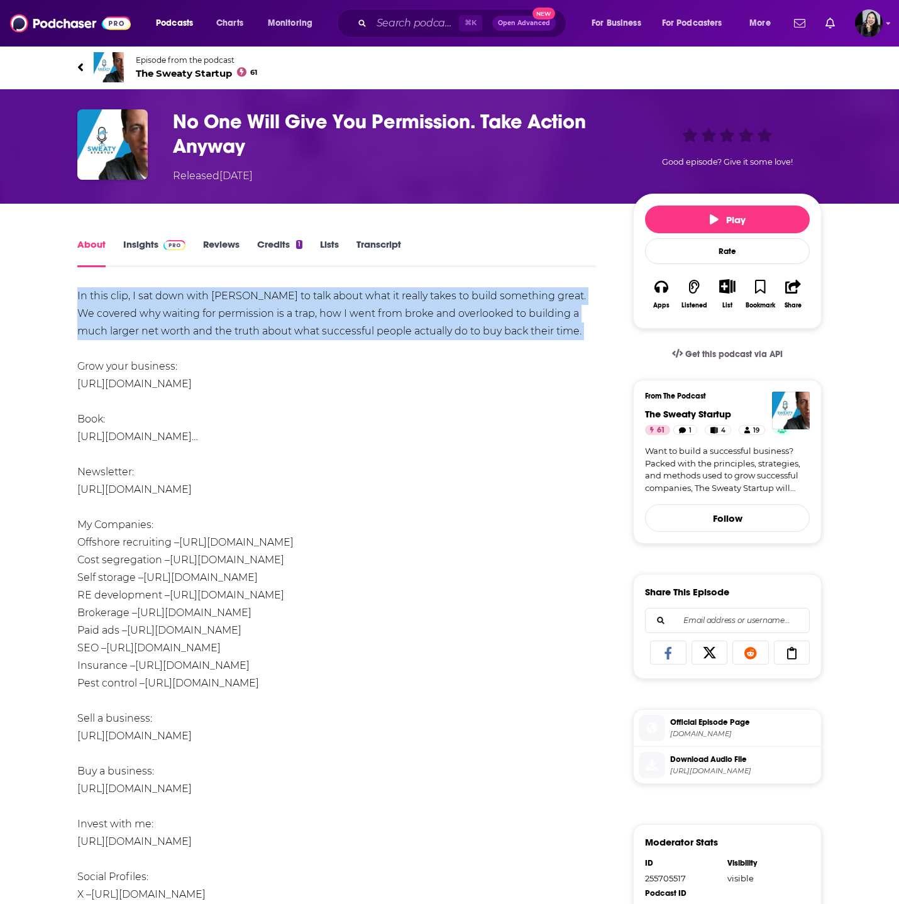
click at [207, 316] on div "In this clip, I sat down with [PERSON_NAME] to talk about what it really takes …" at bounding box center [336, 656] width 519 height 739
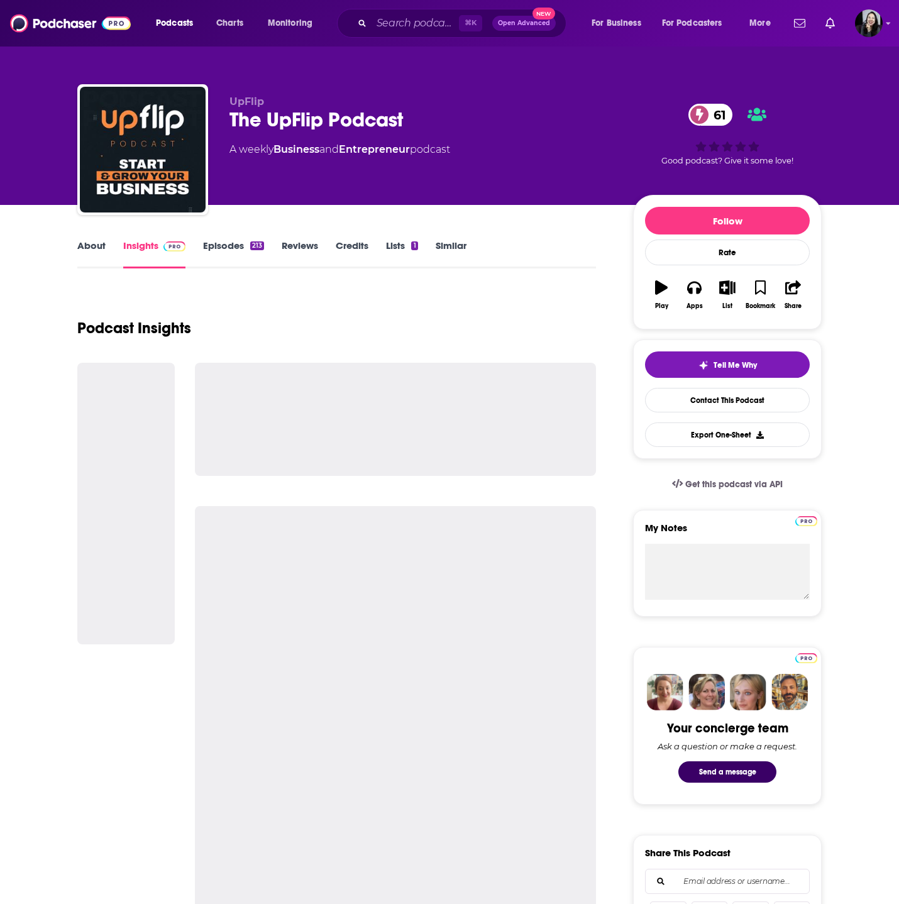
click at [465, 127] on div "The UpFlip Podcast 61" at bounding box center [422, 120] width 384 height 25
copy div "The UpFlip Podcast 61"
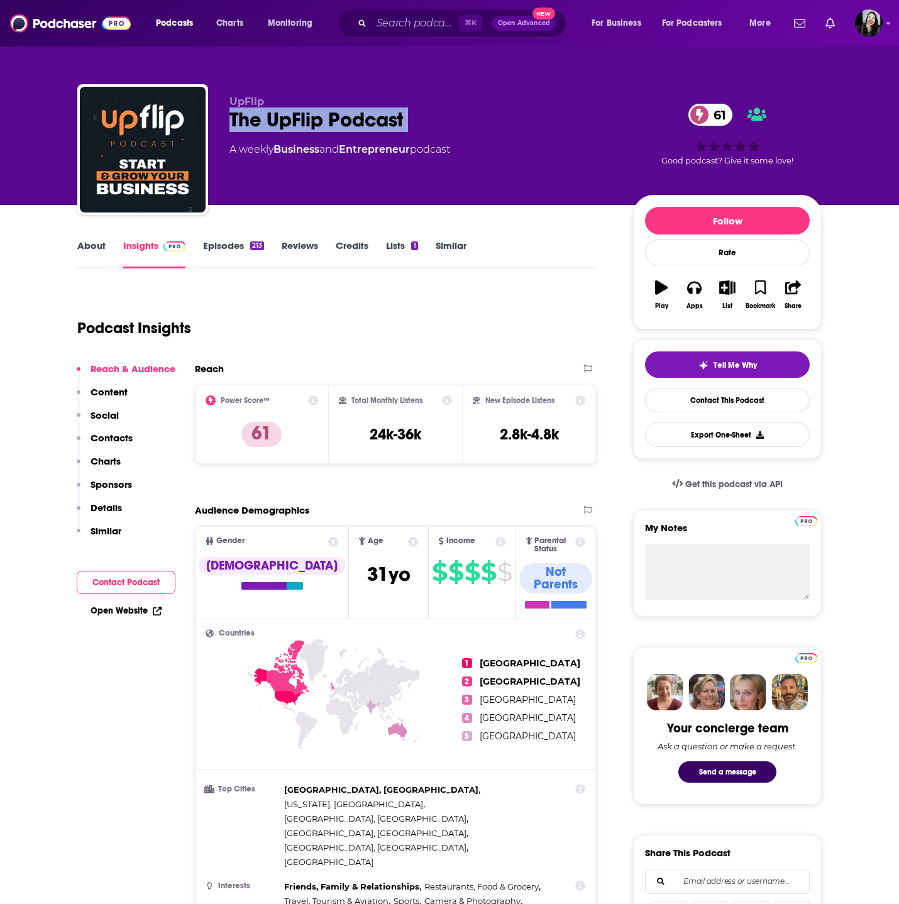
click at [81, 251] on link "About" at bounding box center [91, 254] width 28 height 29
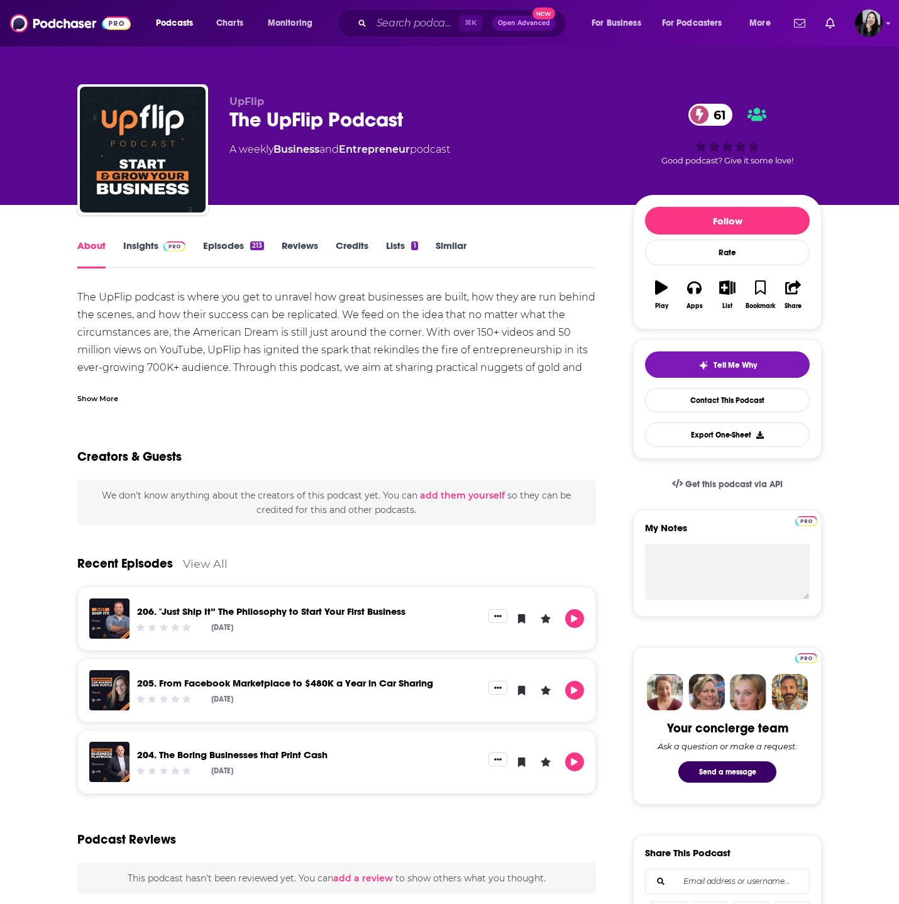
click at [99, 395] on div "Show More" at bounding box center [97, 398] width 41 height 12
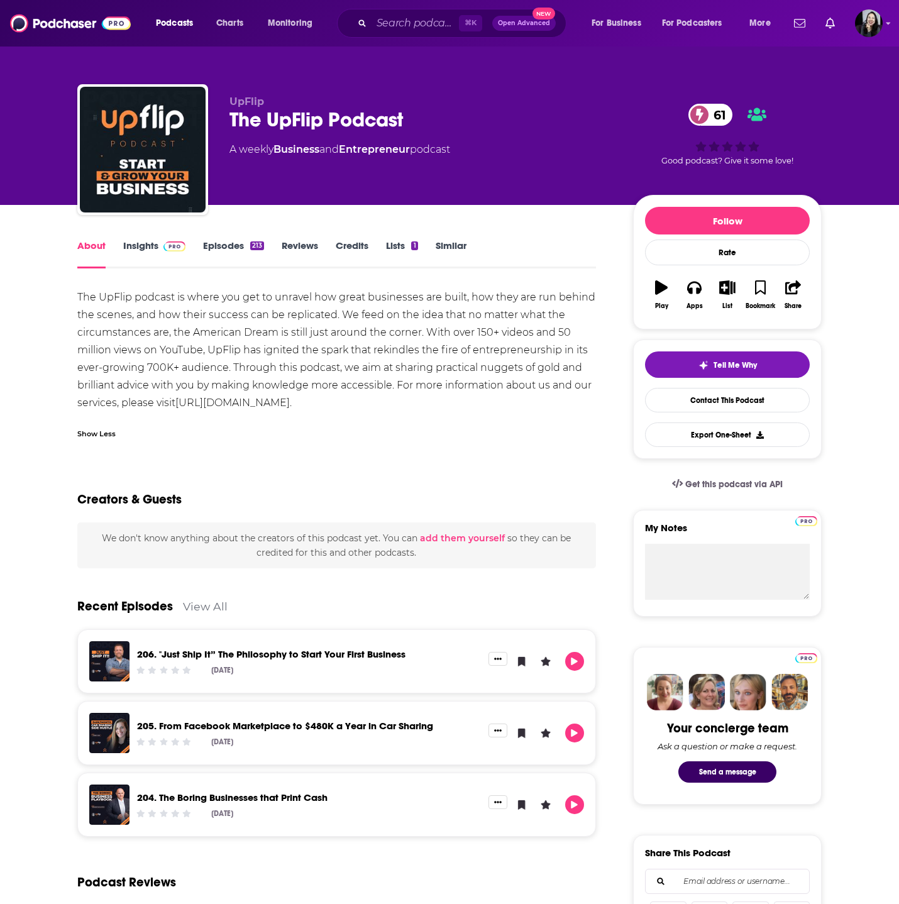
click at [472, 108] on div "The UpFlip Podcast 61" at bounding box center [422, 120] width 384 height 25
copy div "The UpFlip Podcast 61"
click at [133, 244] on link "Insights" at bounding box center [154, 254] width 62 height 29
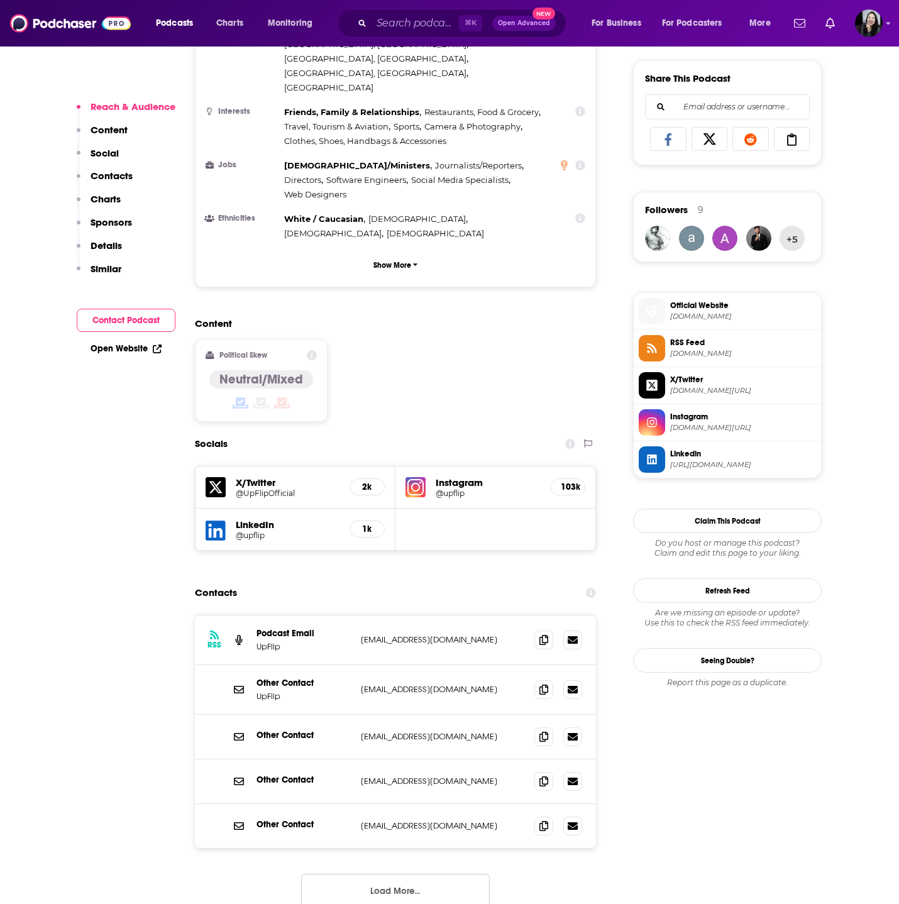
scroll to position [777, 0]
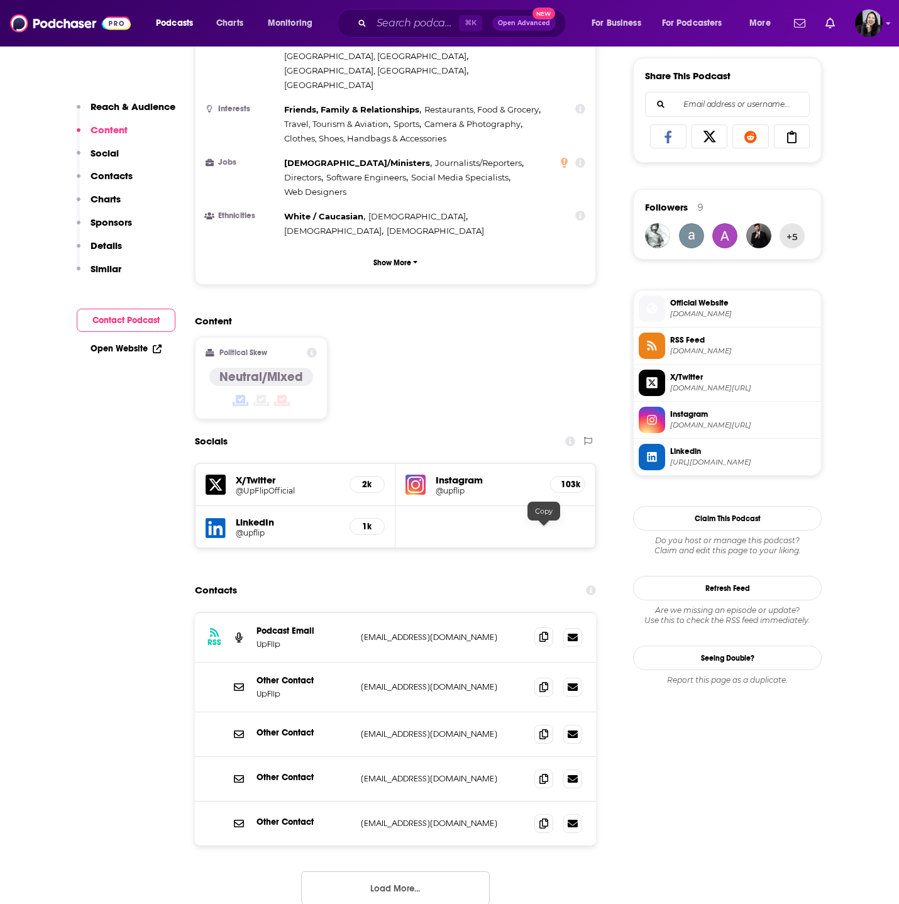
click at [543, 632] on icon at bounding box center [544, 637] width 9 height 10
click at [548, 677] on span at bounding box center [543, 686] width 19 height 19
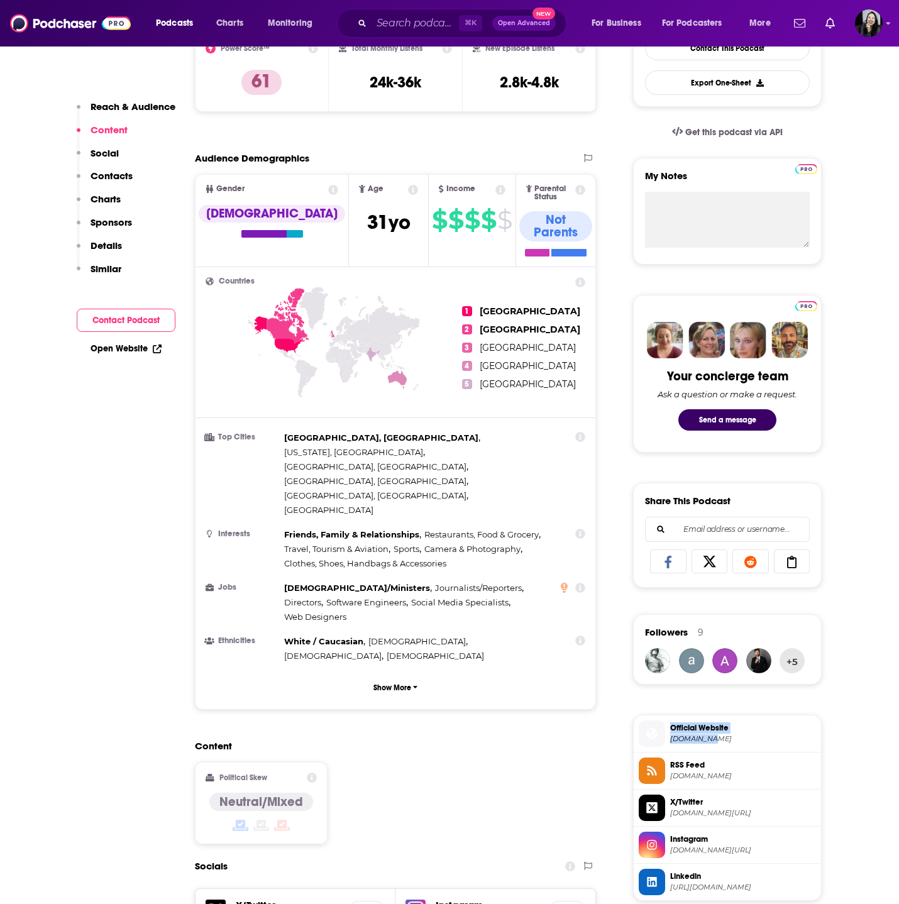
scroll to position [0, 0]
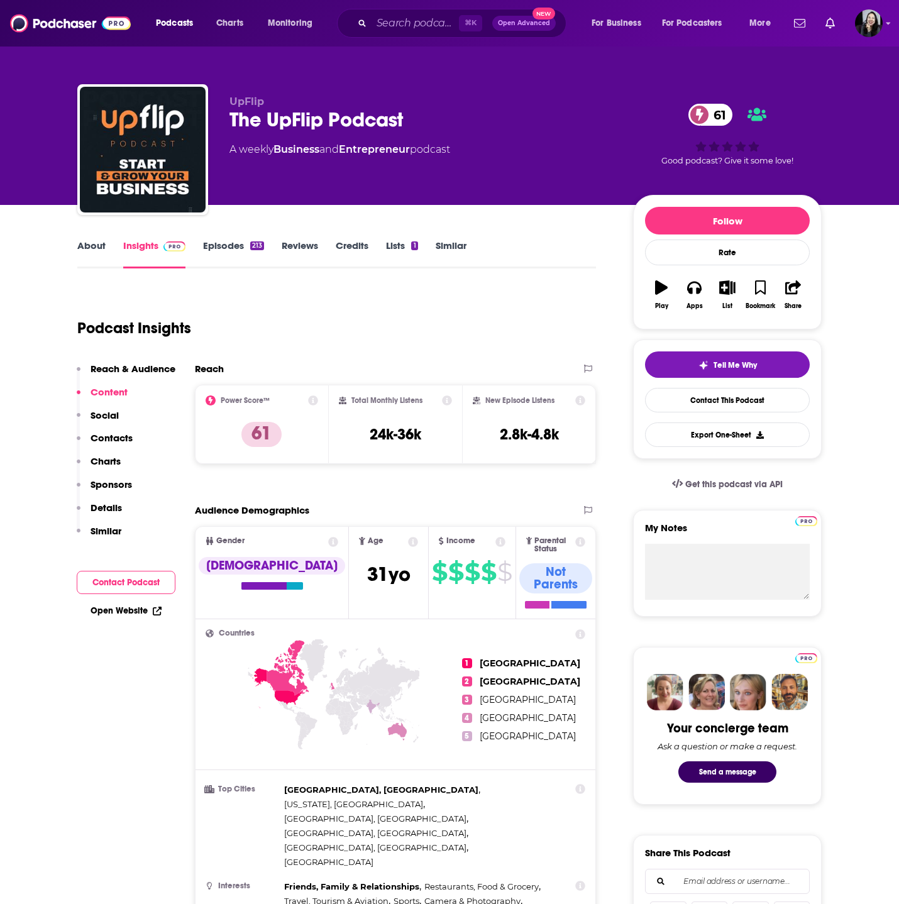
click at [475, 111] on div "The UpFlip Podcast 61" at bounding box center [422, 120] width 384 height 25
copy div "The UpFlip Podcast 61"
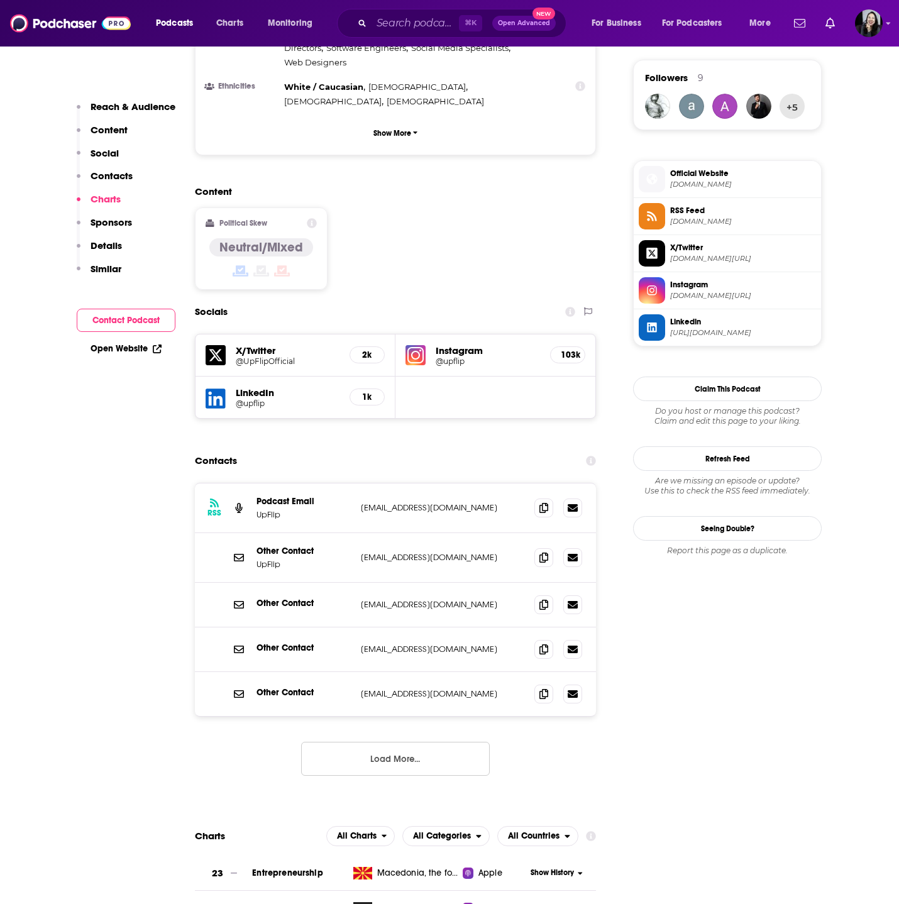
scroll to position [894, 0]
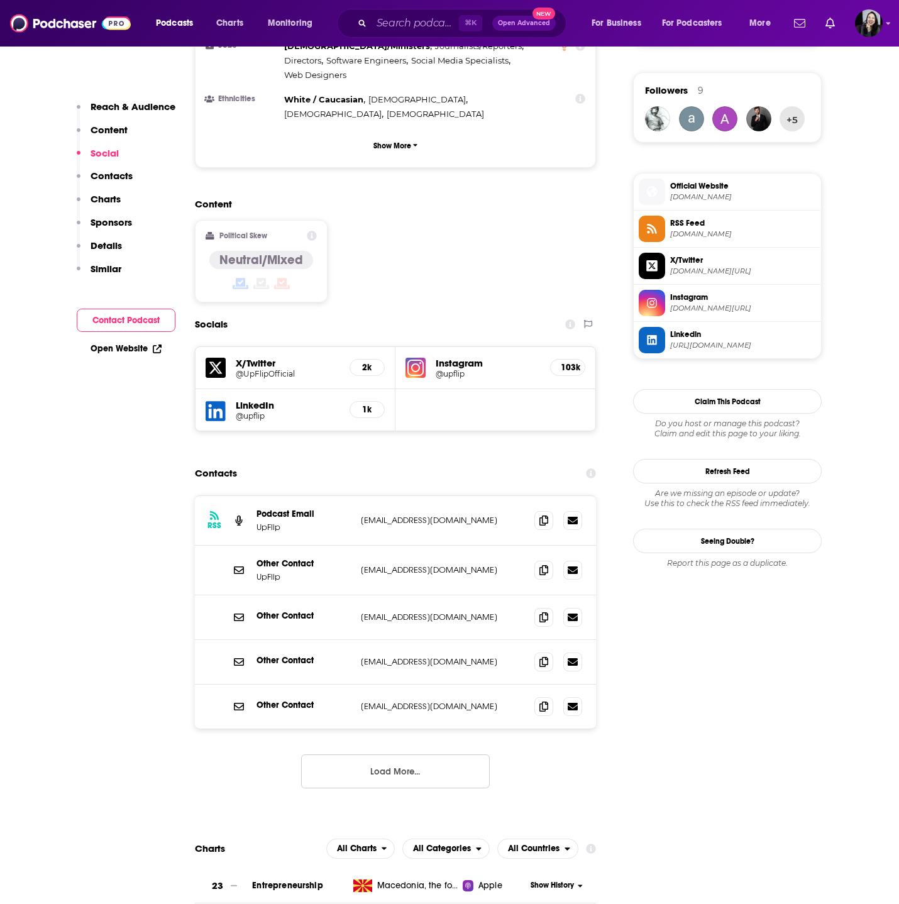
click at [480, 515] on p "[EMAIL_ADDRESS][DOMAIN_NAME]" at bounding box center [442, 520] width 163 height 11
click at [546, 515] on icon at bounding box center [544, 520] width 9 height 10
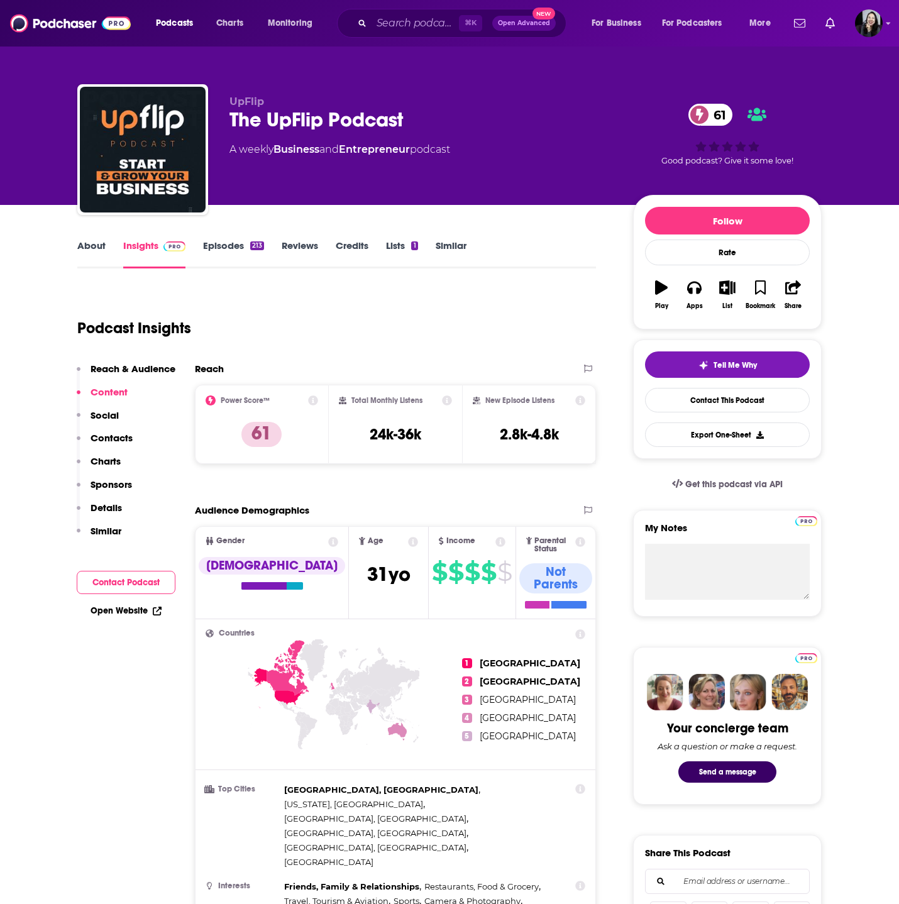
click at [229, 245] on link "Episodes 213" at bounding box center [233, 254] width 61 height 29
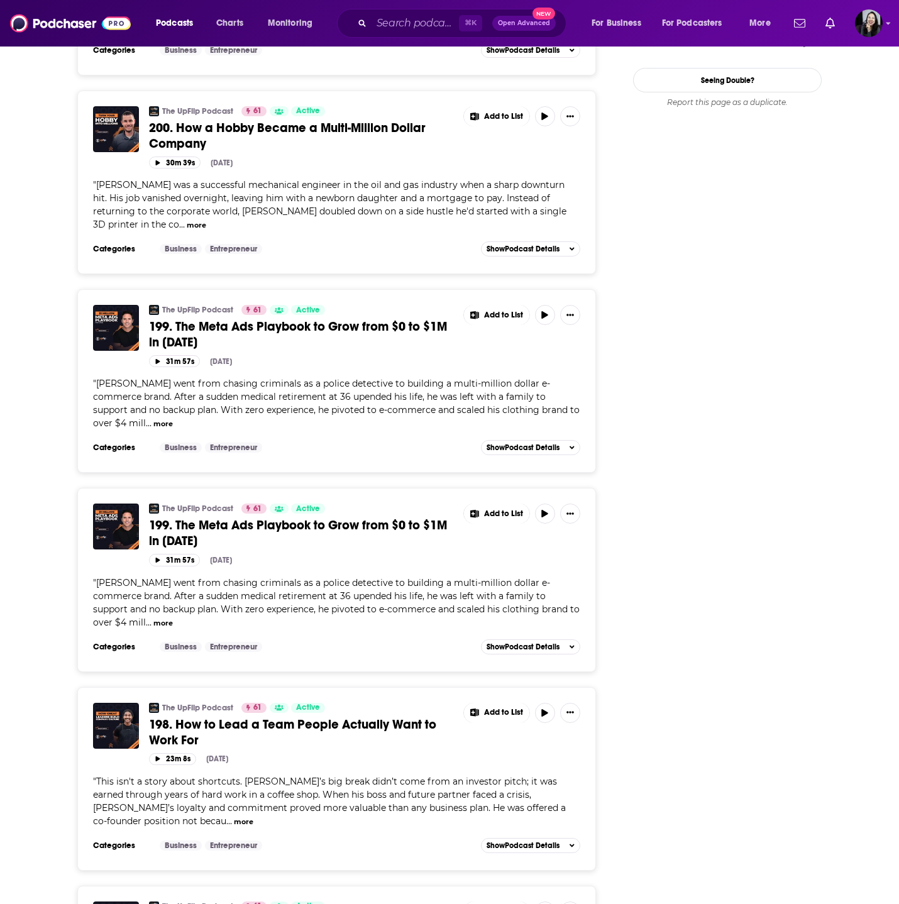
scroll to position [1583, 0]
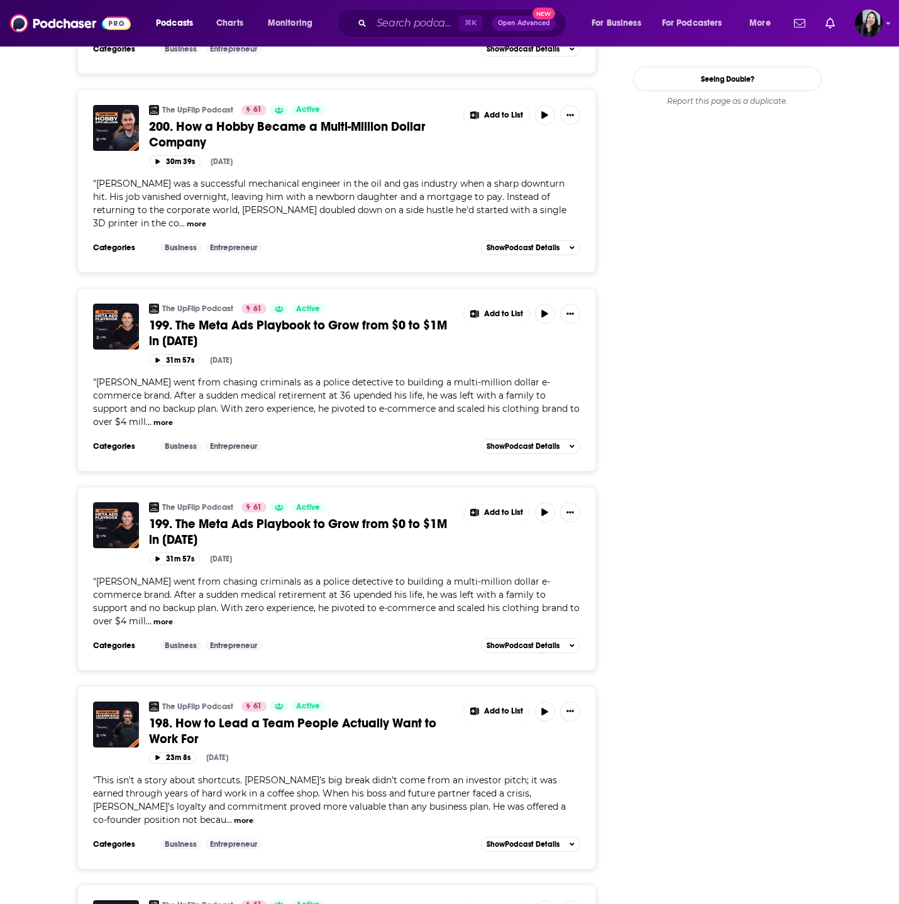
click at [244, 716] on span "198. How to Lead a Team People Actually Want to Work For" at bounding box center [292, 731] width 287 height 31
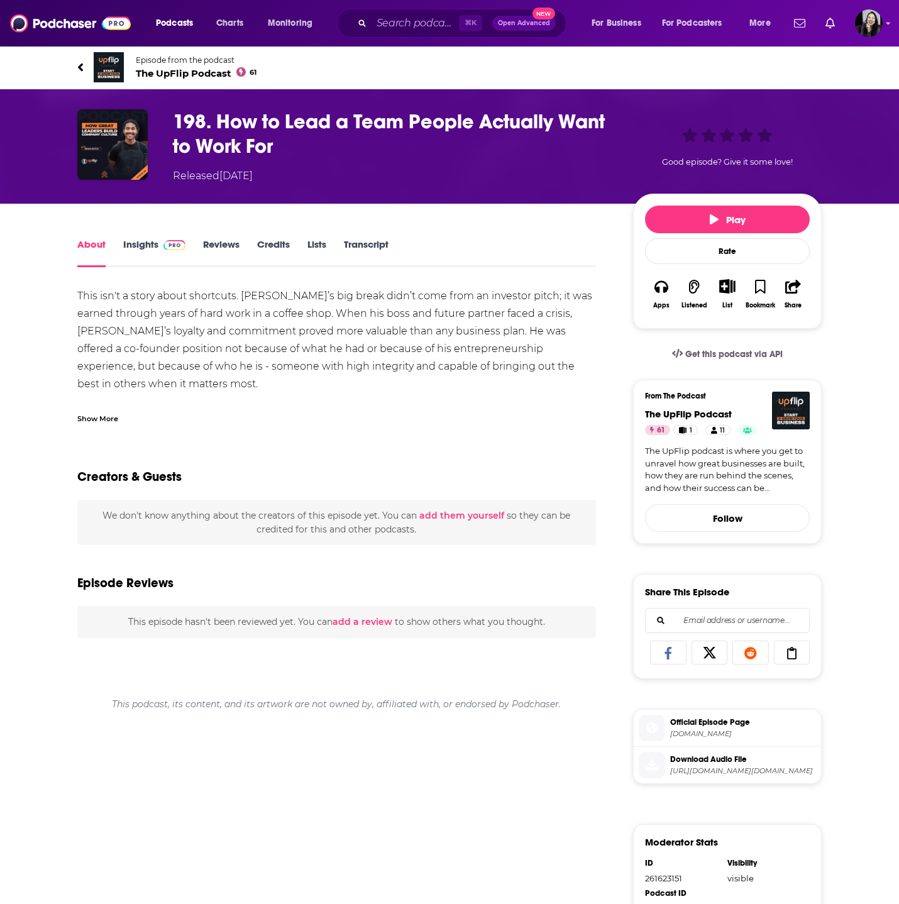
click at [96, 419] on div "Show More" at bounding box center [97, 418] width 41 height 12
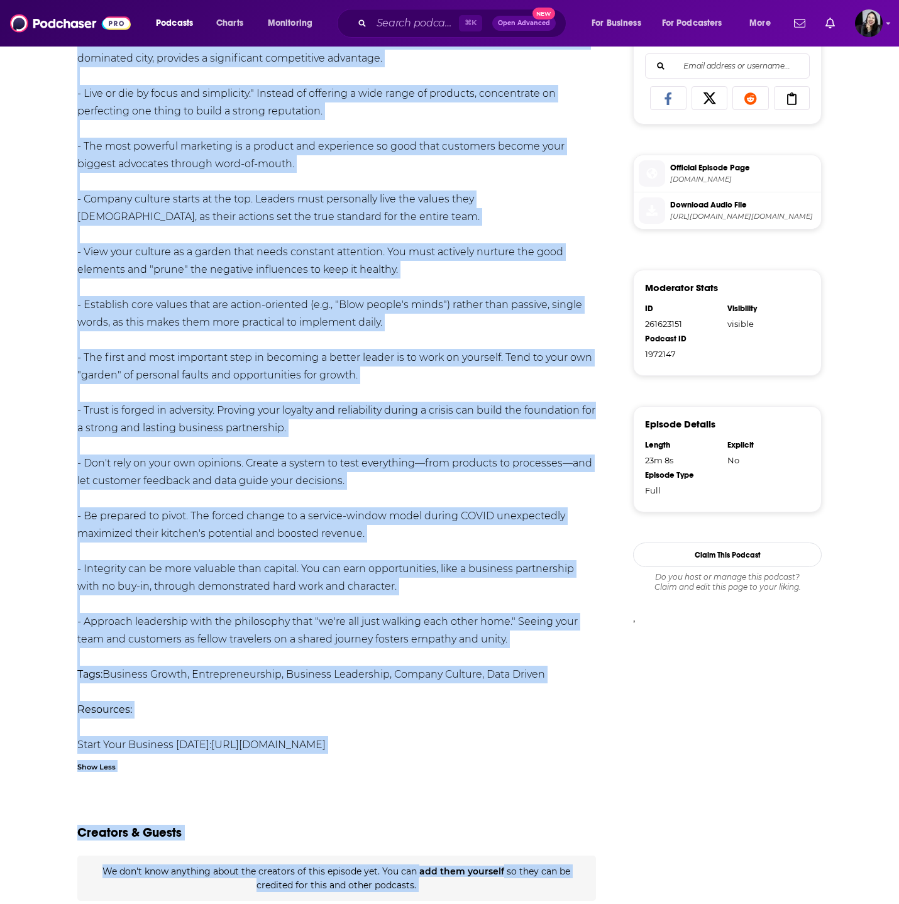
scroll to position [726, 0]
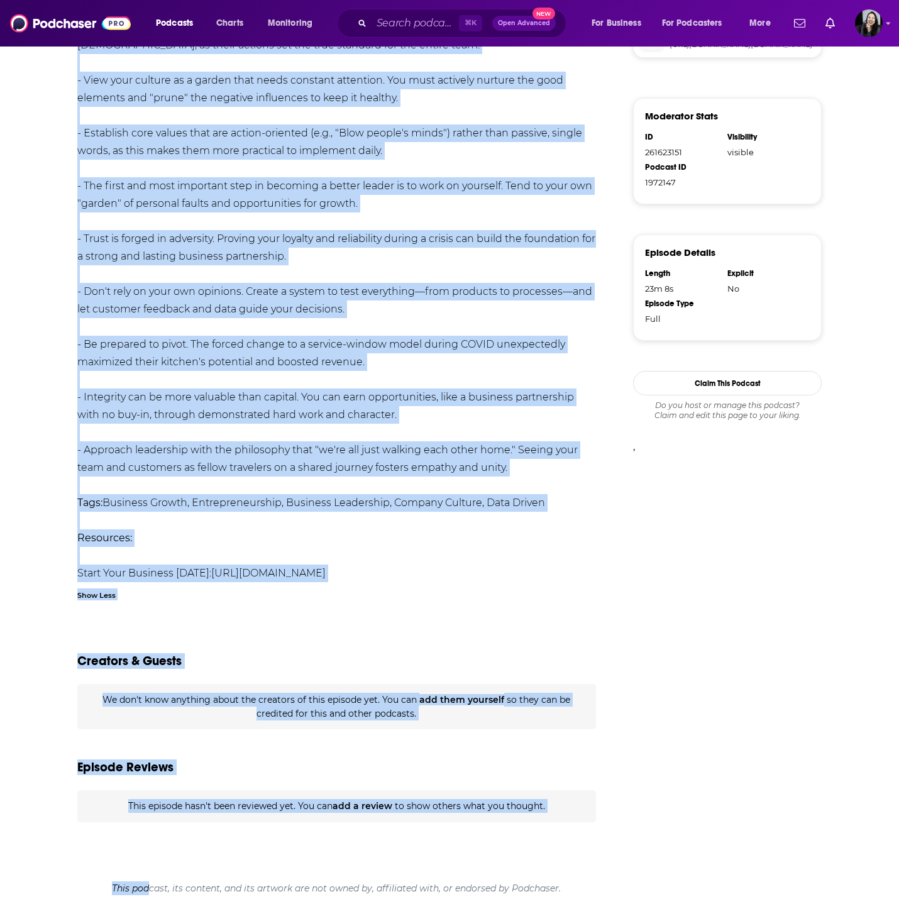
drag, startPoint x: 60, startPoint y: 62, endPoint x: 543, endPoint y: 441, distance: 613.6
click at [543, 441] on div "Episode from the podcast The UpFlip Podcast 61 Next Episode 198. How to Lead a …" at bounding box center [449, 111] width 899 height 1585
copy div "Episode from the podcast The UpFlip Podcast 61 Next Episode 198. How to Lead a …"
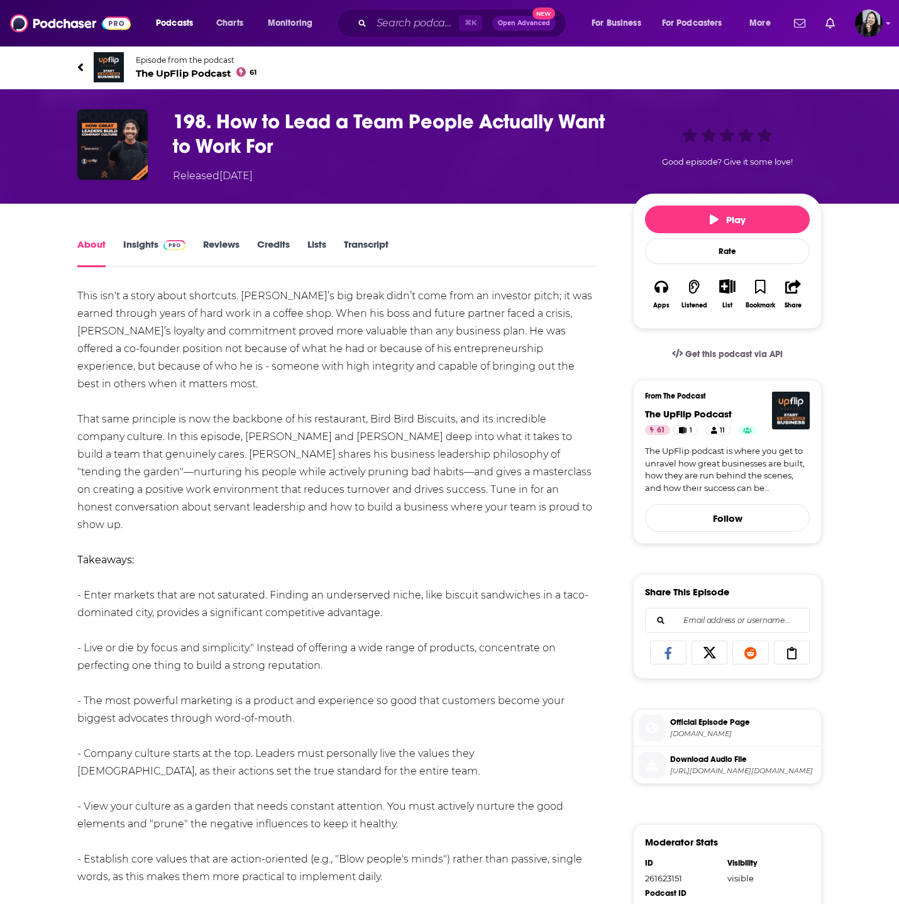
click at [468, 152] on h1 "198. How to Lead a Team People Actually Want to Work For" at bounding box center [393, 133] width 440 height 49
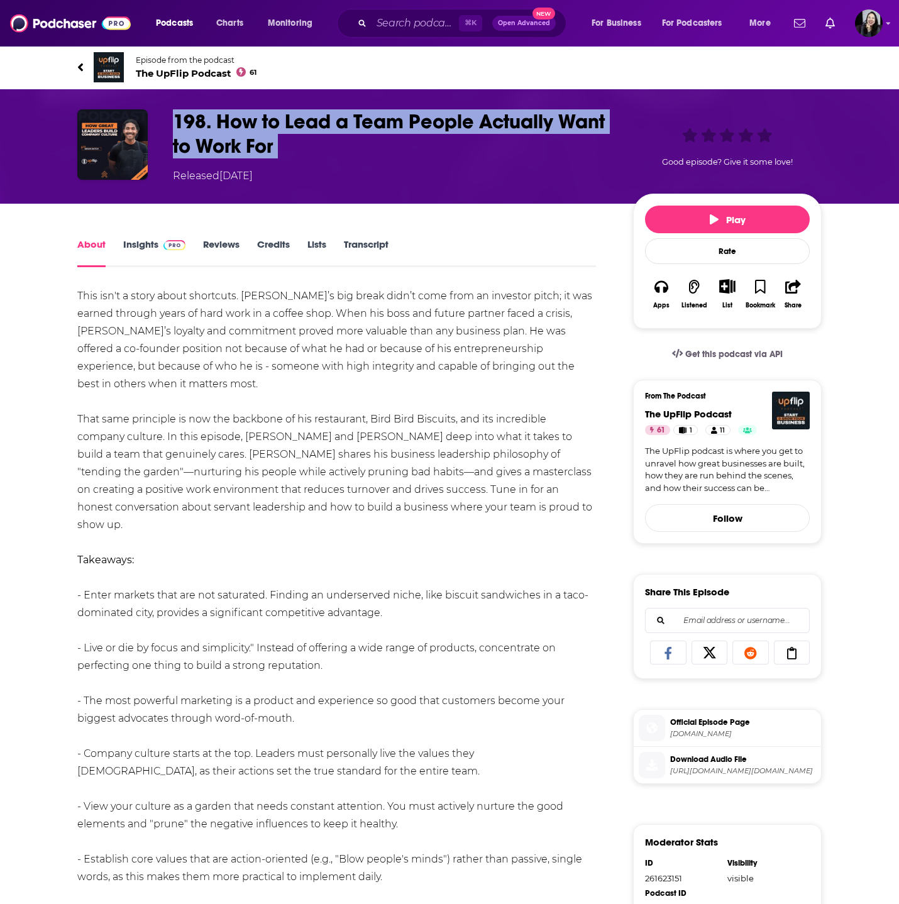
click at [468, 152] on h1 "198. How to Lead a Team People Actually Want to Work For" at bounding box center [393, 133] width 440 height 49
copy h1 "198. How to Lead a Team People Actually Want to Work For"
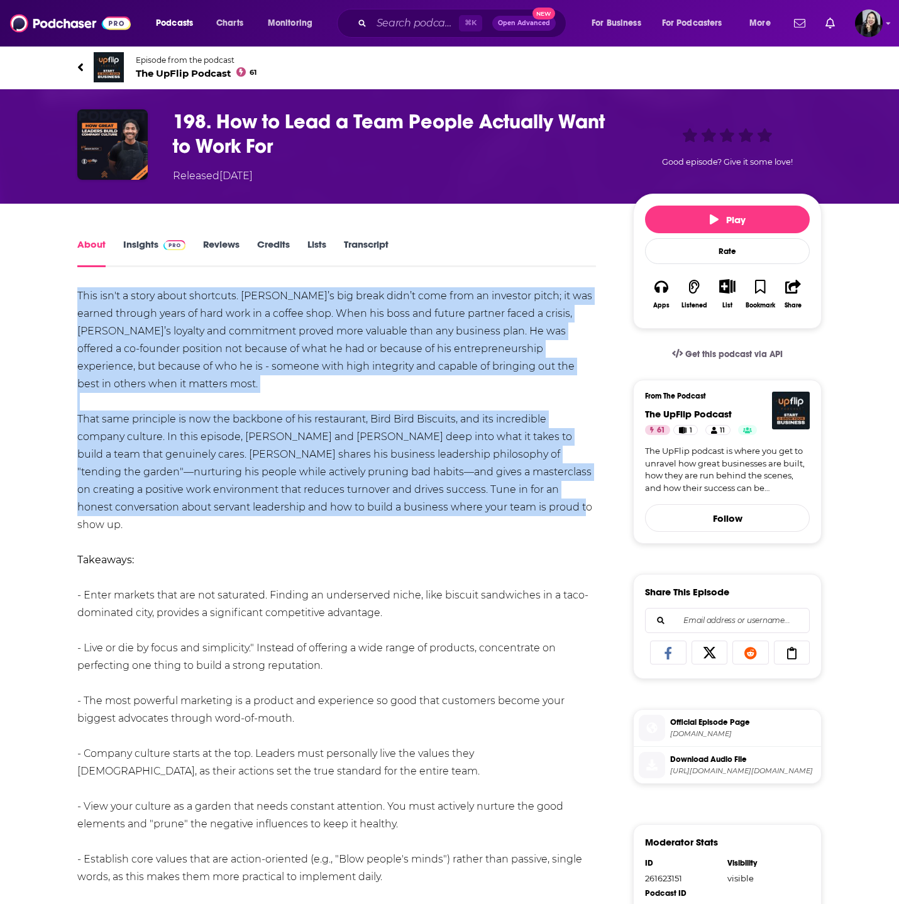
drag, startPoint x: 110, startPoint y: 290, endPoint x: 555, endPoint y: 488, distance: 487.3
copy div "This isn't a story about shortcuts. Brian’s big break didn’t come from an inves…"
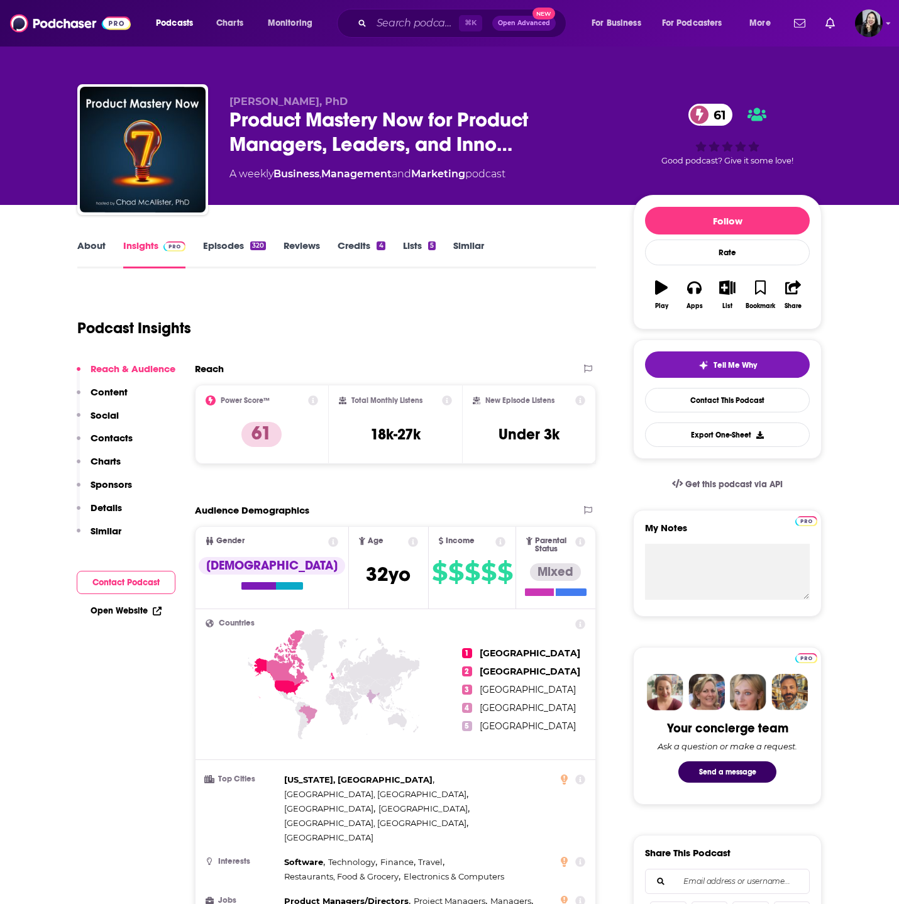
click at [481, 92] on div "[PERSON_NAME], PhD Product Mastery Now for Product Managers, Leaders, and Inno……" at bounding box center [449, 152] width 745 height 136
click at [488, 144] on span "Product Mastery Now for Product Managers, Leaders, and Inno…" at bounding box center [422, 132] width 384 height 49
drag, startPoint x: 227, startPoint y: 101, endPoint x: 311, endPoint y: 106, distance: 84.4
click at [311, 106] on div "[PERSON_NAME], PhD Product Mastery Now for Product Managers, Leaders, and Inno……" at bounding box center [449, 152] width 745 height 136
copy span "[PERSON_NAME]"
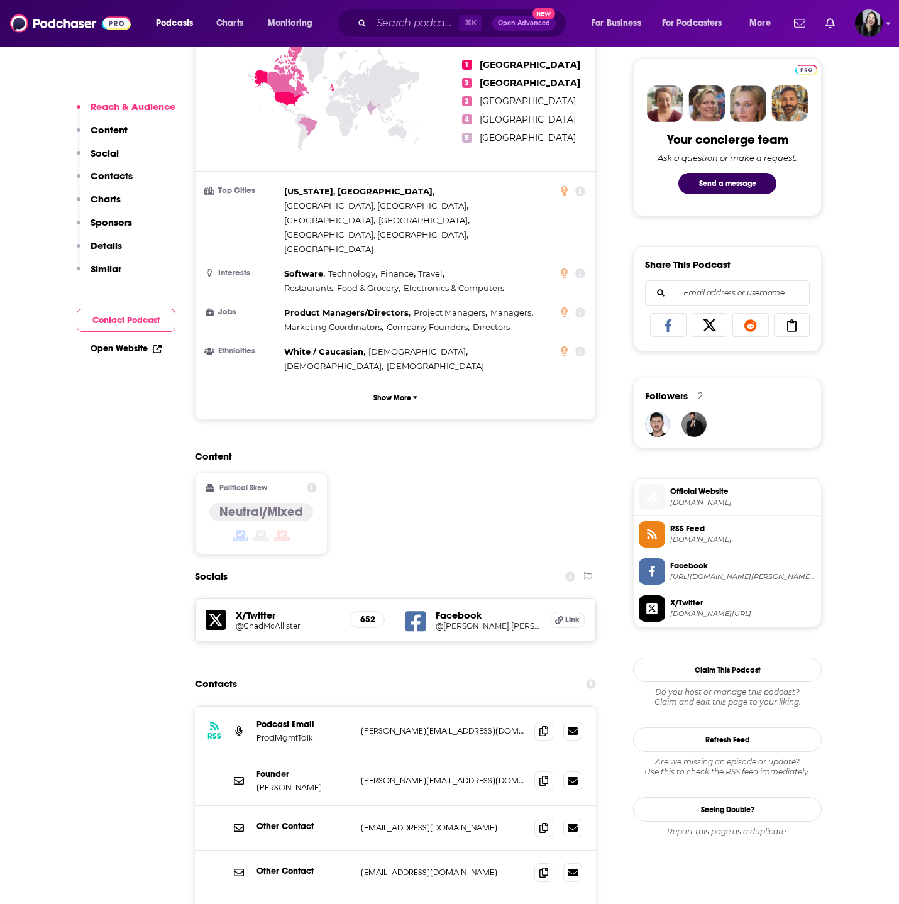
scroll to position [619, 0]
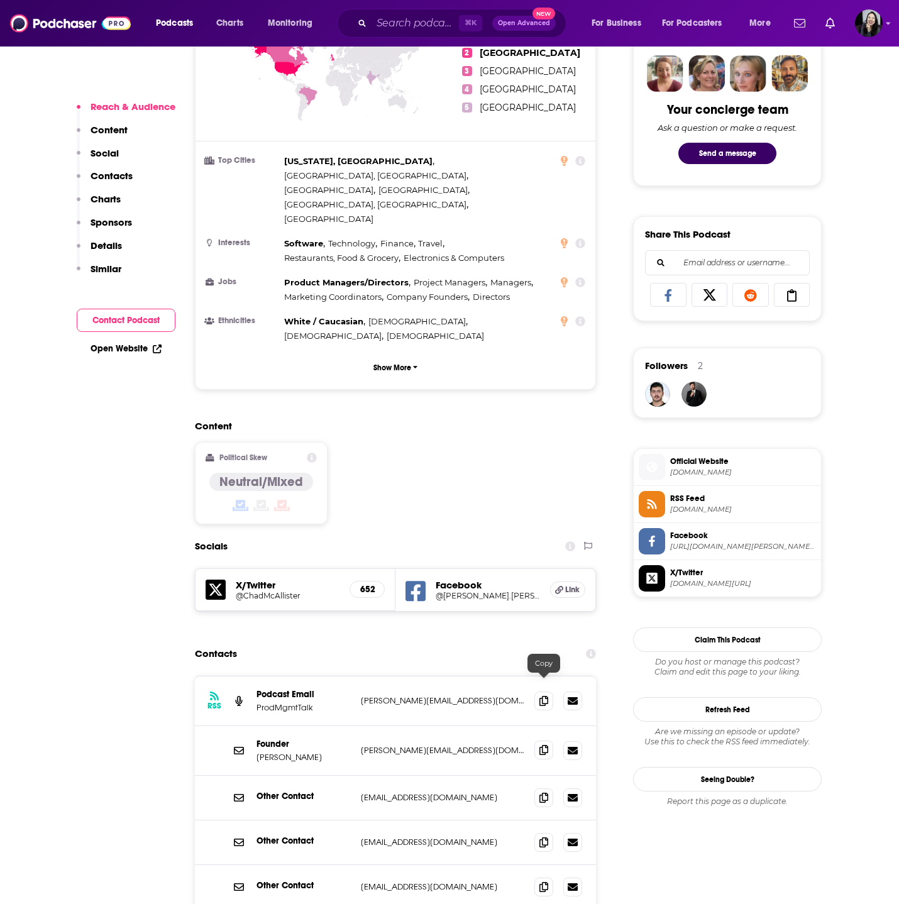
click at [546, 745] on icon at bounding box center [544, 750] width 9 height 10
click at [538, 691] on span at bounding box center [543, 700] width 19 height 19
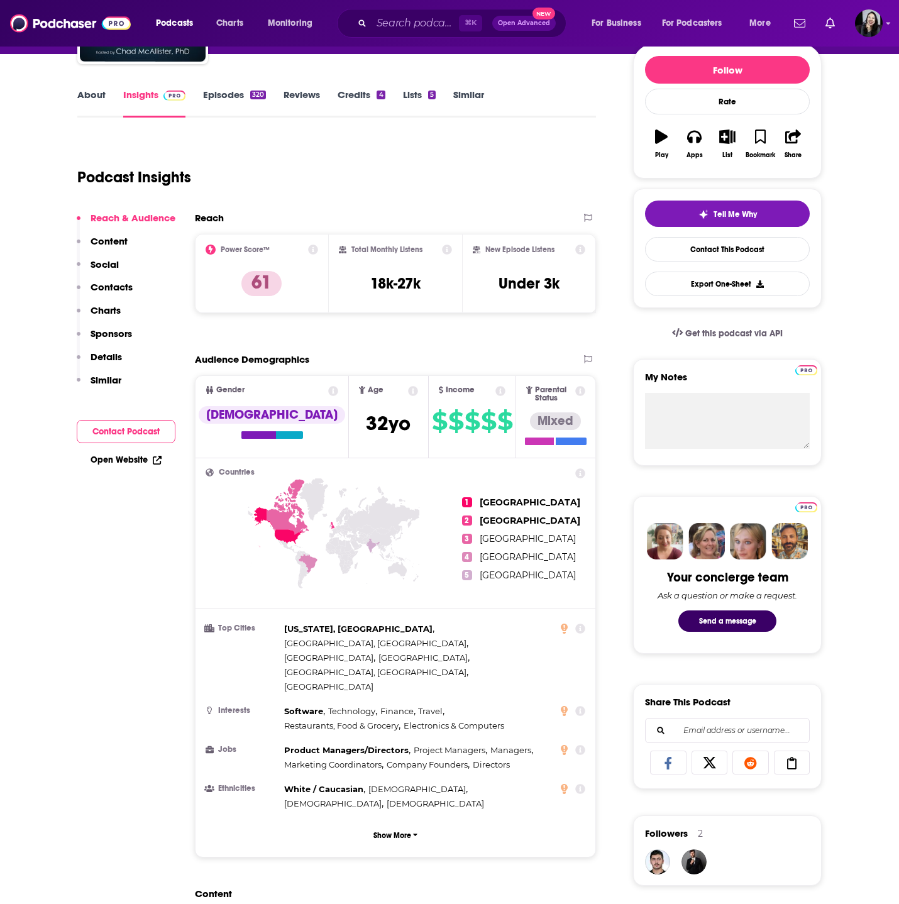
scroll to position [0, 0]
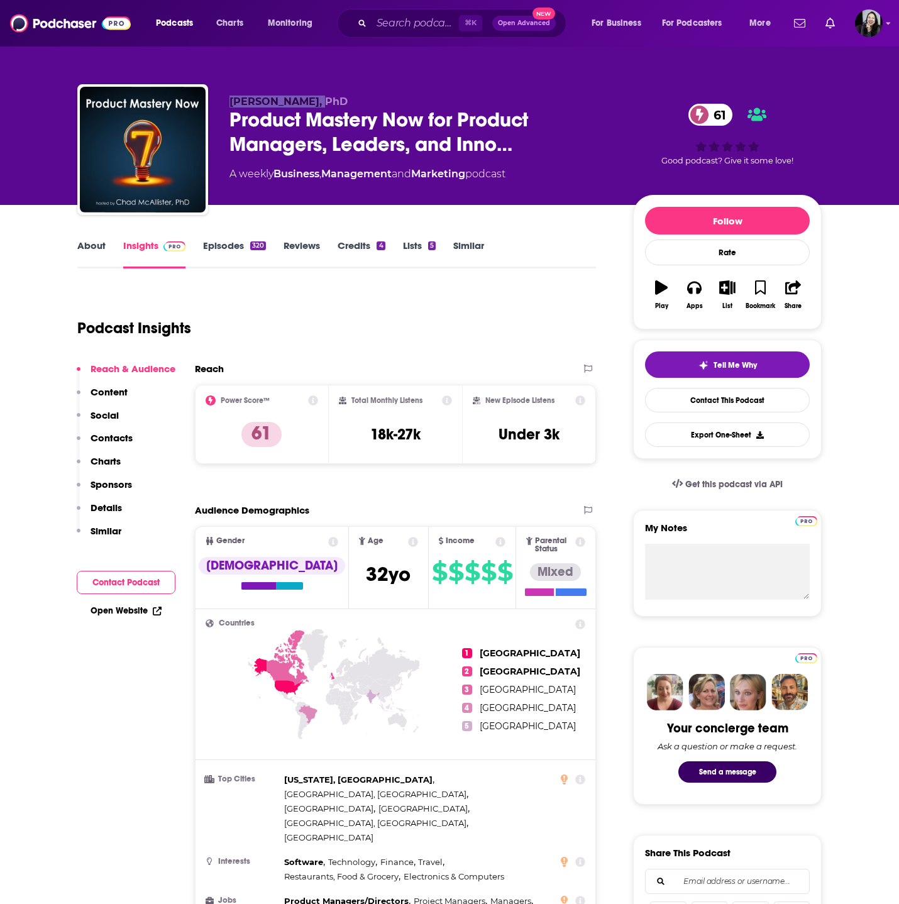
drag, startPoint x: 230, startPoint y: 107, endPoint x: 312, endPoint y: 107, distance: 82.4
click at [312, 107] on span "Chad McAllister, PhD" at bounding box center [289, 102] width 118 height 12
copy span "Chad McAllister"
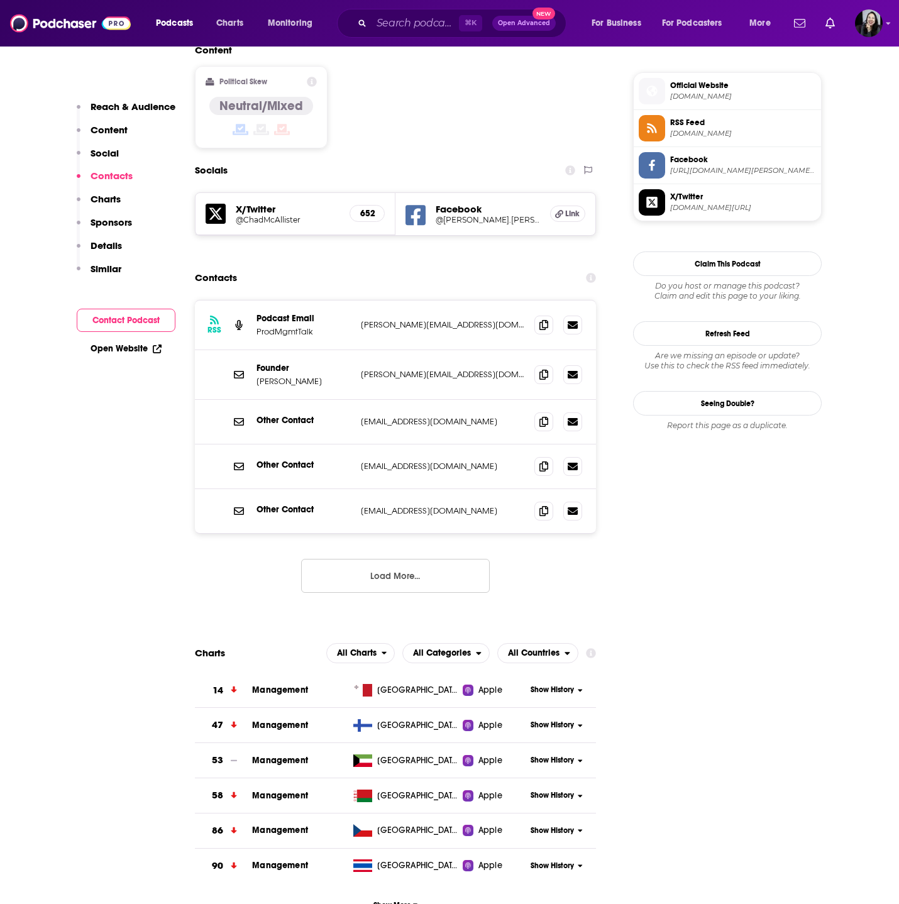
scroll to position [939, 0]
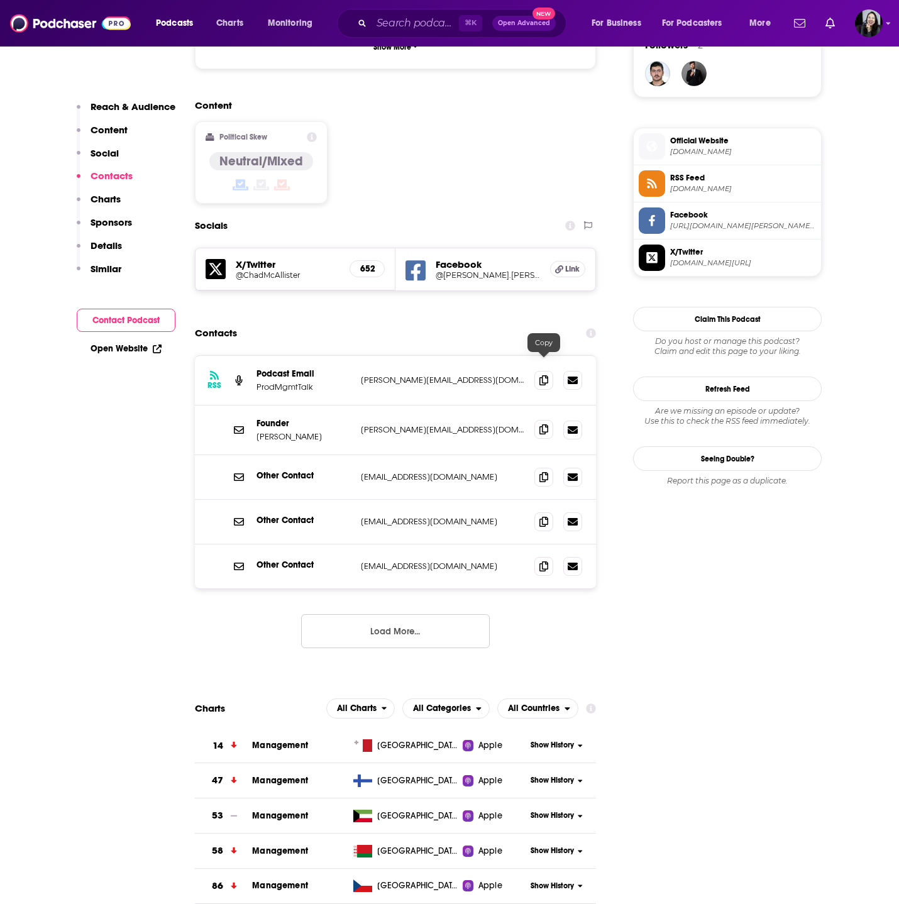
click at [538, 420] on span at bounding box center [543, 429] width 19 height 19
click at [538, 370] on span at bounding box center [543, 379] width 19 height 19
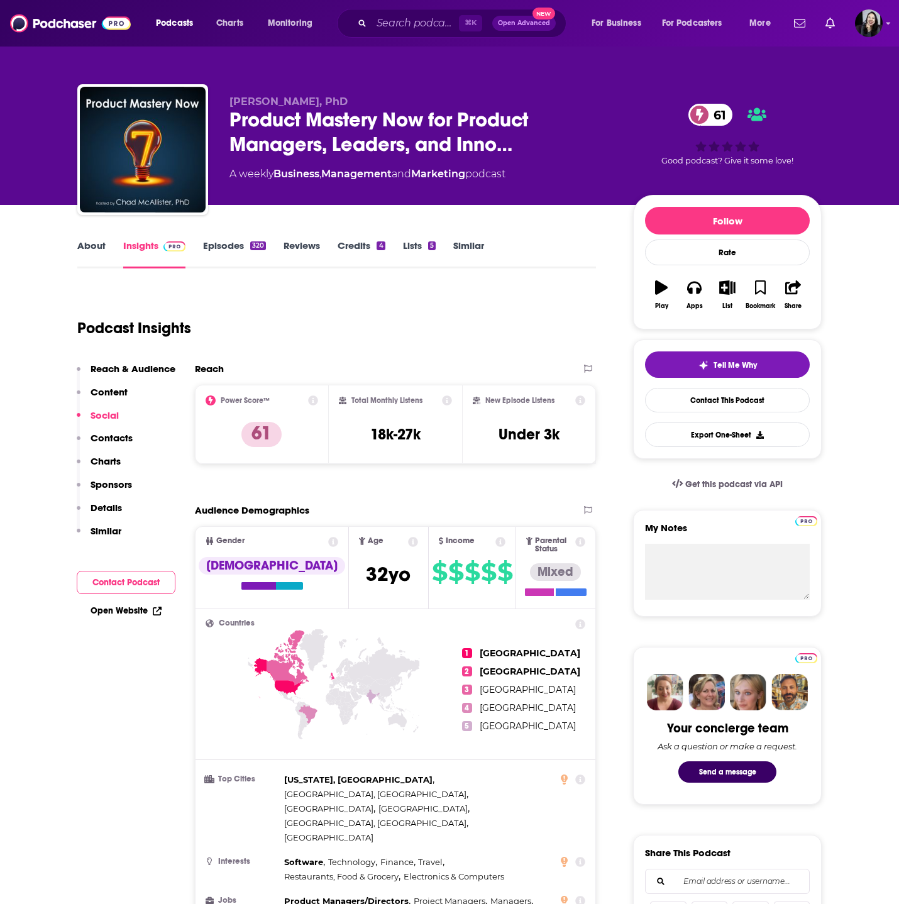
click at [238, 265] on link "Episodes 320" at bounding box center [234, 254] width 63 height 29
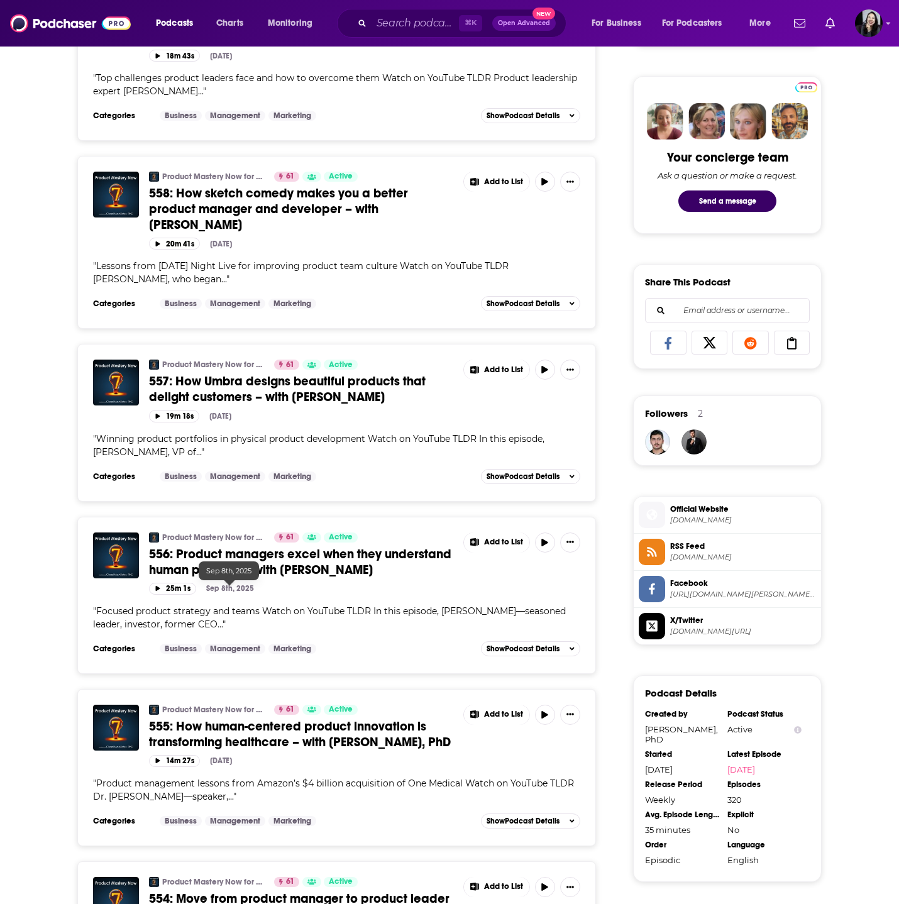
scroll to position [617, 0]
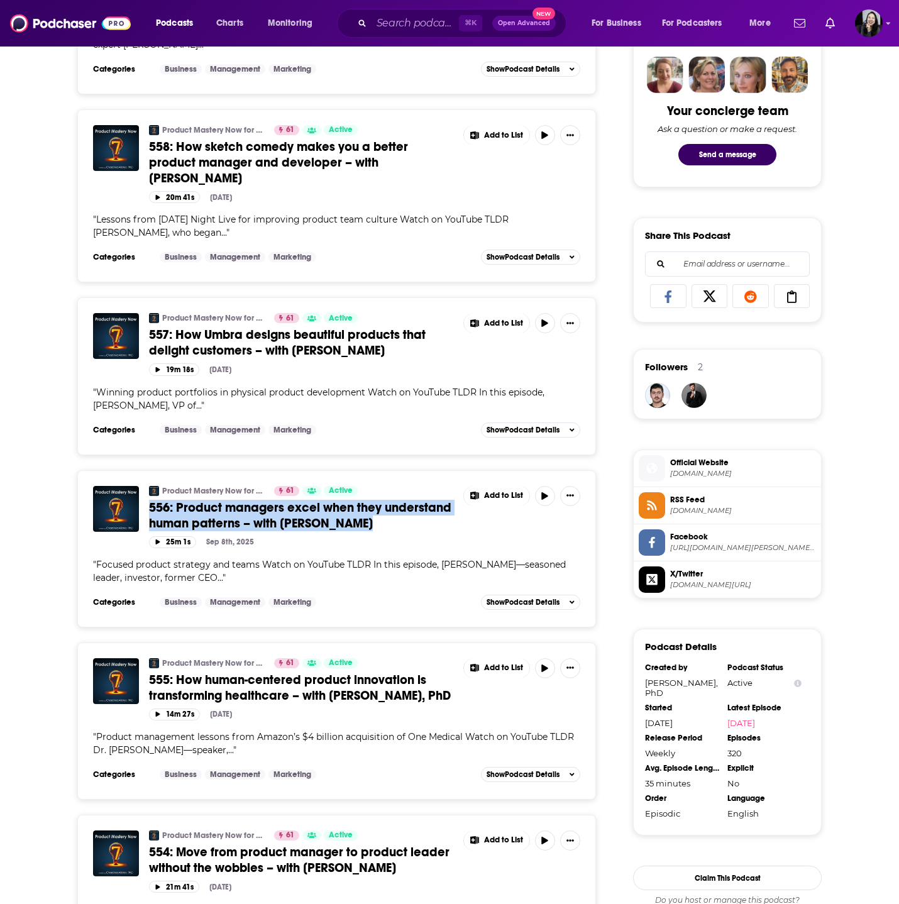
click at [175, 518] on span "556: Product managers excel when they understand human patterns – with Blair La…" at bounding box center [300, 515] width 302 height 31
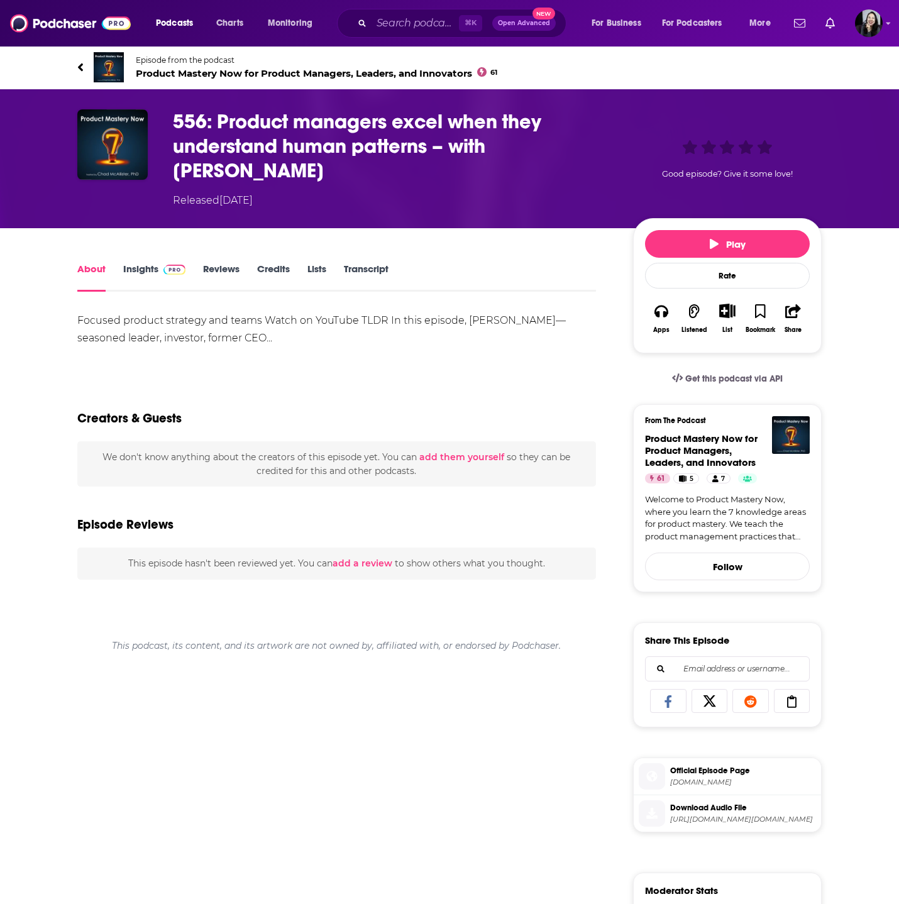
click at [385, 263] on link "Transcript" at bounding box center [366, 277] width 45 height 29
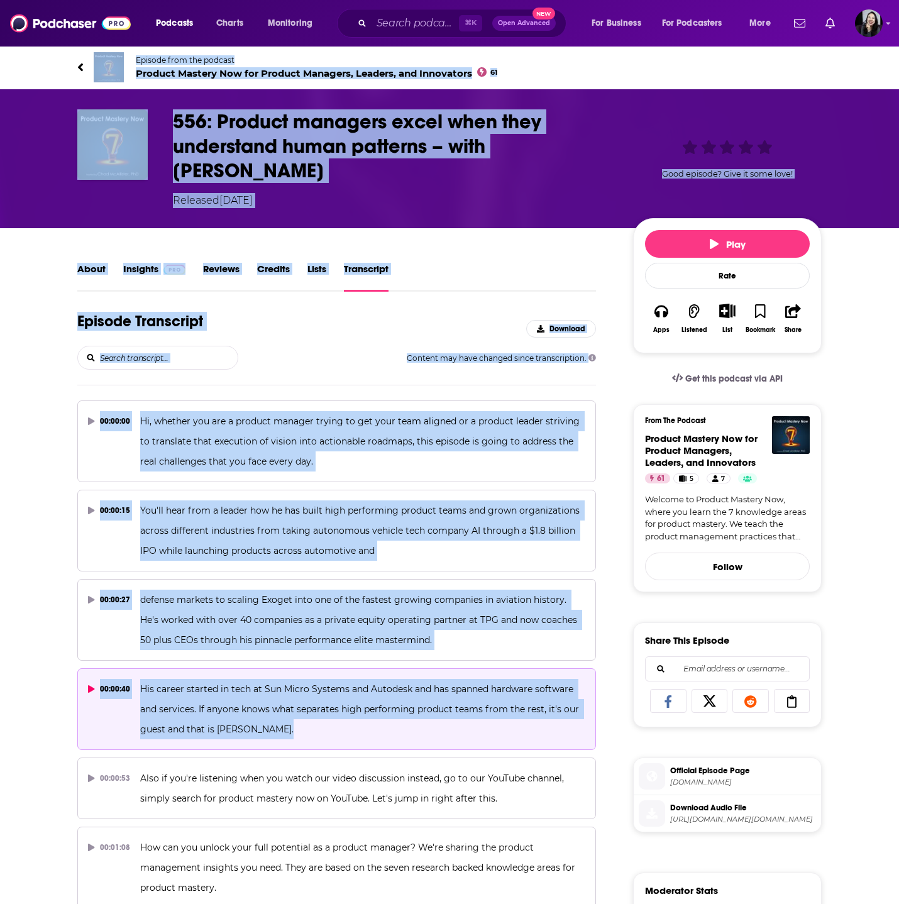
drag, startPoint x: 59, startPoint y: 59, endPoint x: 375, endPoint y: 703, distance: 717.4
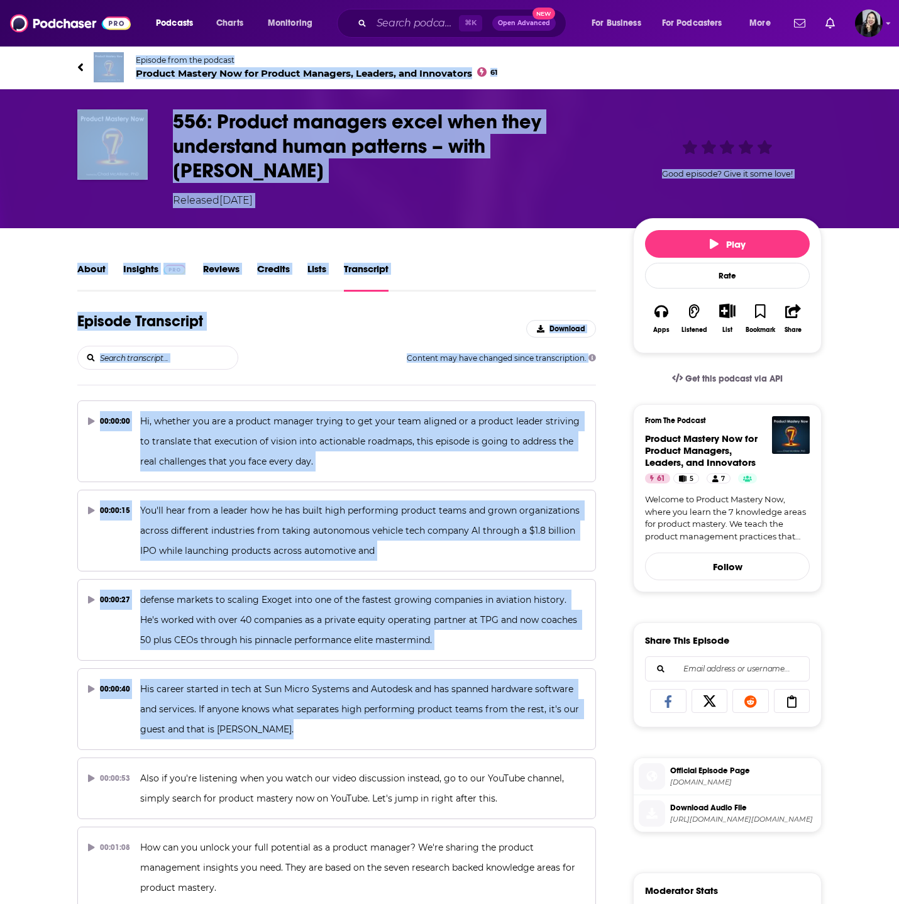
click at [50, 155] on div "556: Product managers excel when they understand human patterns – with Blair La…" at bounding box center [449, 158] width 805 height 139
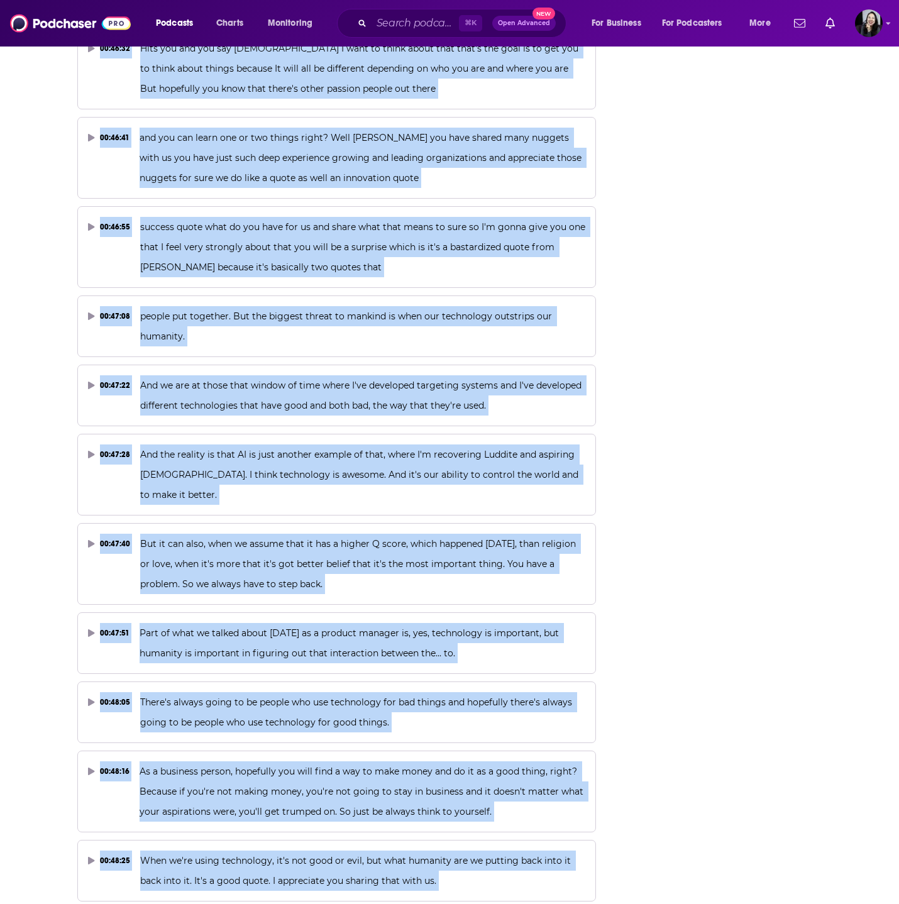
scroll to position [19745, 0]
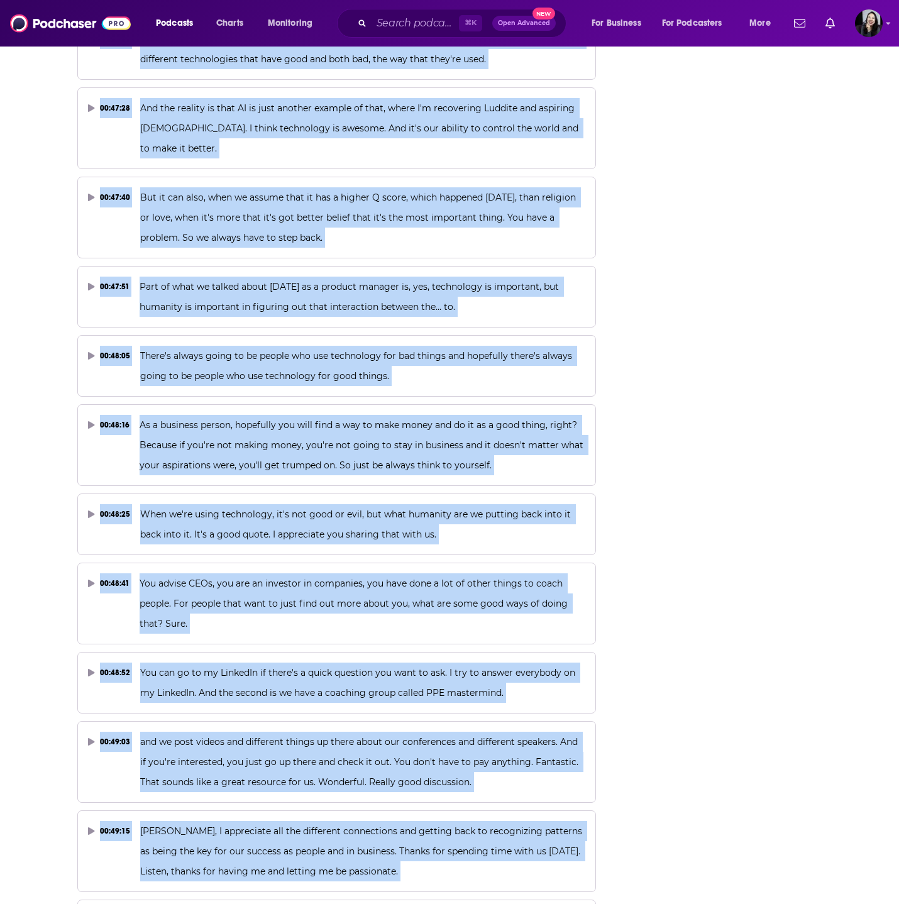
drag, startPoint x: 60, startPoint y: 52, endPoint x: 399, endPoint y: 932, distance: 943.1
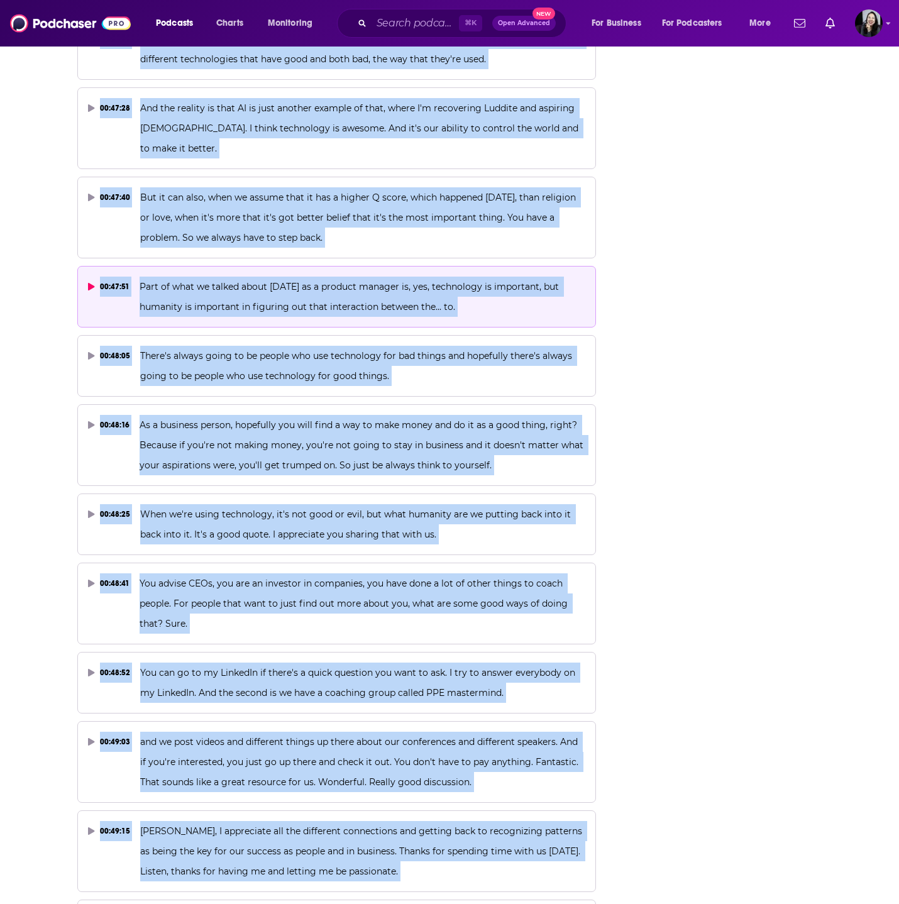
copy div "Episode from the podcast Product Mastery Now for Product Managers, Leaders, and…"
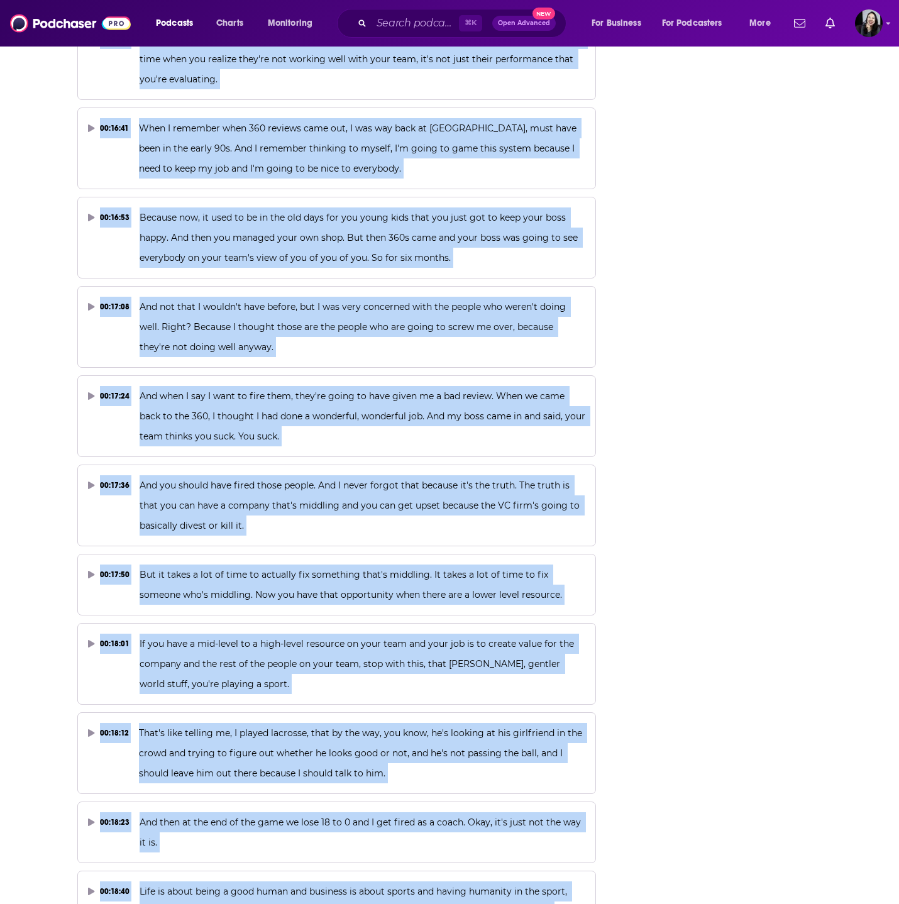
scroll to position [0, 0]
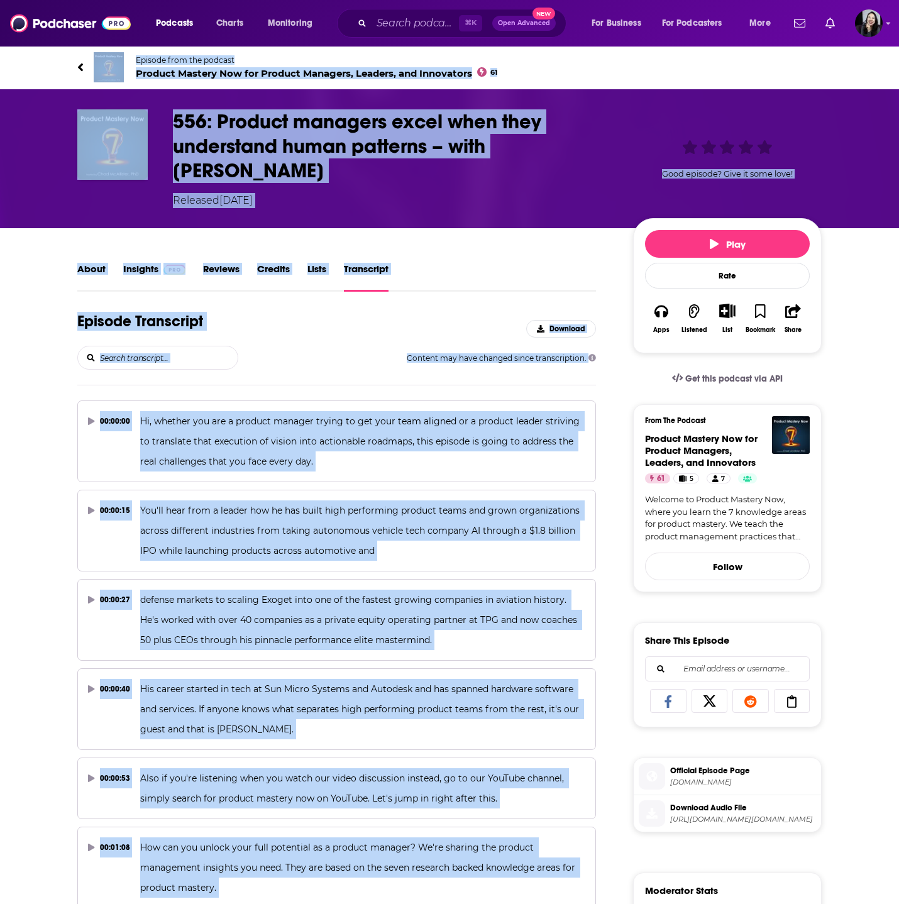
click at [615, 118] on div "556: Product managers excel when they understand human patterns – with Blair La…" at bounding box center [497, 158] width 649 height 99
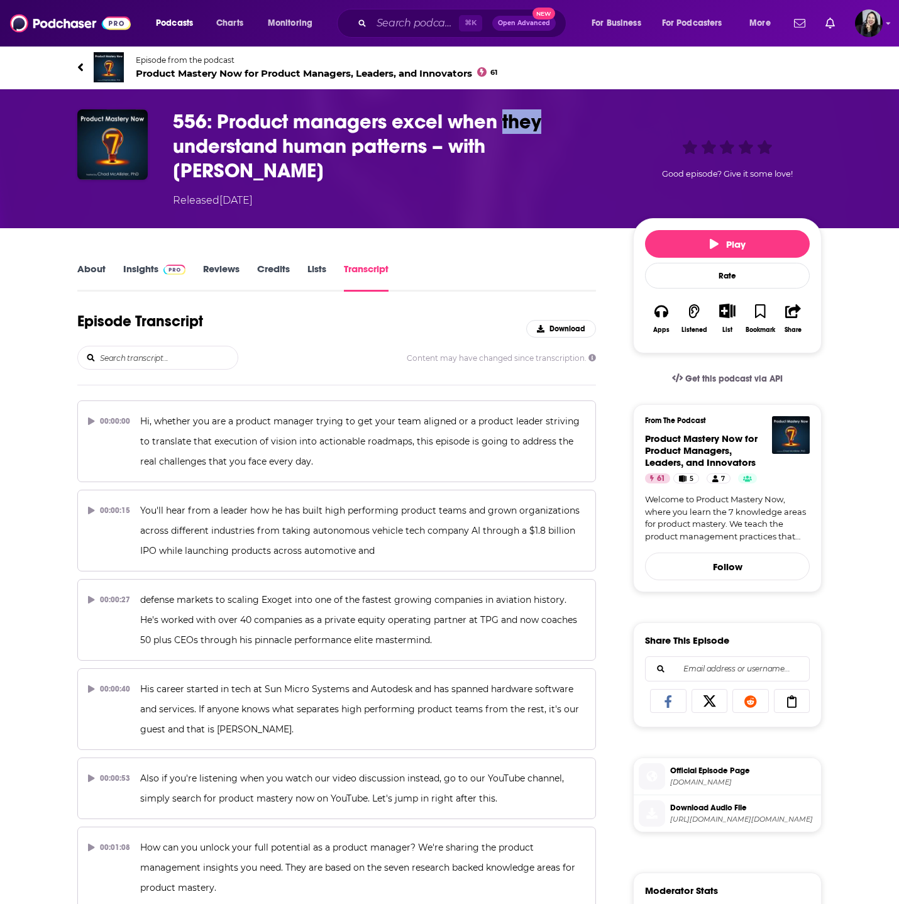
click at [615, 118] on div "556: Product managers excel when they understand human patterns – with Blair La…" at bounding box center [497, 158] width 649 height 99
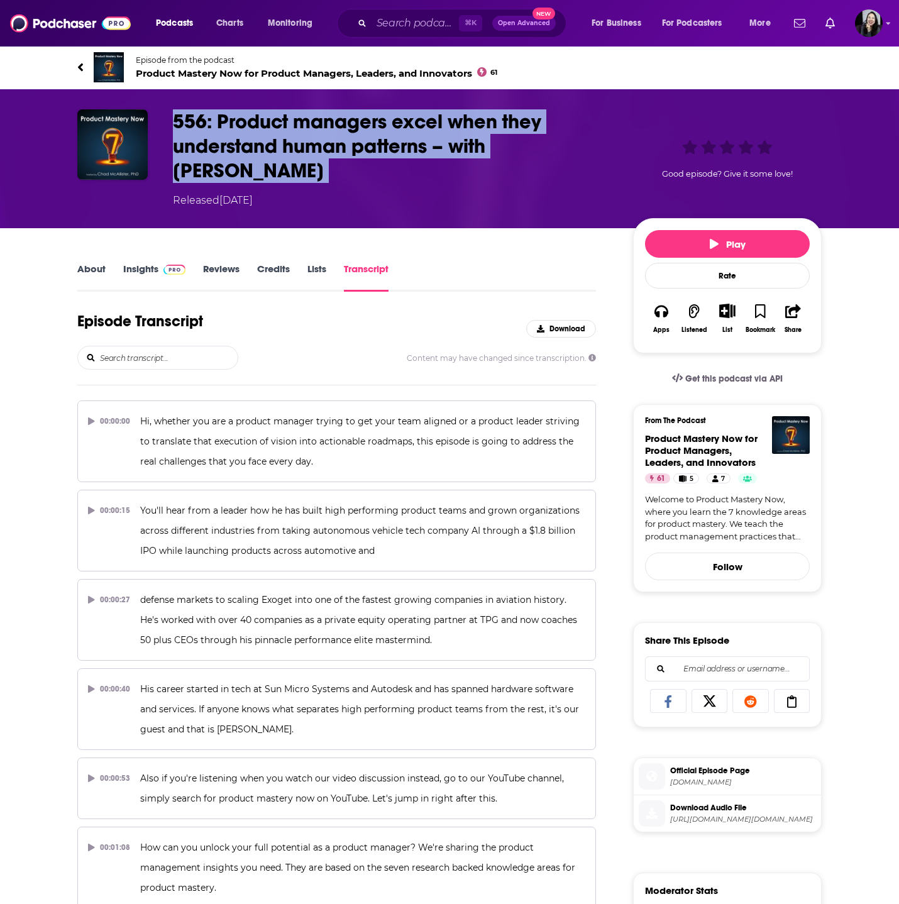
click at [615, 118] on div "556: Product managers excel when they understand human patterns – with Blair La…" at bounding box center [497, 158] width 649 height 99
click at [92, 263] on link "About" at bounding box center [91, 277] width 28 height 29
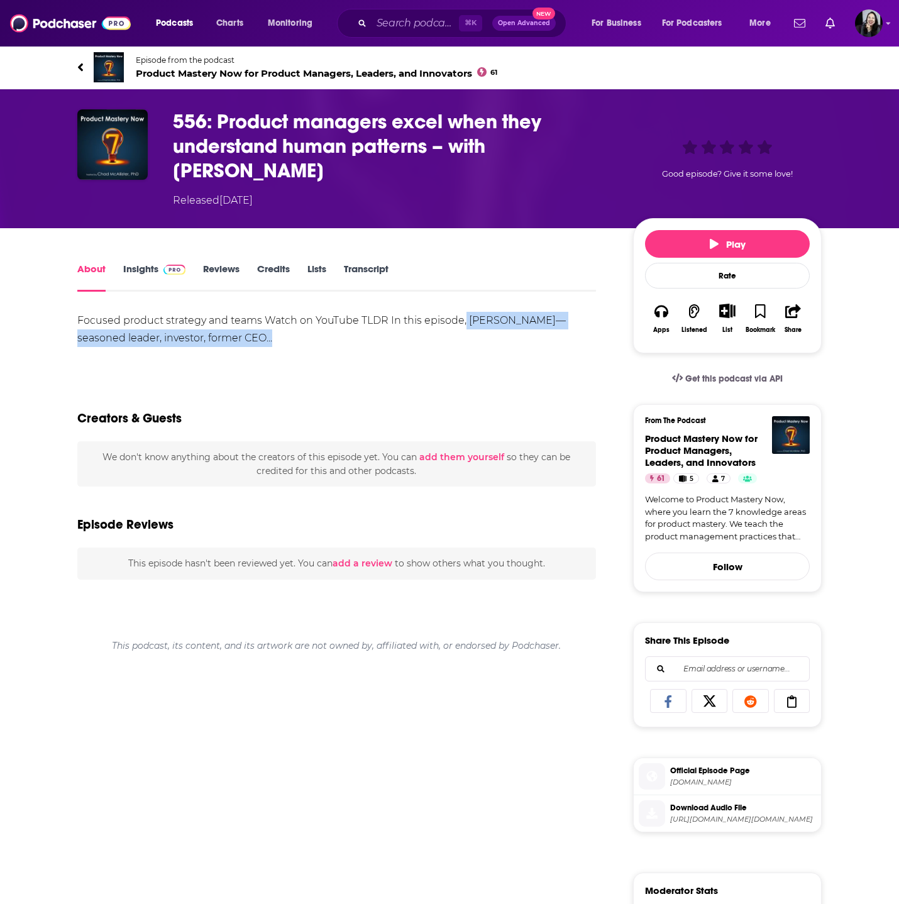
drag, startPoint x: 465, startPoint y: 294, endPoint x: 265, endPoint y: 314, distance: 200.3
click at [265, 314] on div "Focused product strategy and teams Watch on YouTube TLDR In this episode, Blair…" at bounding box center [336, 329] width 519 height 35
copy div "Blair LaCorte—seasoned leader, investor, former CEO..."
drag, startPoint x: 76, startPoint y: 291, endPoint x: 238, endPoint y: 310, distance: 163.3
click at [238, 310] on div "About Insights Reviews Credits Lists Transcript Focused product strategy and te…" at bounding box center [345, 749] width 576 height 977
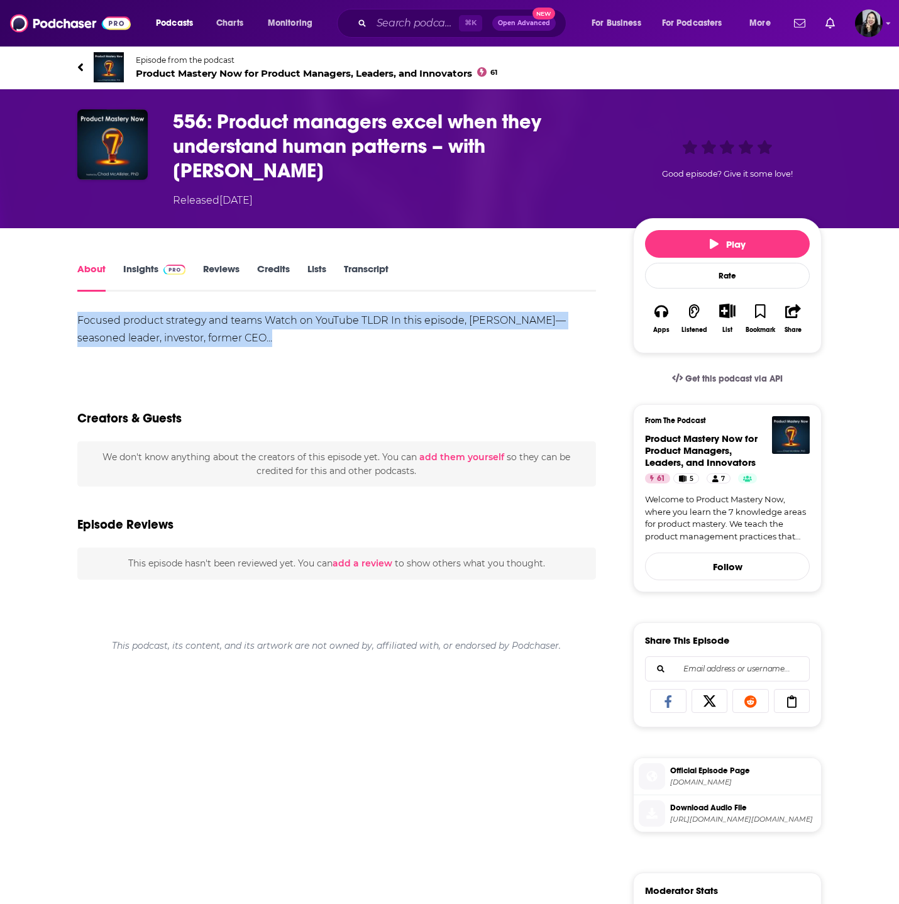
copy div "Focused product strategy and teams Watch on YouTube TLDR In this episode, Blair…"
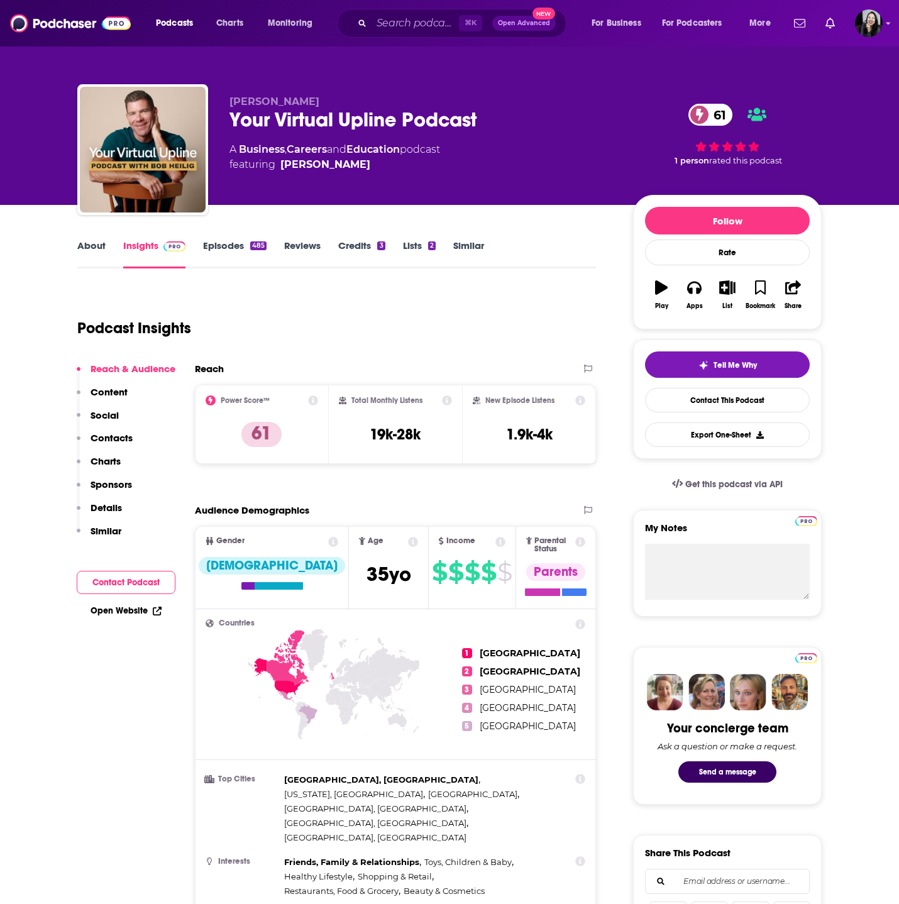
click at [313, 89] on div "[PERSON_NAME] Your Virtual Upline Podcast 61 A Business , Careers and Education…" at bounding box center [449, 152] width 745 height 136
click at [307, 103] on p "[PERSON_NAME]" at bounding box center [422, 102] width 384 height 12
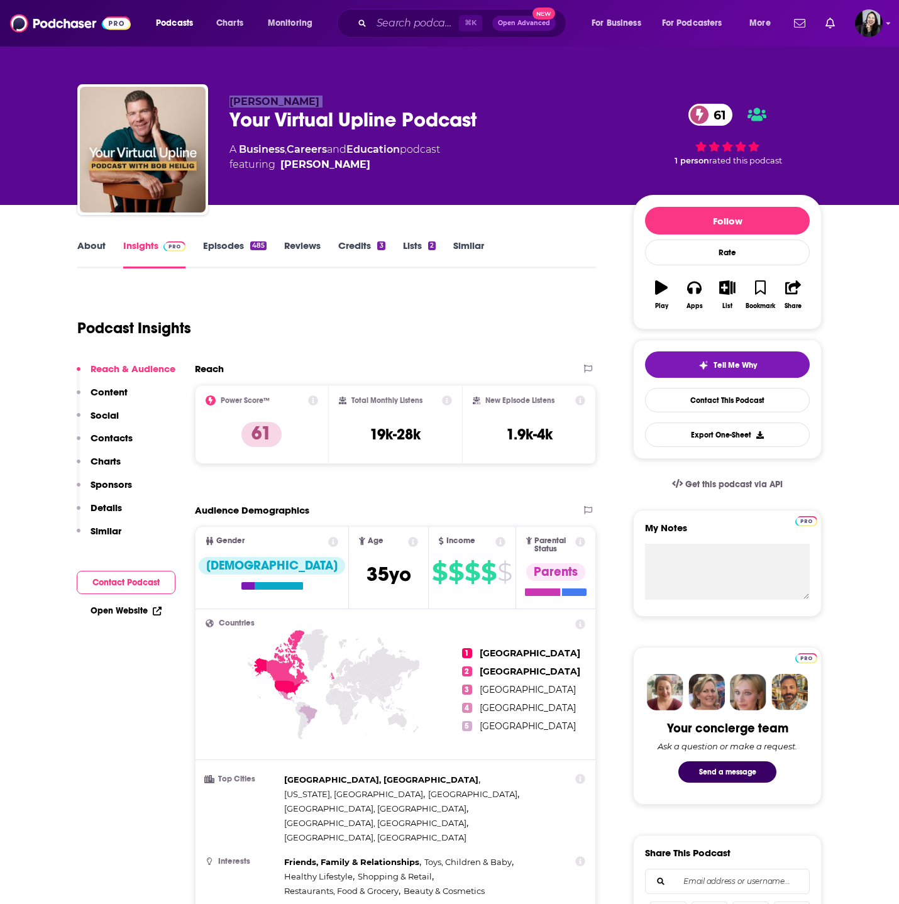
click at [307, 103] on p "[PERSON_NAME]" at bounding box center [422, 102] width 384 height 12
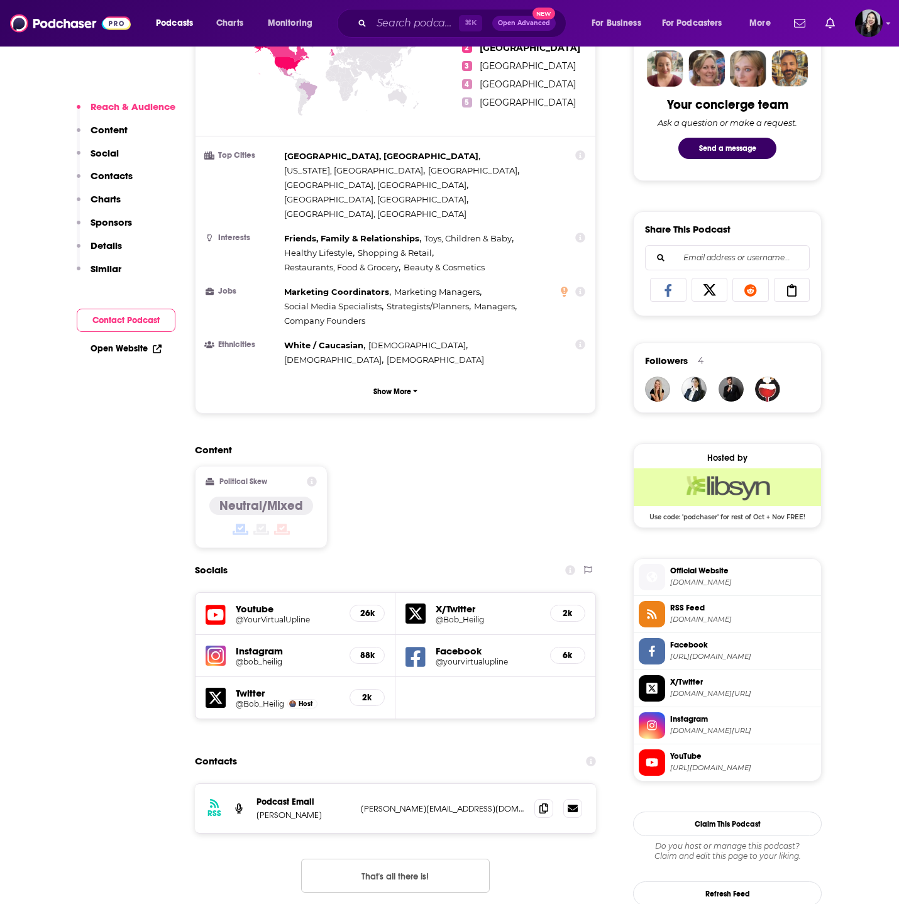
scroll to position [629, 0]
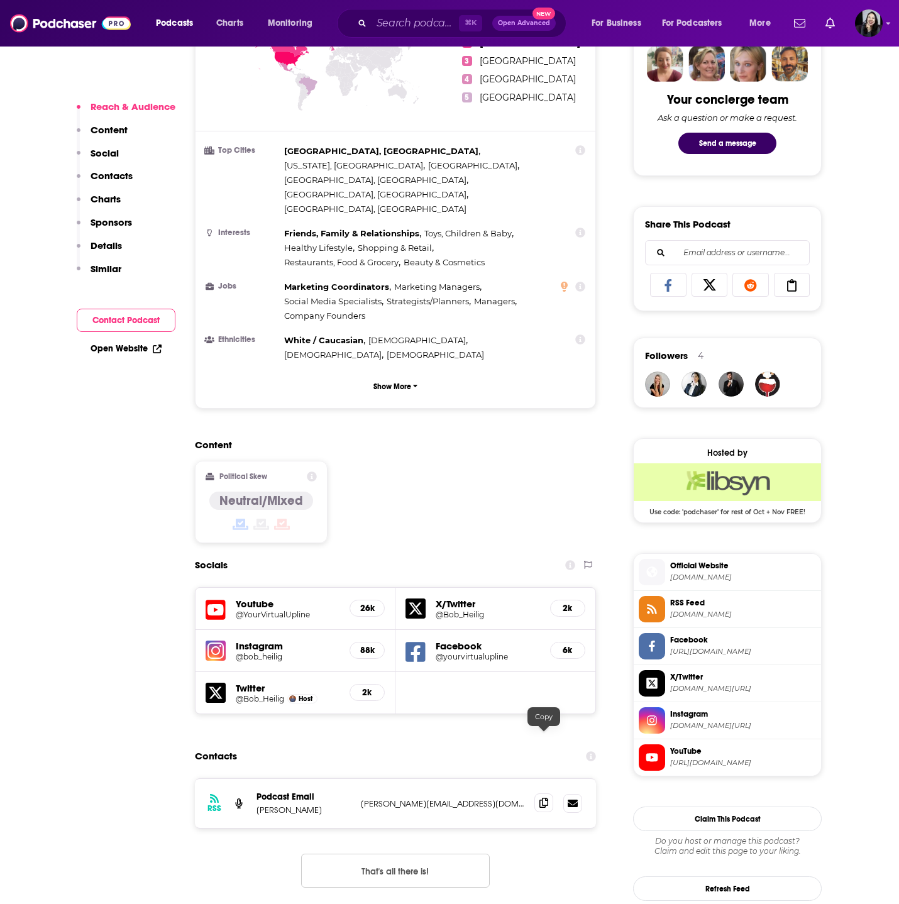
click at [545, 798] on icon at bounding box center [544, 803] width 9 height 10
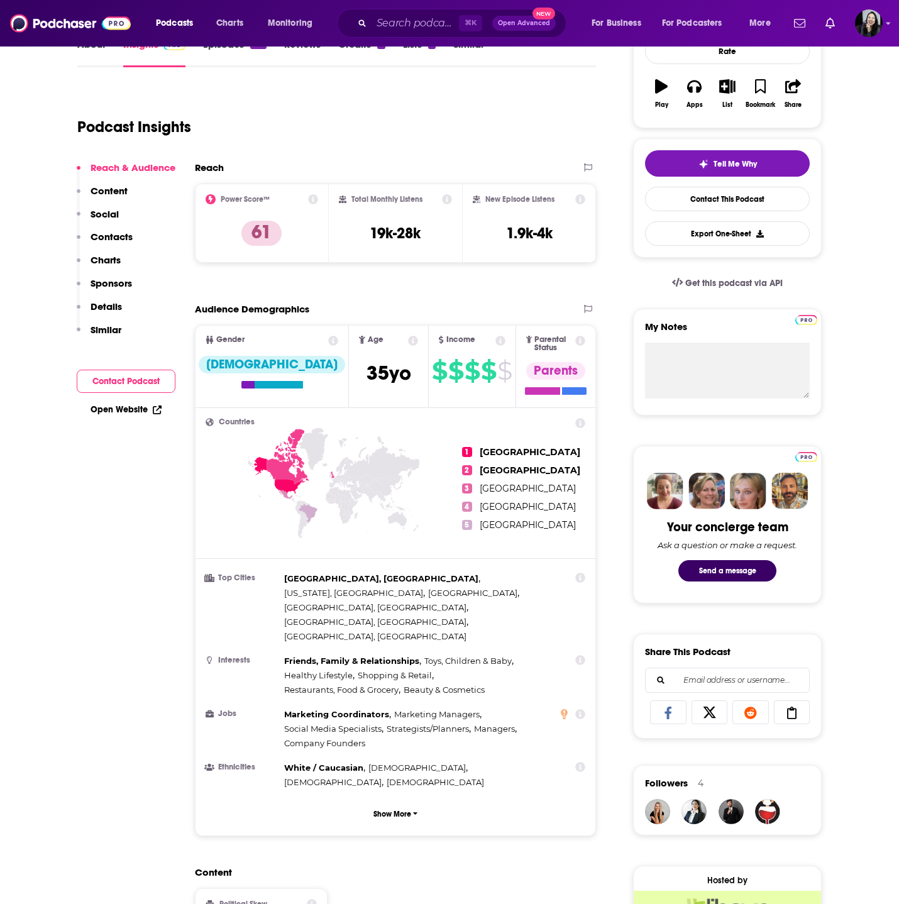
scroll to position [0, 0]
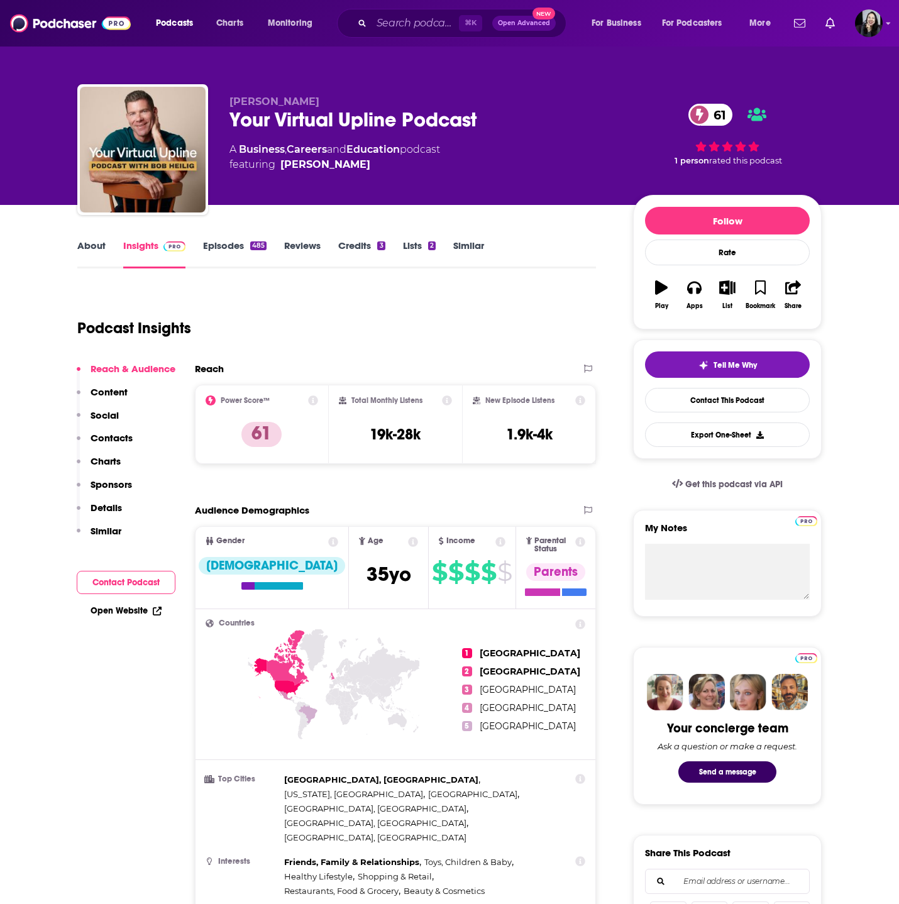
click at [504, 126] on div "Your Virtual Upline Podcast 61" at bounding box center [422, 120] width 384 height 25
copy div "Your Virtual Upline Podcast 61"
click at [306, 102] on p "[PERSON_NAME]" at bounding box center [422, 102] width 384 height 12
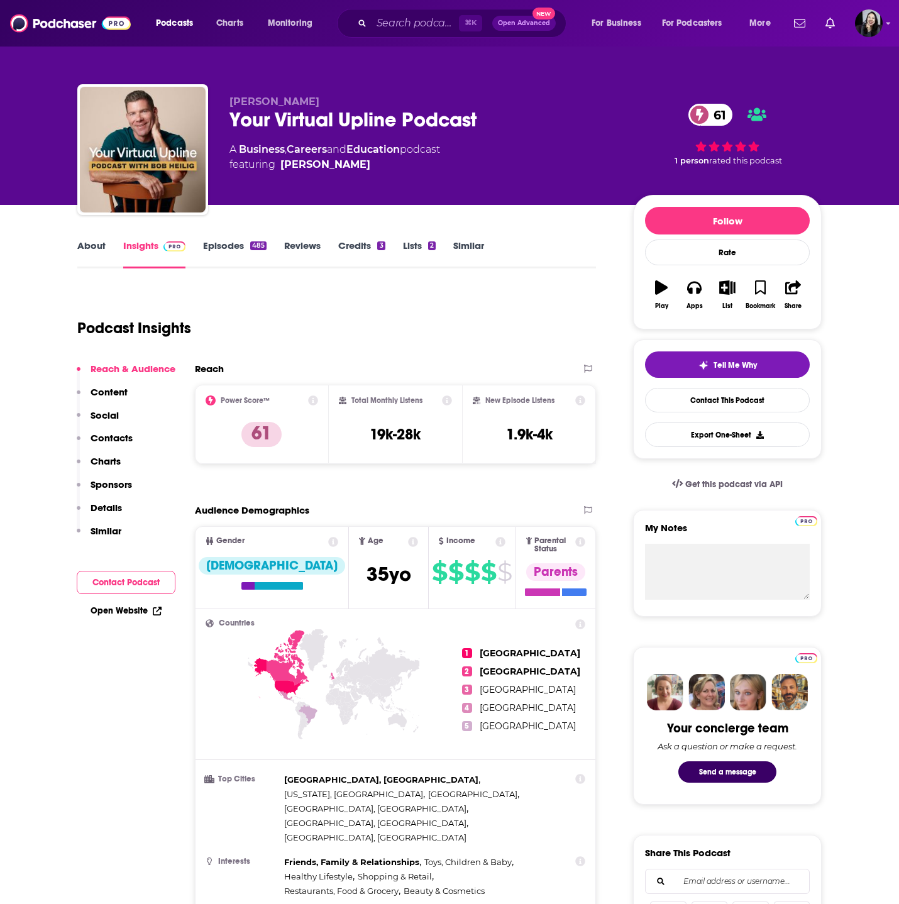
click at [306, 102] on p "[PERSON_NAME]" at bounding box center [422, 102] width 384 height 12
copy p "[PERSON_NAME]"
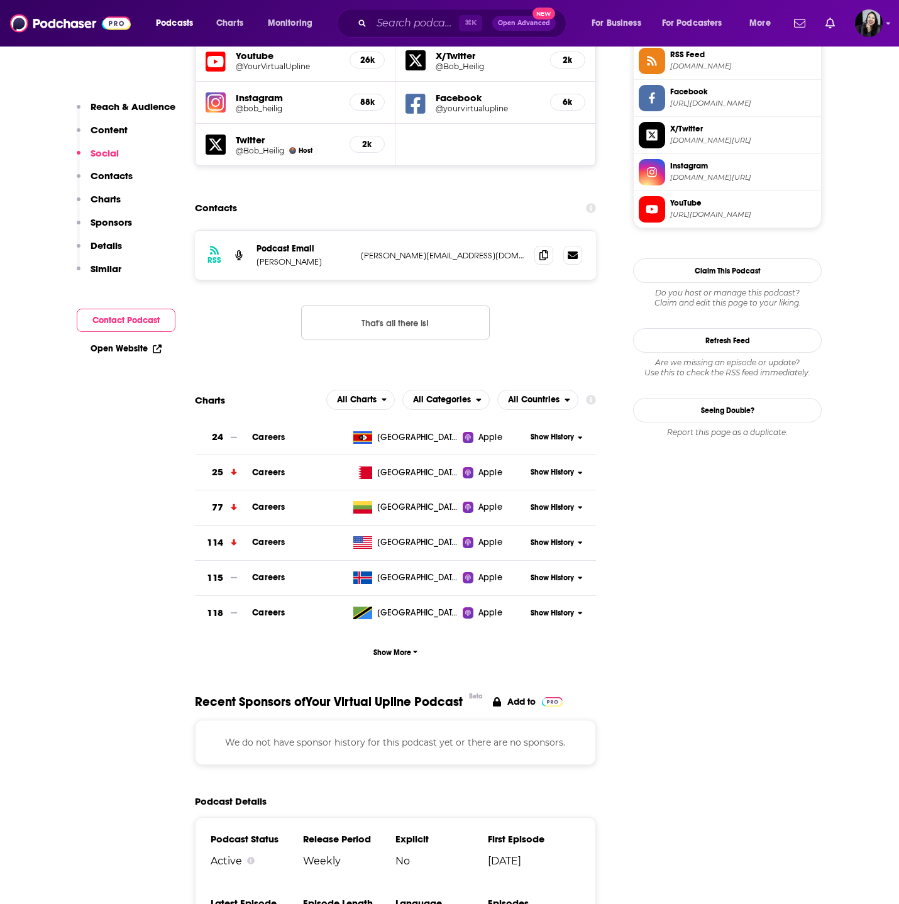
scroll to position [1182, 0]
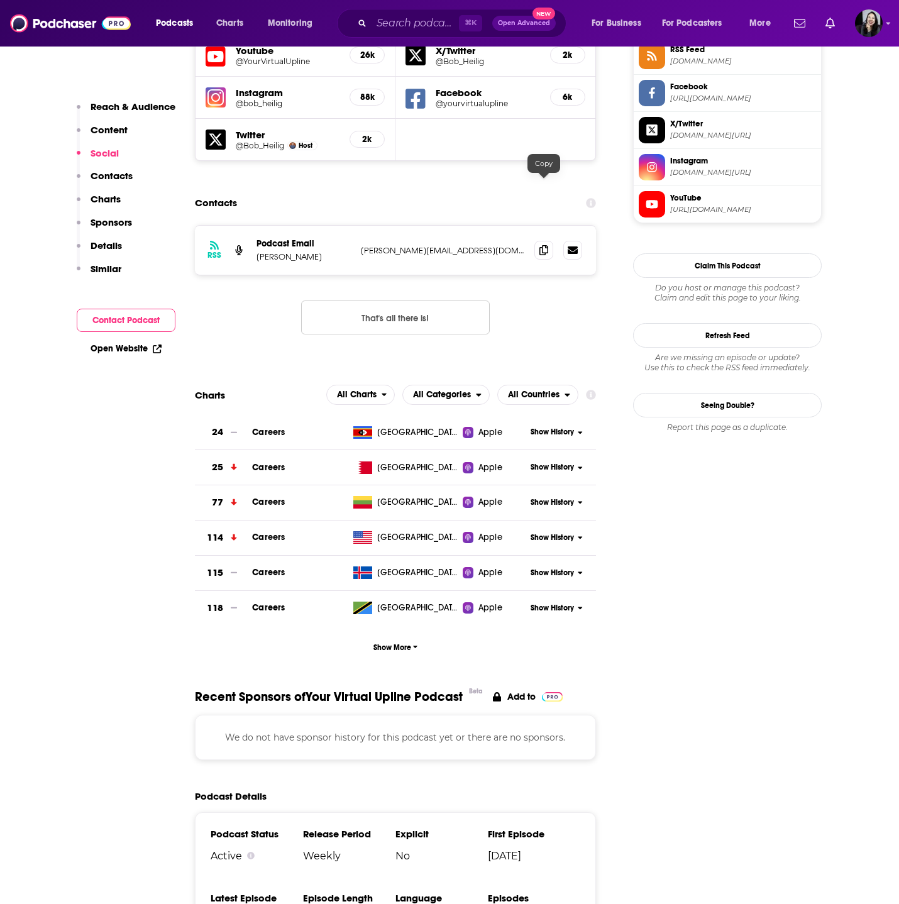
click at [543, 226] on div "RSS Podcast Email [PERSON_NAME] [PERSON_NAME][EMAIL_ADDRESS][DOMAIN_NAME] [PERS…" at bounding box center [395, 250] width 401 height 49
click at [543, 245] on icon at bounding box center [544, 250] width 9 height 10
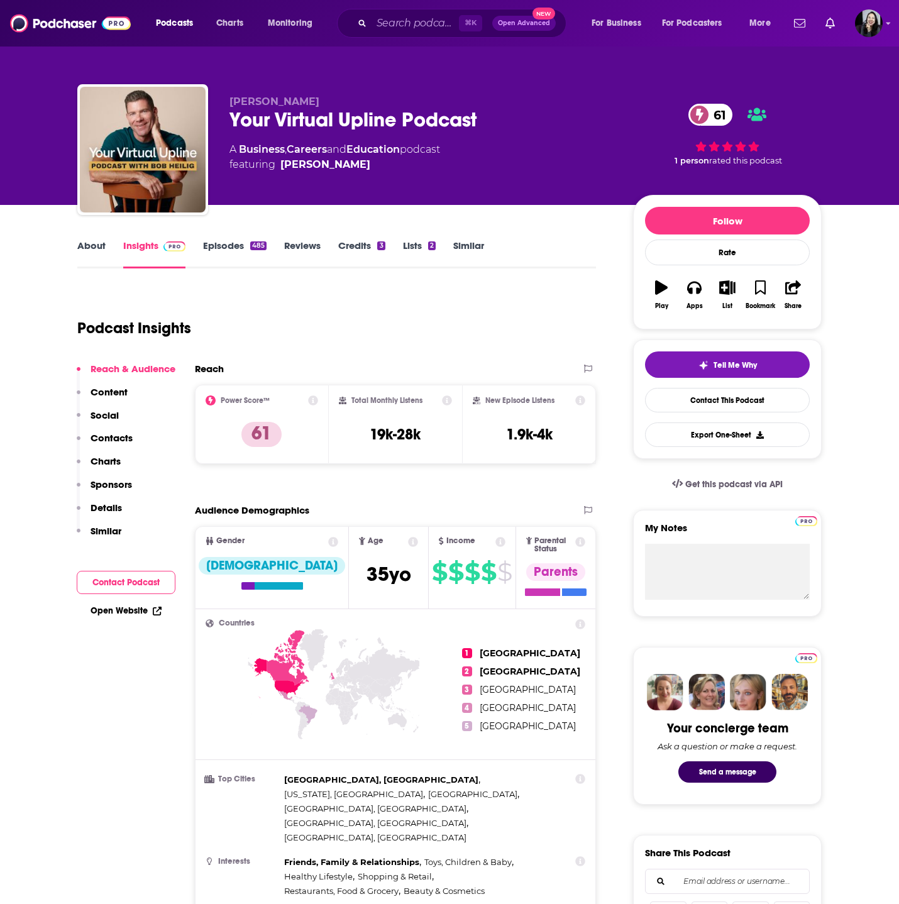
click at [241, 253] on link "Episodes 485" at bounding box center [235, 254] width 64 height 29
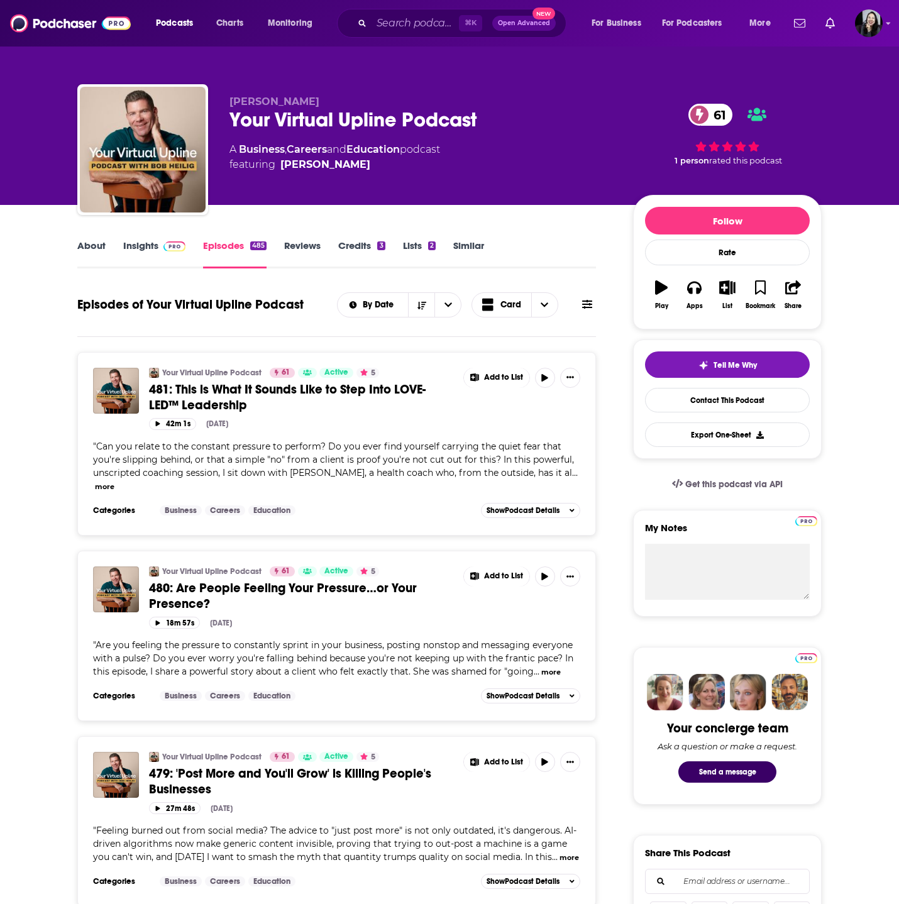
click at [218, 399] on span "481: This is What It Sounds Like to Step Into LOVE-LED™ Leadership" at bounding box center [287, 397] width 277 height 31
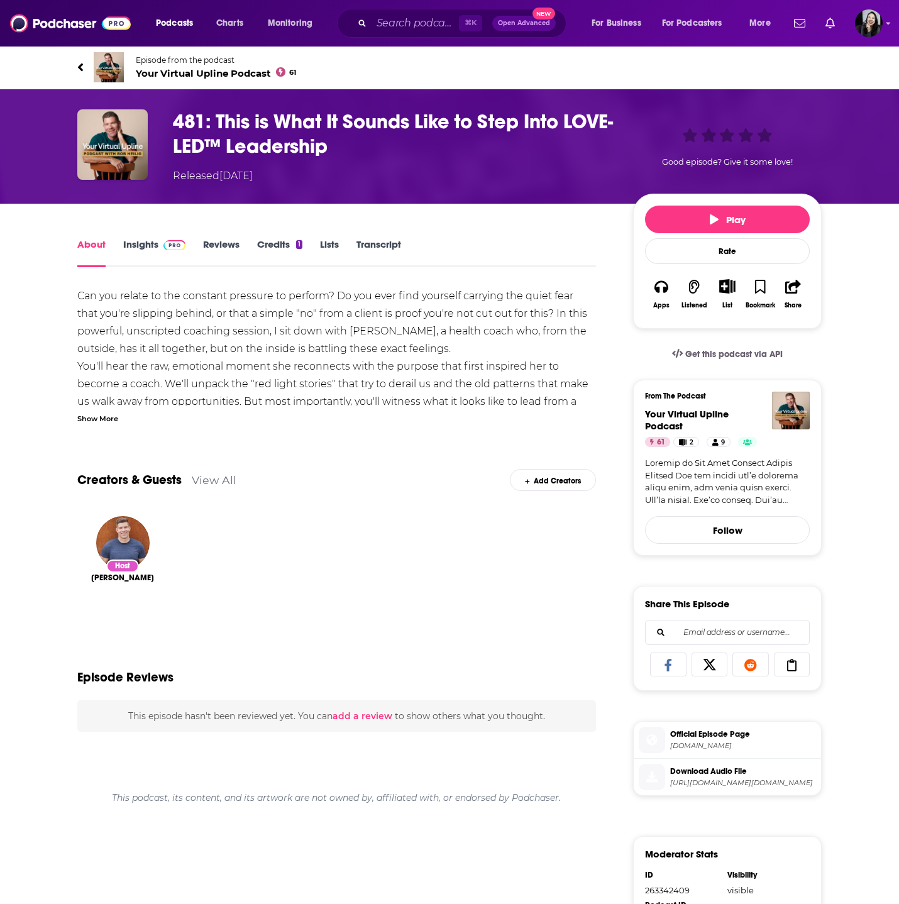
click at [97, 424] on div "Can you relate to the constant pressure to perform? Do you ever find yourself c…" at bounding box center [336, 744] width 519 height 914
click at [96, 413] on div "Show More" at bounding box center [97, 418] width 41 height 12
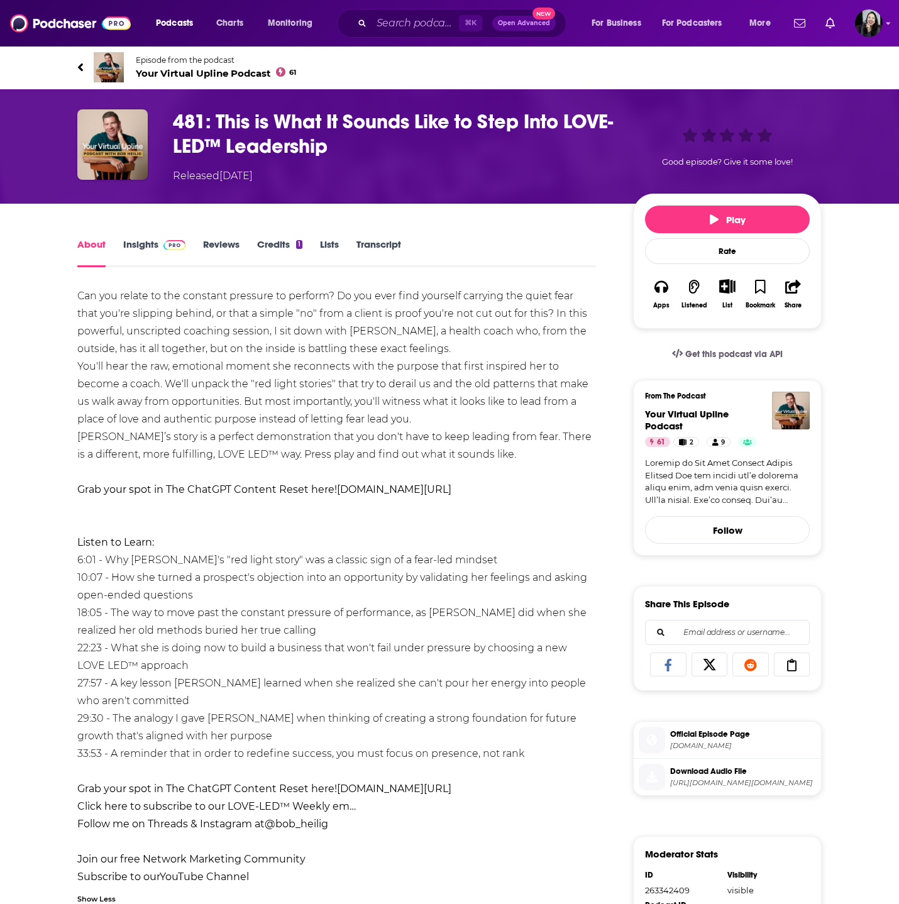
drag, startPoint x: 58, startPoint y: 50, endPoint x: 544, endPoint y: 753, distance: 854.3
click at [544, 753] on div "Episode from the podcast Your Virtual Upline Podcast 61 481: This is What It So…" at bounding box center [449, 673] width 899 height 1257
copy div "Episode from the podcast Your Virtual Upline Podcast 61 481: This is What It So…"
click at [405, 152] on h1 "481: This is What It Sounds Like to Step Into LOVE-LED™ Leadership" at bounding box center [393, 133] width 440 height 49
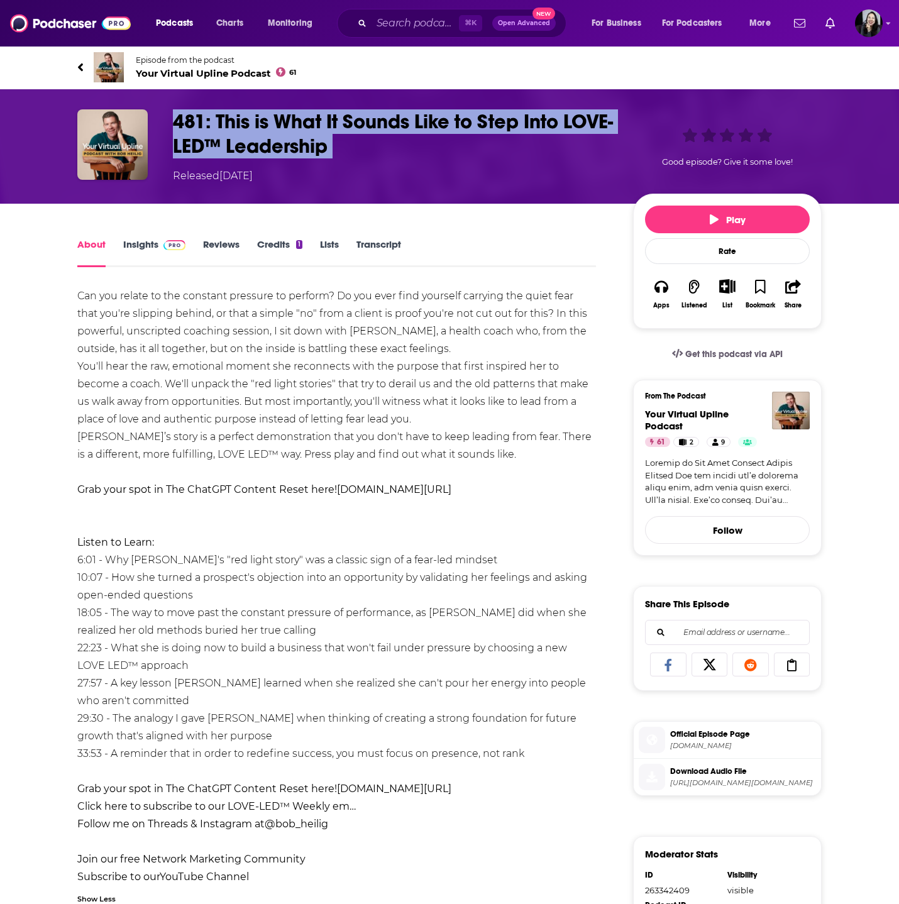
click at [405, 152] on h1 "481: This is What It Sounds Like to Step Into LOVE-LED™ Leadership" at bounding box center [393, 133] width 440 height 49
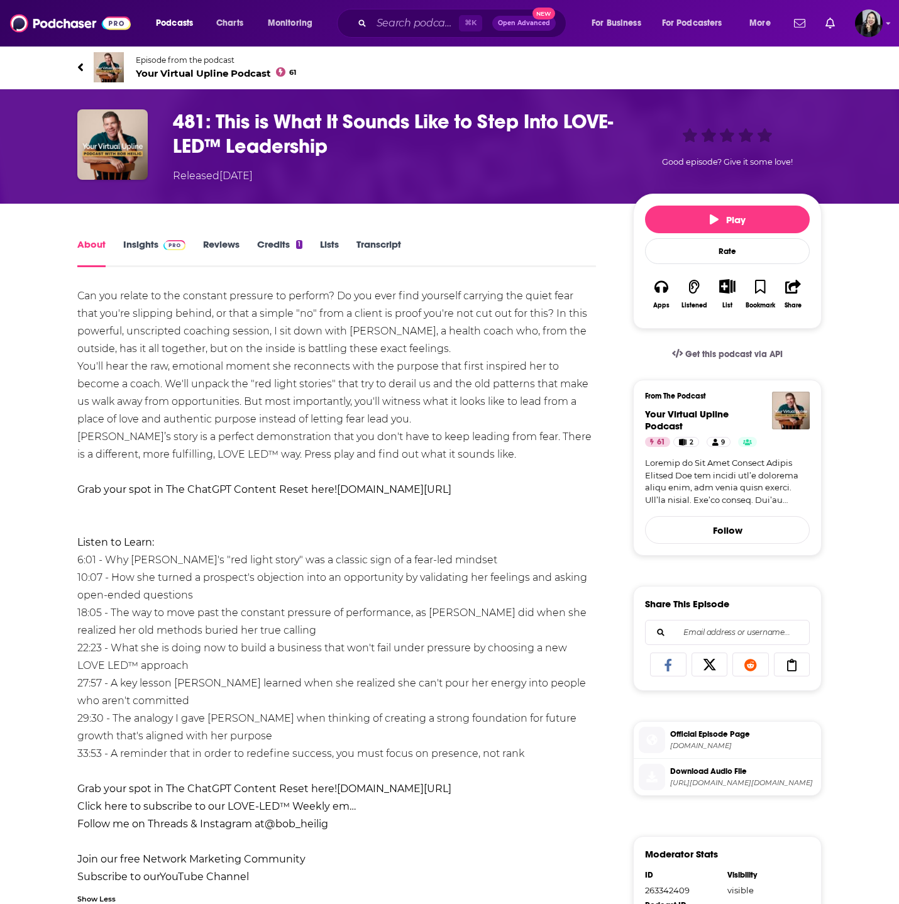
click at [40, 56] on div "Episode from the podcast Your Virtual Upline Podcast 61" at bounding box center [449, 67] width 899 height 44
drag, startPoint x: 50, startPoint y: 51, endPoint x: 543, endPoint y: 750, distance: 855.6
click at [543, 750] on div "Episode from the podcast Your Virtual Upline Podcast 61 481: This is What It So…" at bounding box center [449, 673] width 899 height 1257
copy div "Episode from the podcast Your Virtual Upline Podcast 61 481: This is What It So…"
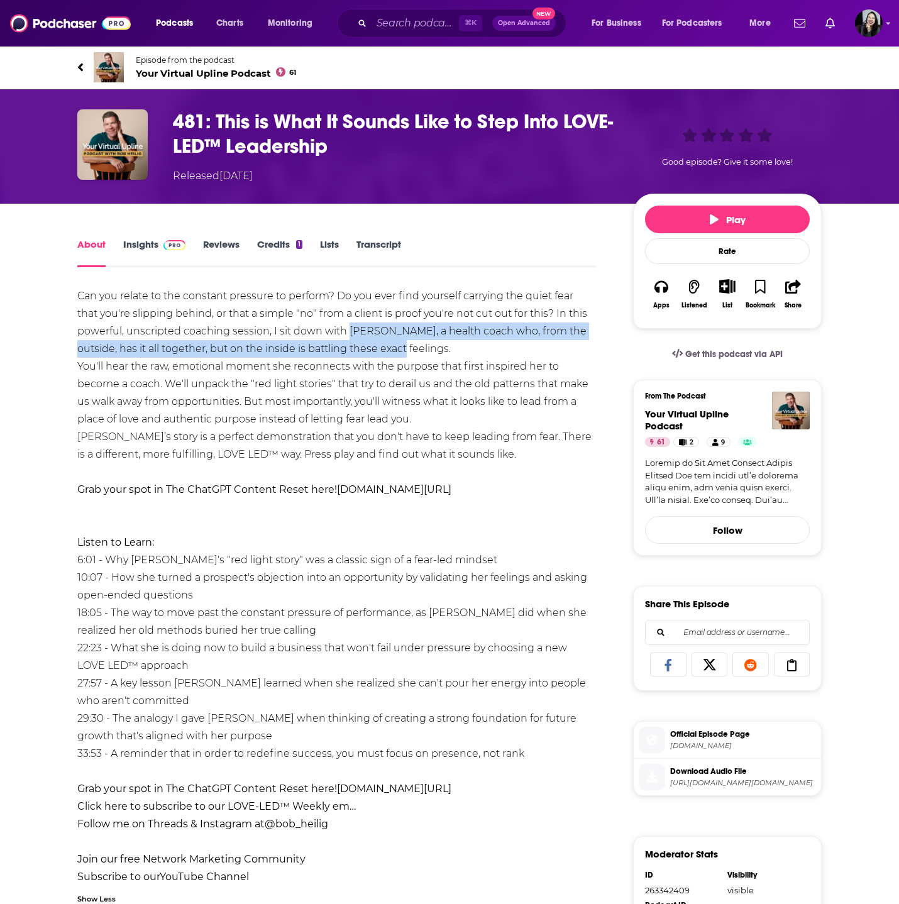
drag, startPoint x: 349, startPoint y: 330, endPoint x: 494, endPoint y: 347, distance: 146.2
click at [494, 347] on div "Can you relate to the constant pressure to perform? Do you ever find yourself c…" at bounding box center [336, 586] width 519 height 599
copy div "Amy, a health coach who, from the outside, has it all together, but on the insi…"
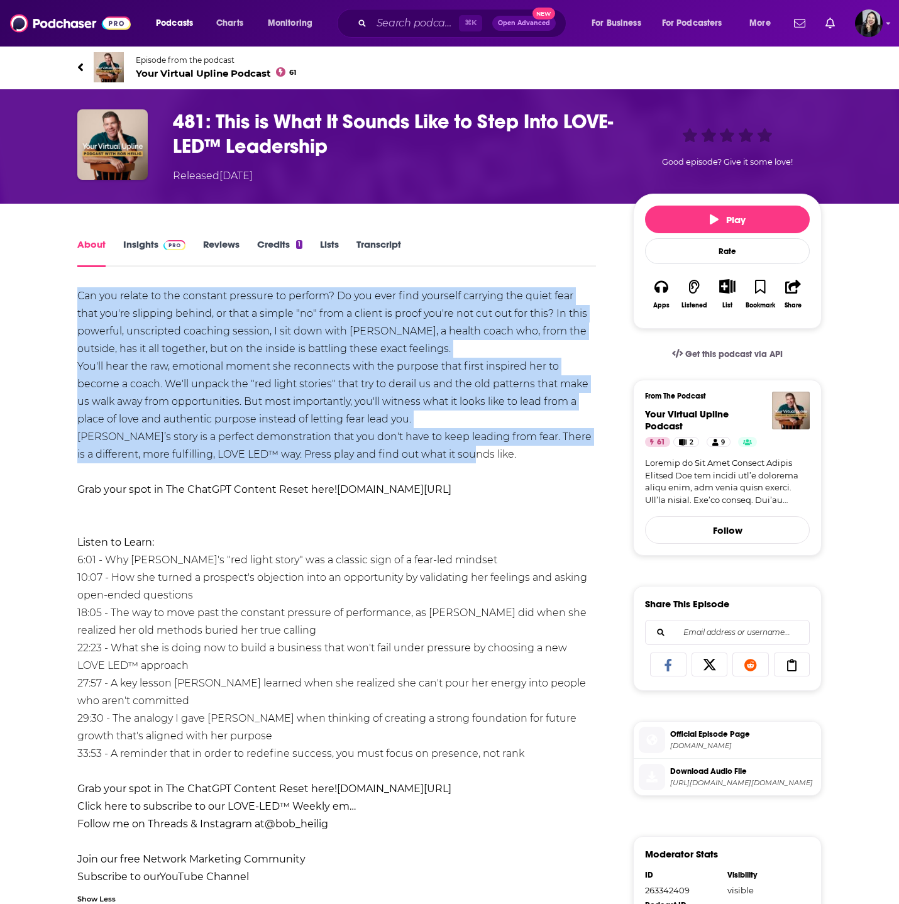
drag, startPoint x: 72, startPoint y: 287, endPoint x: 515, endPoint y: 446, distance: 471.2
click at [515, 446] on div "About Insights Reviews Credits 1 Lists Transcript Can you relate to the constan…" at bounding box center [345, 769] width 576 height 1066
copy div "Can you relate to the constant pressure to perform? Do you ever find yourself c…"
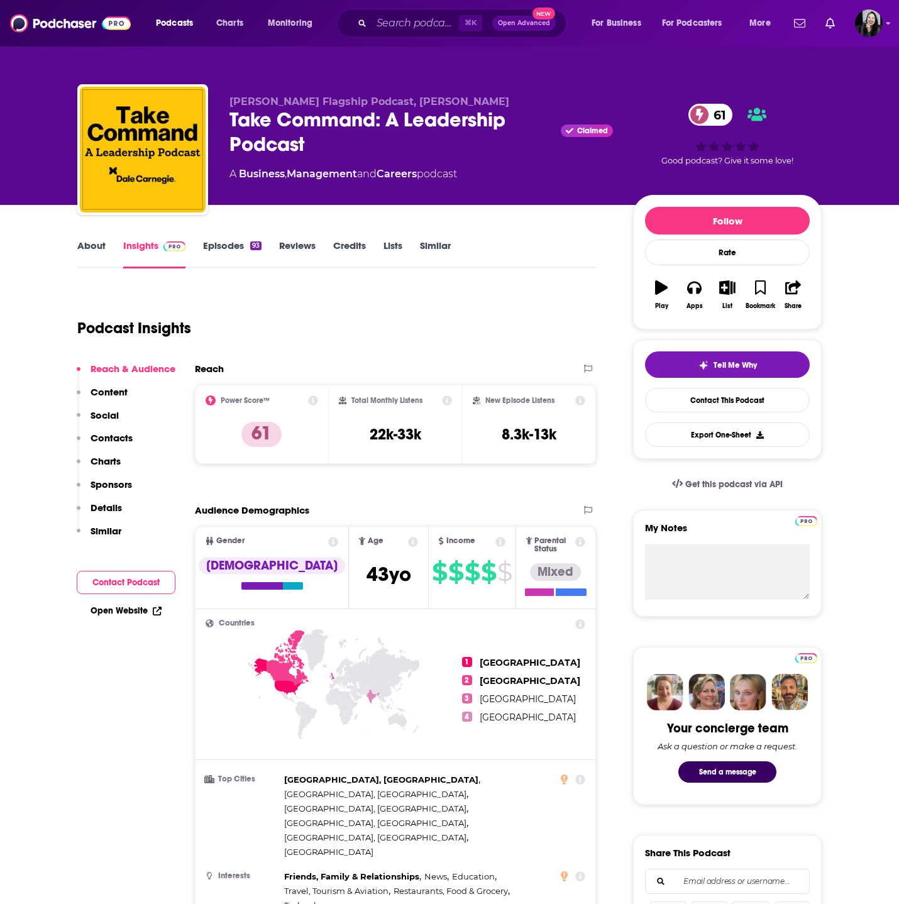
click at [86, 255] on link "About" at bounding box center [91, 254] width 28 height 29
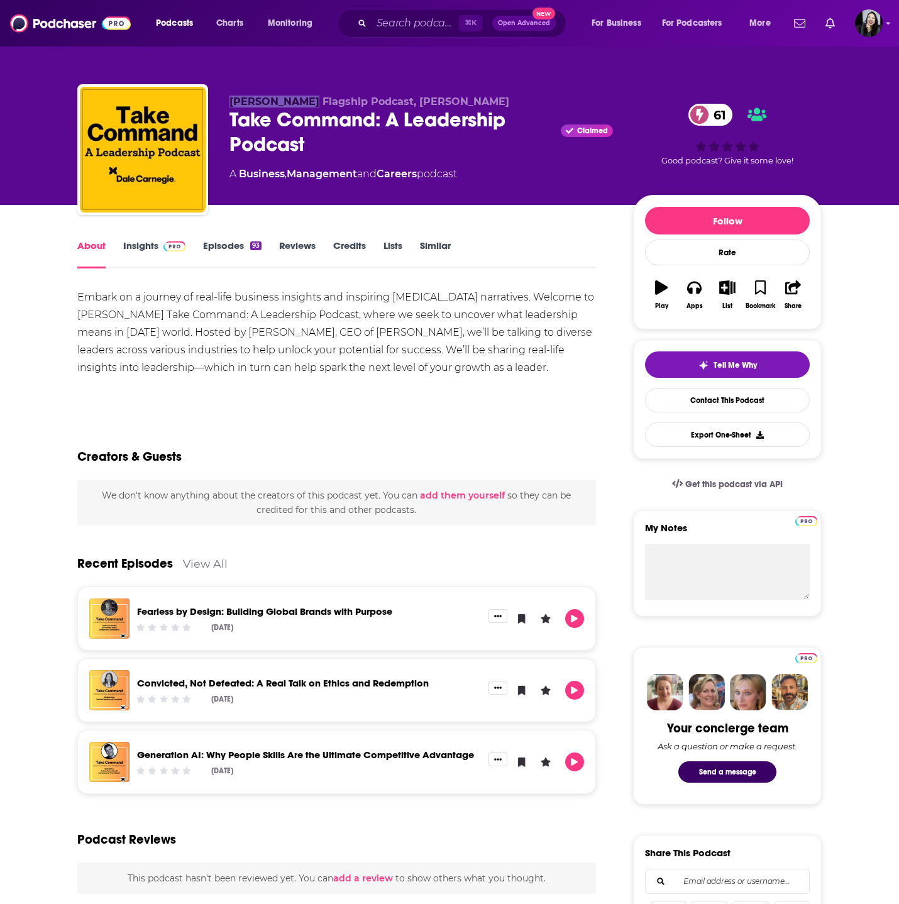
drag, startPoint x: 223, startPoint y: 104, endPoint x: 302, endPoint y: 104, distance: 79.2
click at [302, 104] on div "[PERSON_NAME] Flagship Podcast, [PERSON_NAME] Take Command: A Leadership Podcas…" at bounding box center [449, 152] width 745 height 136
copy span "[PERSON_NAME]"
click at [138, 250] on link "Insights" at bounding box center [154, 254] width 62 height 29
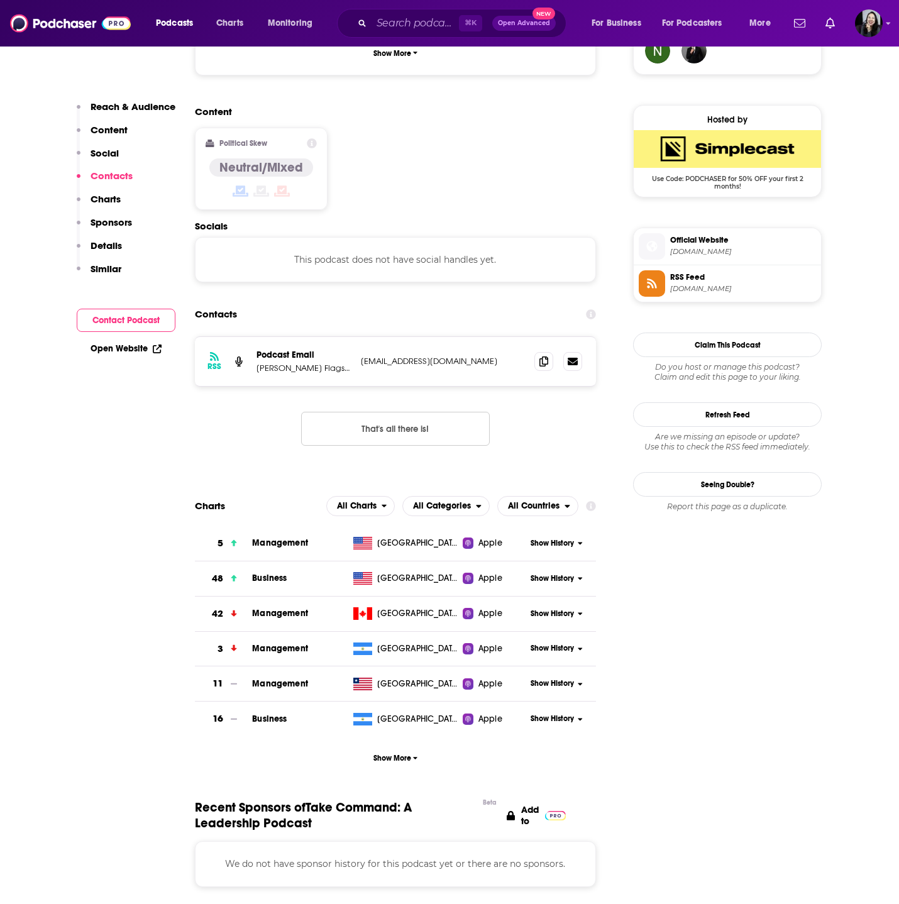
scroll to position [963, 0]
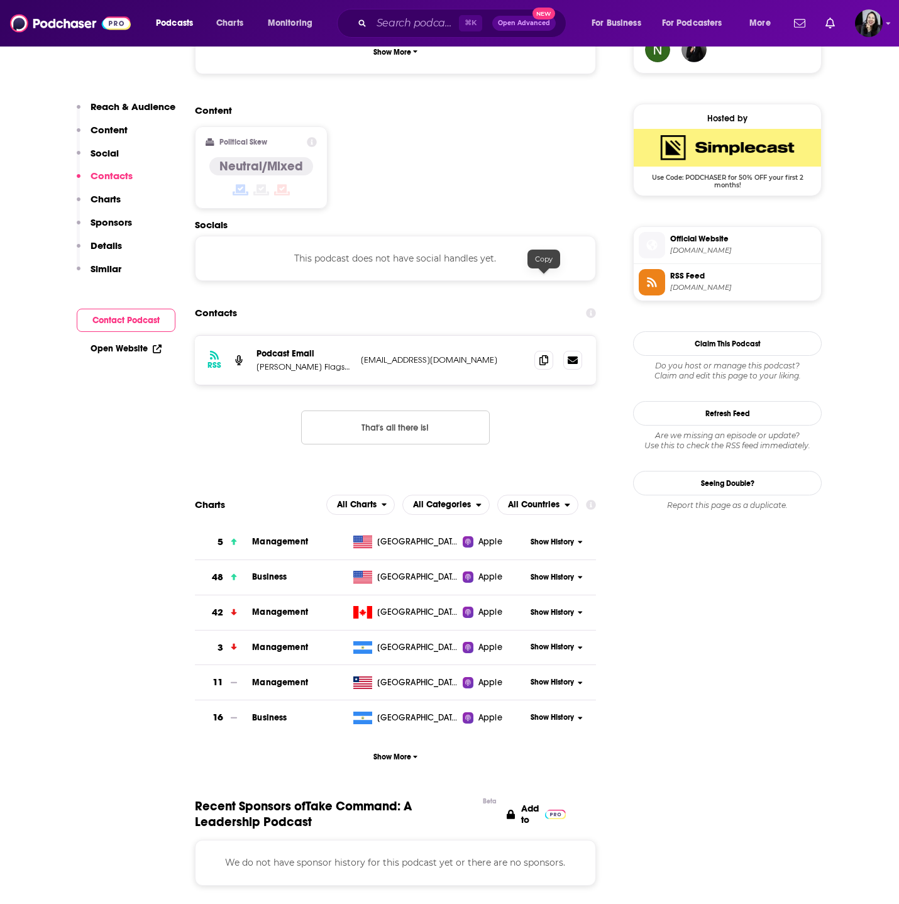
click at [537, 351] on div at bounding box center [558, 360] width 48 height 19
click at [541, 350] on span at bounding box center [543, 359] width 19 height 19
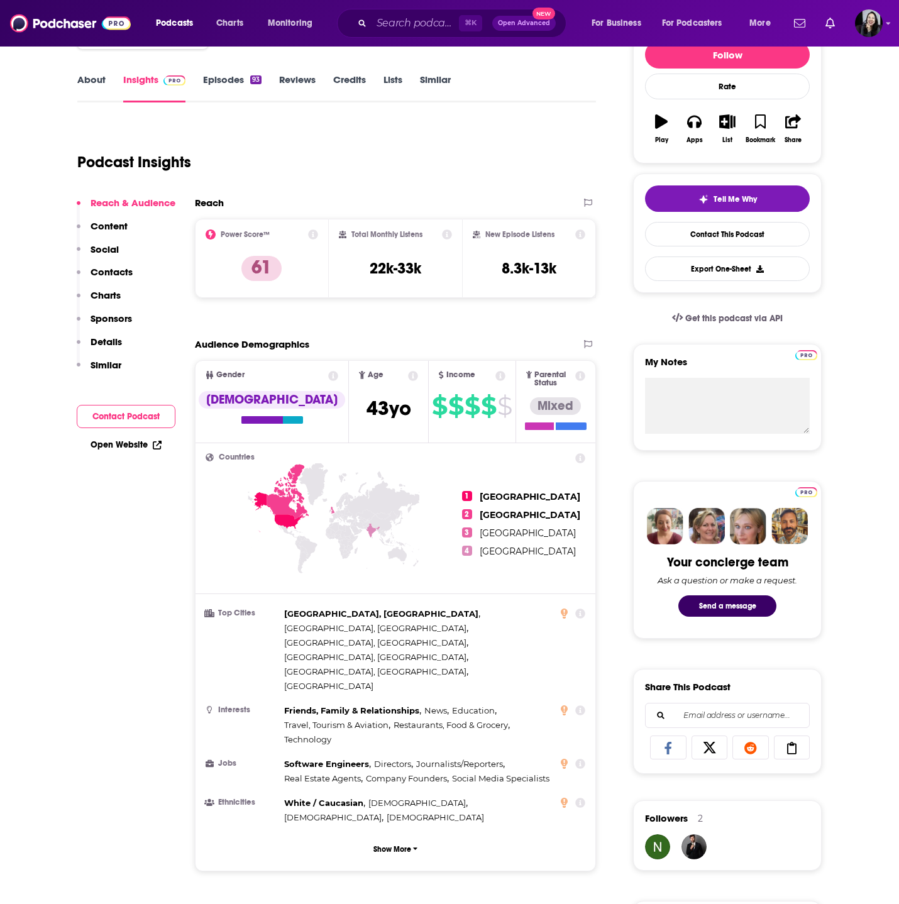
scroll to position [0, 0]
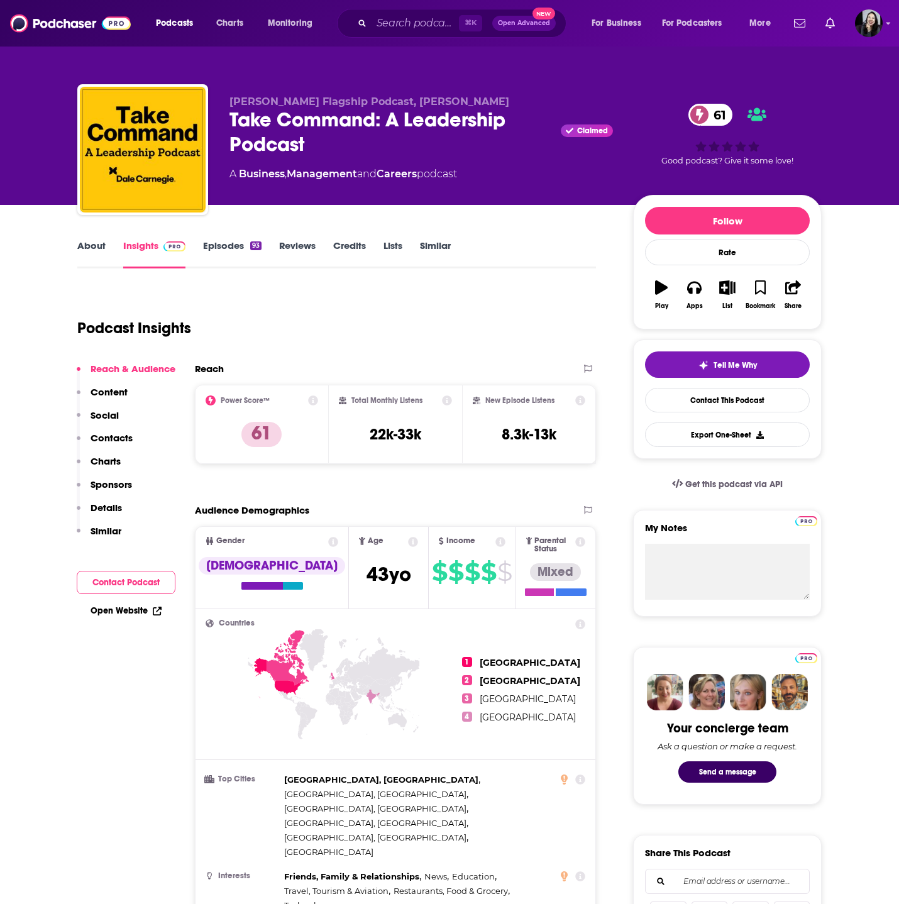
click at [378, 157] on div "Dale Carnegie Flagship Podcast, Joe Hart Take Command: A Leadership Podcast Cla…" at bounding box center [422, 146] width 384 height 101
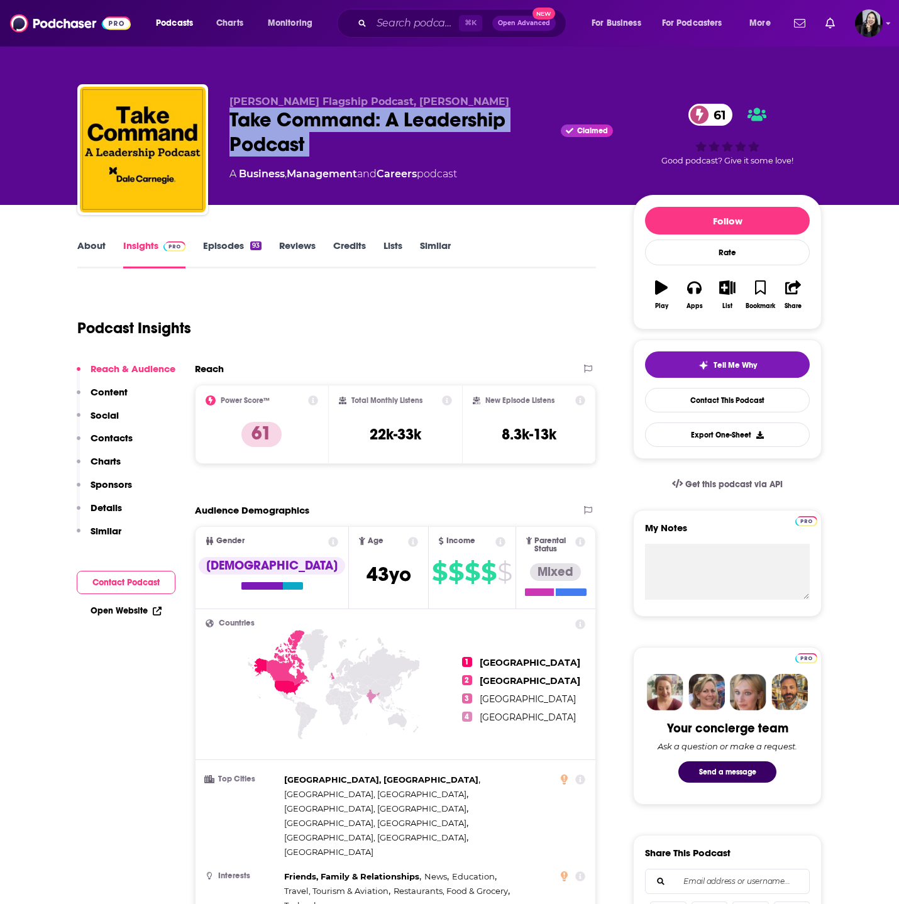
click at [378, 157] on div "Dale Carnegie Flagship Podcast, Joe Hart Take Command: A Leadership Podcast Cla…" at bounding box center [422, 146] width 384 height 101
copy div "Take Command: A Leadership Podcast"
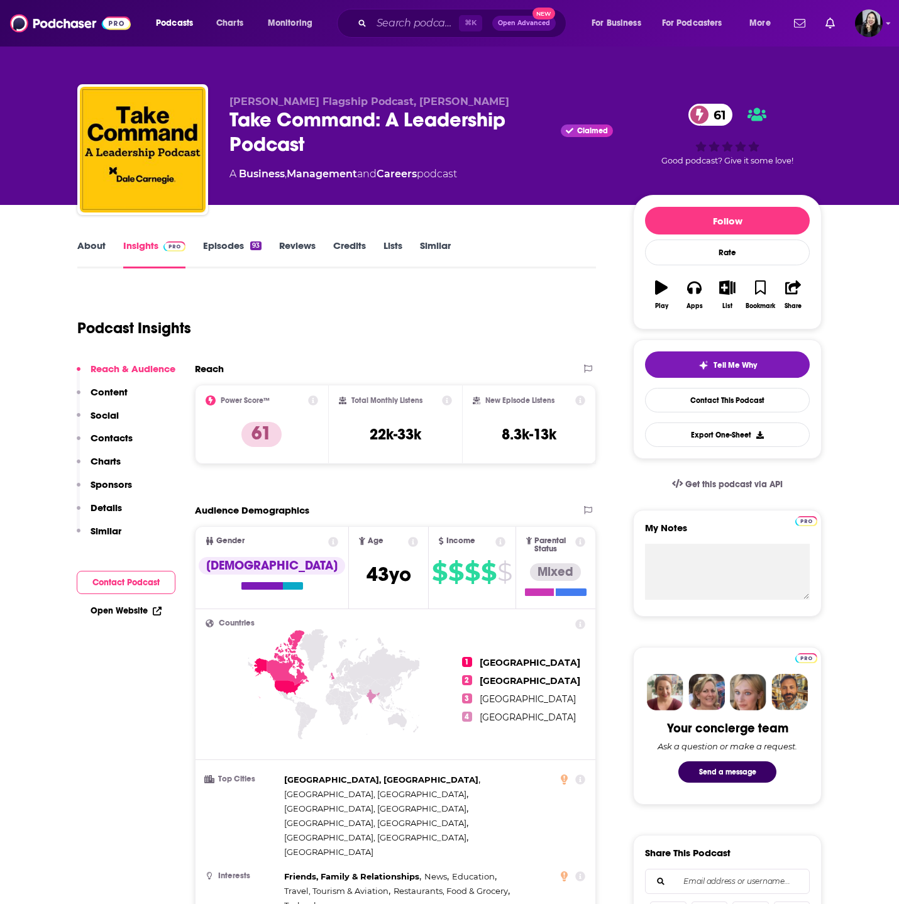
click at [307, 100] on span "Dale Carnegie Flagship Podcast, Joe Hart" at bounding box center [370, 102] width 280 height 12
drag, startPoint x: 228, startPoint y: 104, endPoint x: 302, endPoint y: 106, distance: 74.2
click at [302, 106] on div "Dale Carnegie Flagship Podcast, Joe Hart Take Command: A Leadership Podcast Cla…" at bounding box center [449, 152] width 745 height 136
copy span "Dale Carnegie"
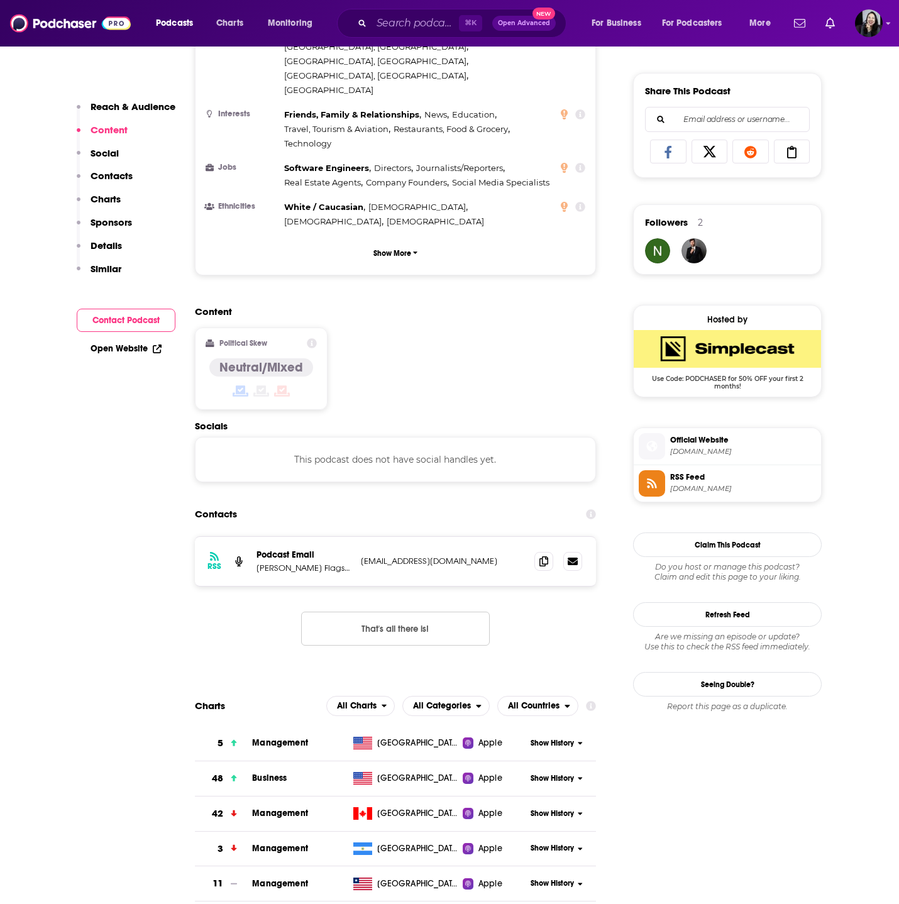
scroll to position [772, 0]
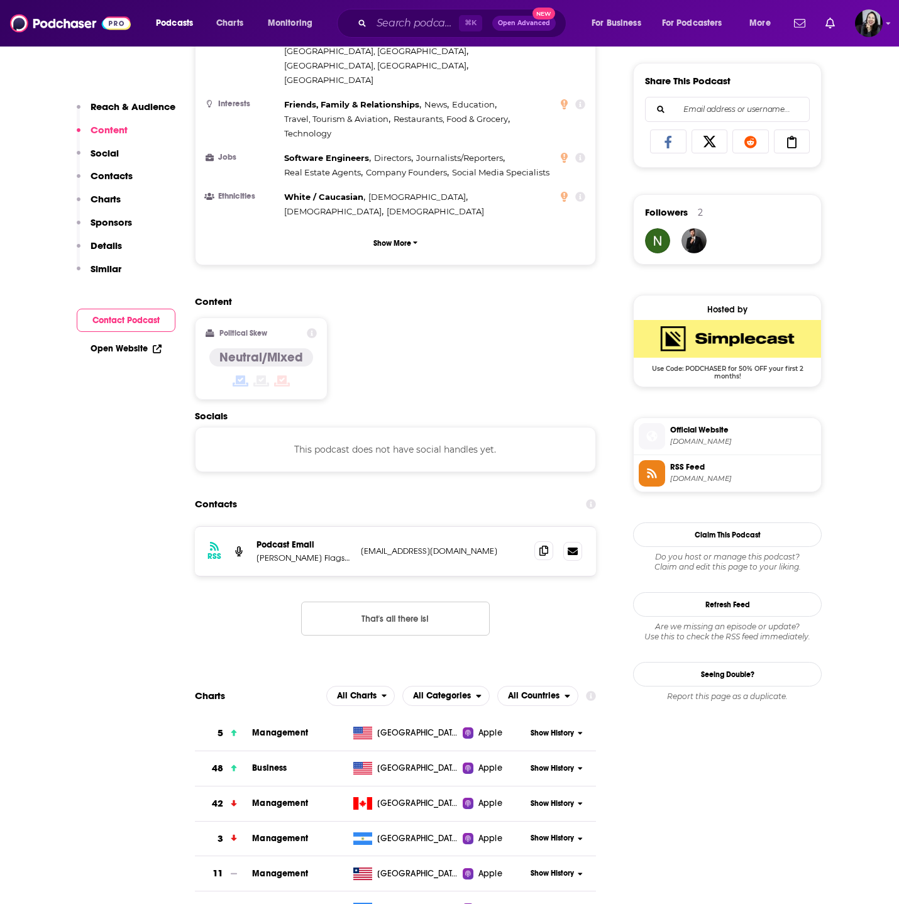
click at [544, 546] on icon at bounding box center [544, 551] width 9 height 10
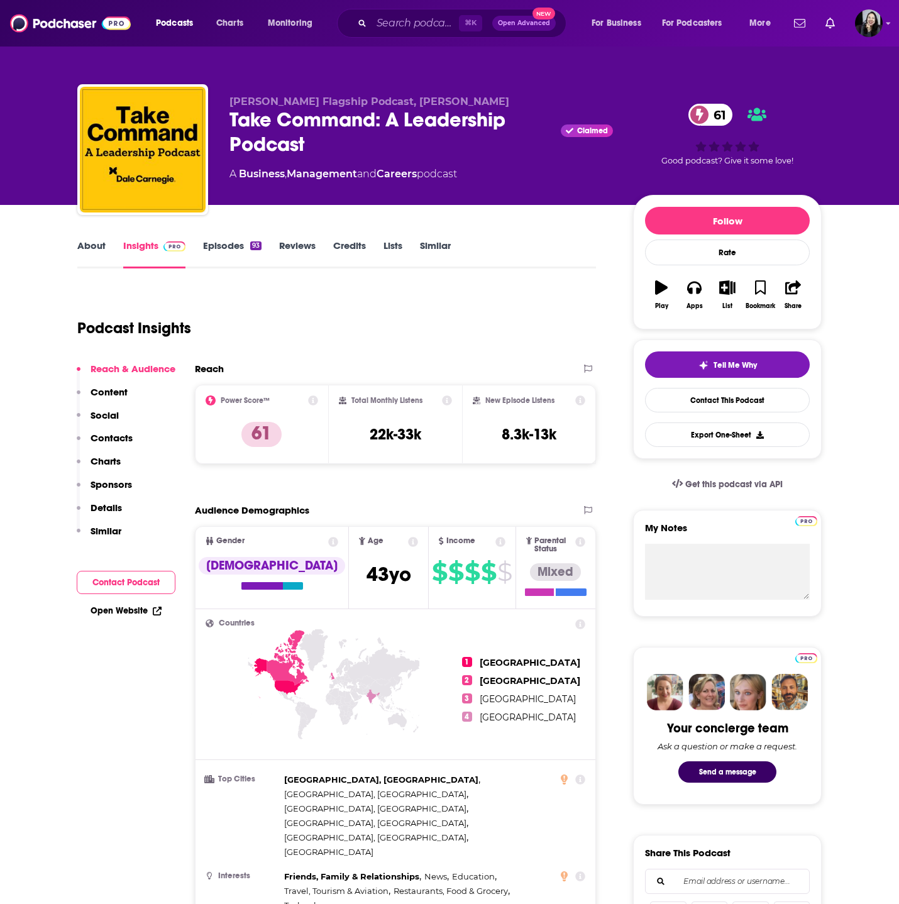
click at [231, 260] on link "Episodes 93" at bounding box center [232, 254] width 58 height 29
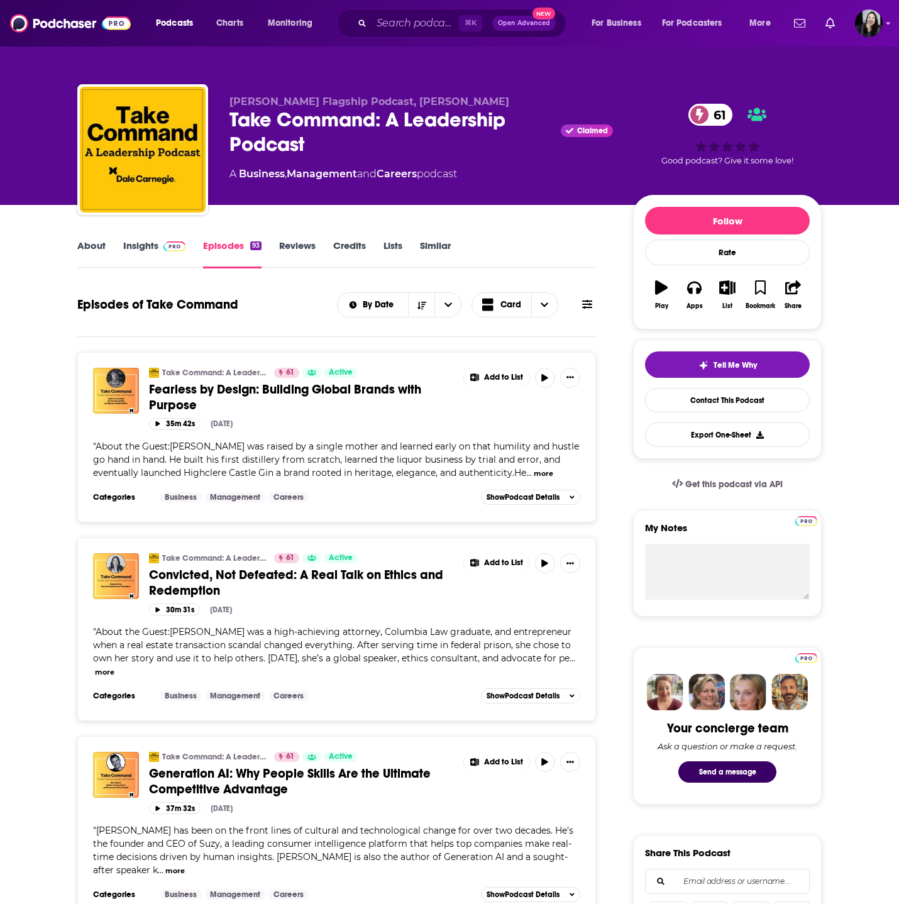
scroll to position [70, 0]
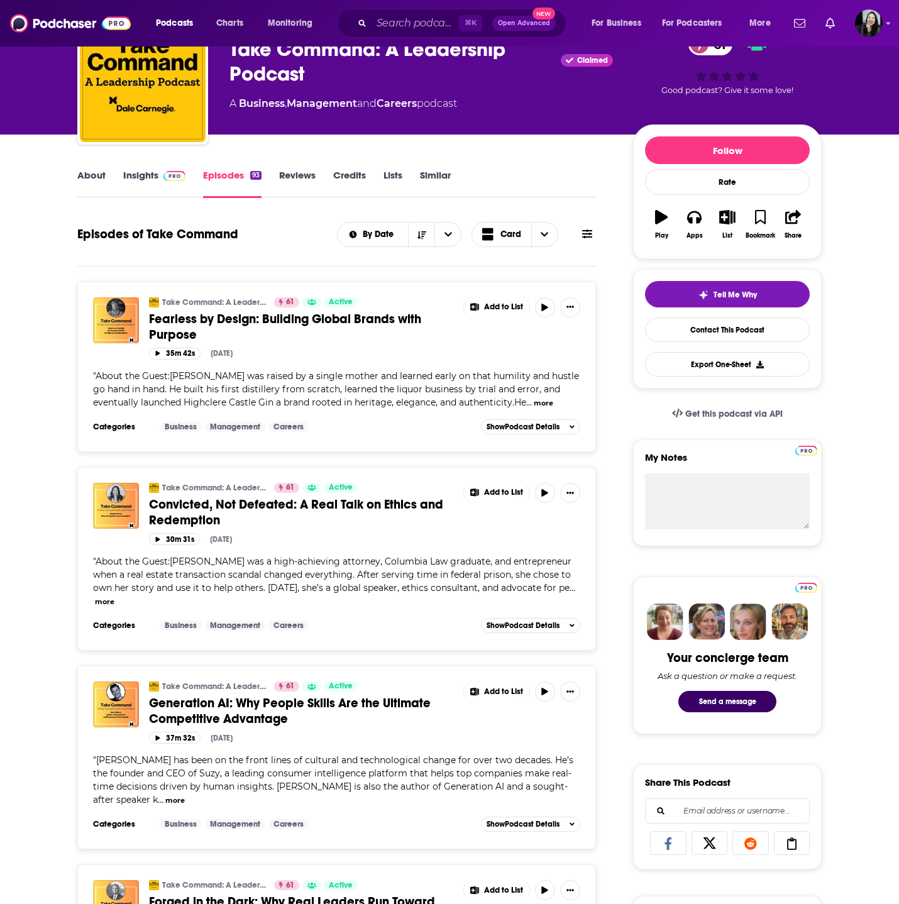
click at [252, 711] on span "Generation AI: Why People Skills Are the Ultimate Competitive Advantage" at bounding box center [290, 710] width 282 height 31
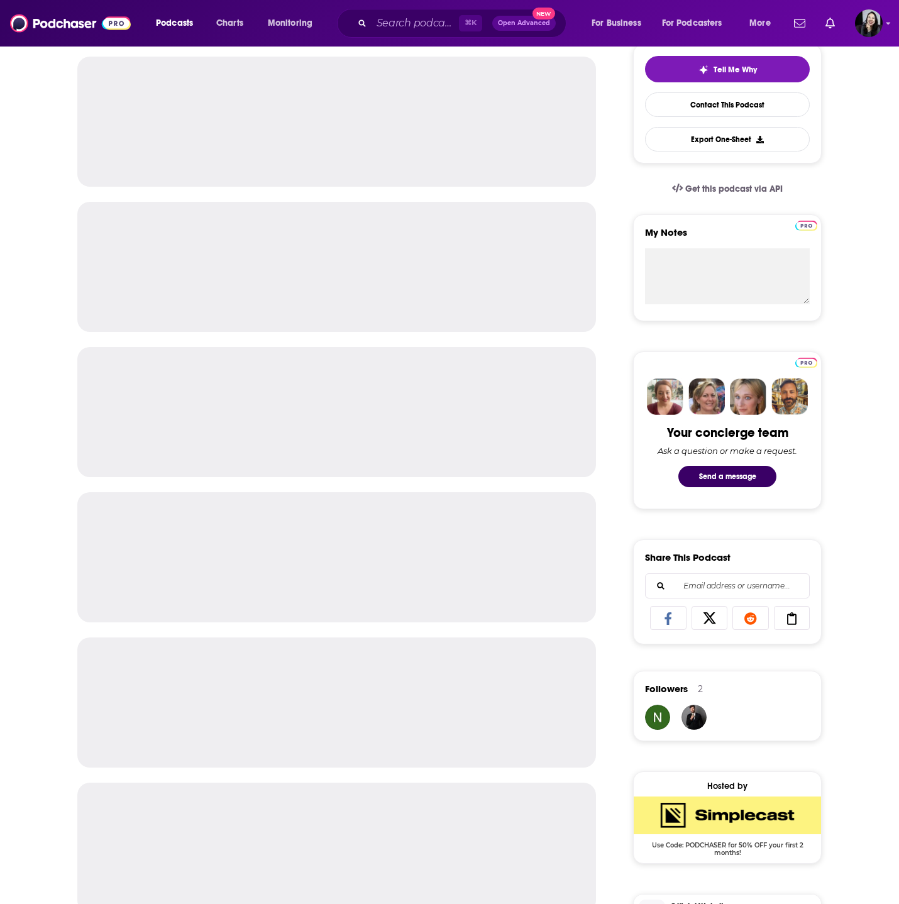
scroll to position [298, 0]
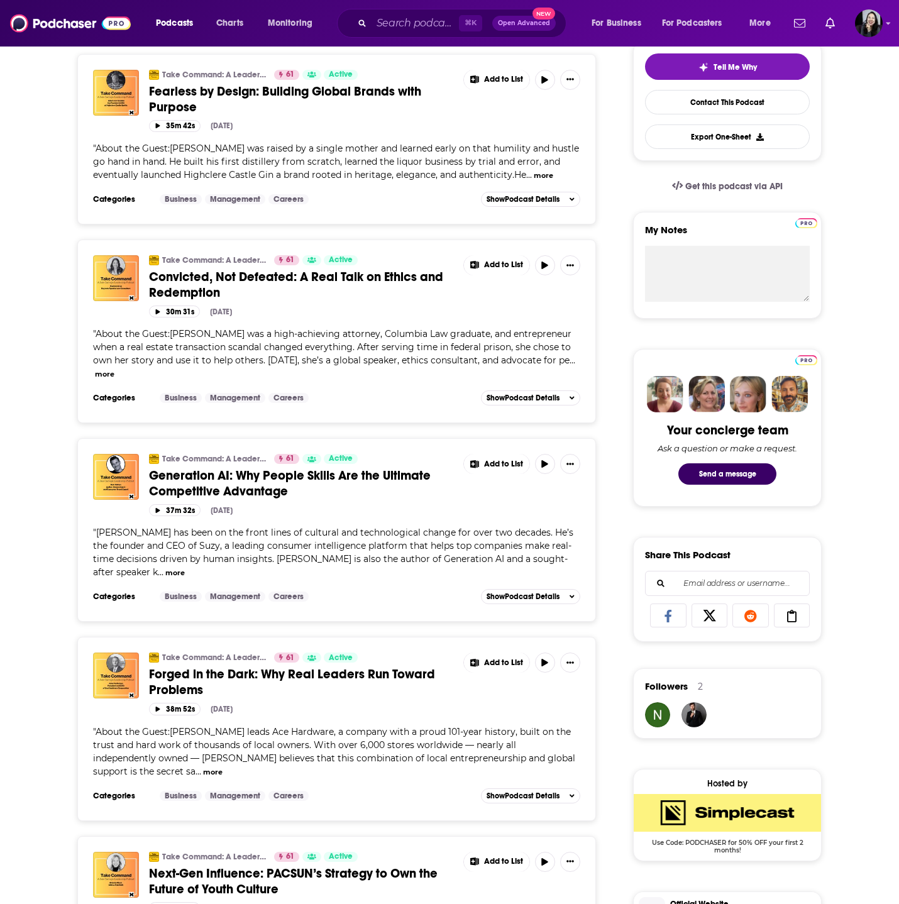
click at [175, 689] on span "Forged in the Dark: Why Real Leaders Run Toward Problems" at bounding box center [292, 682] width 286 height 31
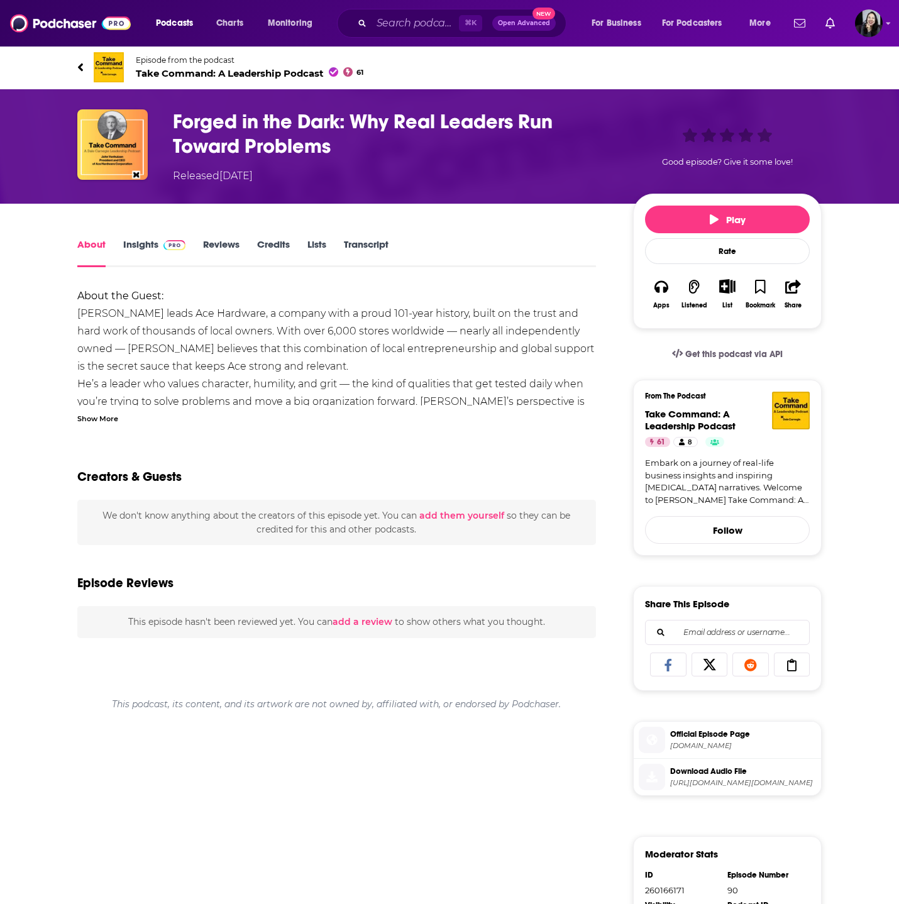
click at [97, 412] on div "Show More" at bounding box center [97, 418] width 41 height 12
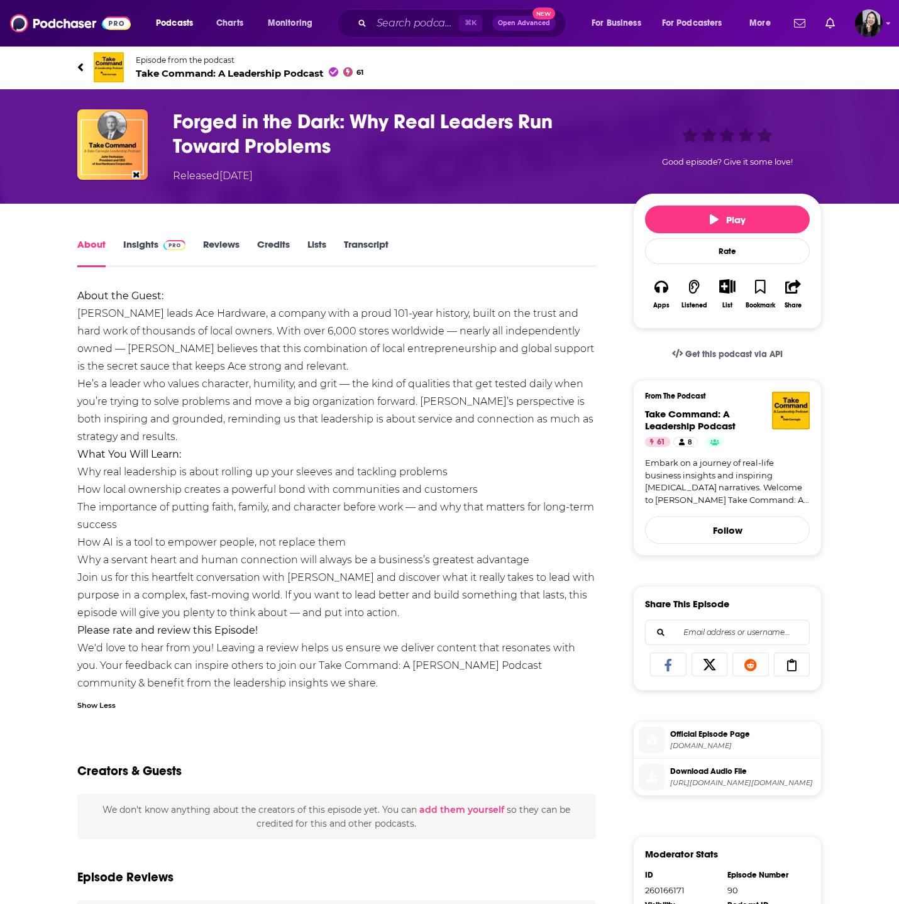
drag, startPoint x: 52, startPoint y: 54, endPoint x: 435, endPoint y: 615, distance: 678.8
click at [435, 615] on div "Episode from the podcast Take Command: A Leadership Podcast 61 Next Episode For…" at bounding box center [449, 623] width 899 height 1156
copy div "Episode from the podcast Take Command: A Leadership Podcast 61 Next Episode For…"
click at [362, 145] on h1 "Forged in the Dark: Why Real Leaders Run Toward Problems" at bounding box center [393, 133] width 440 height 49
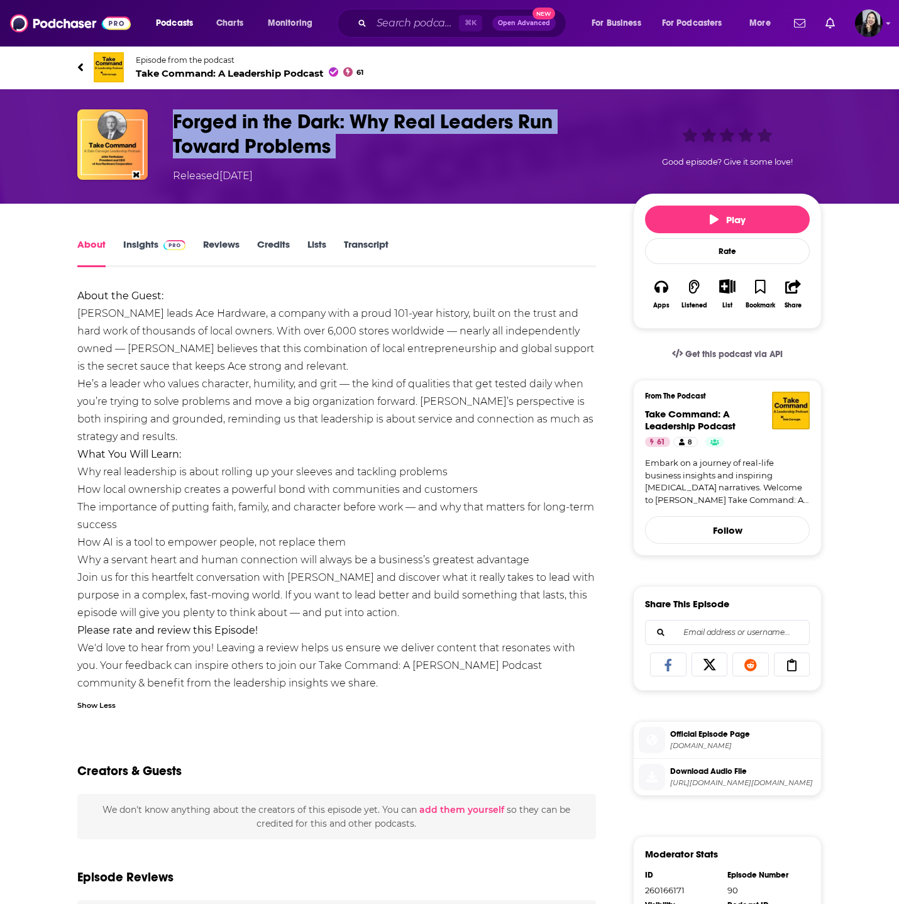
click at [362, 145] on h1 "Forged in the Dark: Why Real Leaders Run Toward Problems" at bounding box center [393, 133] width 440 height 49
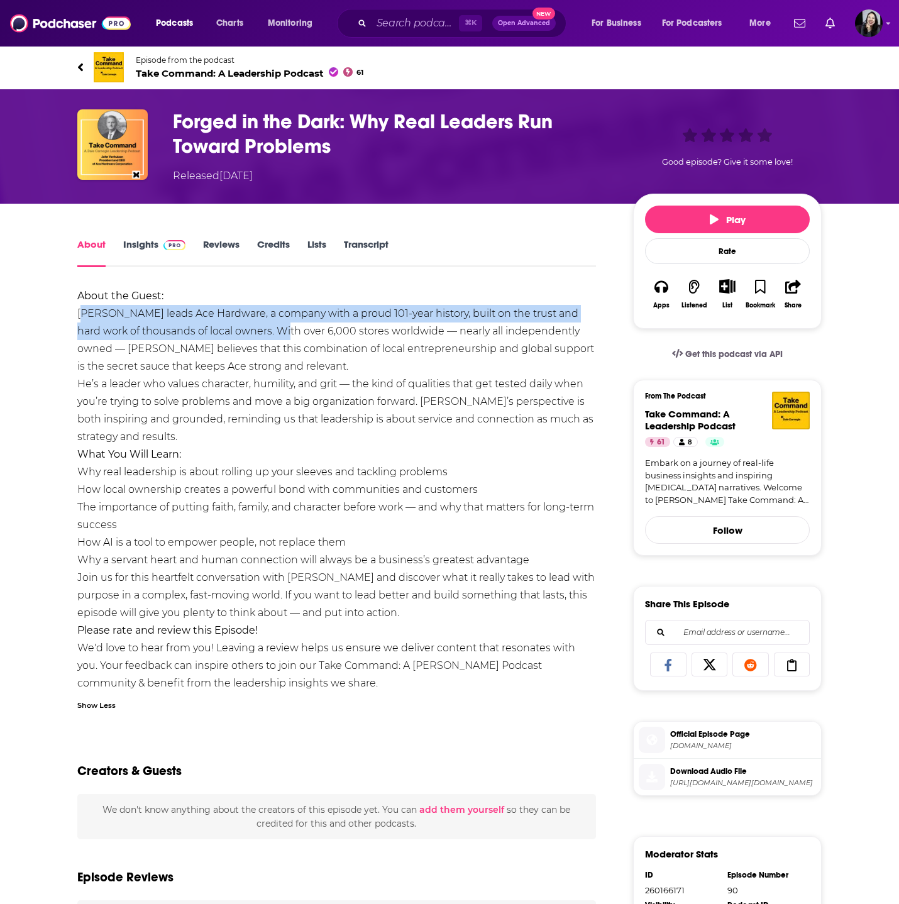
drag, startPoint x: 67, startPoint y: 314, endPoint x: 277, endPoint y: 333, distance: 210.3
click at [277, 333] on div "About Insights Reviews Credits Lists Transcript About the Guest: John Venhuizen…" at bounding box center [345, 718] width 576 height 965
copy div "John Venhuizen leads Ace Hardware, a company with a proud 101-year history, bui…"
click at [72, 313] on div "About Insights Reviews Credits Lists Transcript About the Guest: John Venhuizen…" at bounding box center [345, 718] width 576 height 965
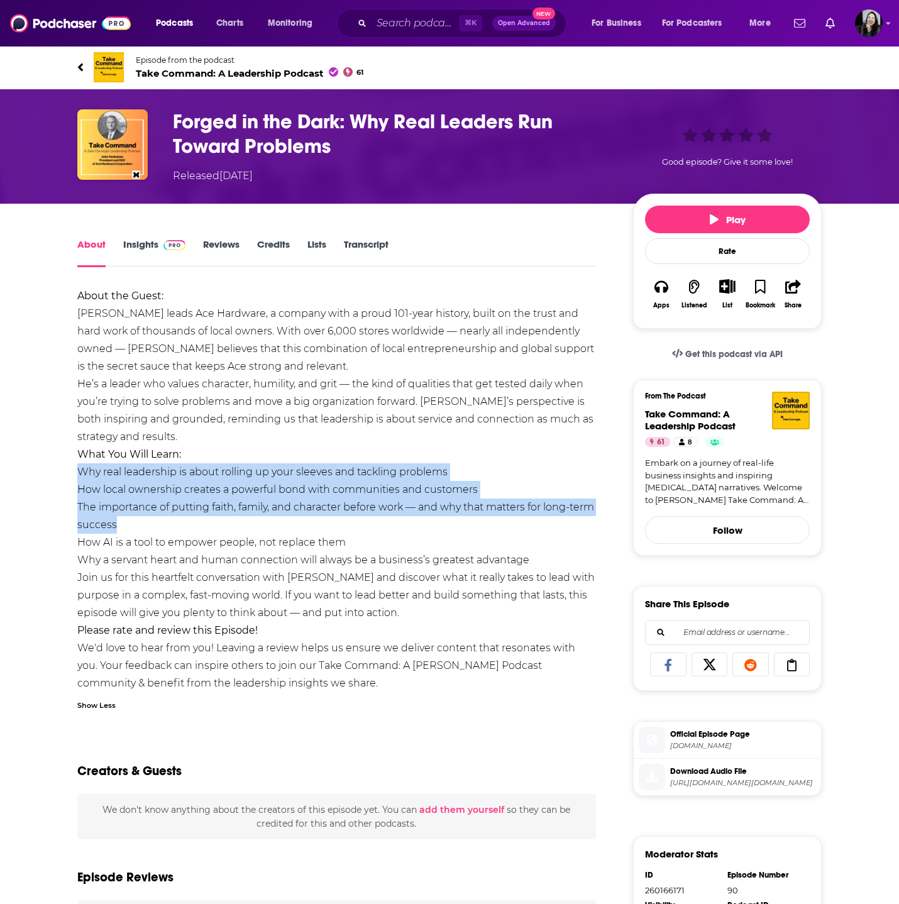
drag, startPoint x: 70, startPoint y: 468, endPoint x: 214, endPoint y: 520, distance: 153.5
click at [214, 520] on div "About Insights Reviews Credits Lists Transcript About the Guest: John Venhuizen…" at bounding box center [345, 718] width 576 height 965
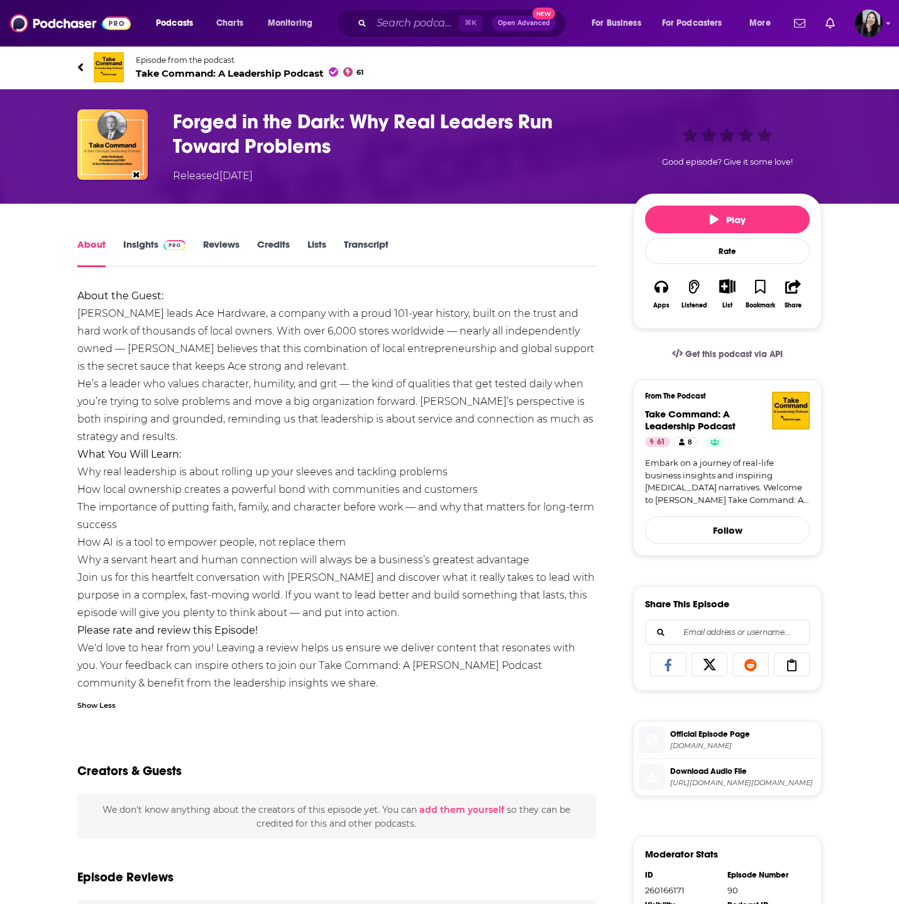
click at [47, 299] on div "About Insights Reviews Credits Lists Transcript About the Guest: John Venhuizen…" at bounding box center [449, 702] width 805 height 997
drag, startPoint x: 62, startPoint y: 294, endPoint x: 449, endPoint y: 618, distance: 505.3
click at [449, 618] on div "About Insights Reviews Credits Lists Transcript About the Guest: John Venhuizen…" at bounding box center [345, 718] width 576 height 965
copy div "About the Guest: John Venhuizen leads Ace Hardware, a company with a proud 101-…"
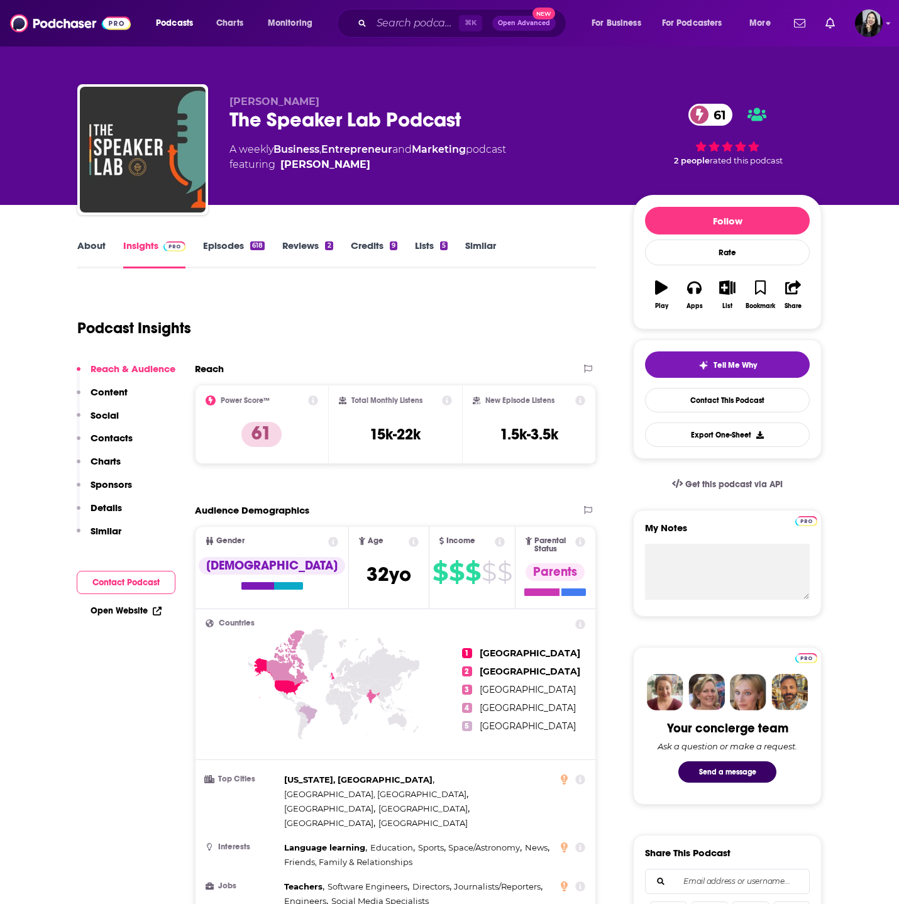
click at [511, 118] on div "The Speaker Lab Podcast 61" at bounding box center [422, 120] width 384 height 25
copy div "The Speaker Lab Podcast 61"
click at [342, 96] on p "Grant Baldwin" at bounding box center [422, 102] width 384 height 12
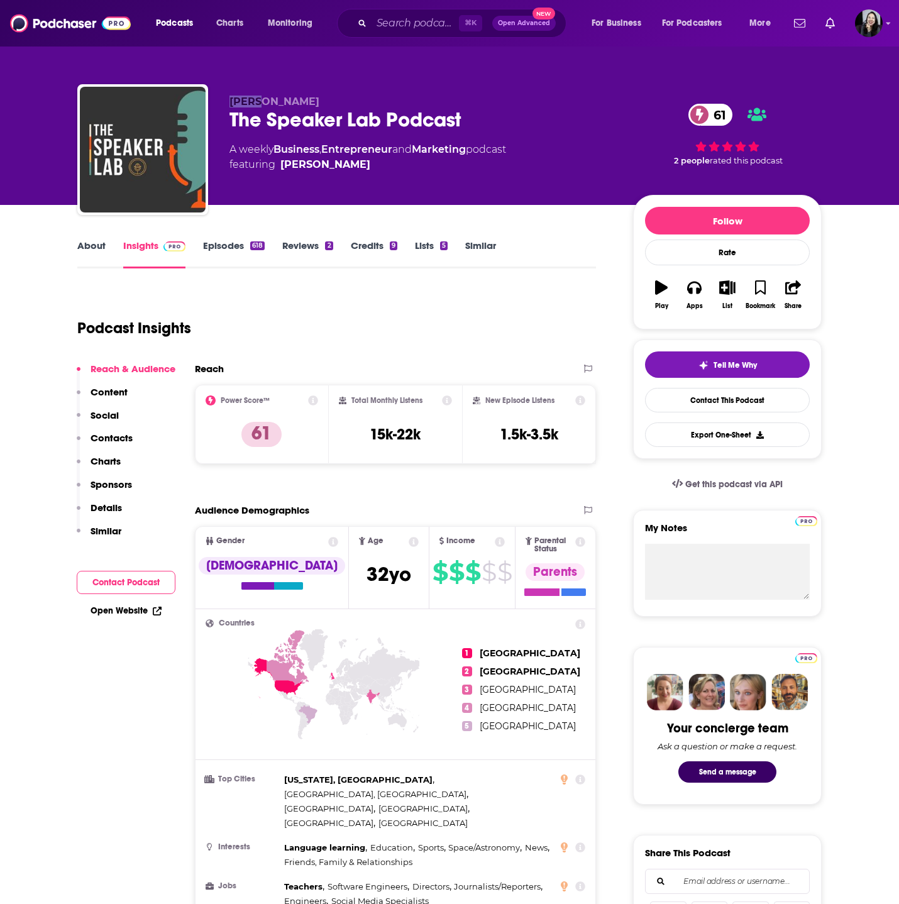
click at [342, 96] on p "Grant Baldwin" at bounding box center [422, 102] width 384 height 12
copy p "Grant Baldwin"
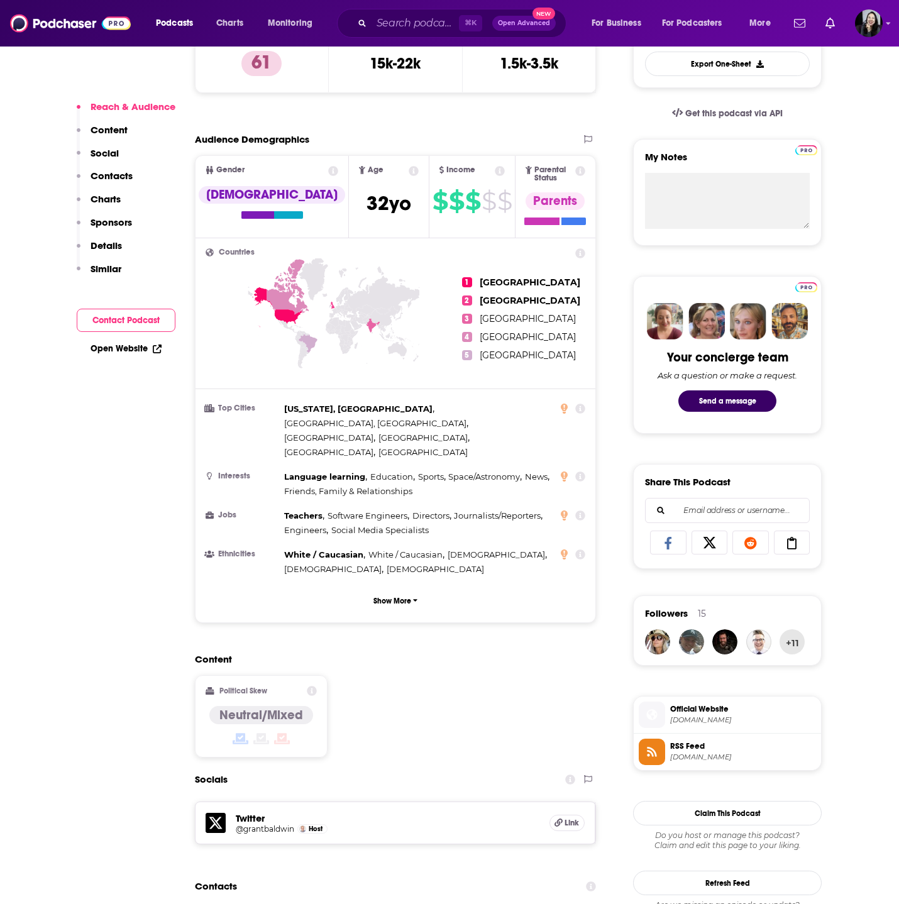
scroll to position [758, 0]
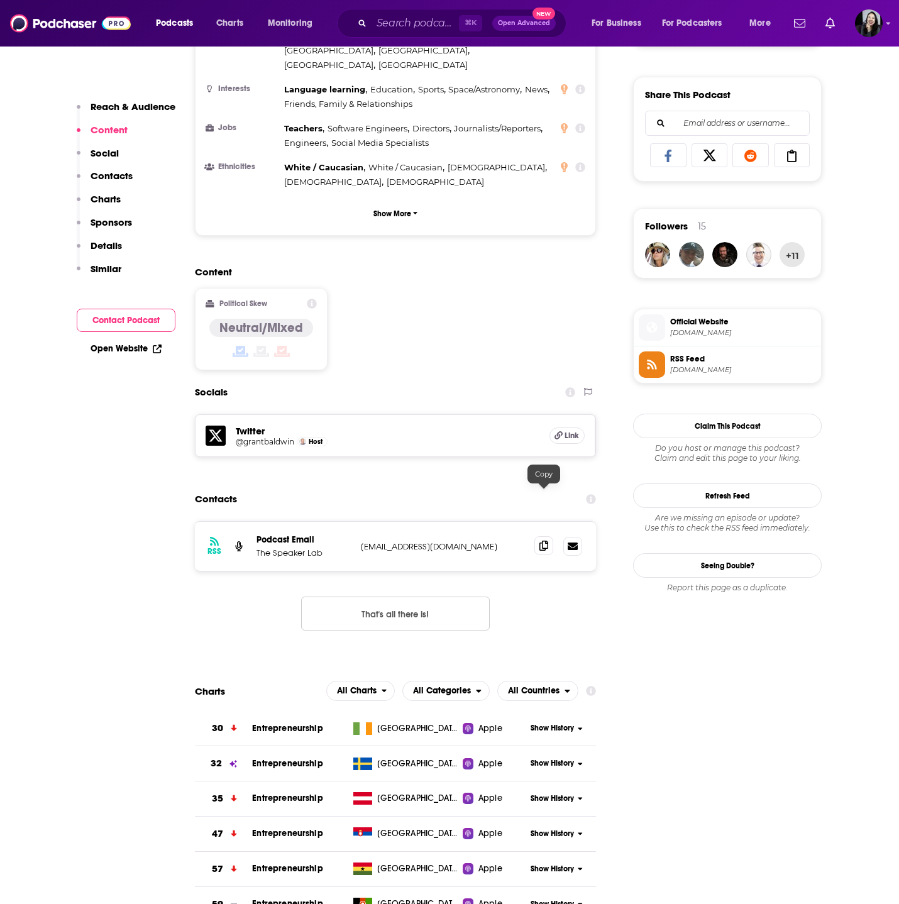
click at [540, 541] on icon at bounding box center [544, 546] width 9 height 10
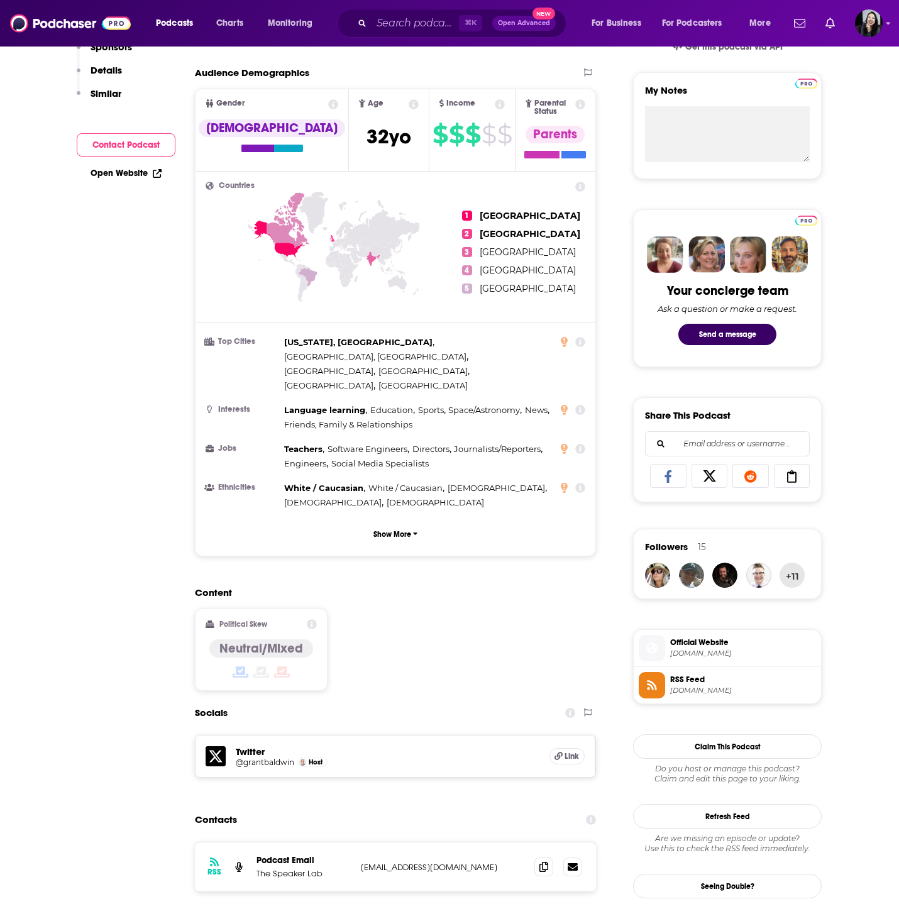
scroll to position [0, 0]
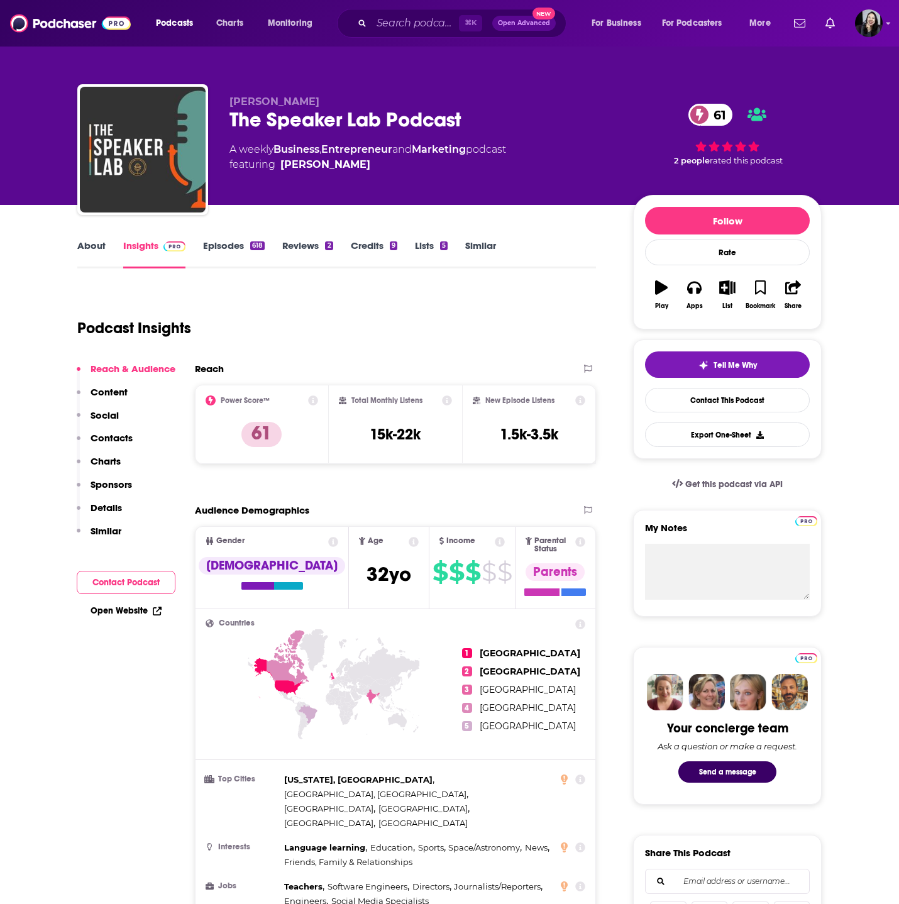
click at [507, 115] on div "The Speaker Lab Podcast 61" at bounding box center [422, 120] width 384 height 25
copy div "The Speaker Lab Podcast 61"
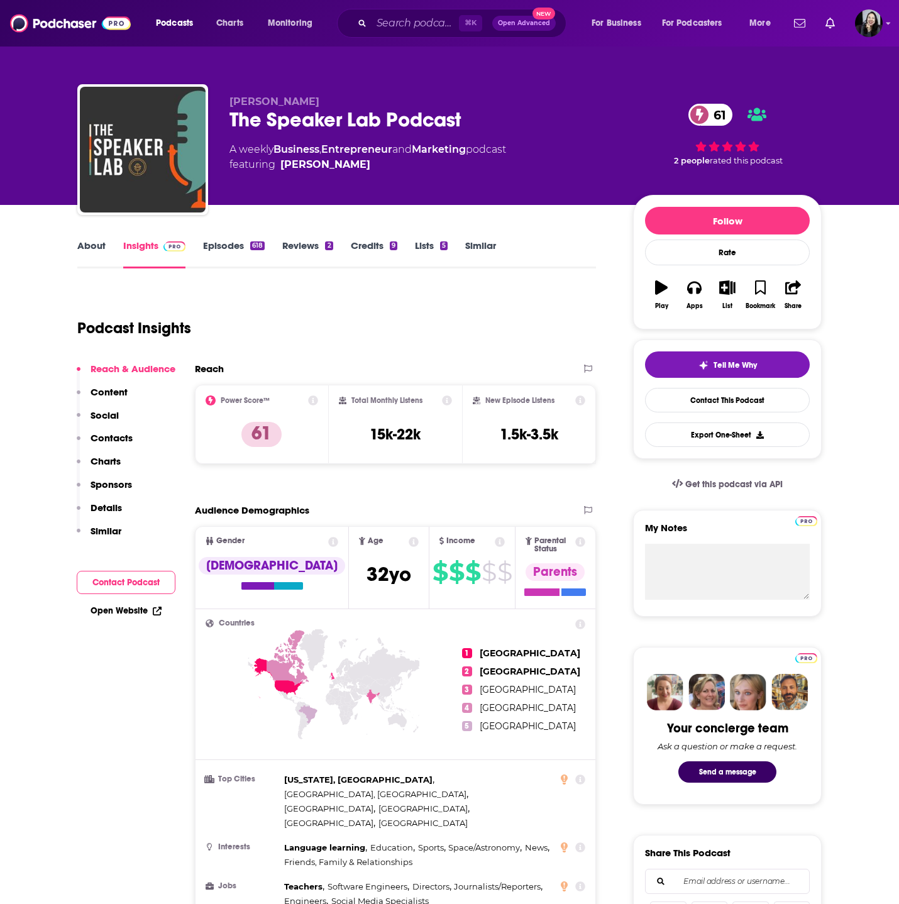
click at [313, 92] on div "Grant Baldwin The Speaker Lab Podcast 61 A weekly Business , Entrepreneur and M…" at bounding box center [449, 152] width 745 height 136
copy p "Grant Baldwin"
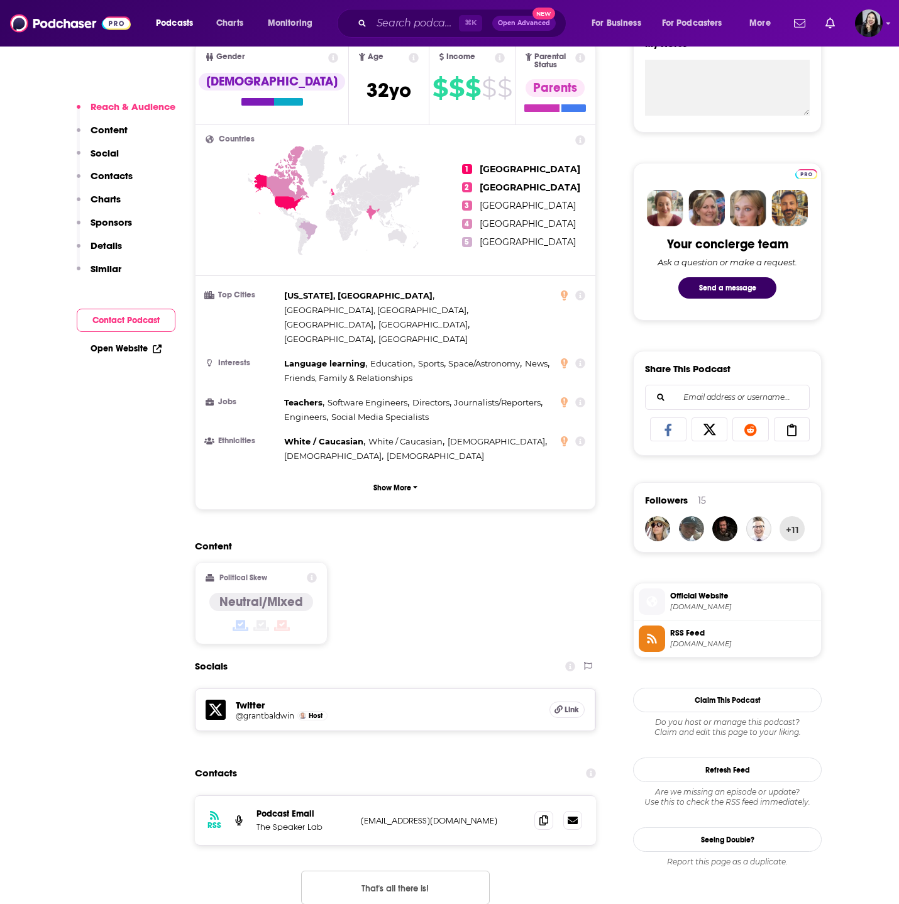
scroll to position [485, 0]
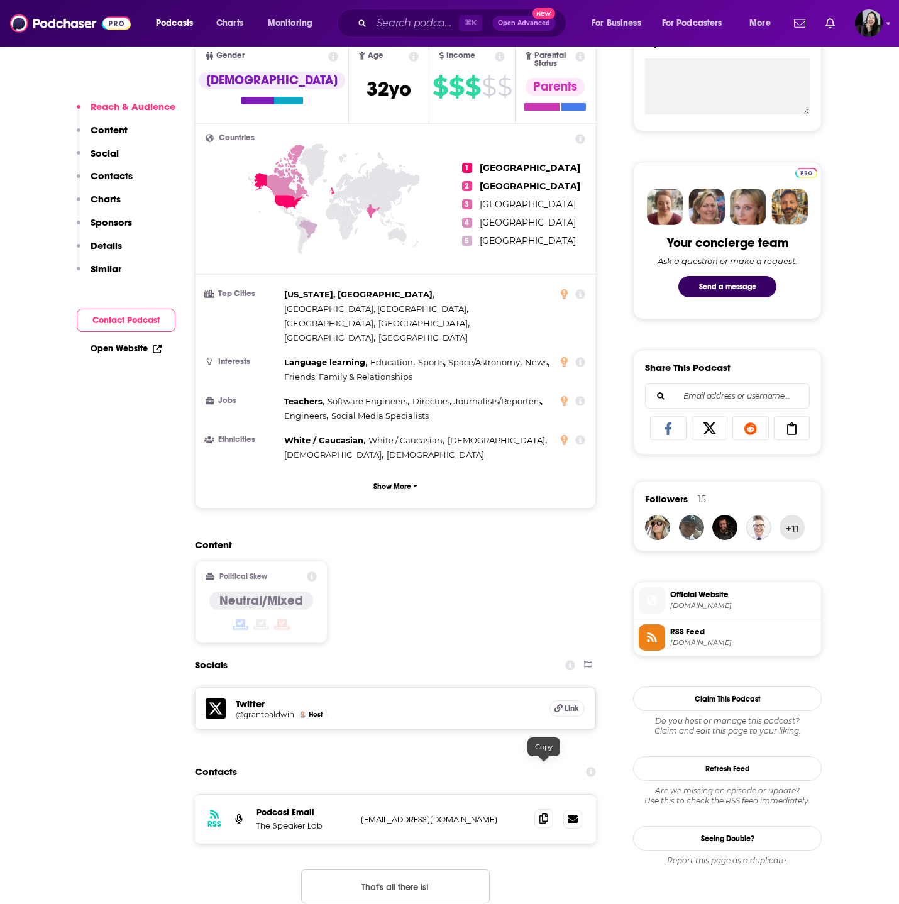
click at [552, 809] on span at bounding box center [543, 818] width 19 height 19
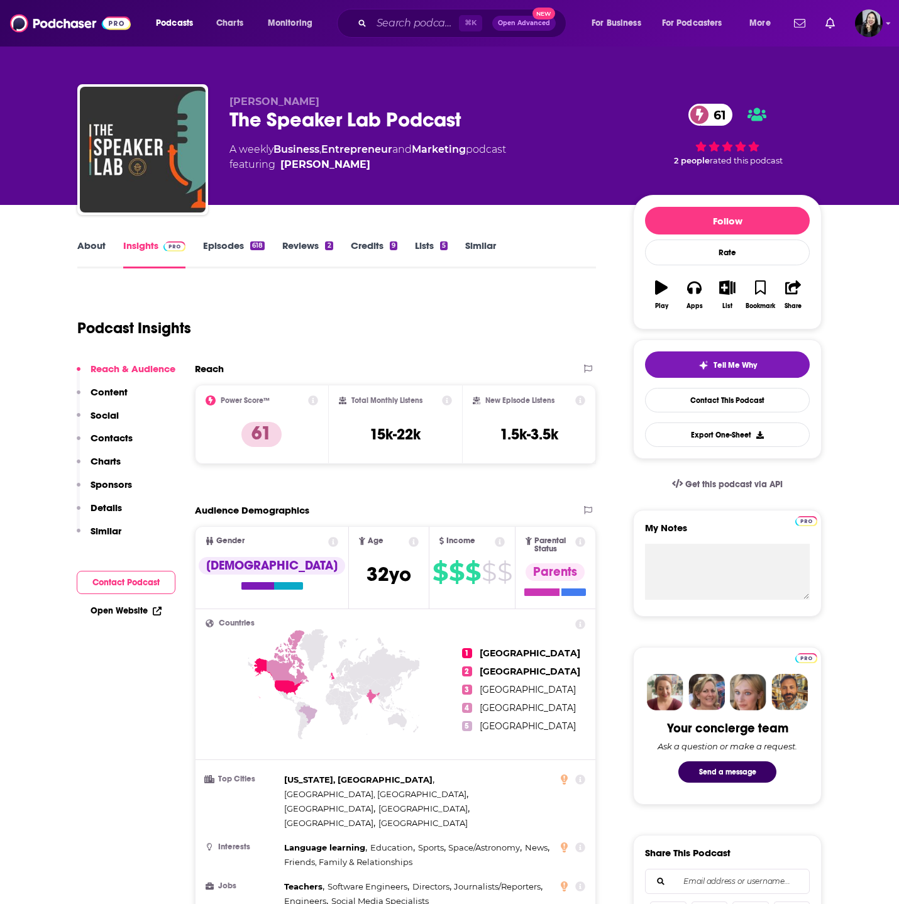
click at [238, 250] on link "Episodes 618" at bounding box center [234, 254] width 62 height 29
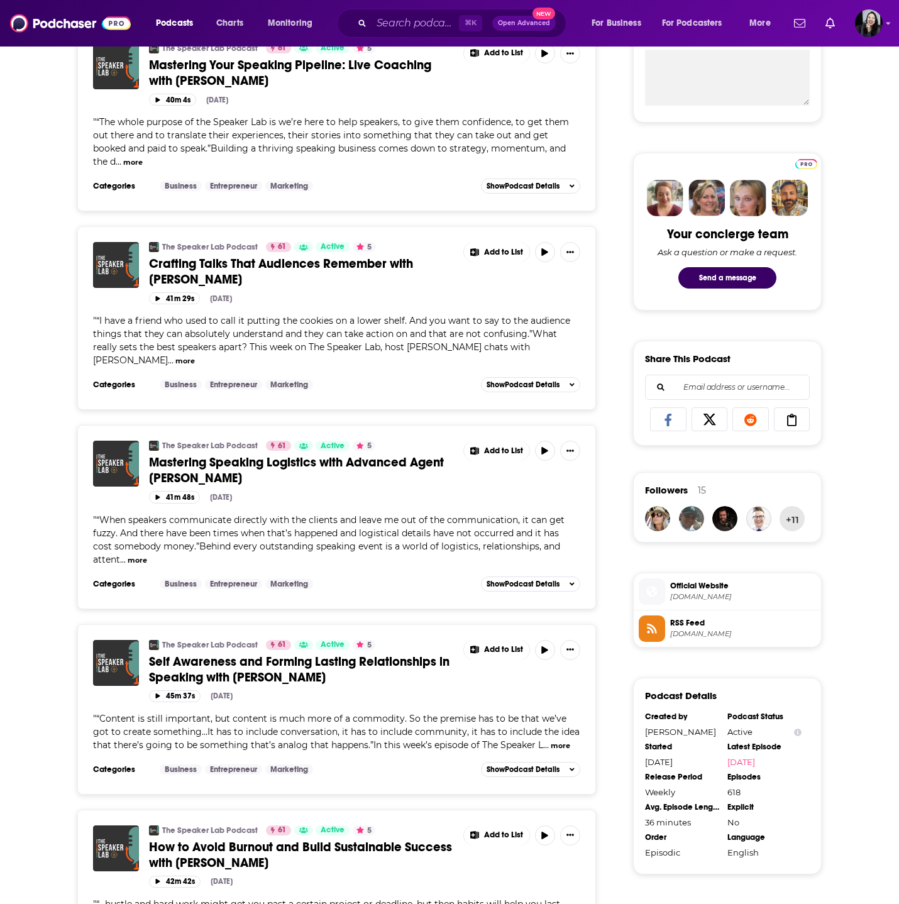
scroll to position [497, 0]
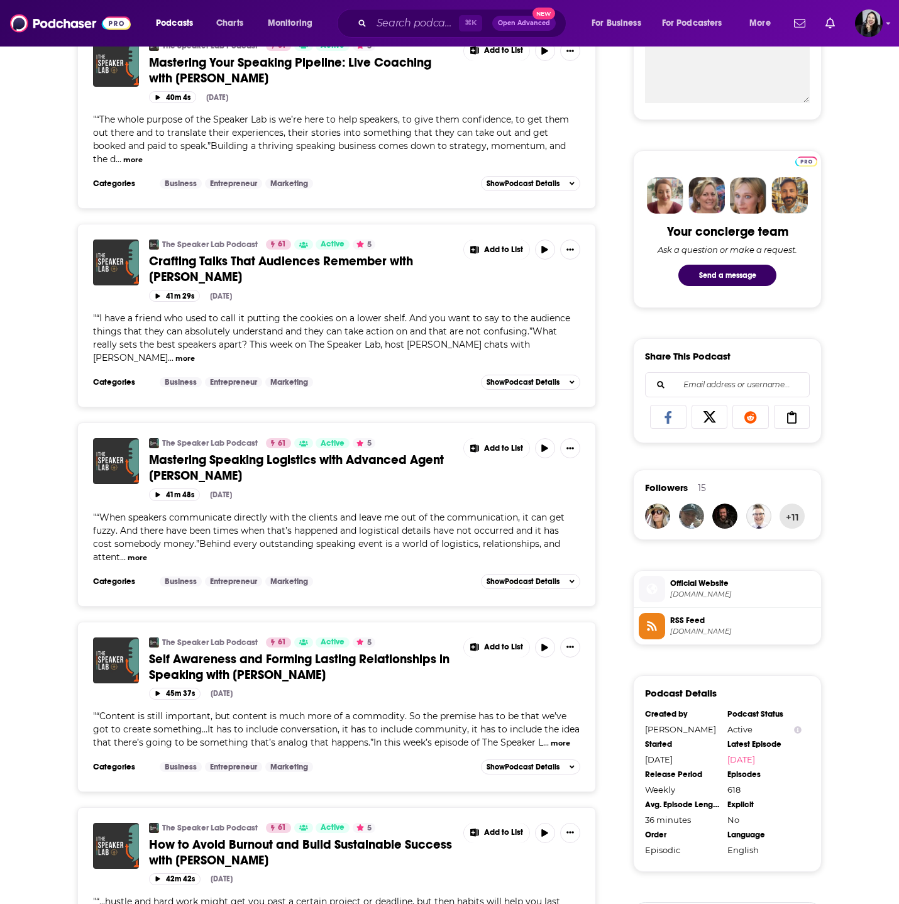
click at [275, 681] on span "Self Awareness and Forming Lasting Relationships in Speaking with Brad Lomenick" at bounding box center [299, 666] width 301 height 31
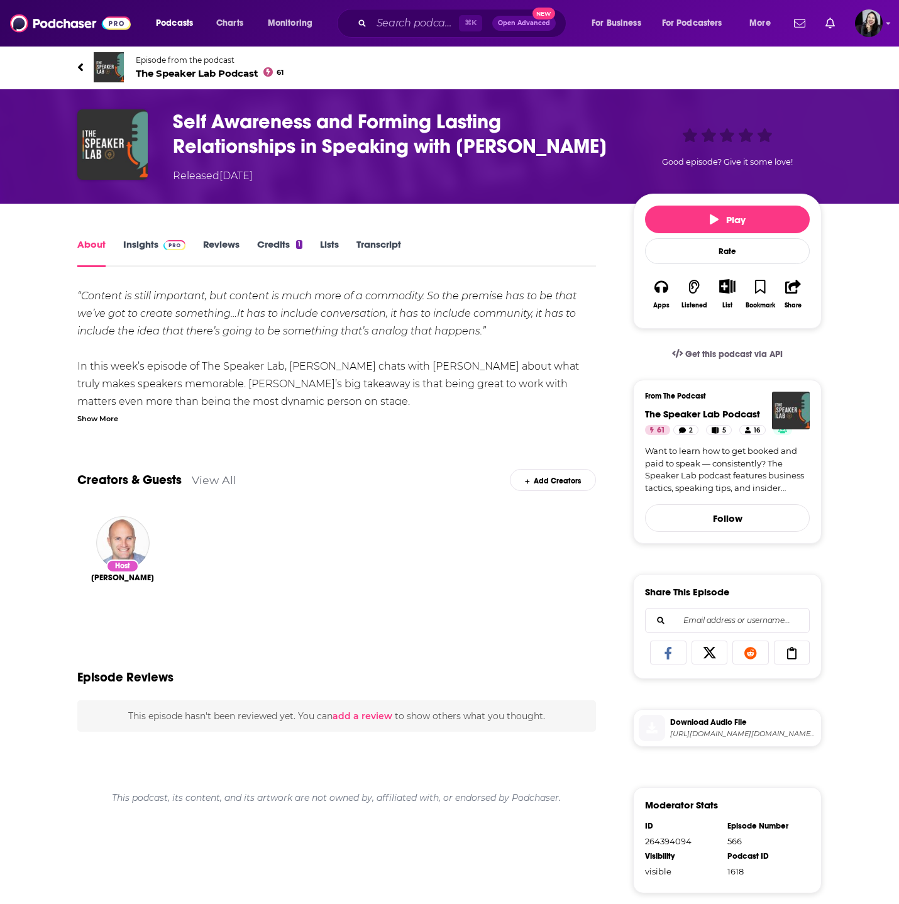
click at [106, 412] on div "Show More" at bounding box center [97, 418] width 41 height 12
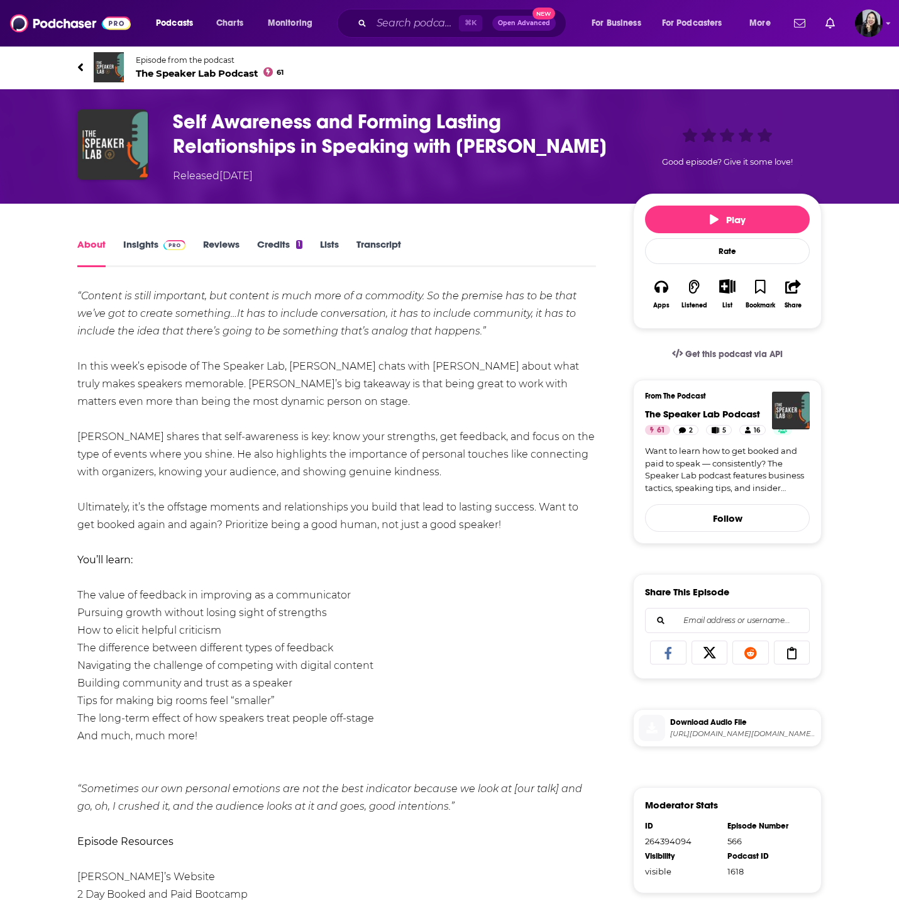
drag, startPoint x: 57, startPoint y: 57, endPoint x: 459, endPoint y: 807, distance: 850.5
click at [459, 807] on div "Episode from the podcast The Speaker Lab Podcast 61 Next Episode Self Awareness…" at bounding box center [449, 770] width 899 height 1451
copy div "Episode from the podcast The Speaker Lab Podcast 61 Next Episode Self Awareness…"
click at [615, 144] on div "Self Awareness and Forming Lasting Relationships in Speaking with Brad Lomenick…" at bounding box center [497, 146] width 649 height 74
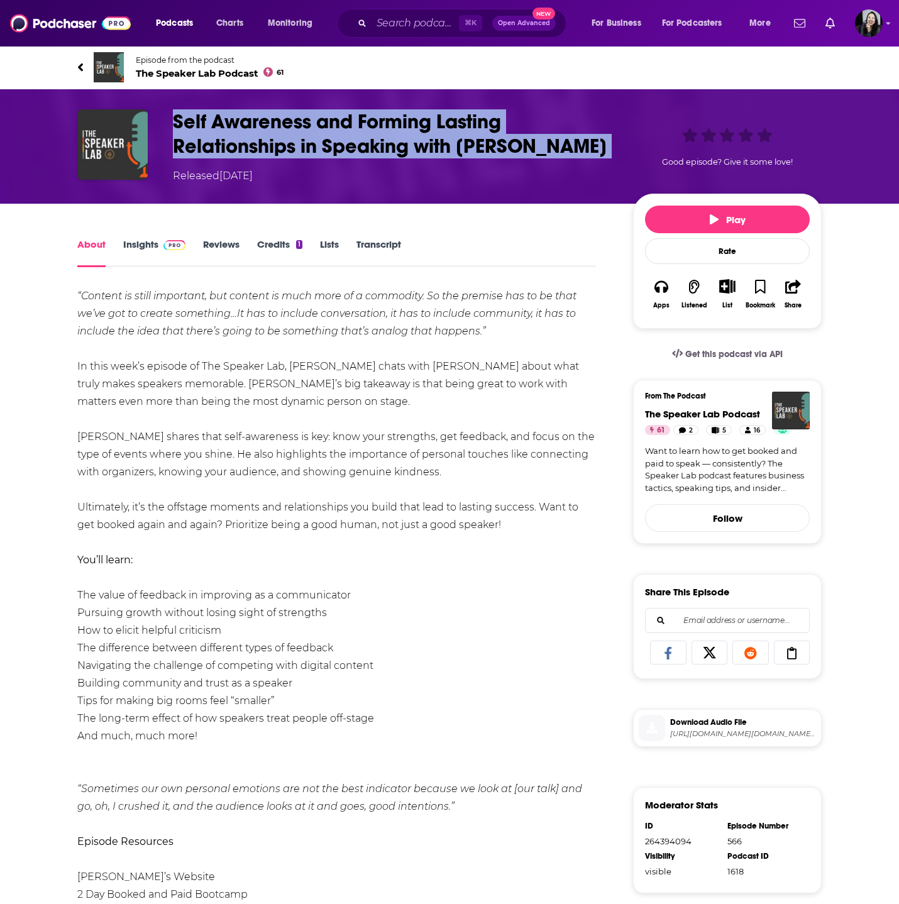
click at [615, 144] on div "Self Awareness and Forming Lasting Relationships in Speaking with Brad Lomenick…" at bounding box center [497, 146] width 649 height 74
copy h1 "Self Awareness and Forming Lasting Relationships in Speaking with Brad Lomenick"
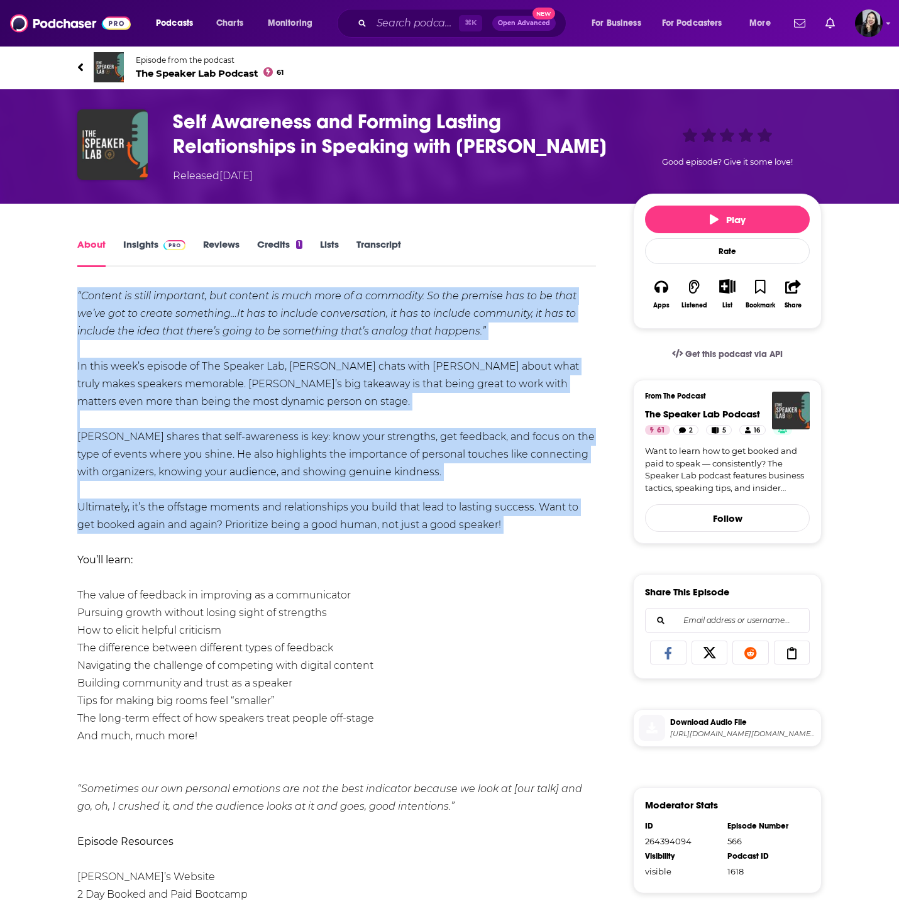
drag, startPoint x: 77, startPoint y: 288, endPoint x: 518, endPoint y: 534, distance: 504.2
click at [518, 535] on div "“Content is still important, but content is much more of a commodity. So the pr…" at bounding box center [336, 674] width 519 height 775
copy div "“Content is still important, but content is much more of a commodity. So the pr…"
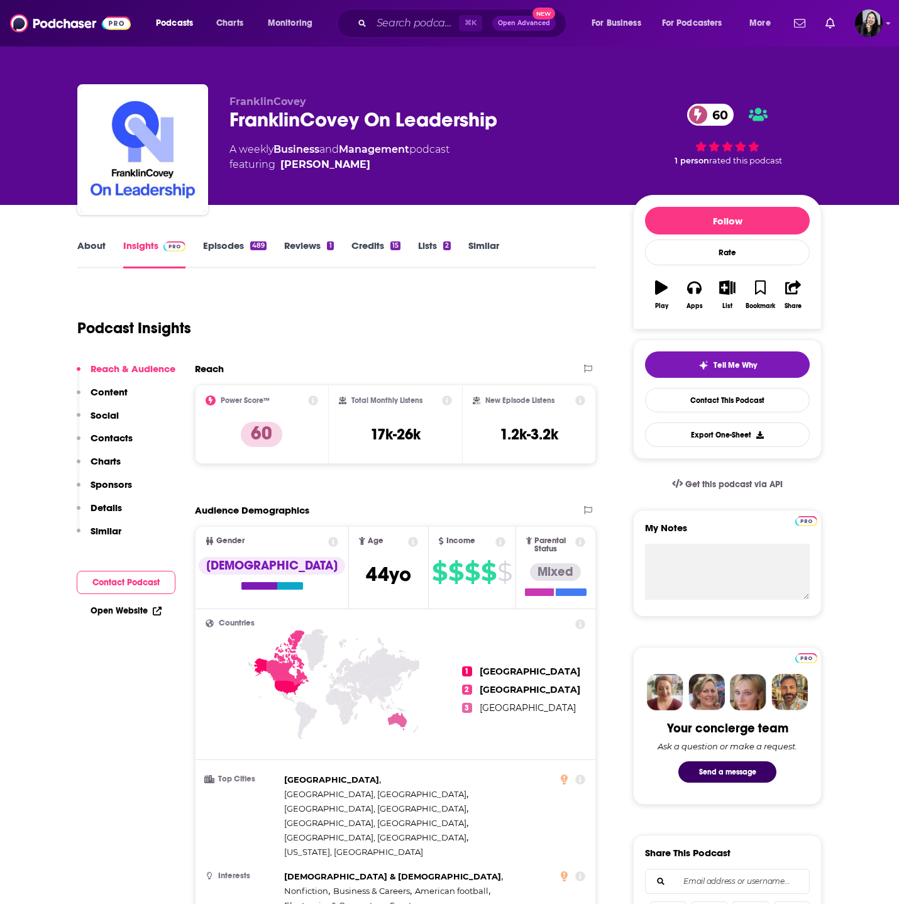
click at [348, 103] on p "FranklinCovey" at bounding box center [422, 102] width 384 height 12
click at [88, 257] on link "About" at bounding box center [91, 254] width 28 height 29
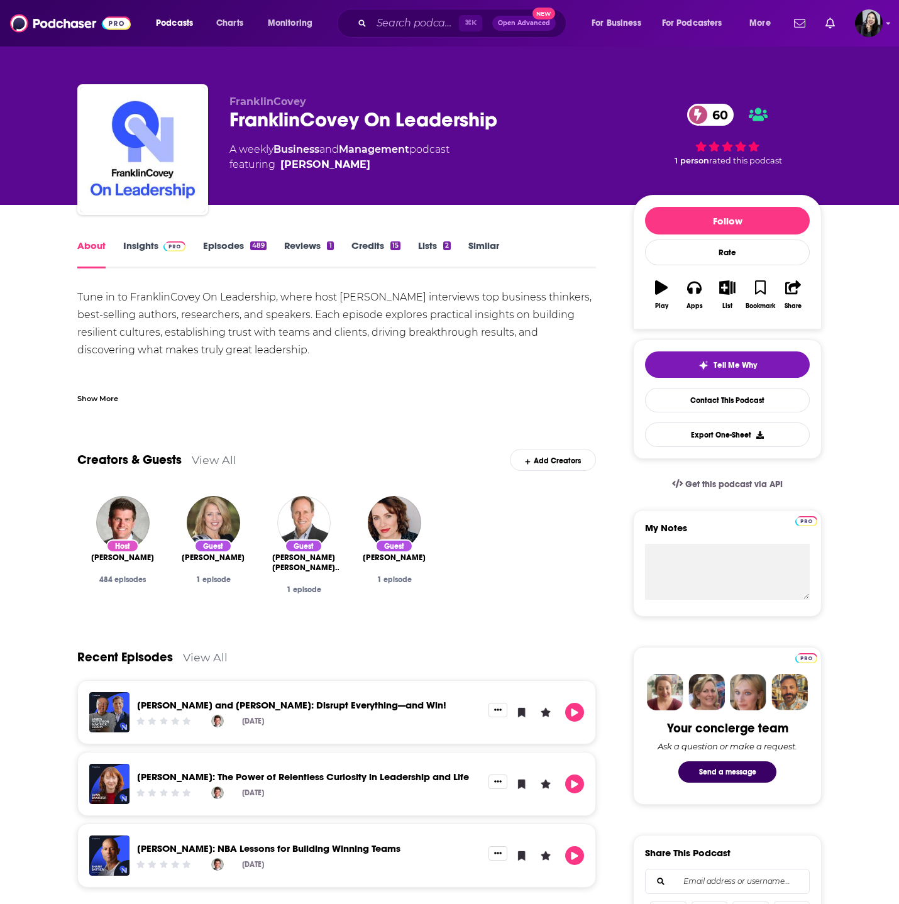
copy span "[PERSON_NAME]"
click at [142, 253] on link "Insights" at bounding box center [154, 254] width 62 height 29
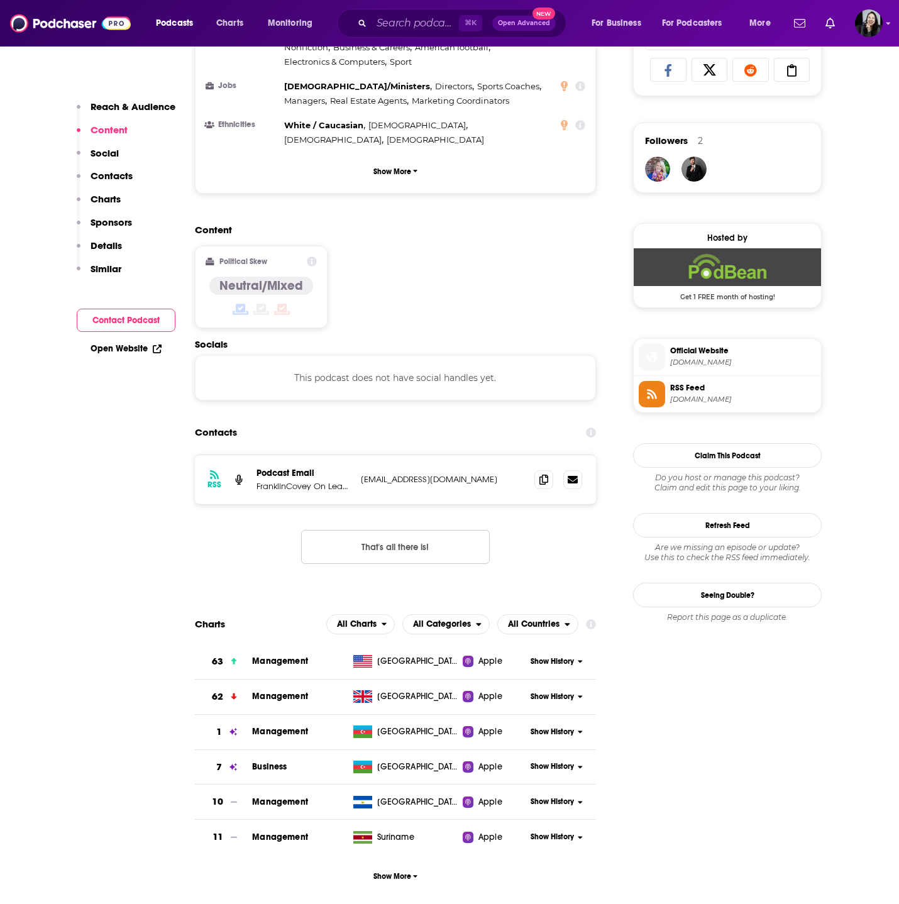
scroll to position [854, 0]
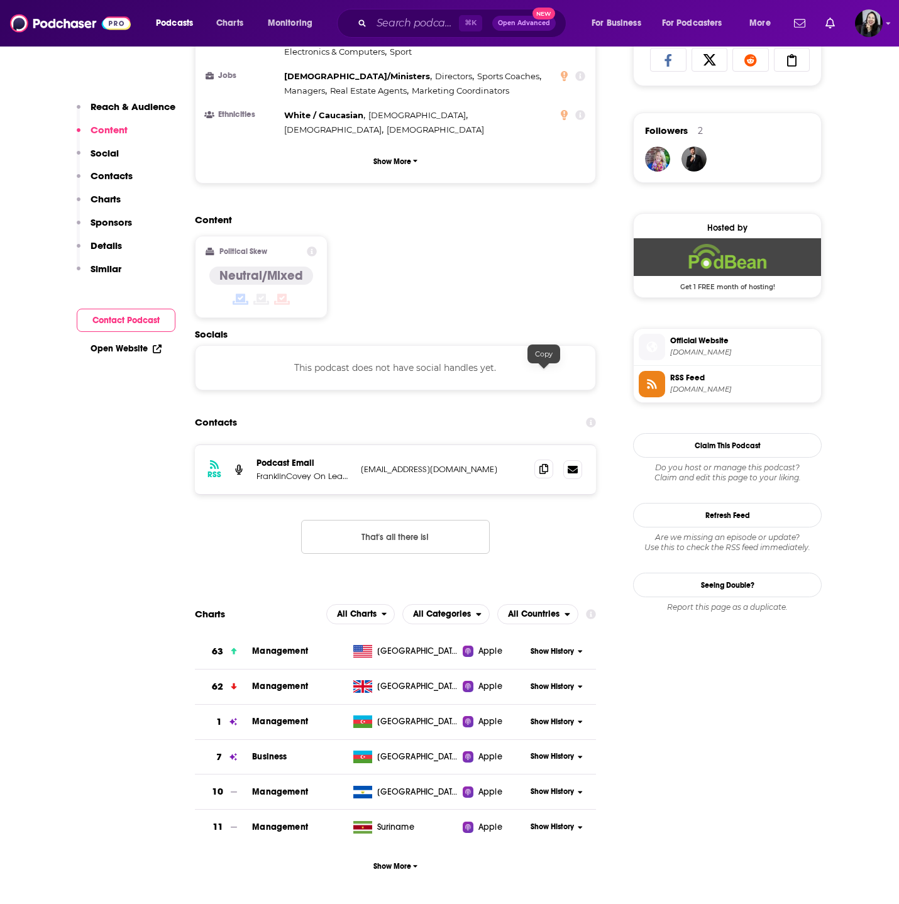
click at [540, 464] on icon at bounding box center [544, 469] width 9 height 10
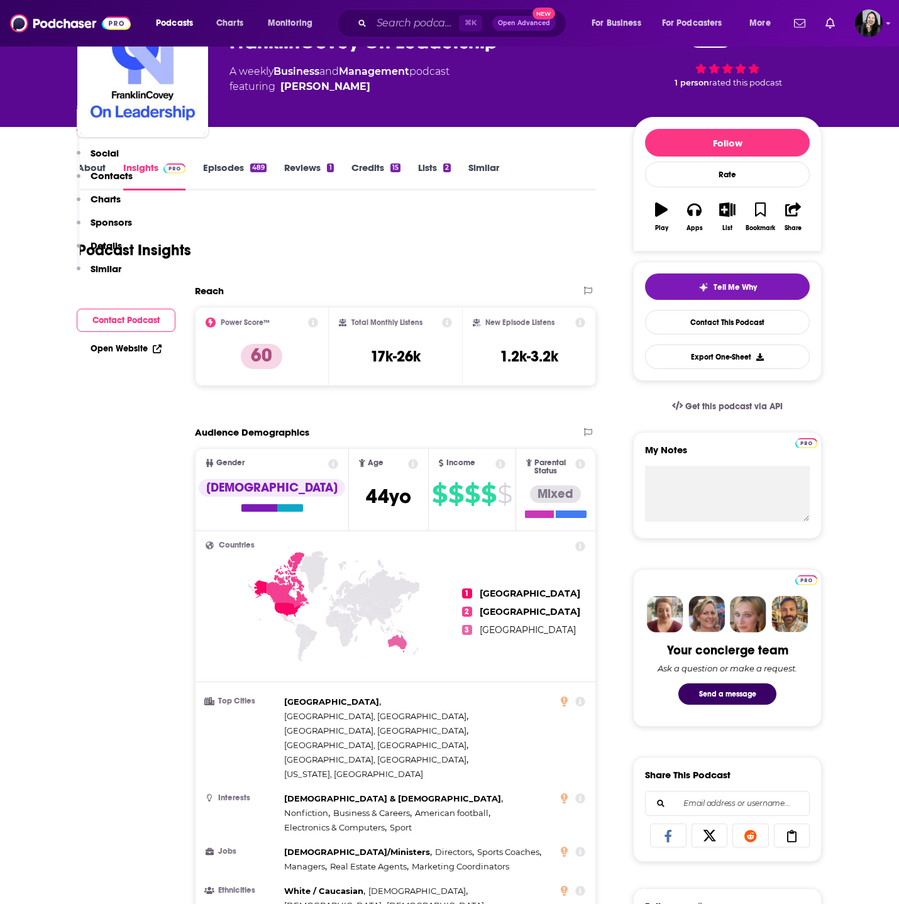
scroll to position [0, 0]
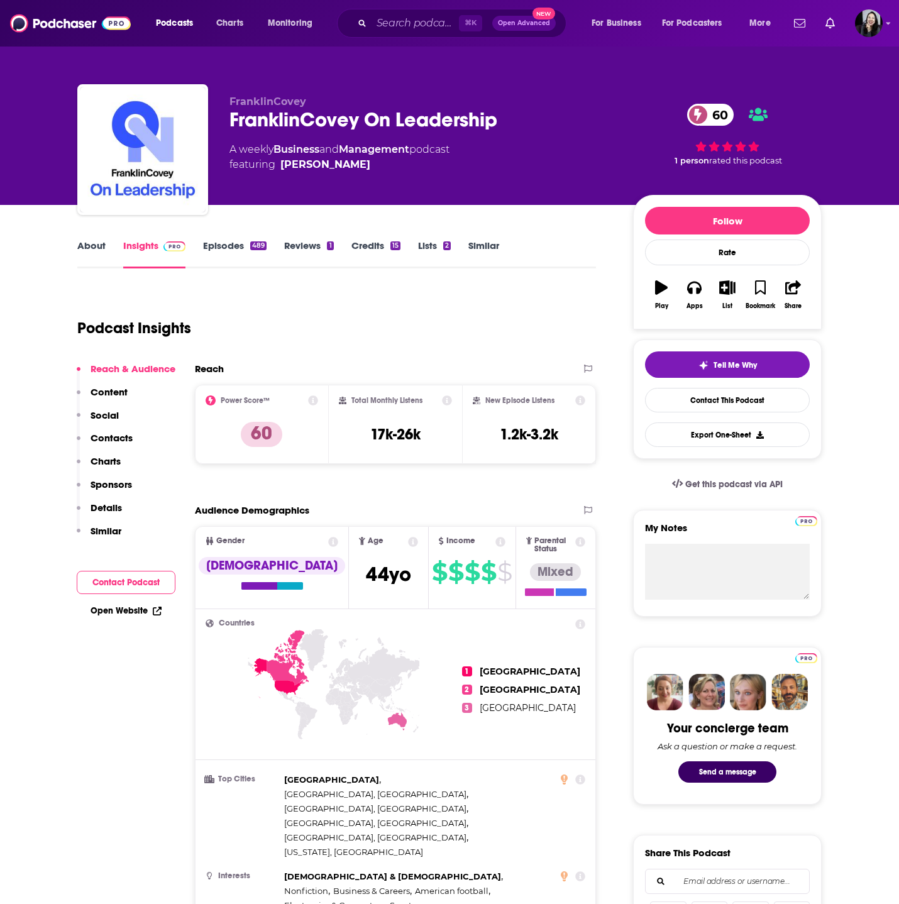
click at [518, 104] on p "FranklinCovey" at bounding box center [422, 102] width 384 height 12
click at [518, 116] on div "FranklinCovey On Leadership 60" at bounding box center [422, 120] width 384 height 25
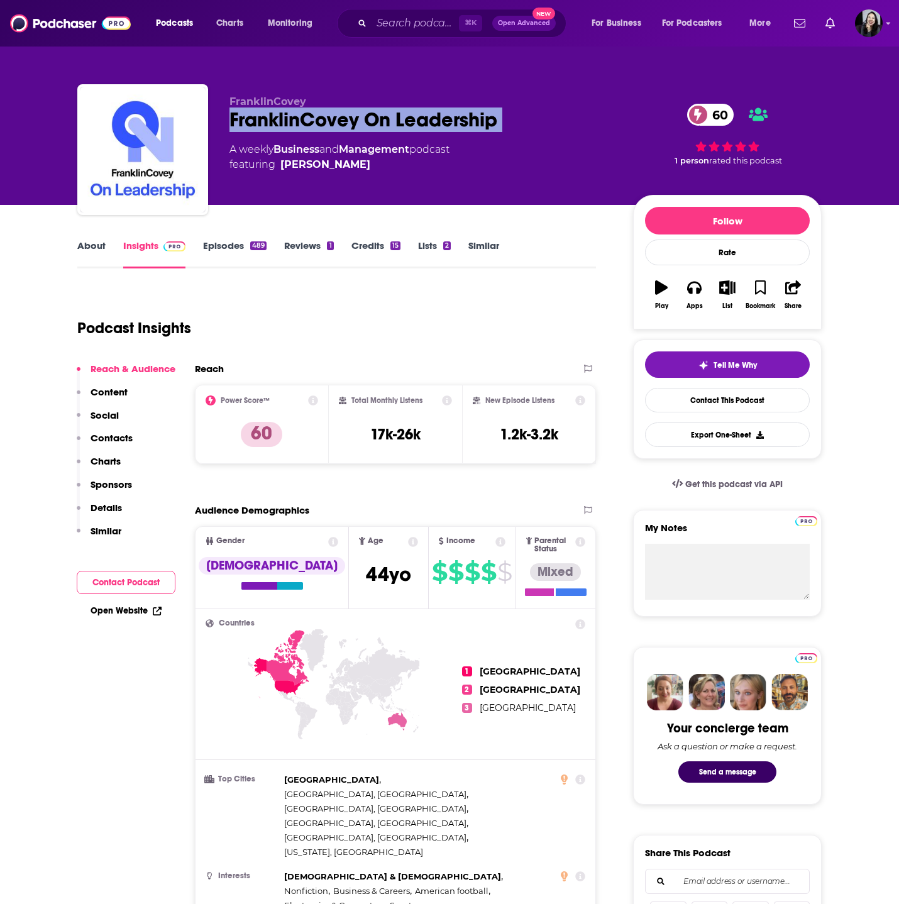
click at [518, 116] on div "FranklinCovey On Leadership 60" at bounding box center [422, 120] width 384 height 25
copy div "FranklinCovey On Leadership 60"
click at [362, 106] on p "FranklinCovey" at bounding box center [422, 102] width 384 height 12
click at [364, 166] on span "featuring [PERSON_NAME]" at bounding box center [340, 164] width 220 height 15
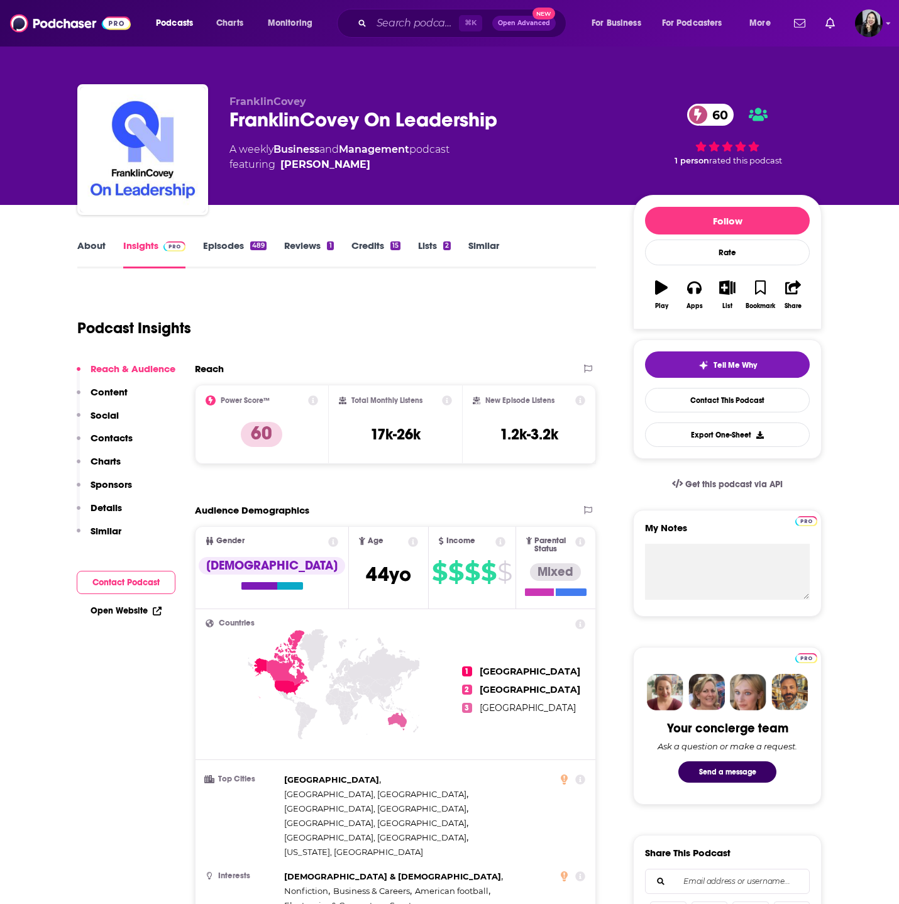
click at [364, 166] on span "featuring [PERSON_NAME]" at bounding box center [340, 164] width 220 height 15
click at [260, 171] on span "featuring [PERSON_NAME]" at bounding box center [340, 164] width 220 height 15
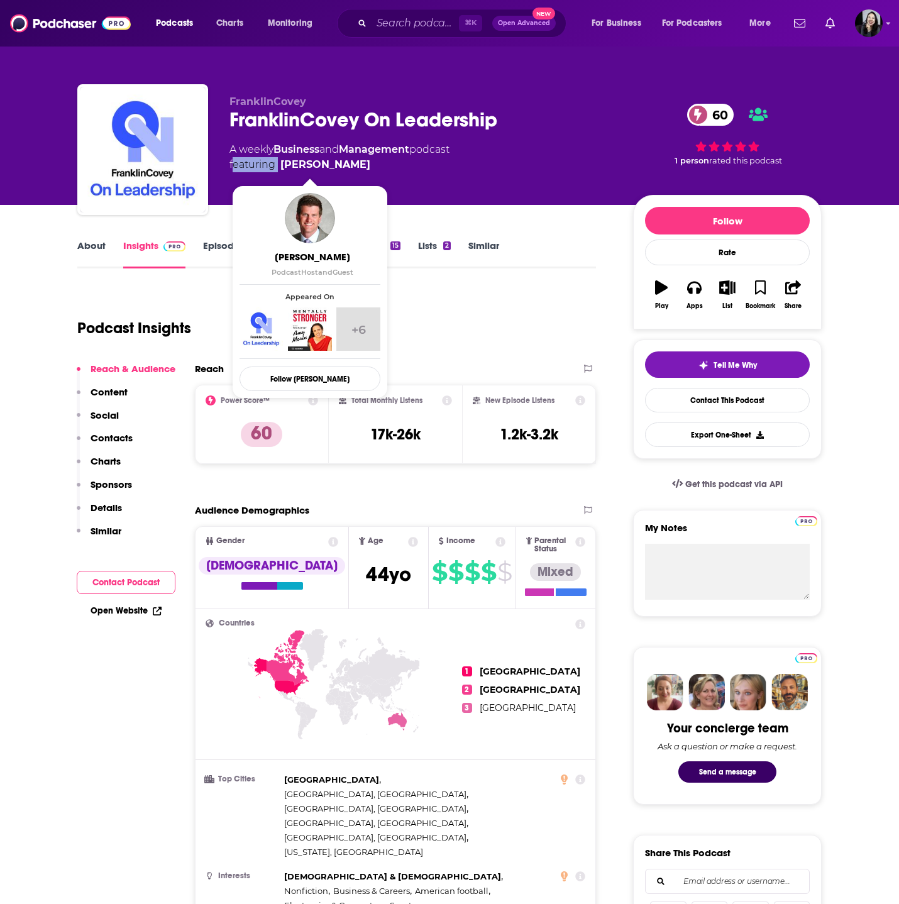
drag, startPoint x: 278, startPoint y: 167, endPoint x: 339, endPoint y: 169, distance: 61.0
click at [339, 169] on span "featuring [PERSON_NAME]" at bounding box center [340, 164] width 220 height 15
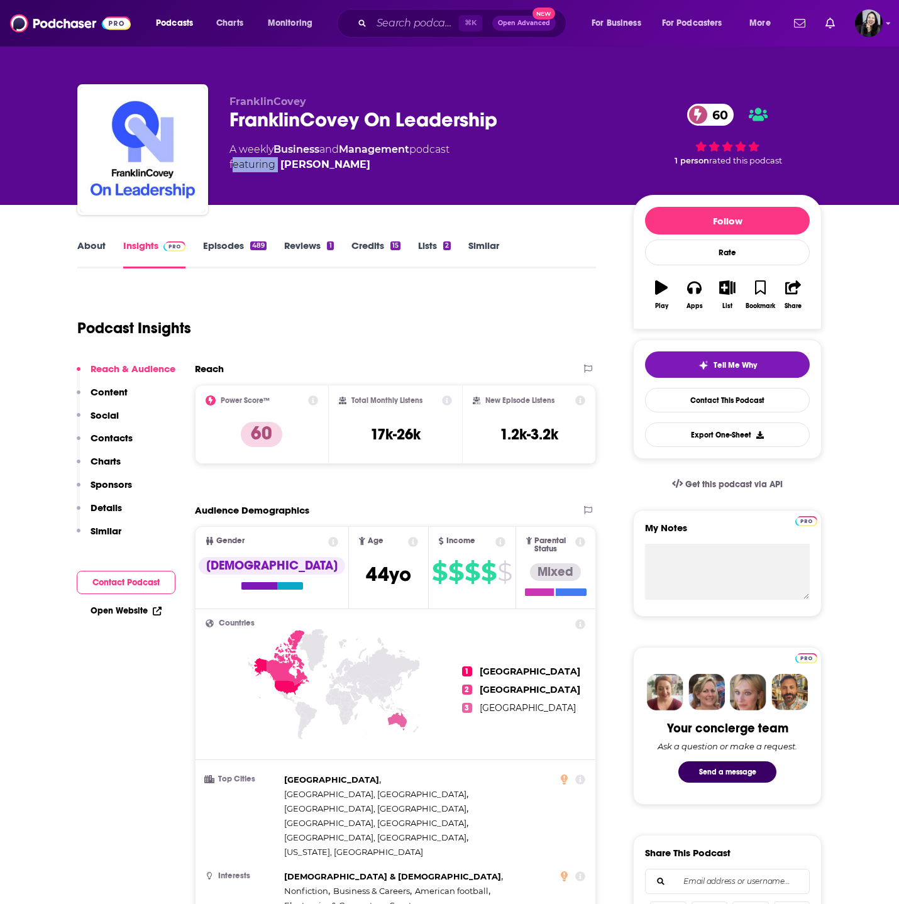
copy span "[PERSON_NAME]"
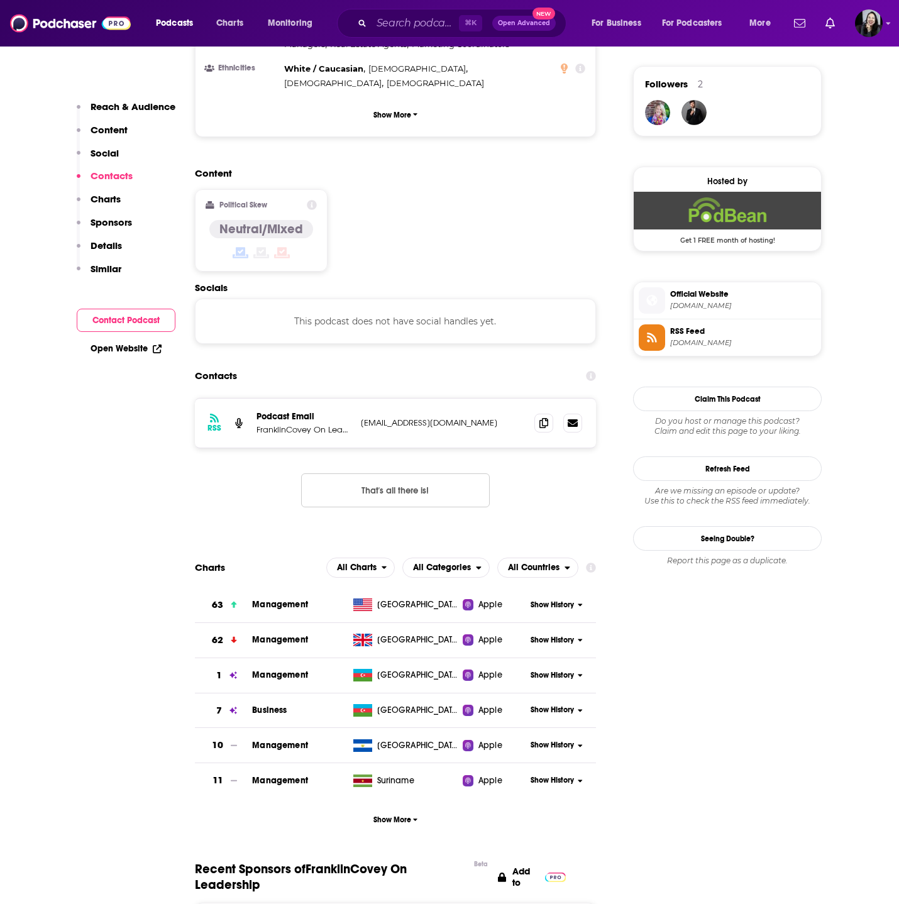
scroll to position [897, 0]
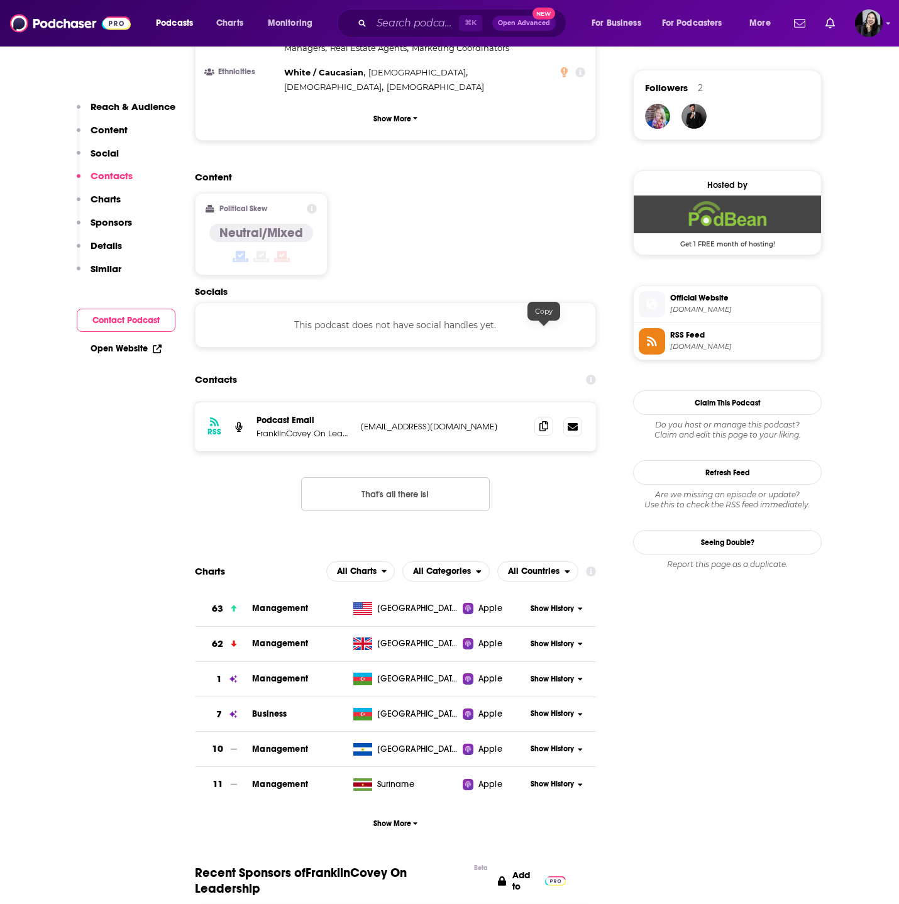
click at [541, 421] on icon at bounding box center [544, 426] width 9 height 10
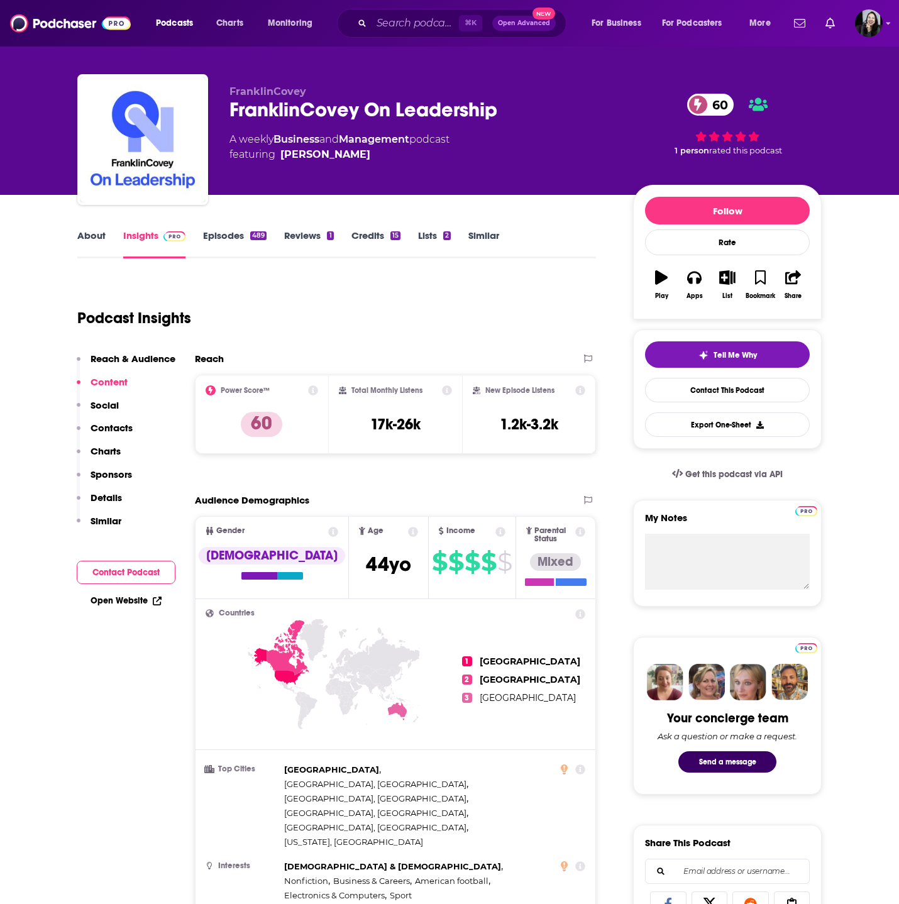
scroll to position [0, 0]
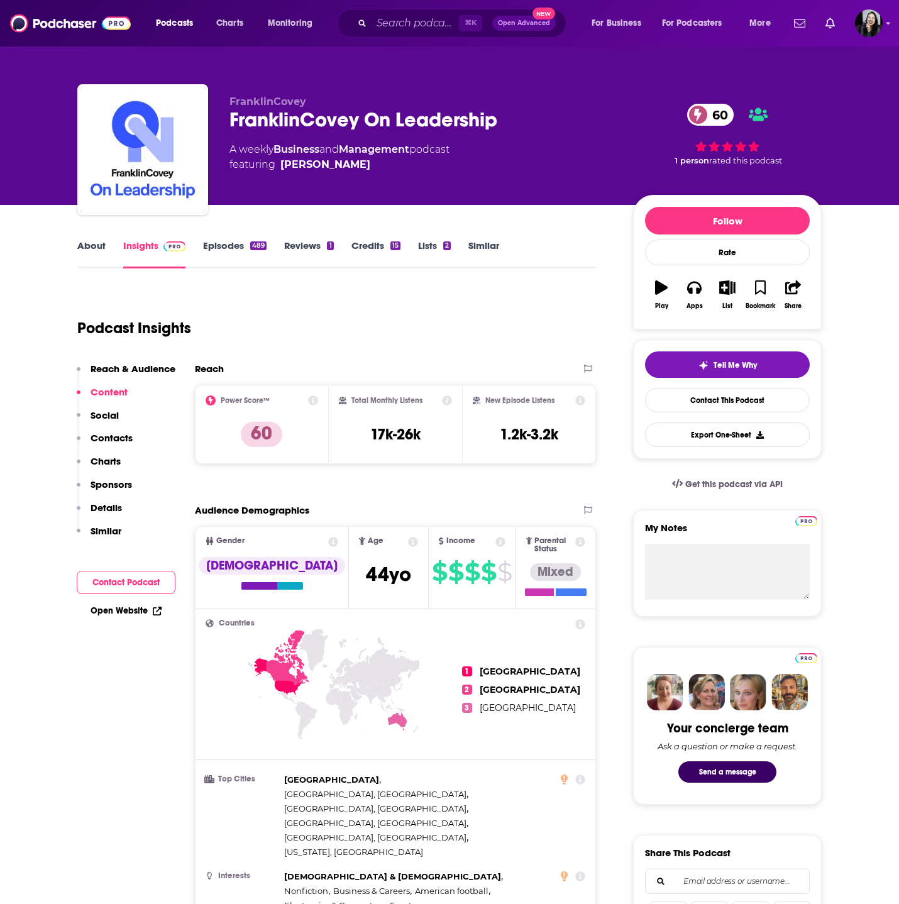
click at [238, 250] on link "Episodes 489" at bounding box center [235, 254] width 64 height 29
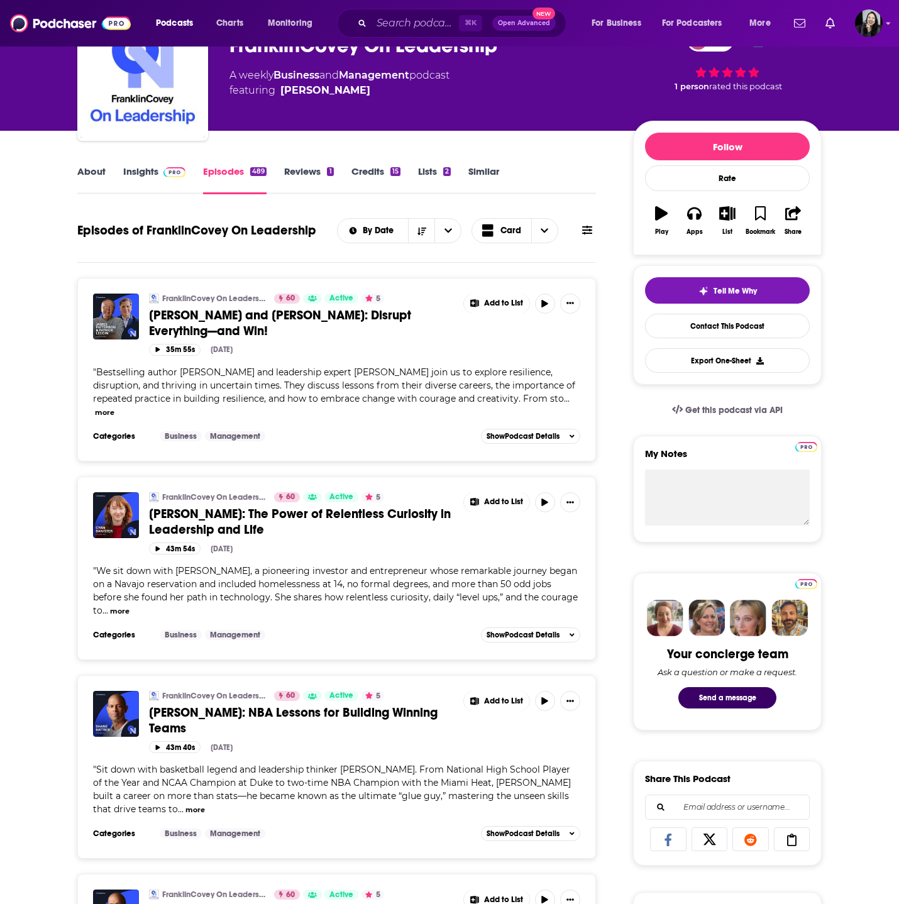
scroll to position [78, 0]
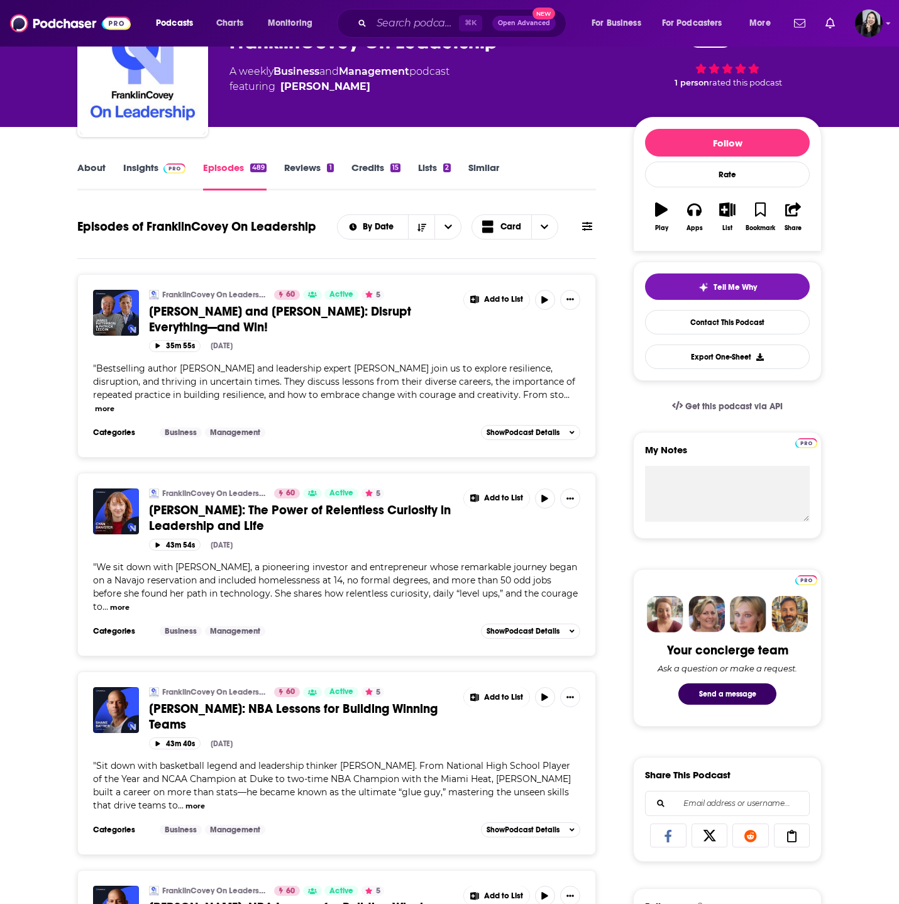
click at [220, 522] on span "[PERSON_NAME]: The Power of Relentless Curiosity in Leadership and Life" at bounding box center [300, 517] width 302 height 31
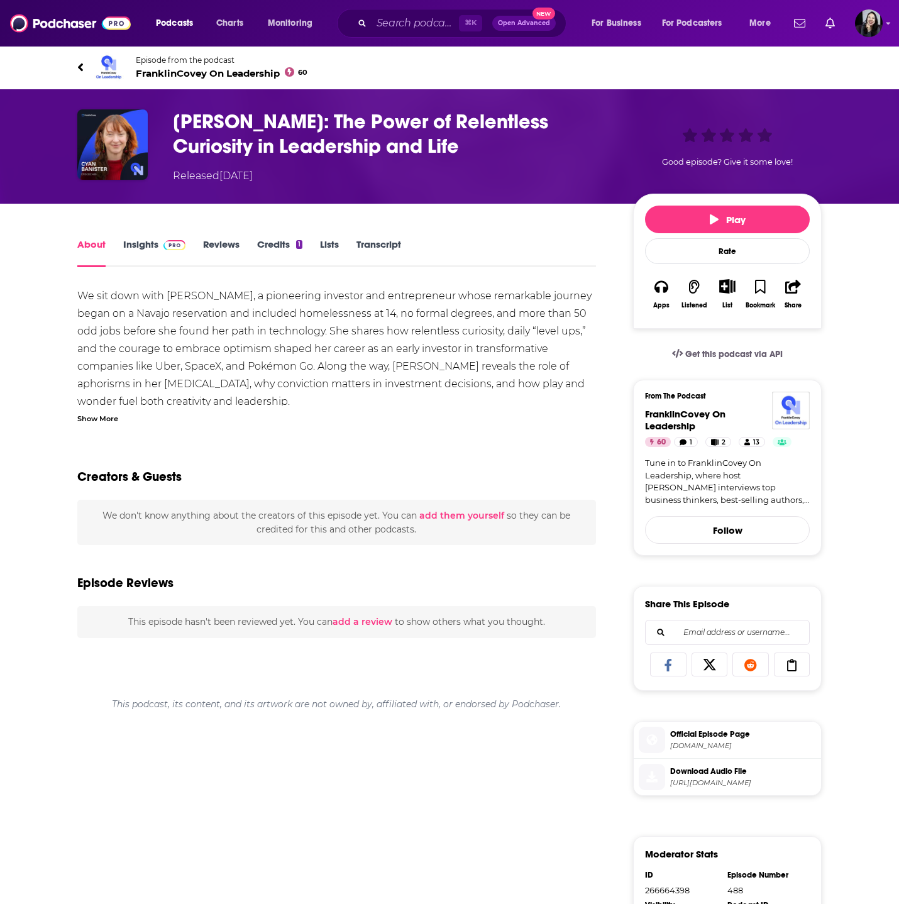
click at [116, 420] on div "Show More" at bounding box center [97, 418] width 41 height 12
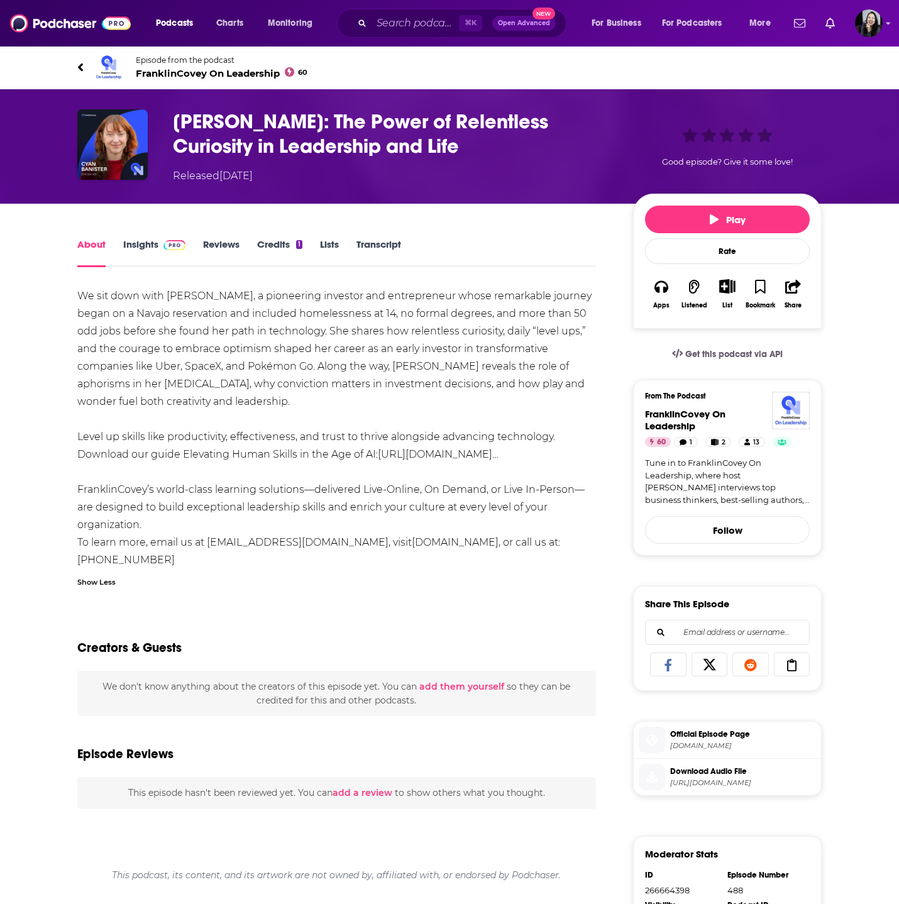
drag, startPoint x: 61, startPoint y: 52, endPoint x: 569, endPoint y: 467, distance: 656.4
click at [569, 467] on div "Episode from the podcast FranklinCovey On Leadership 60 Next Episode [PERSON_NA…" at bounding box center [449, 623] width 899 height 1156
copy div "Loremip dolo sit ametcon AdipisciNgeli Se Doeiusmodt 90 Inci Utlabor Etdo Magna…"
click at [417, 150] on h1 "[PERSON_NAME]: The Power of Relentless Curiosity in Leadership and Life" at bounding box center [393, 133] width 440 height 49
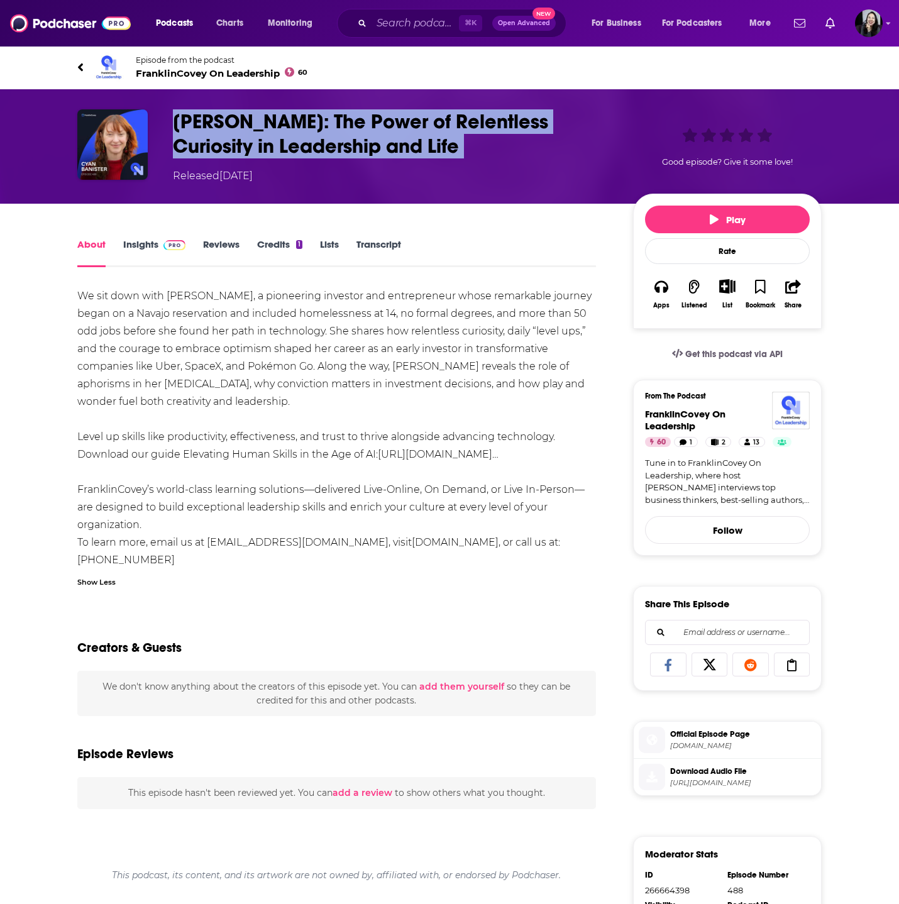
click at [417, 150] on h1 "[PERSON_NAME]: The Power of Relentless Curiosity in Leadership and Life" at bounding box center [393, 133] width 440 height 49
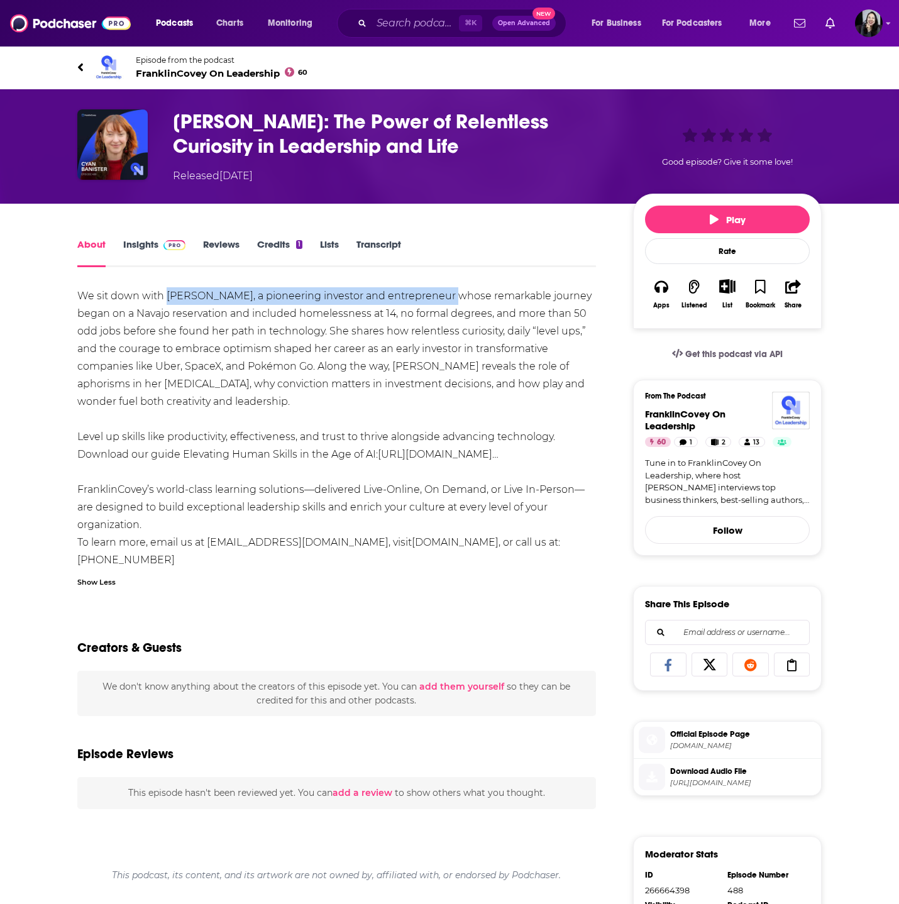
drag, startPoint x: 167, startPoint y: 295, endPoint x: 441, endPoint y: 301, distance: 274.2
click at [441, 302] on div "We sit down with [PERSON_NAME], a pioneering investor and entrepreneur whose re…" at bounding box center [336, 428] width 519 height 282
copy div "[PERSON_NAME], a pioneering investor and entrepreneur"
drag, startPoint x: 70, startPoint y: 291, endPoint x: 272, endPoint y: 472, distance: 270.8
click at [272, 472] on div "About Insights Reviews Credits 1 Lists Transcript We sit down with [PERSON_NAME…" at bounding box center [345, 718] width 576 height 965
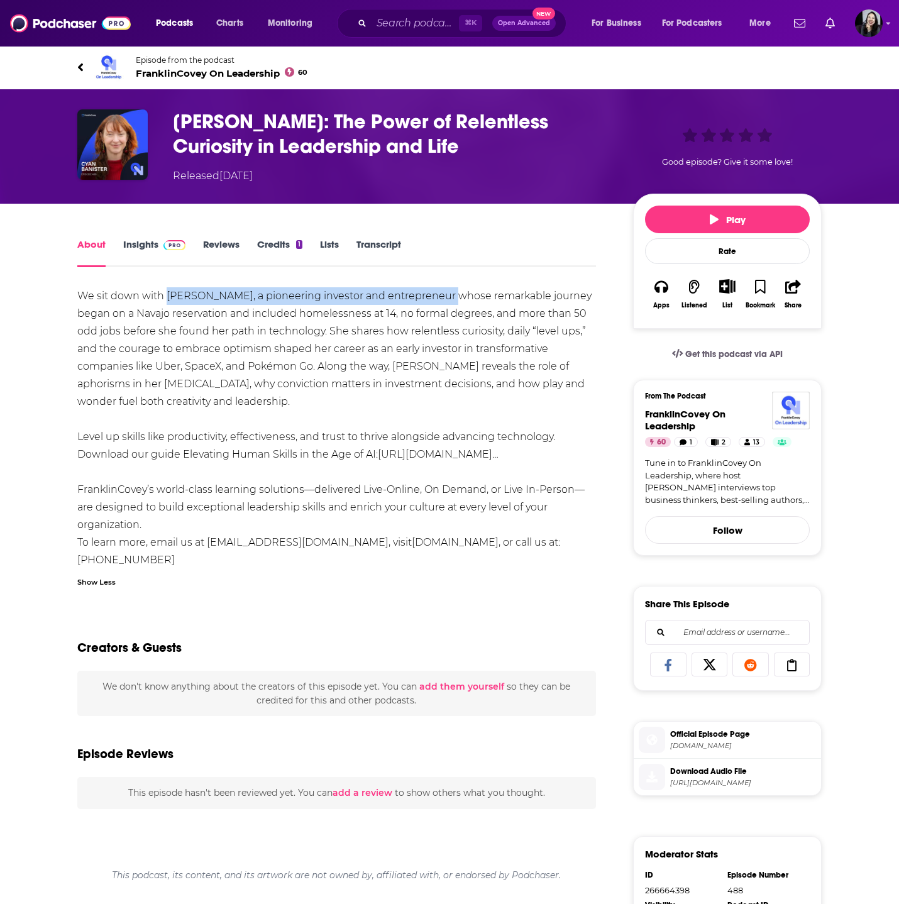
copy div "We sit down with [PERSON_NAME], a pioneering investor and entrepreneur whose re…"
